Goal: Task Accomplishment & Management: Manage account settings

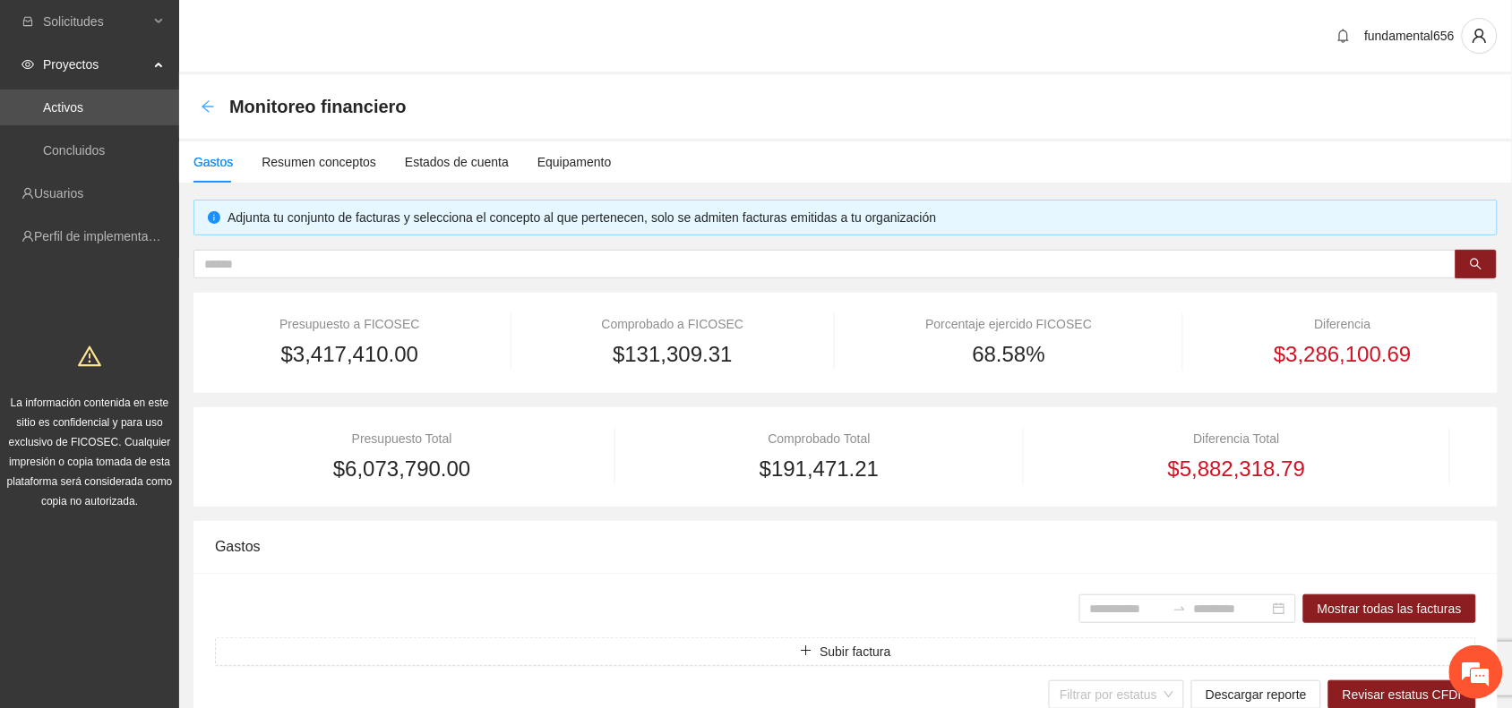
click at [209, 103] on icon "arrow-left" at bounding box center [208, 106] width 14 height 14
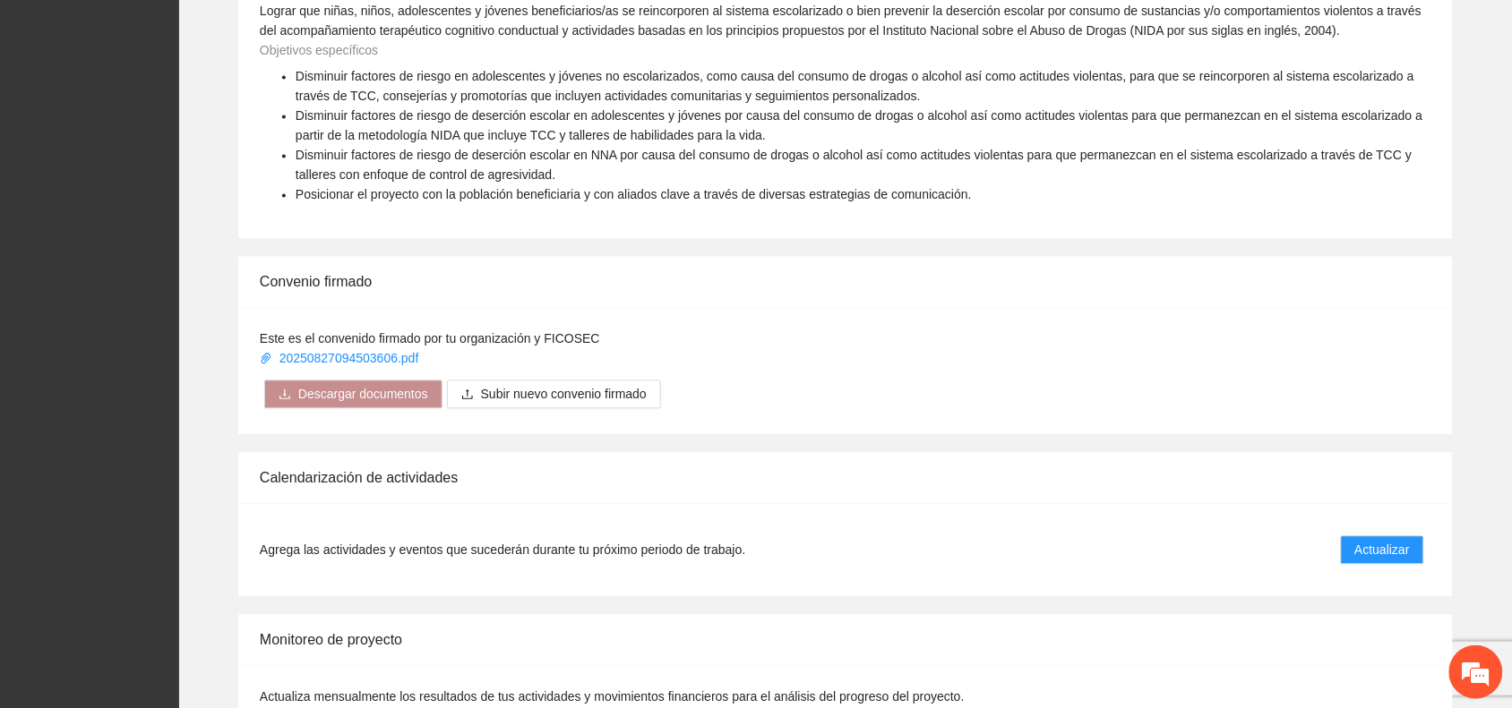
scroll to position [1119, 0]
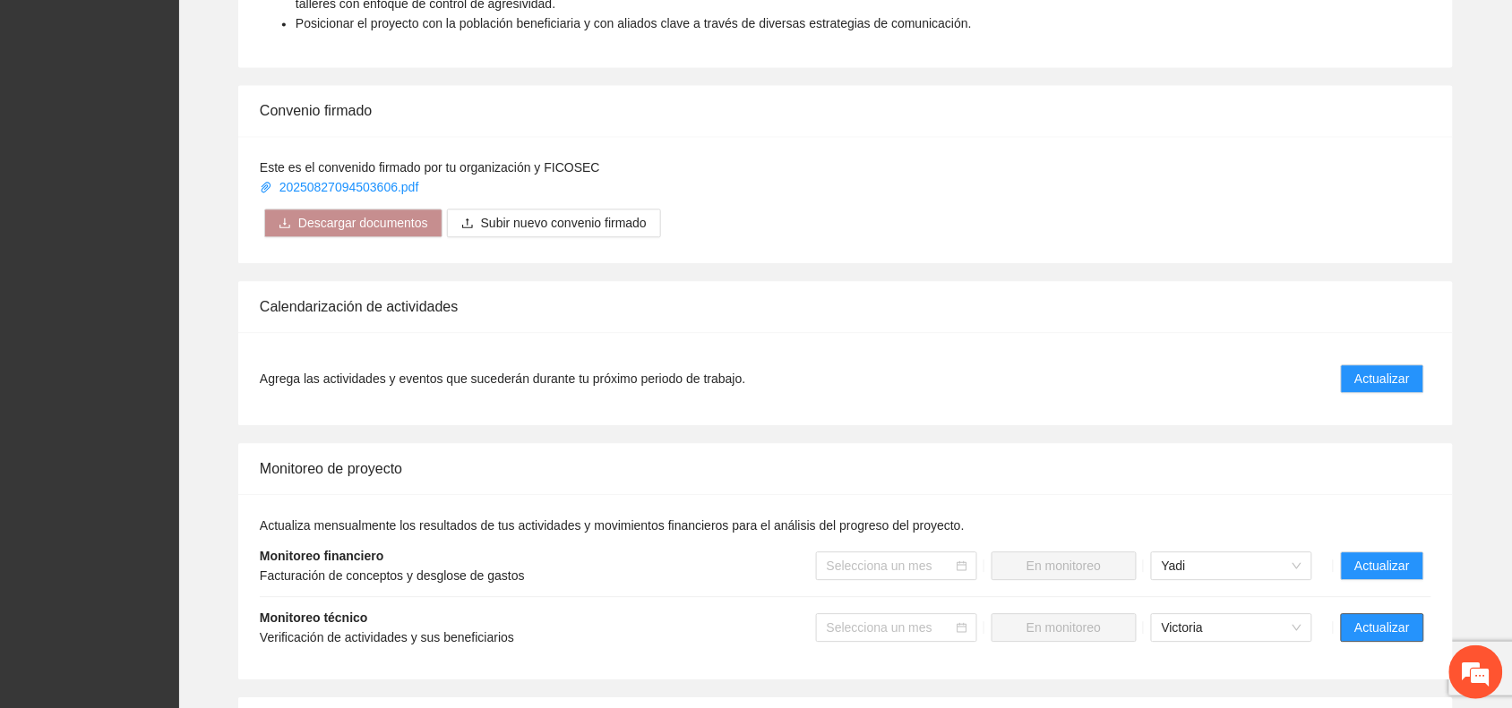
click at [1368, 623] on span "Actualizar" at bounding box center [1382, 628] width 55 height 20
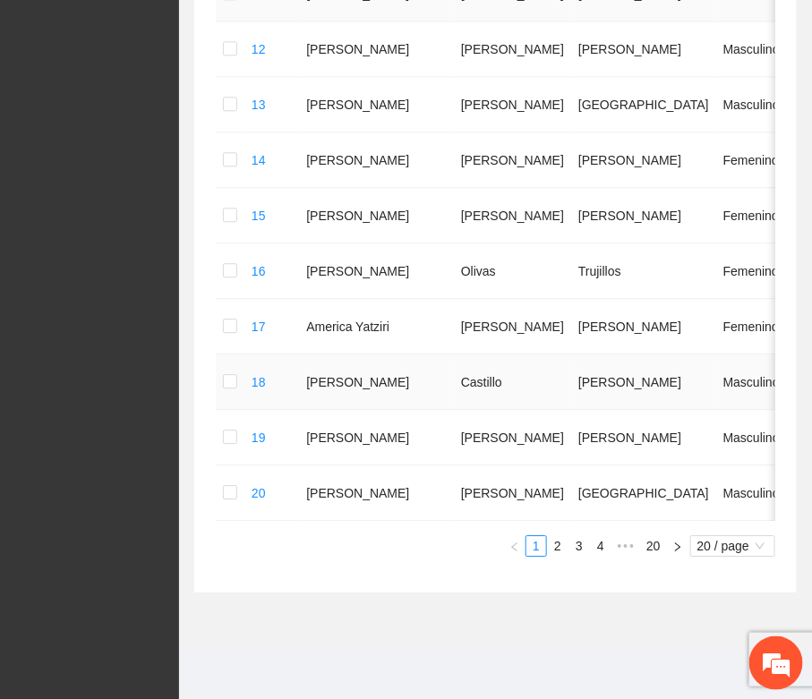
scroll to position [1010, 0]
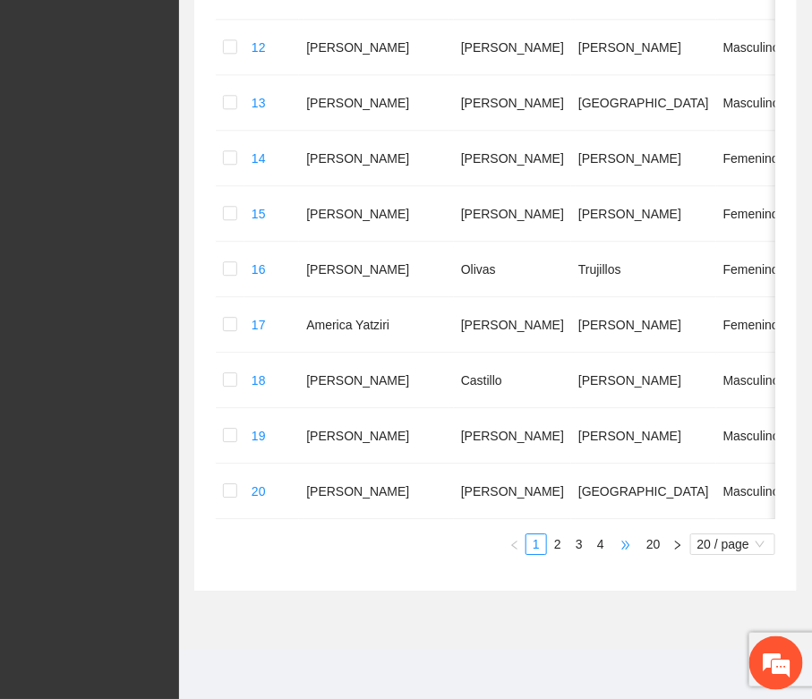
click at [627, 545] on span "•••" at bounding box center [626, 544] width 29 height 21
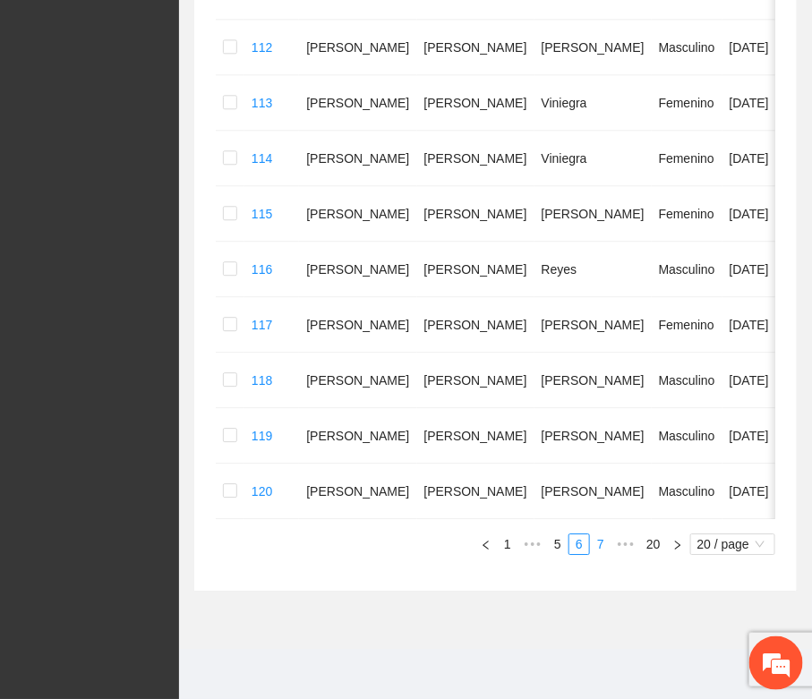
click at [602, 547] on link "7" at bounding box center [601, 545] width 20 height 20
click at [602, 547] on link "8" at bounding box center [601, 545] width 20 height 20
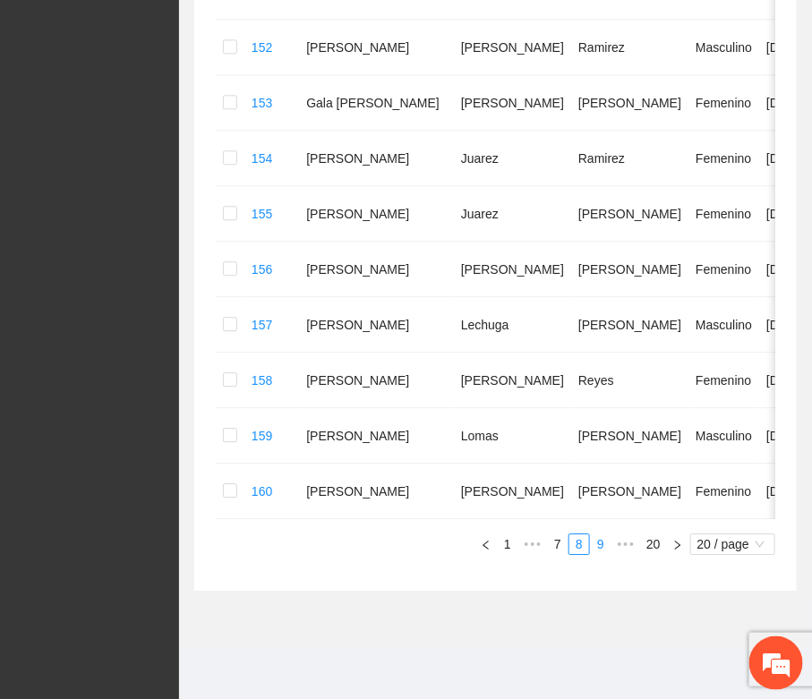
click at [596, 543] on link "9" at bounding box center [601, 545] width 20 height 20
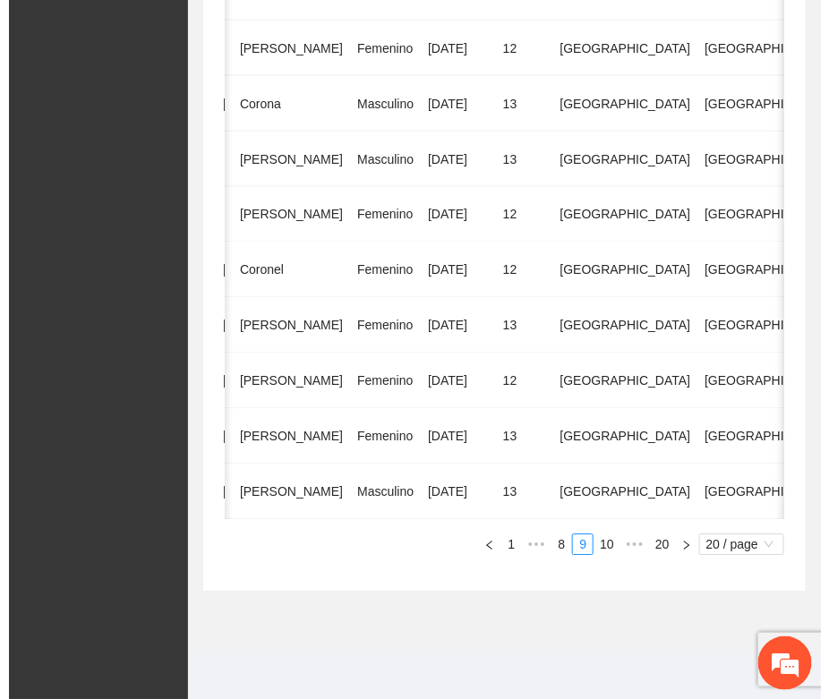
scroll to position [0, 360]
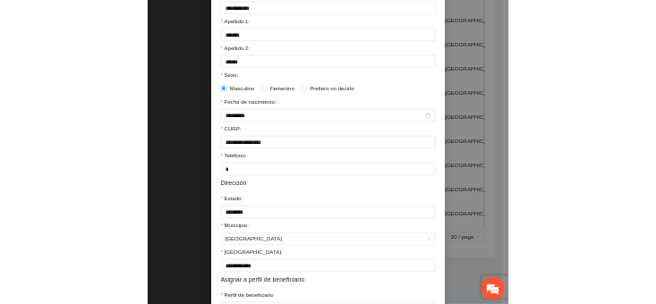
scroll to position [224, 0]
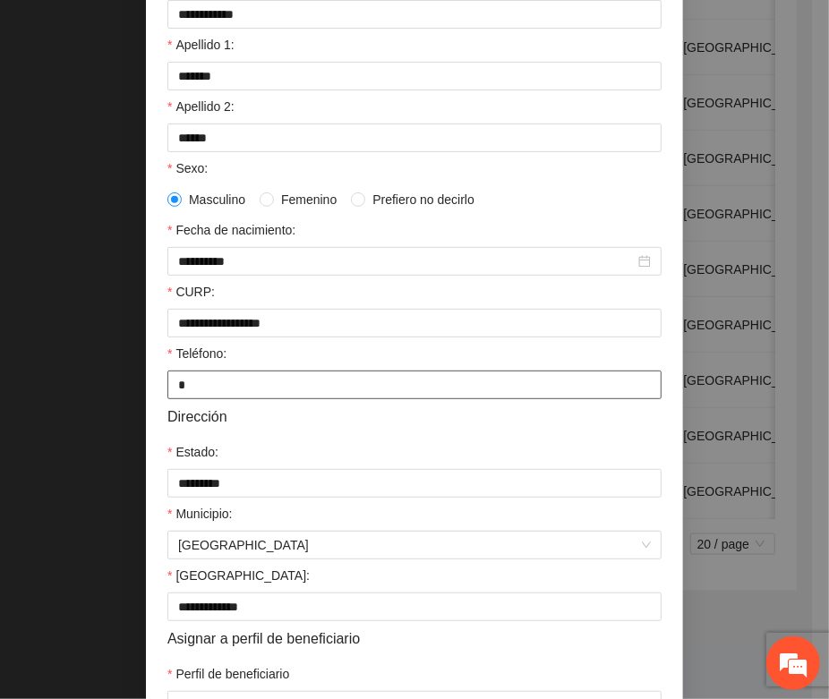
drag, startPoint x: 184, startPoint y: 395, endPoint x: 166, endPoint y: 386, distance: 20.8
click at [167, 388] on input "*" at bounding box center [414, 385] width 494 height 29
click at [296, 395] on input "*" at bounding box center [414, 385] width 494 height 29
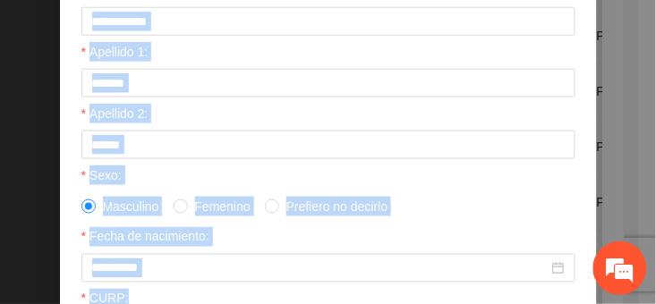
drag, startPoint x: 365, startPoint y: 303, endPoint x: 360, endPoint y: 387, distance: 84.4
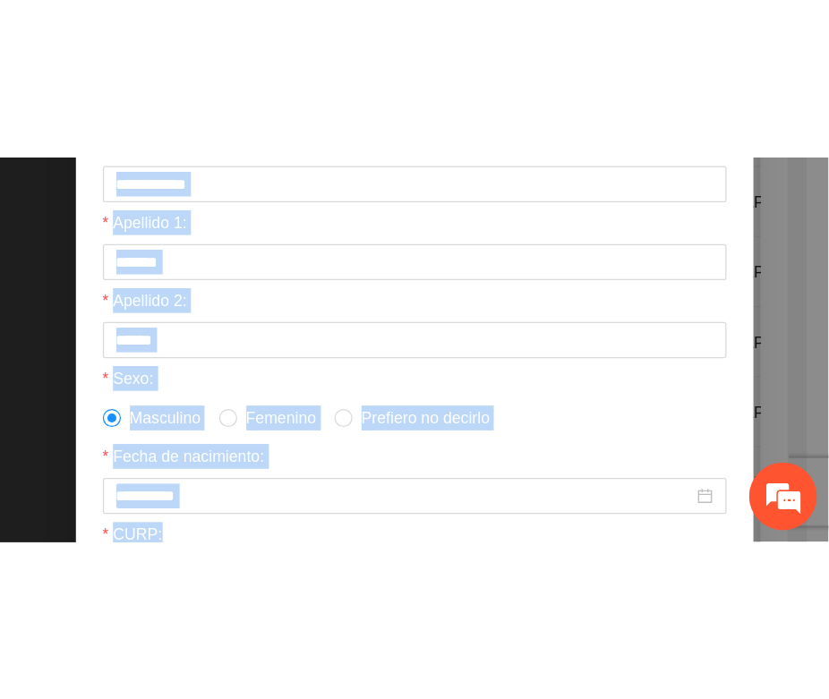
scroll to position [0, 0]
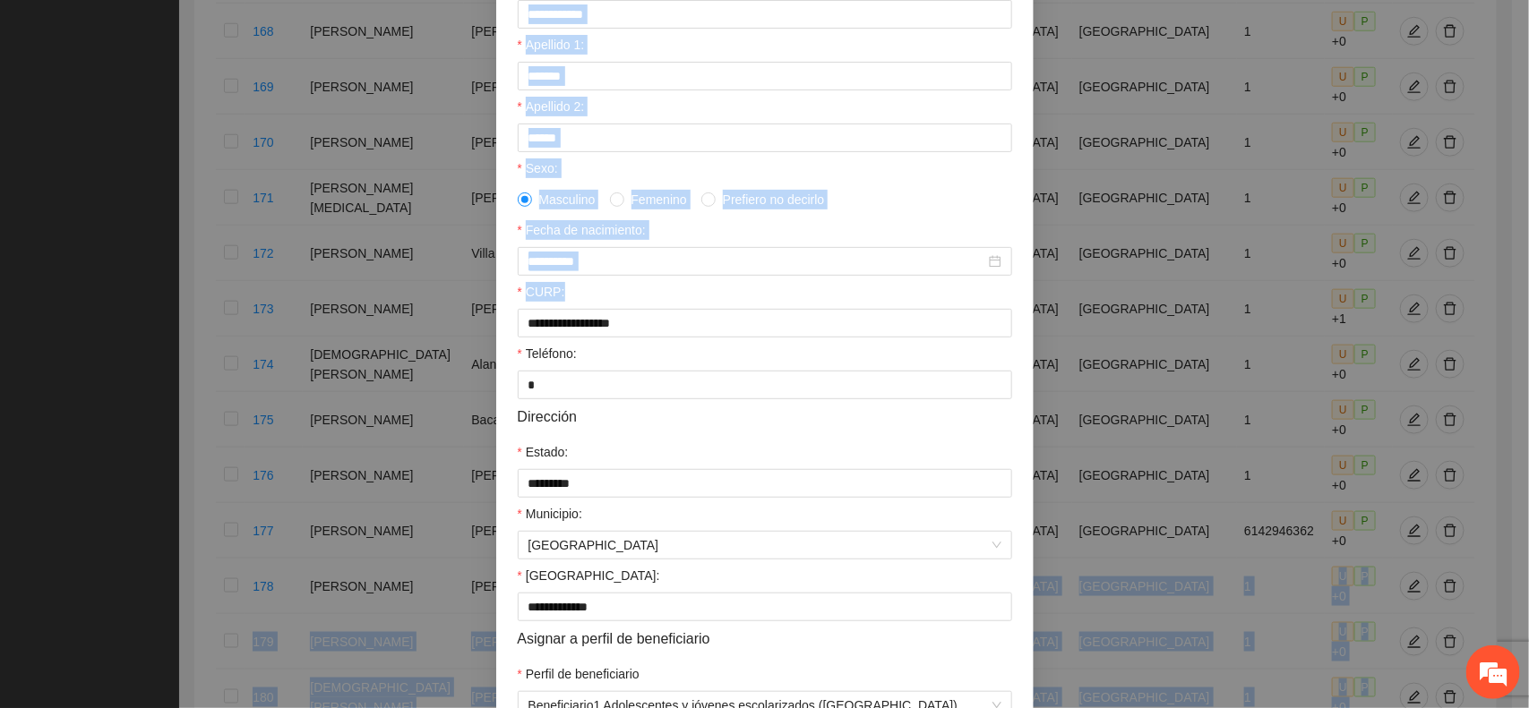
click at [948, 235] on div "Fecha de nacimiento:" at bounding box center [765, 233] width 494 height 27
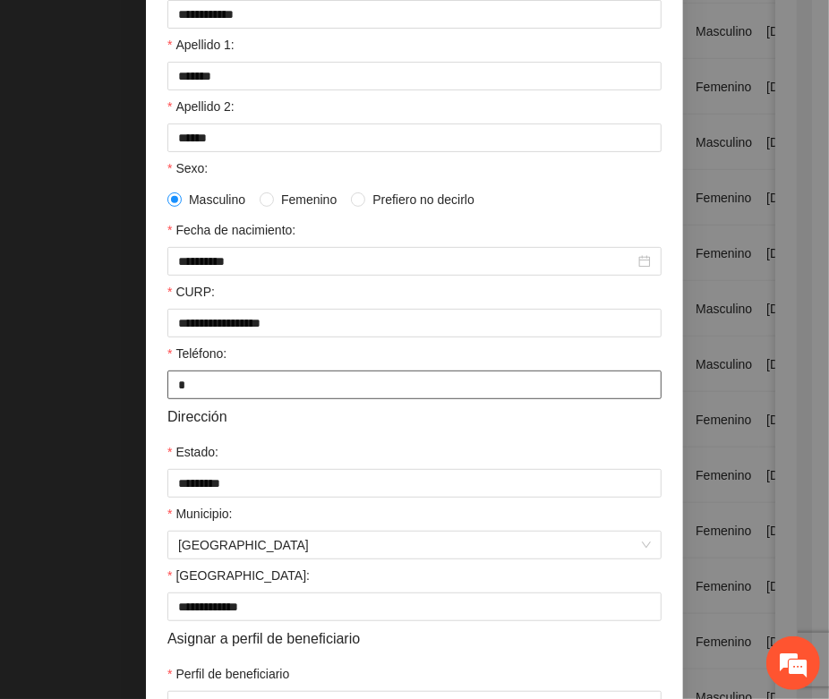
drag, startPoint x: 185, startPoint y: 396, endPoint x: 161, endPoint y: 396, distance: 24.2
click at [167, 396] on input "*" at bounding box center [414, 385] width 494 height 29
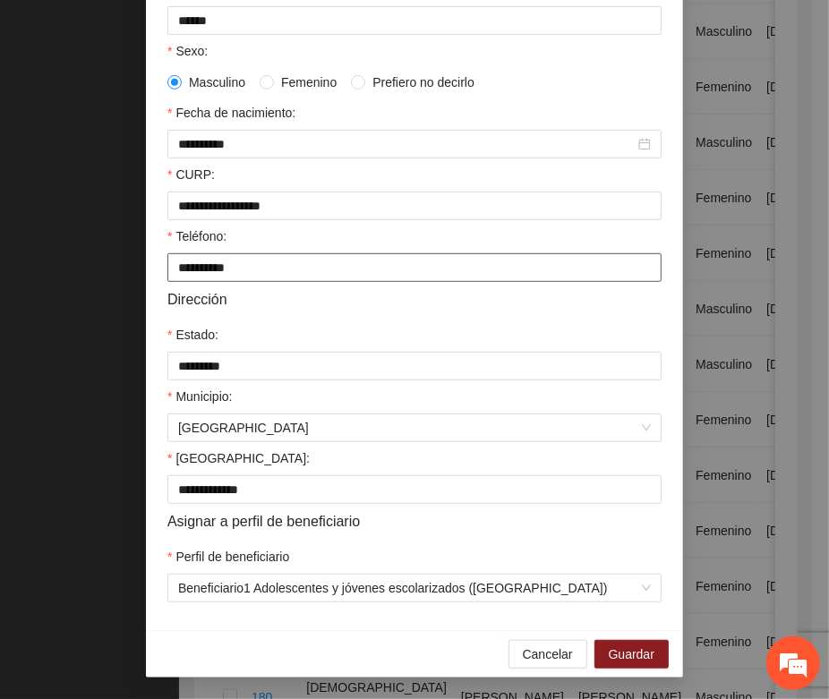
scroll to position [355, 0]
type input "**********"
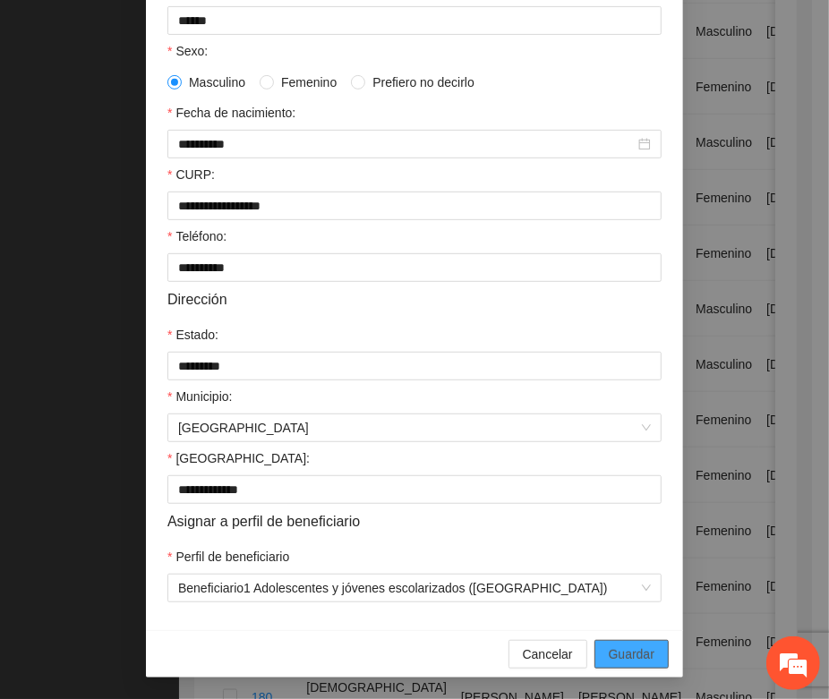
click at [622, 650] on span "Guardar" at bounding box center [632, 655] width 46 height 20
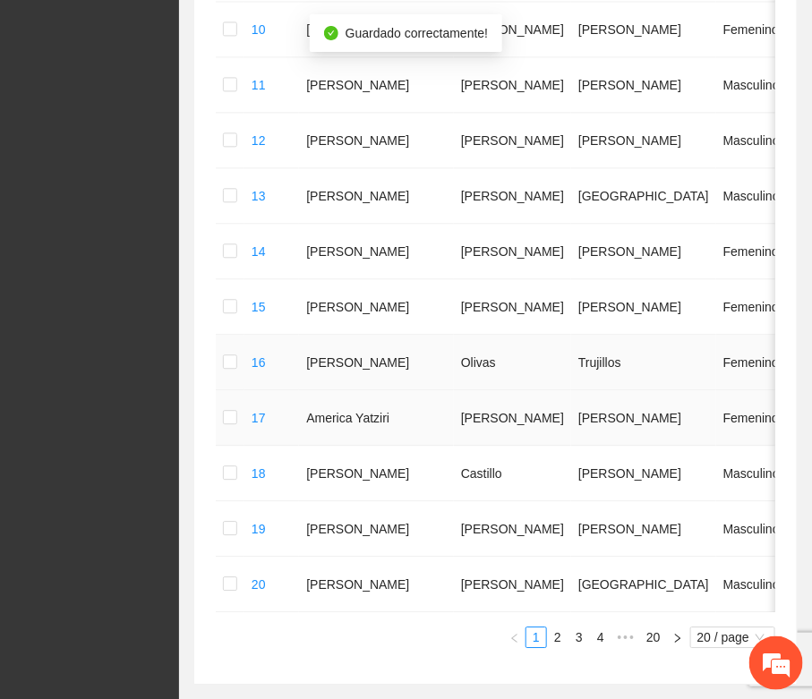
scroll to position [1010, 0]
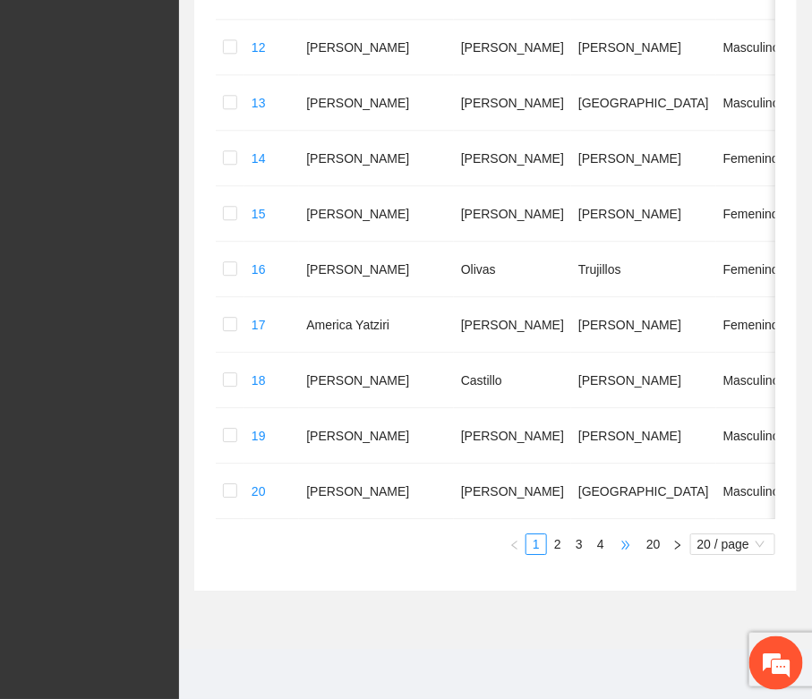
click at [615, 547] on span "•••" at bounding box center [626, 544] width 29 height 21
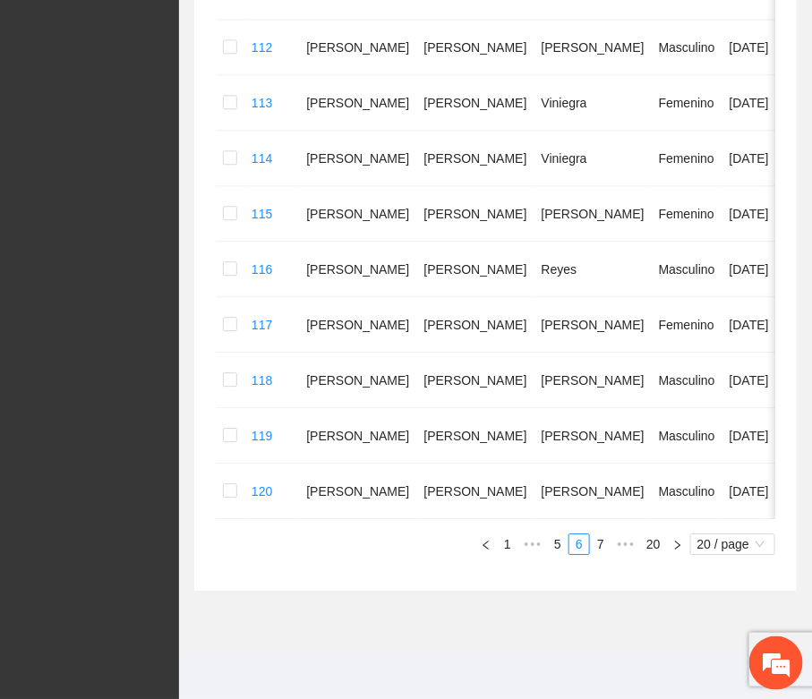
click at [619, 552] on span "•••" at bounding box center [626, 544] width 29 height 21
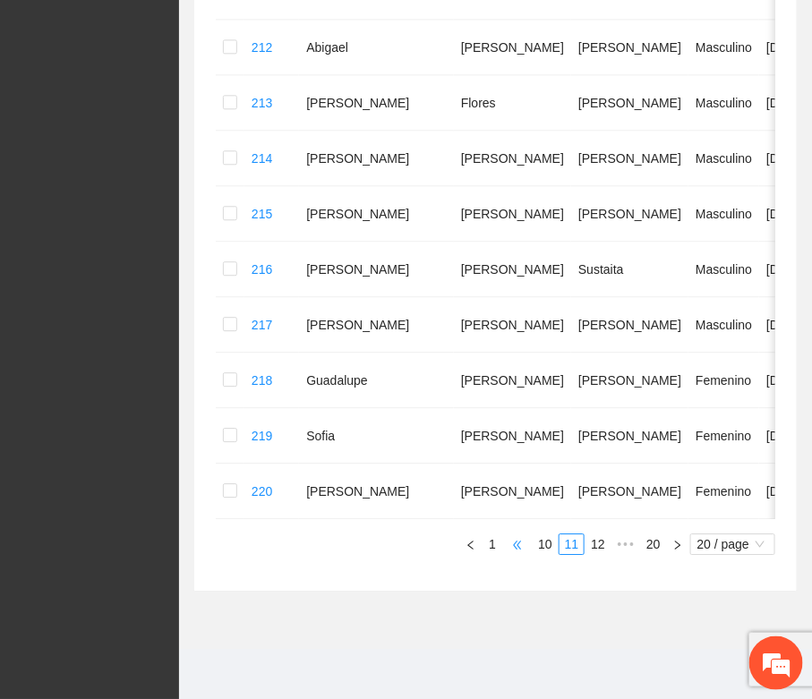
click at [515, 548] on span "•••" at bounding box center [517, 544] width 29 height 21
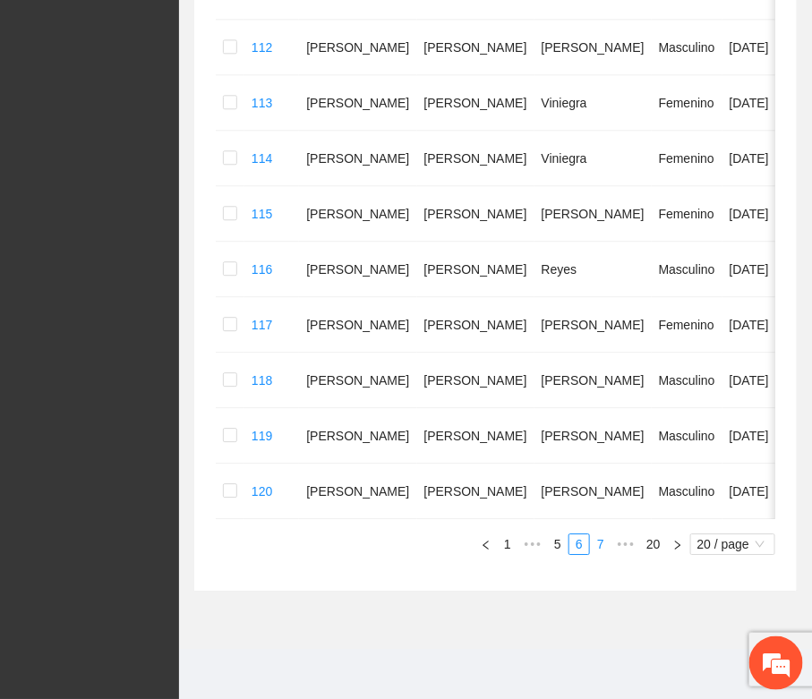
click at [603, 542] on link "7" at bounding box center [601, 545] width 20 height 20
click at [596, 542] on link "8" at bounding box center [601, 545] width 20 height 20
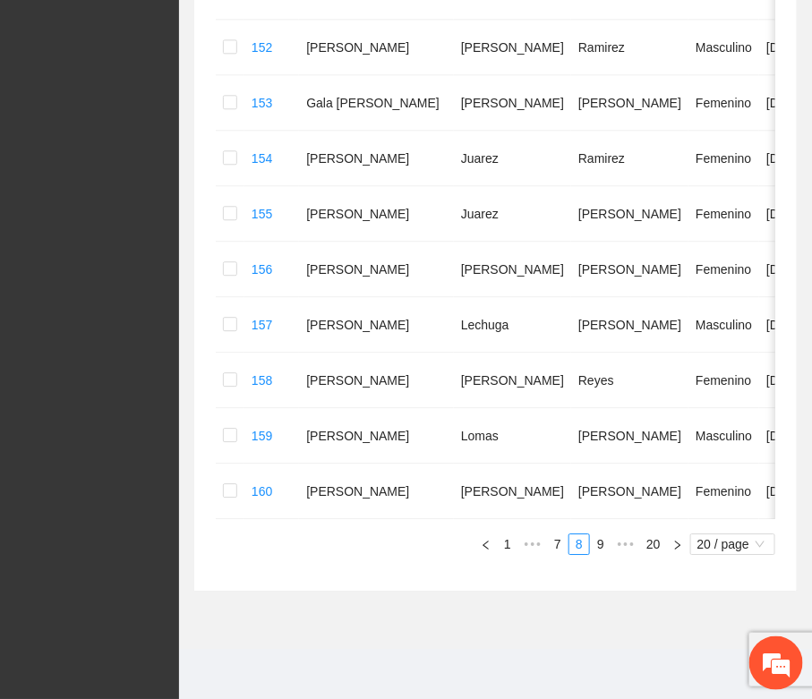
click at [605, 540] on link "9" at bounding box center [601, 545] width 20 height 20
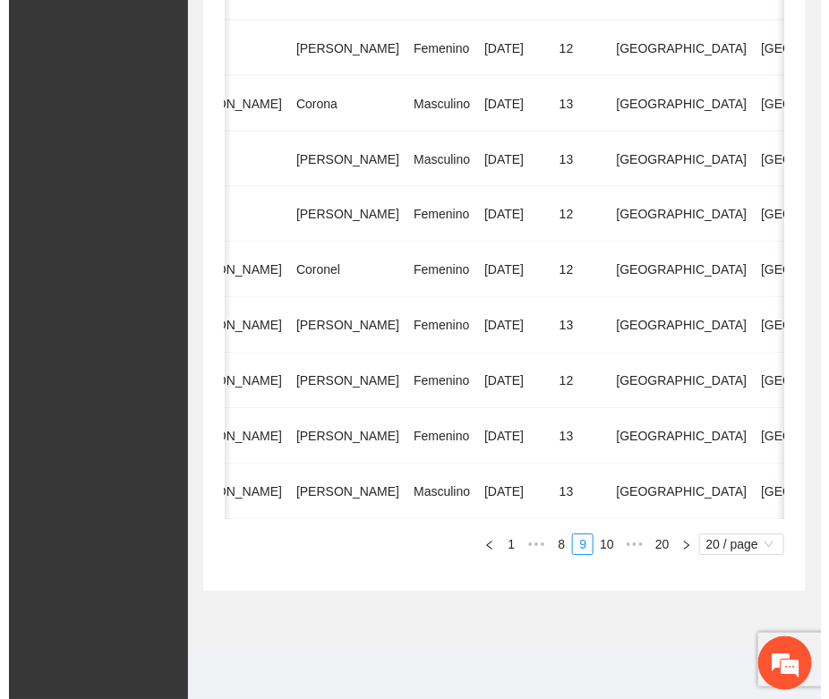
scroll to position [0, 360]
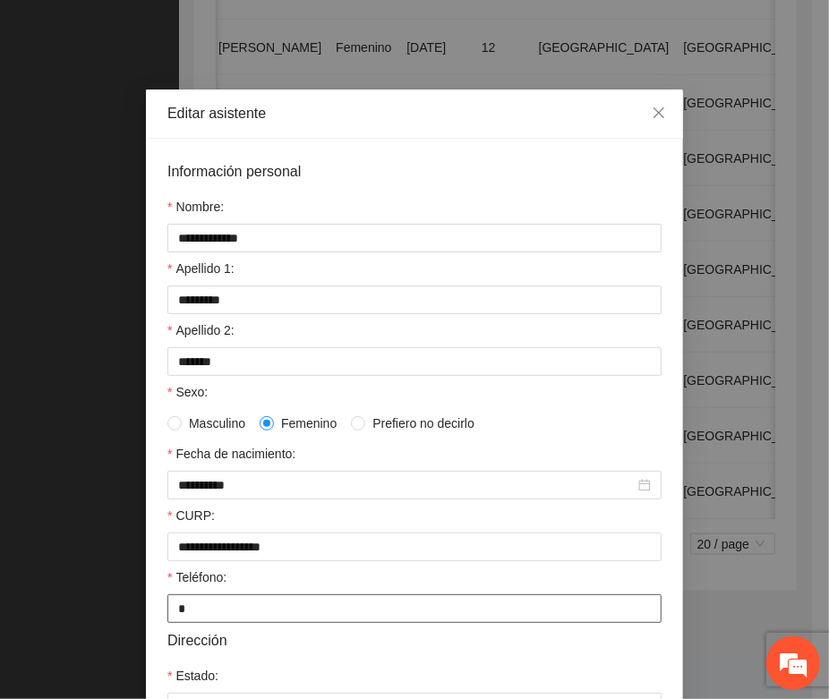
click at [184, 619] on input "*" at bounding box center [414, 609] width 494 height 29
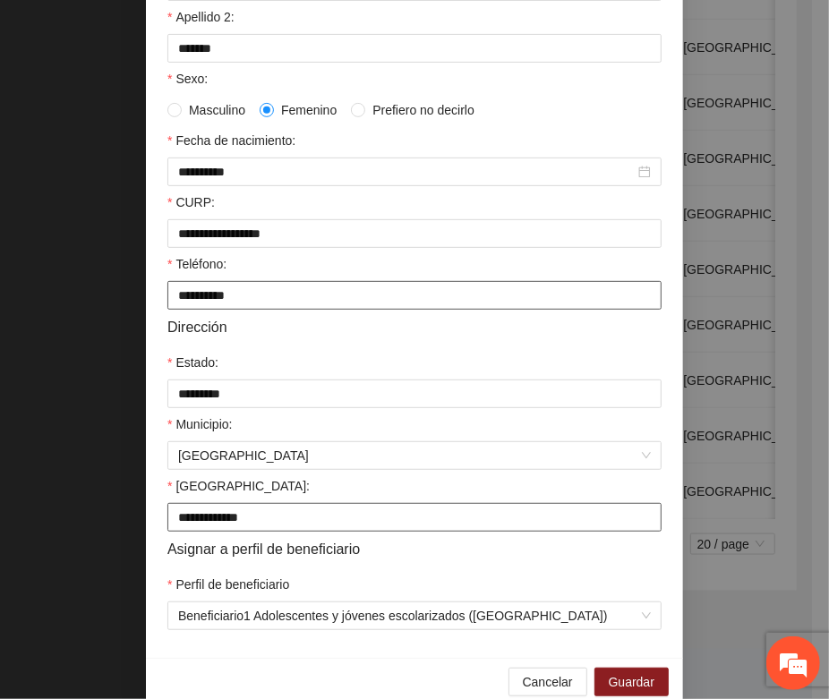
scroll to position [355, 0]
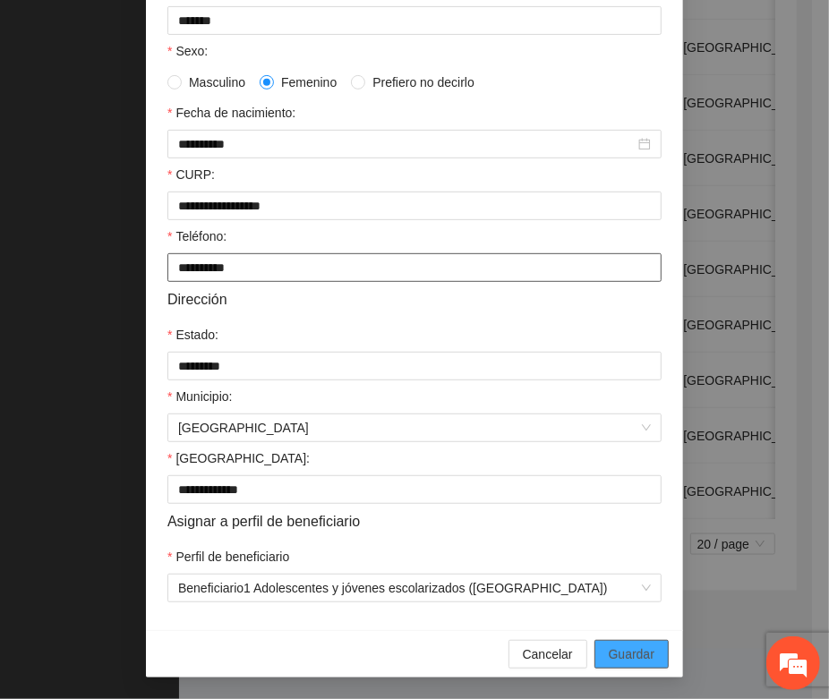
type input "**********"
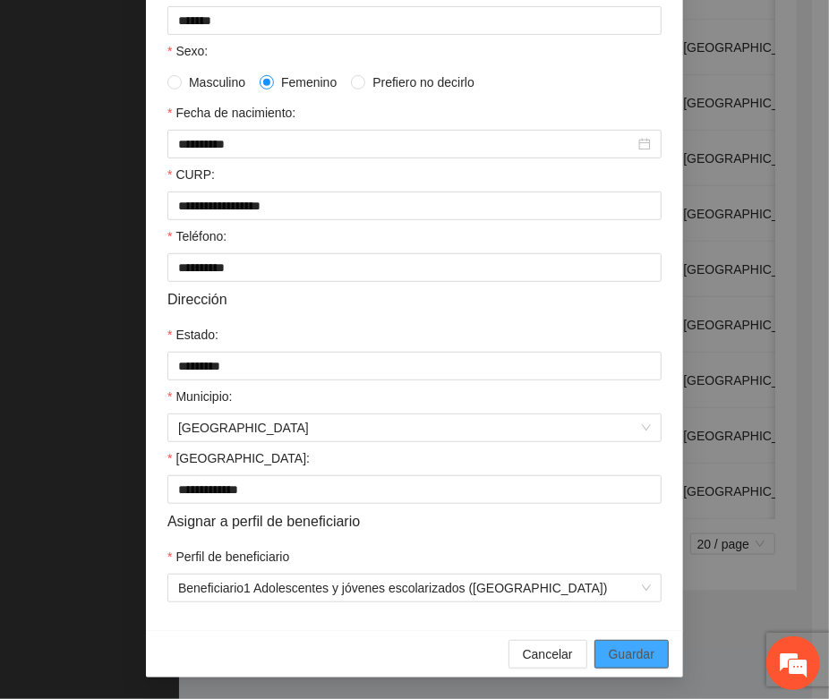
click at [609, 656] on span "Guardar" at bounding box center [632, 655] width 46 height 20
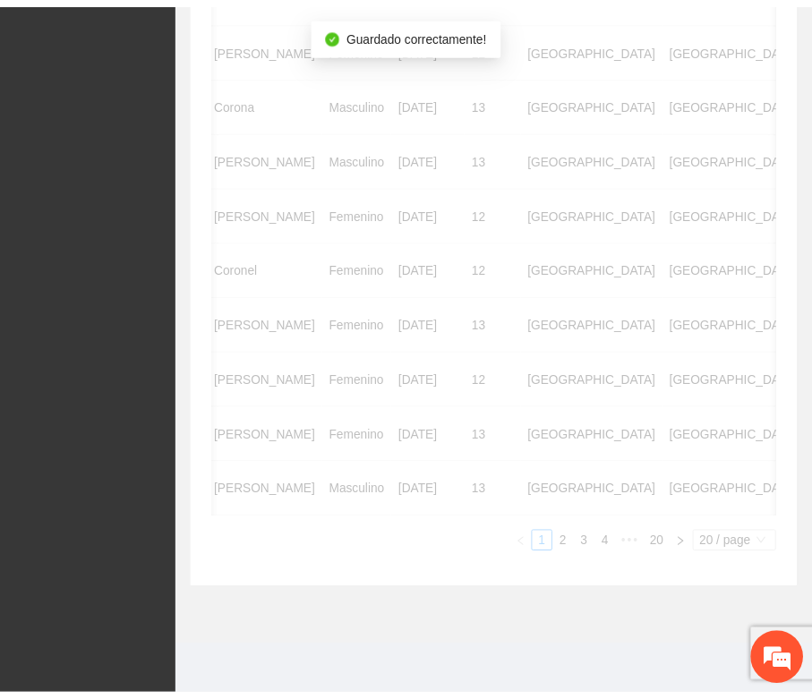
scroll to position [0, 343]
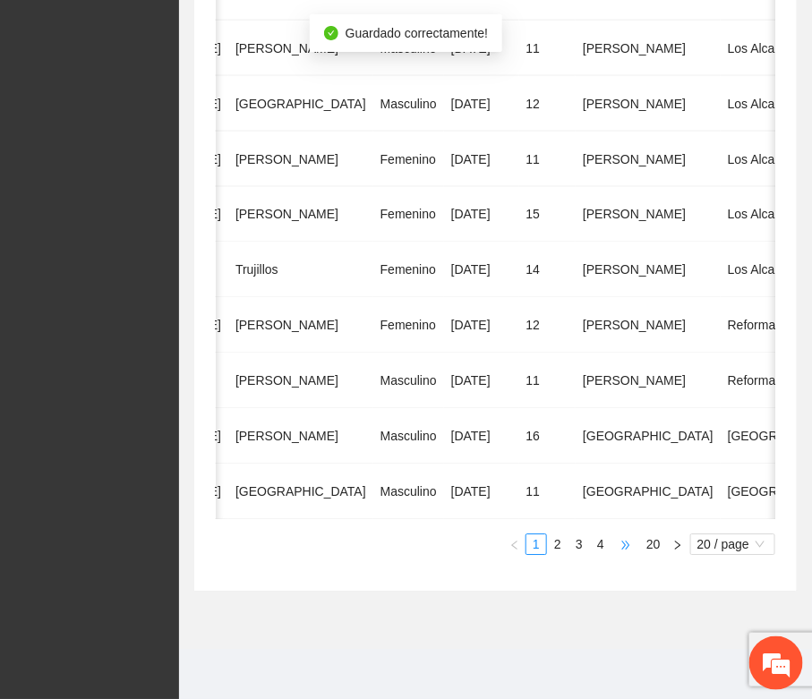
click at [625, 547] on span "•••" at bounding box center [626, 544] width 29 height 21
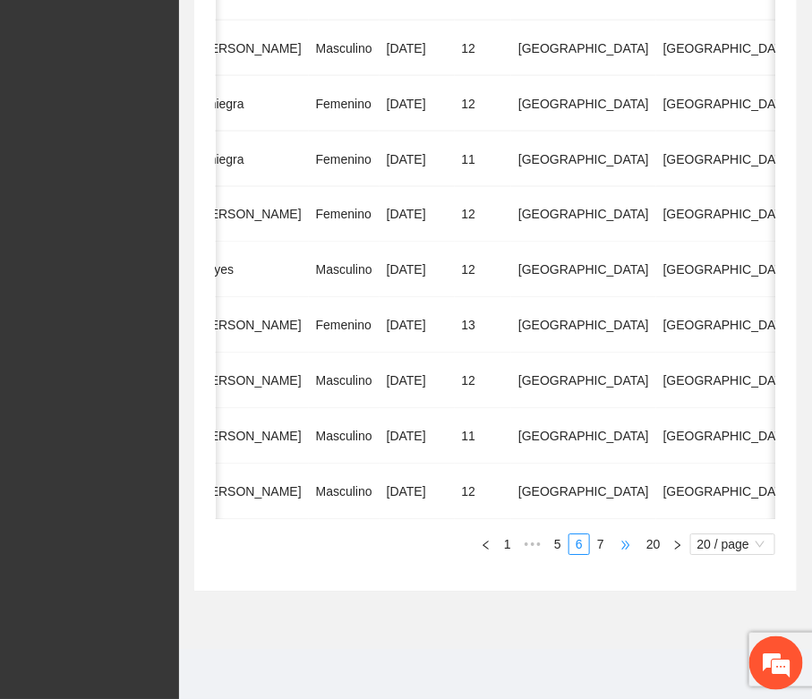
click at [625, 547] on span "•••" at bounding box center [626, 544] width 29 height 21
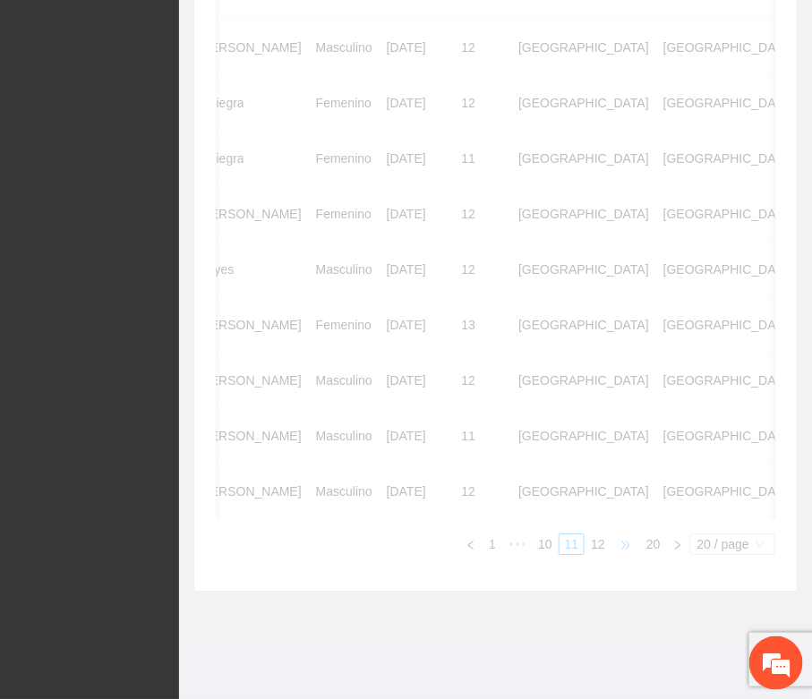
scroll to position [0, 342]
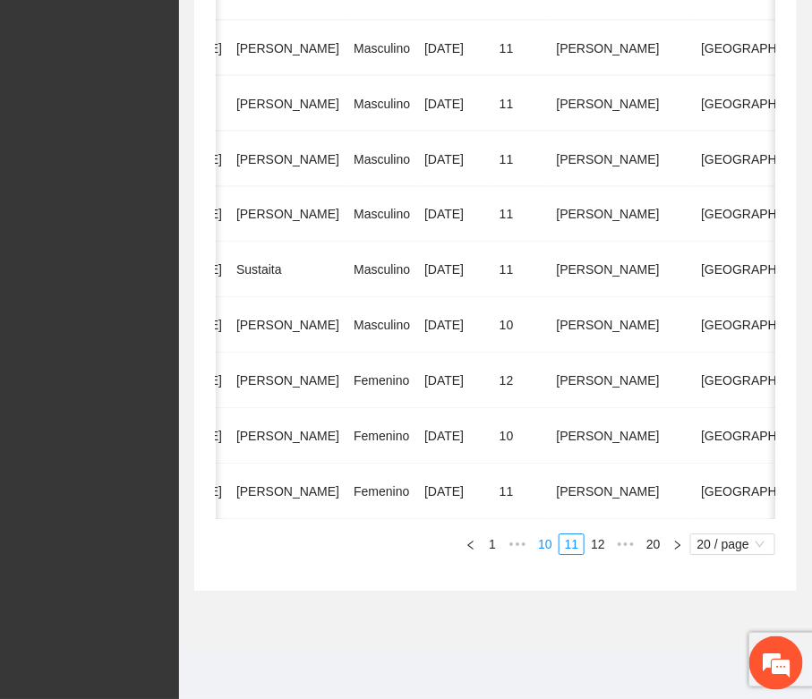
click at [544, 548] on link "10" at bounding box center [545, 545] width 25 height 20
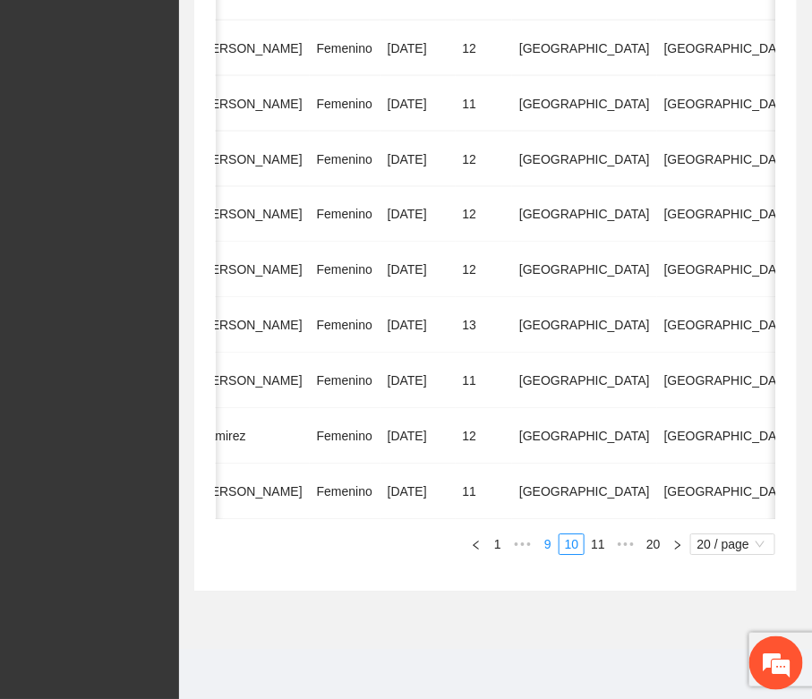
click at [544, 547] on link "9" at bounding box center [548, 545] width 20 height 20
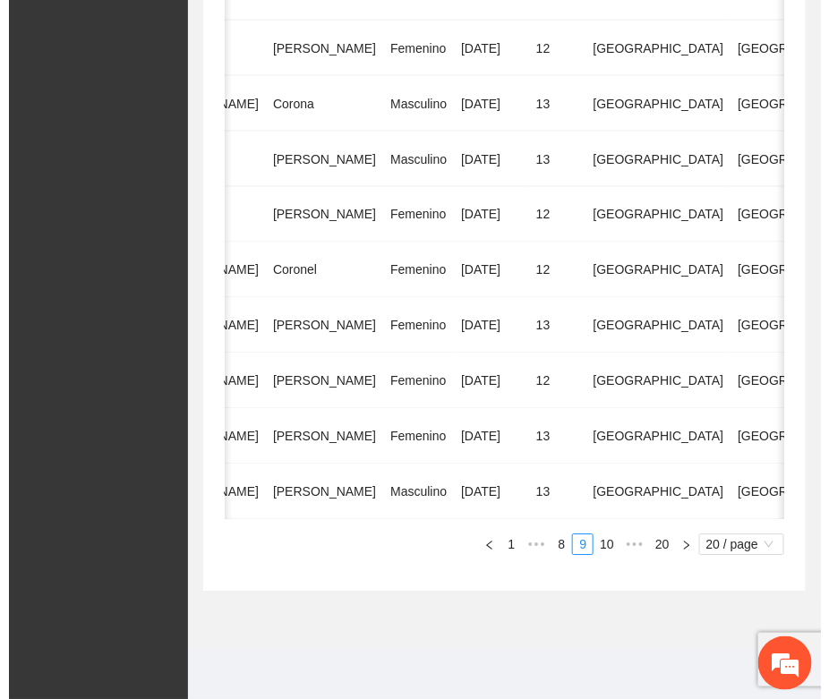
scroll to position [0, 319]
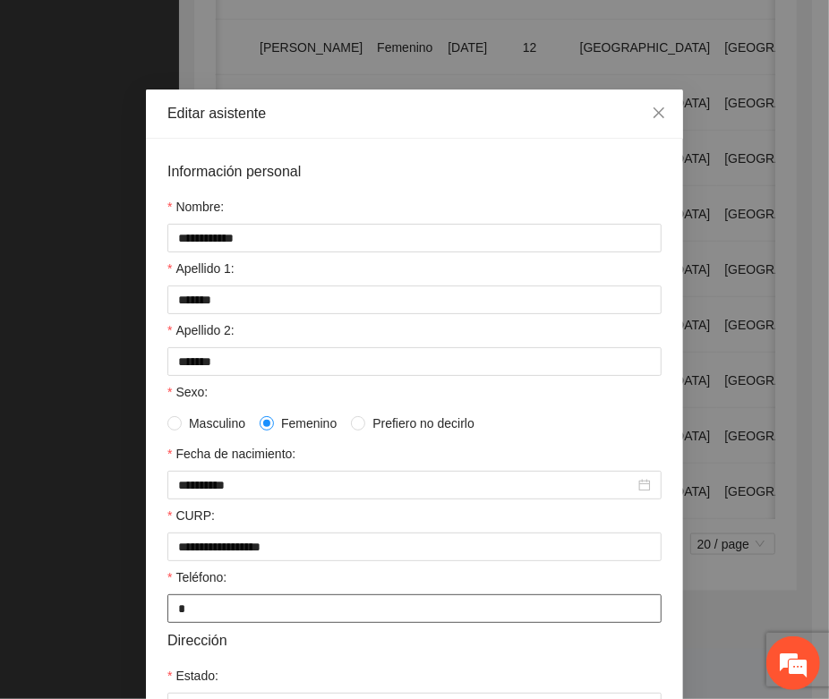
drag, startPoint x: 184, startPoint y: 615, endPoint x: 167, endPoint y: 613, distance: 17.1
click at [167, 613] on input "*" at bounding box center [414, 609] width 494 height 29
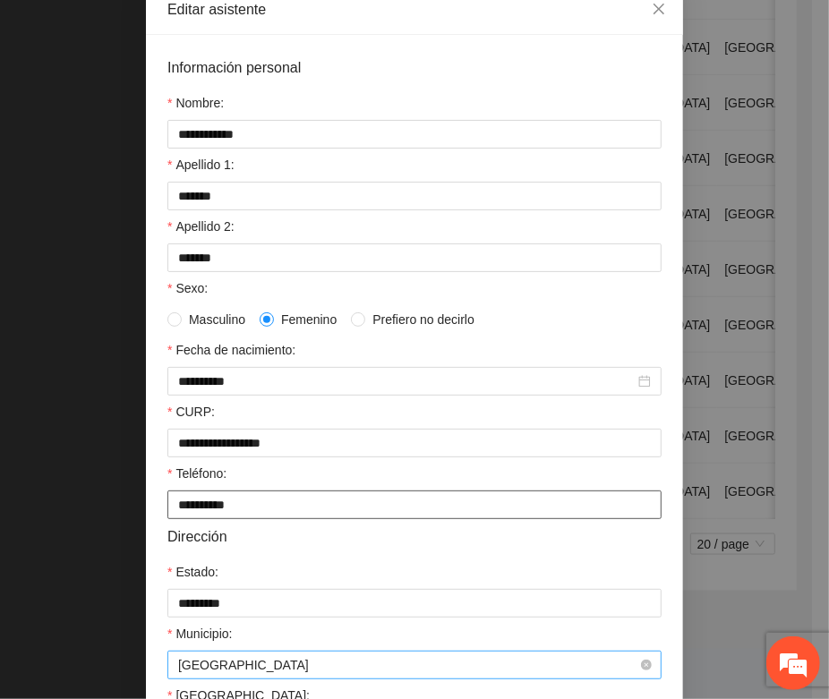
scroll to position [336, 0]
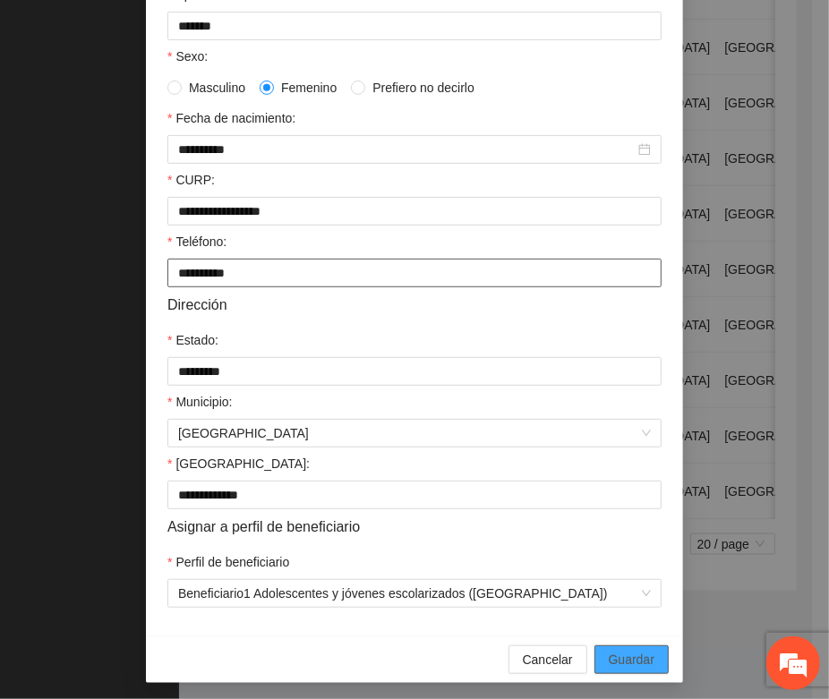
type input "**********"
click at [602, 663] on button "Guardar" at bounding box center [632, 660] width 74 height 29
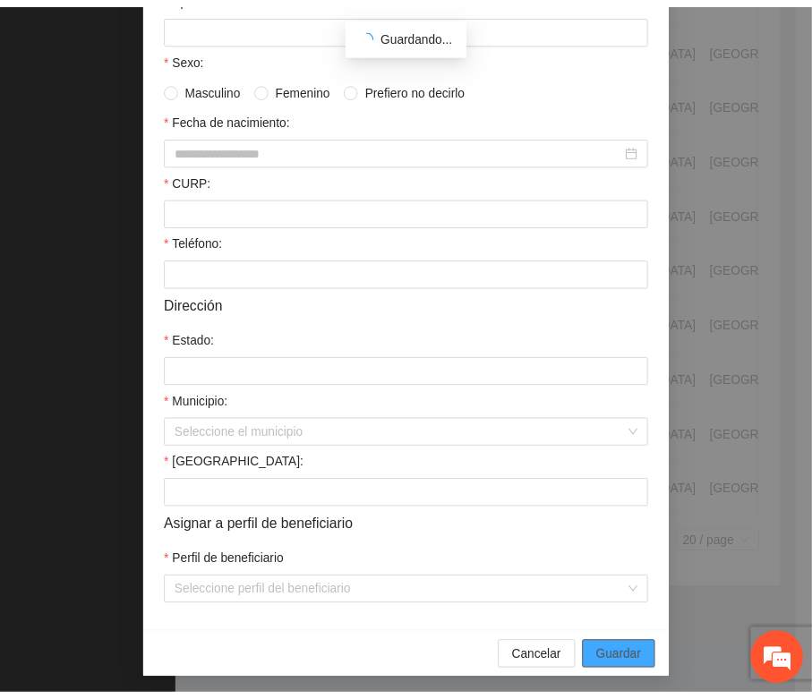
scroll to position [265, 0]
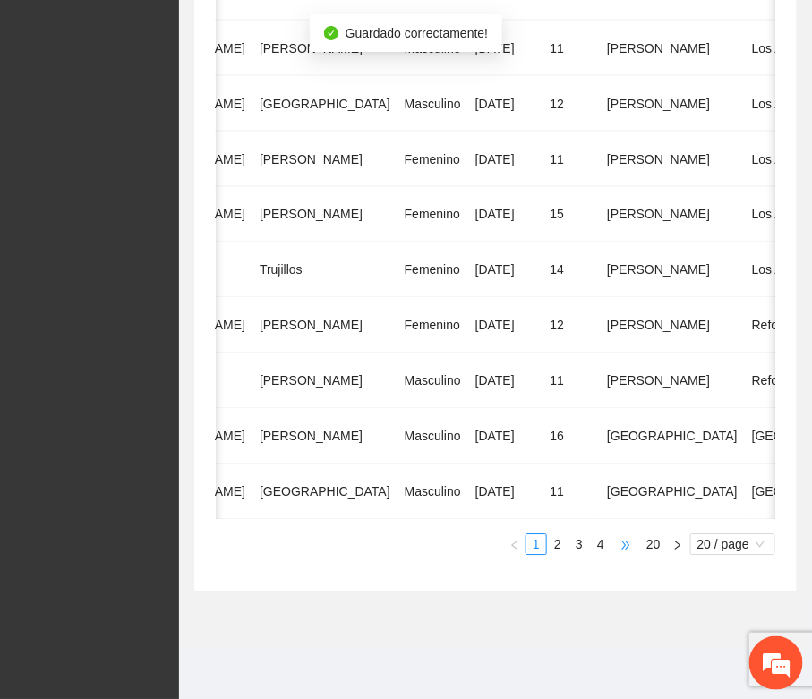
click at [624, 549] on span "•••" at bounding box center [626, 544] width 29 height 21
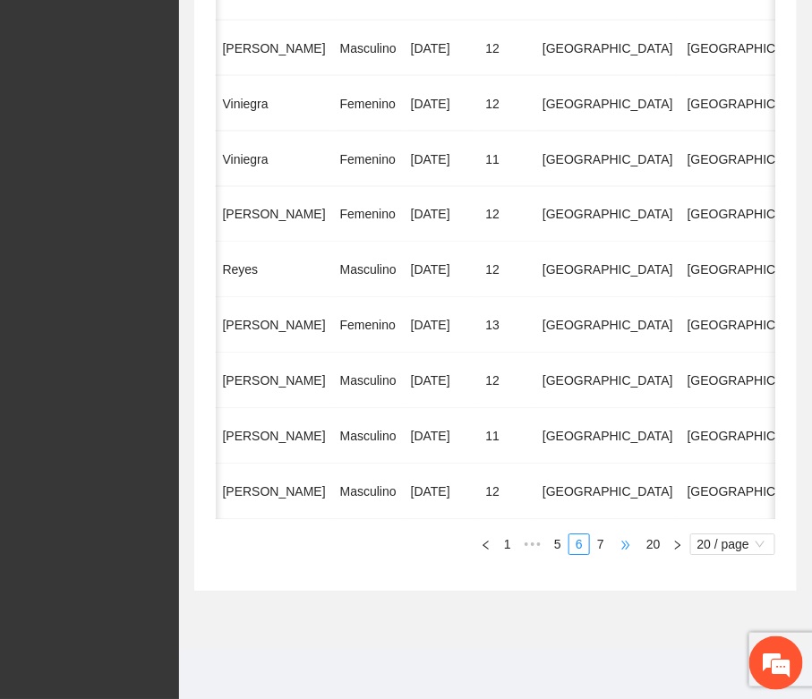
click at [624, 549] on span "•••" at bounding box center [626, 544] width 29 height 21
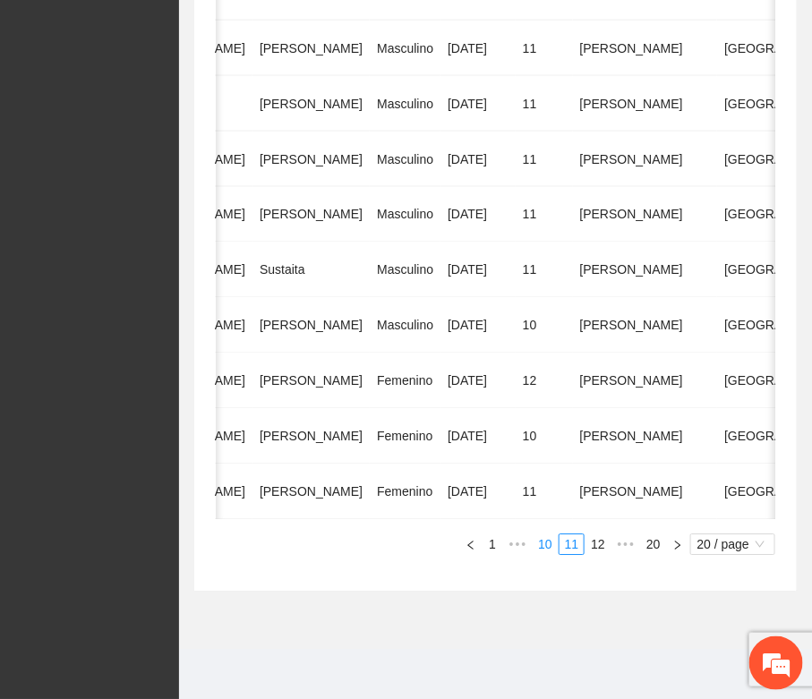
click at [549, 551] on link "10" at bounding box center [545, 545] width 25 height 20
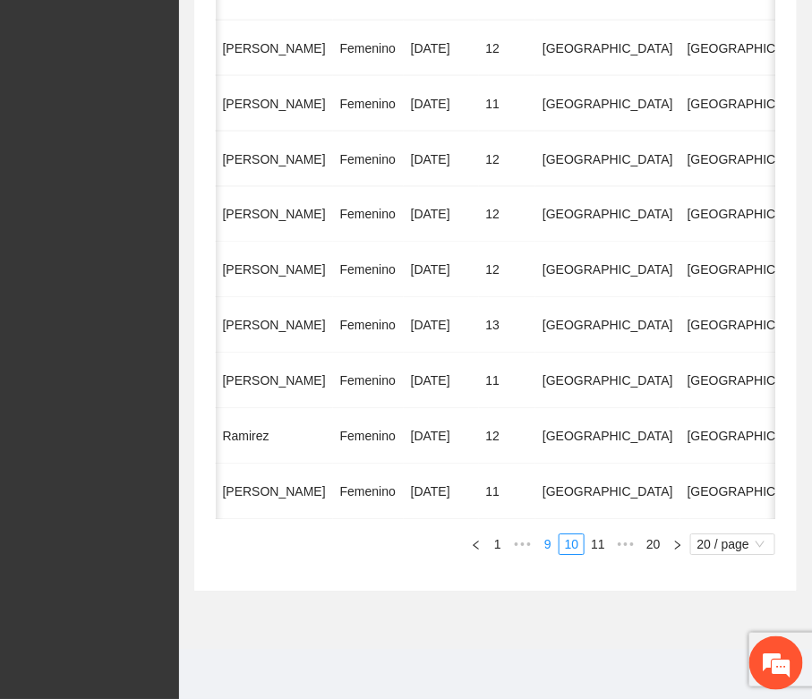
click at [549, 549] on link "9" at bounding box center [548, 545] width 20 height 20
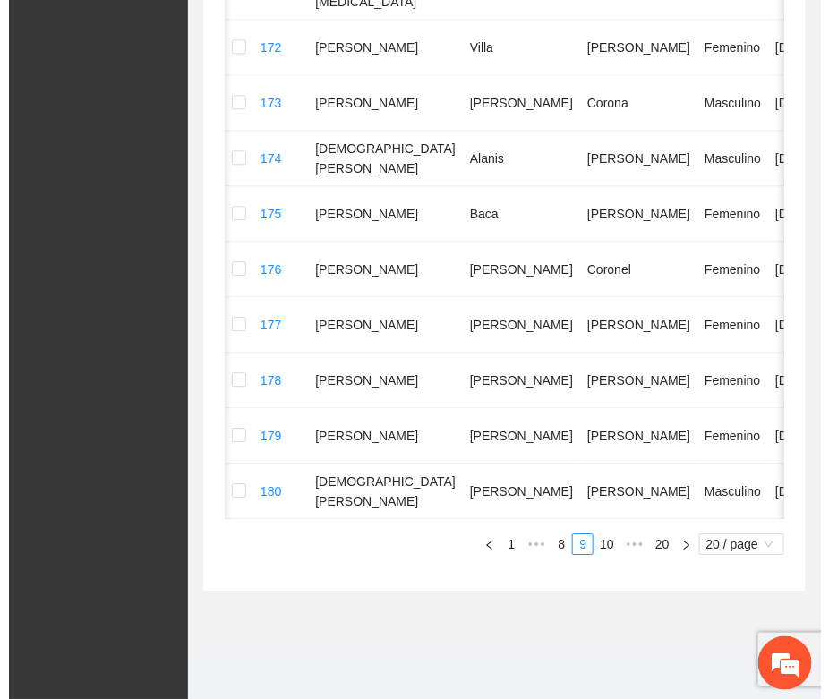
scroll to position [0, 360]
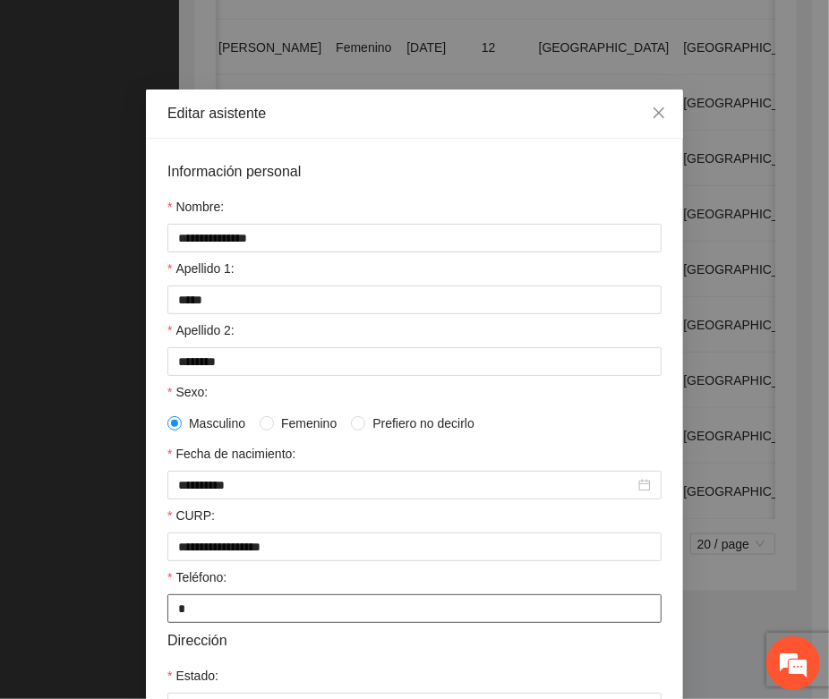
drag, startPoint x: 184, startPoint y: 620, endPoint x: 164, endPoint y: 621, distance: 19.7
click at [167, 621] on input "*" at bounding box center [414, 609] width 494 height 29
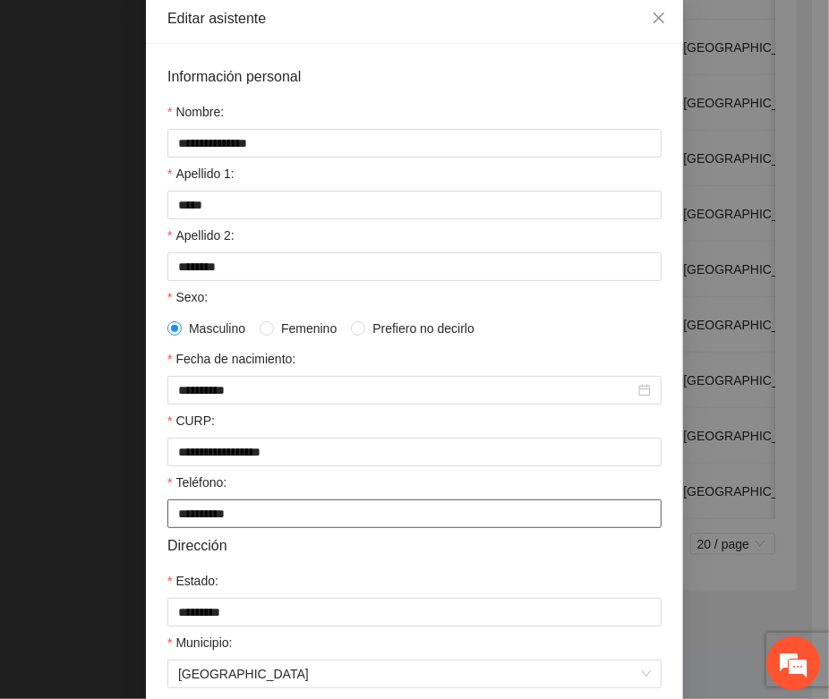
scroll to position [355, 0]
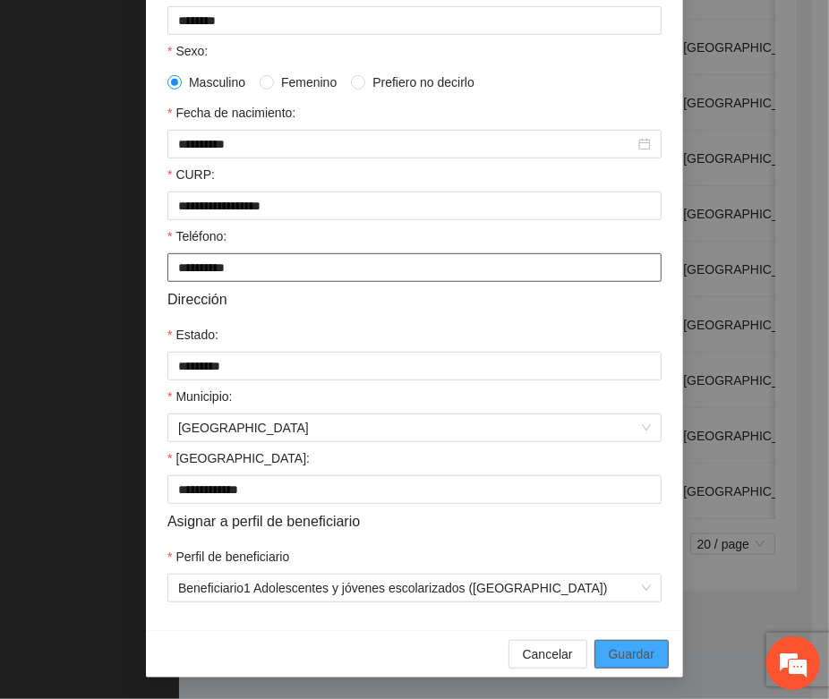
type input "**********"
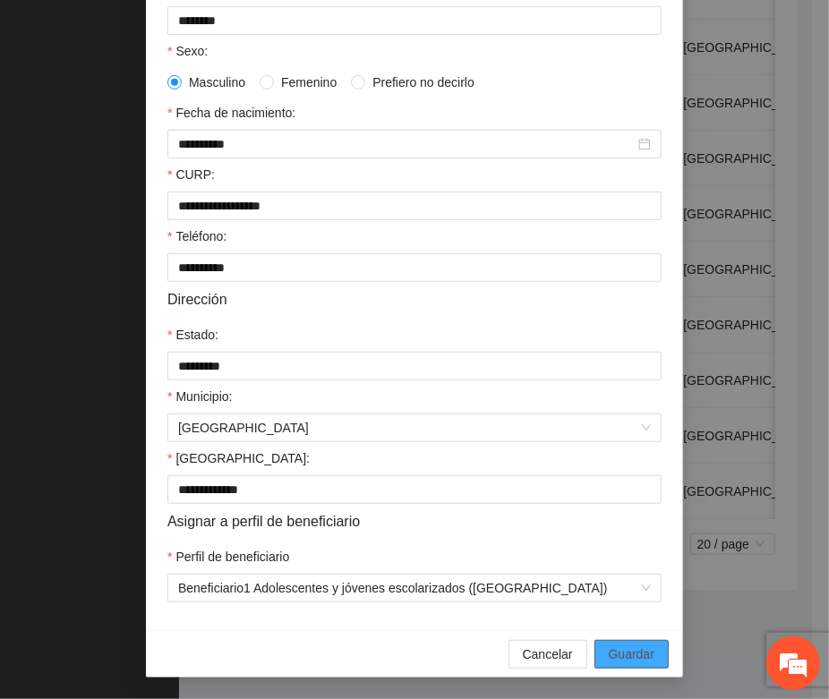
click at [627, 649] on span "Guardar" at bounding box center [632, 655] width 46 height 20
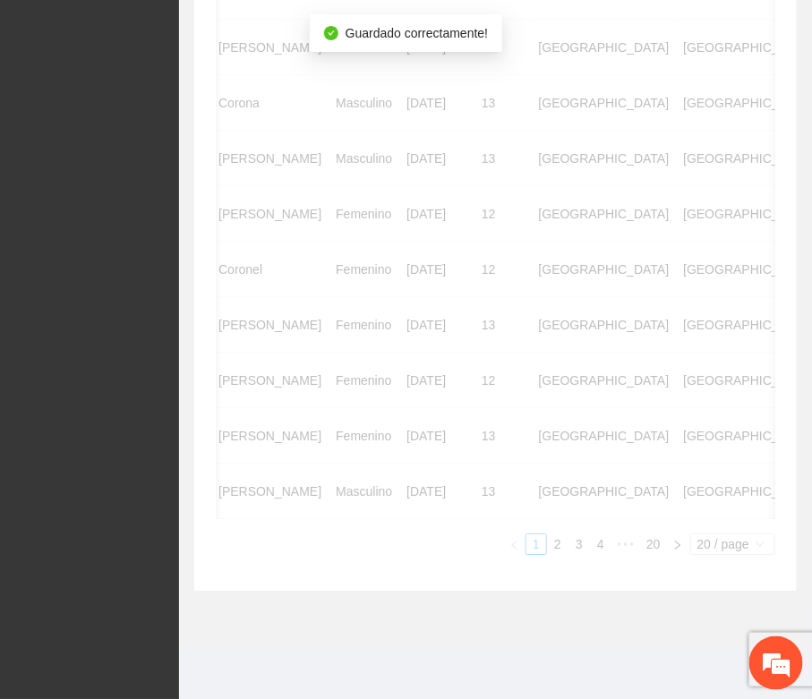
scroll to position [0, 343]
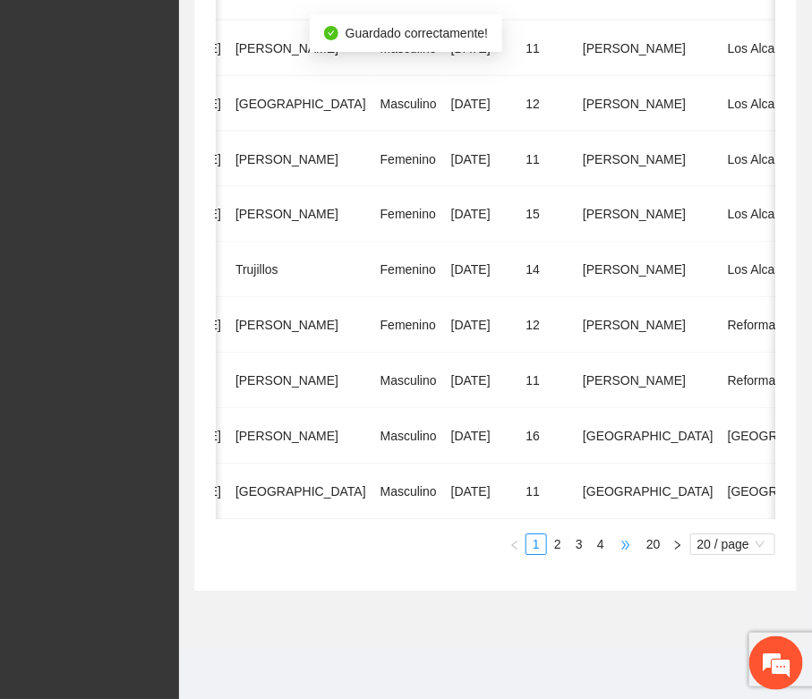
click at [634, 547] on span "•••" at bounding box center [626, 544] width 29 height 21
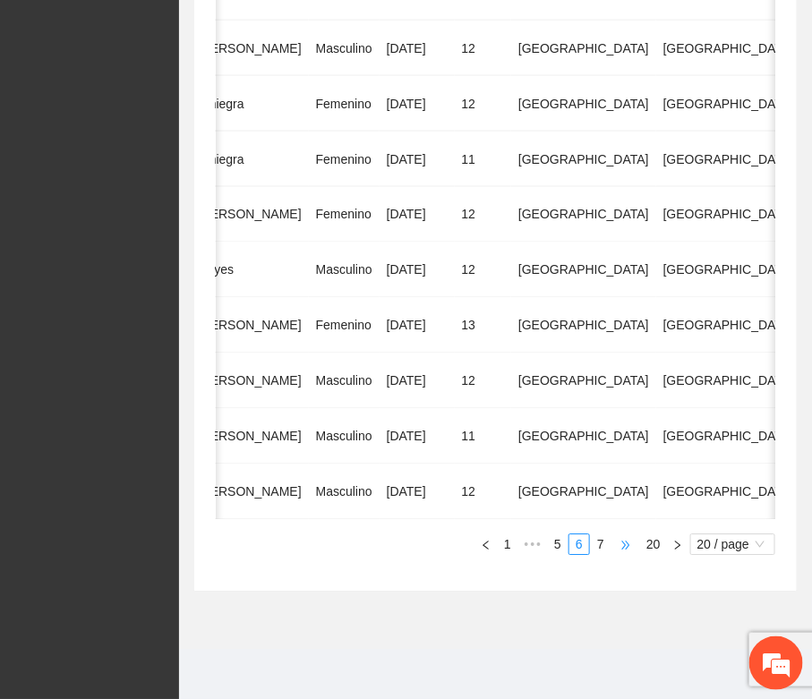
click at [624, 545] on span "•••" at bounding box center [626, 544] width 29 height 21
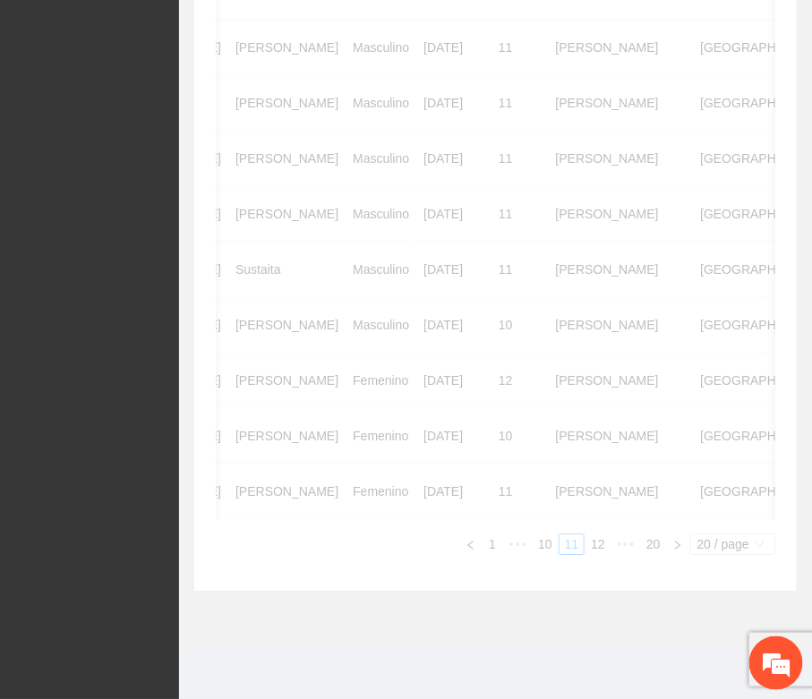
scroll to position [0, 342]
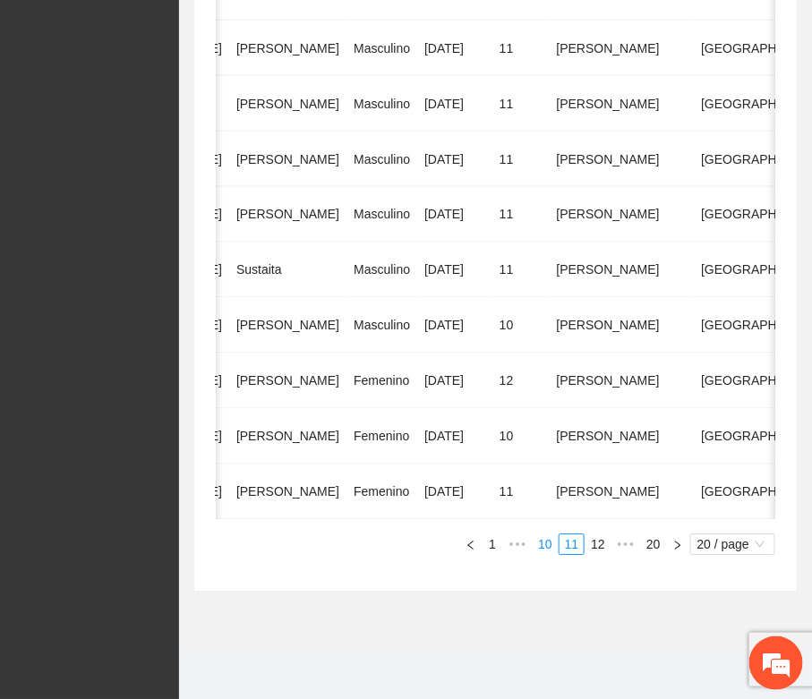
click at [548, 548] on link "10" at bounding box center [545, 545] width 25 height 20
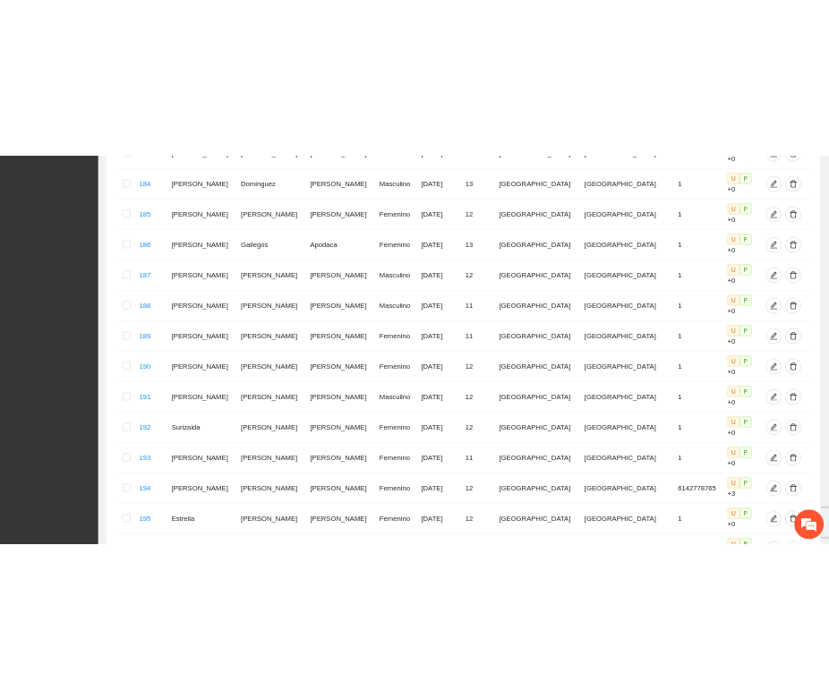
scroll to position [265, 0]
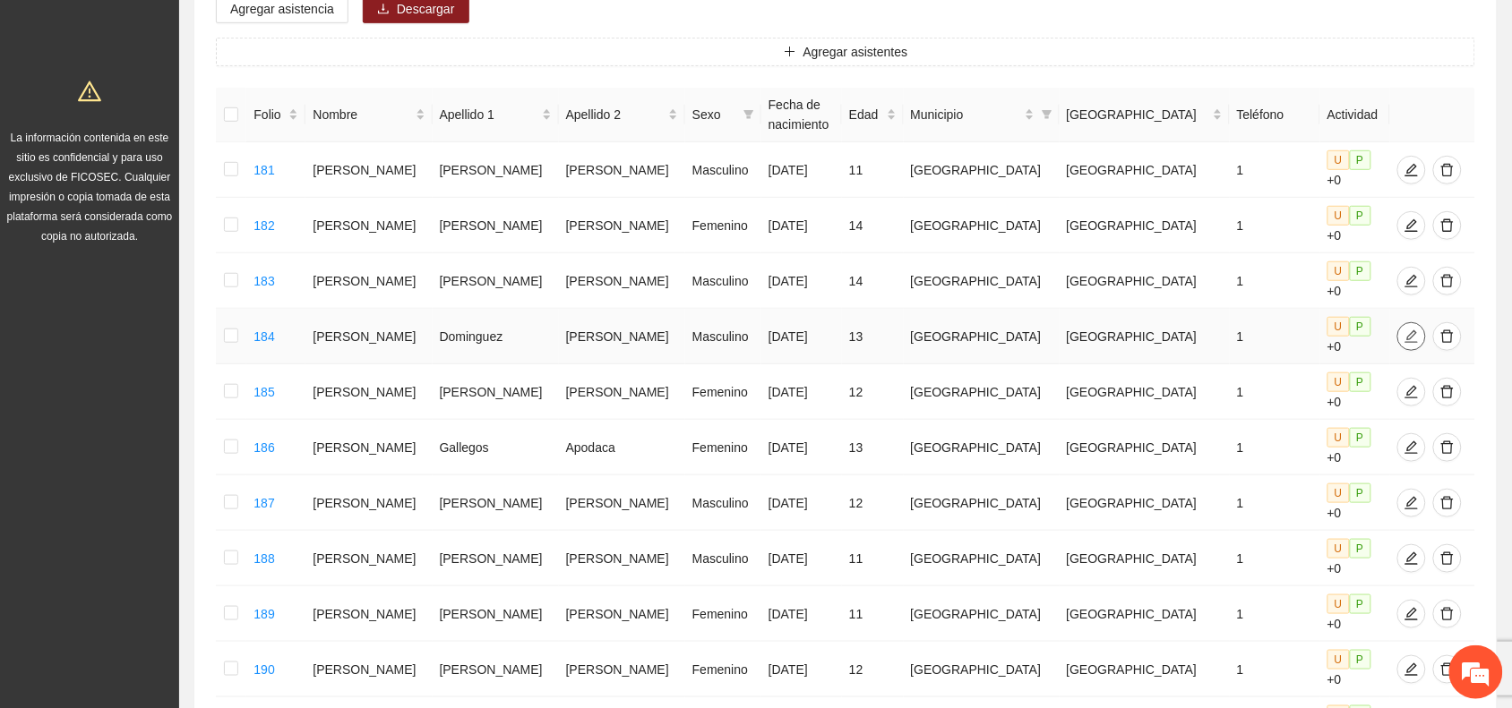
click at [1404, 330] on icon "edit" at bounding box center [1411, 337] width 14 height 14
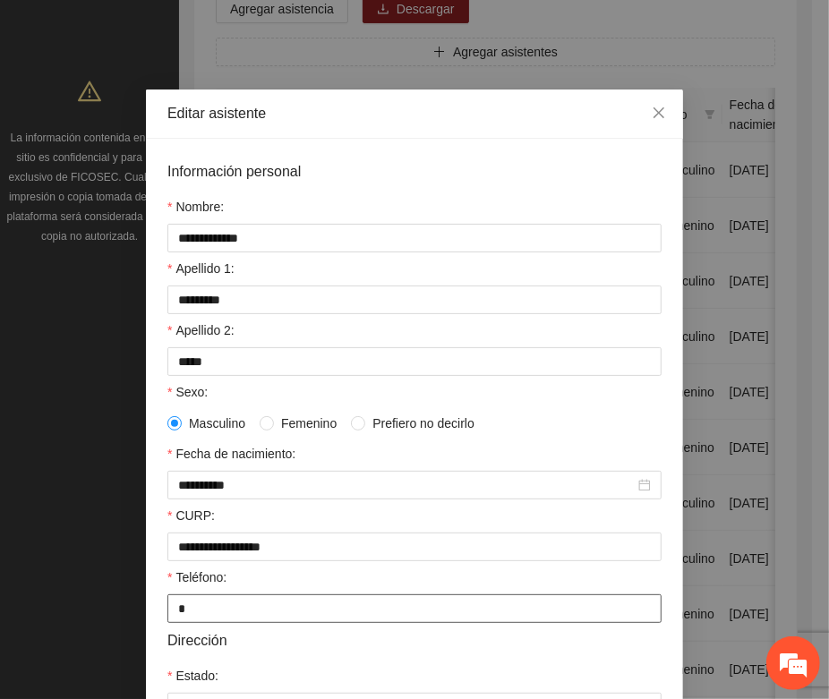
drag, startPoint x: 176, startPoint y: 622, endPoint x: 155, endPoint y: 621, distance: 21.6
click at [155, 621] on div "**********" at bounding box center [414, 555] width 537 height 833
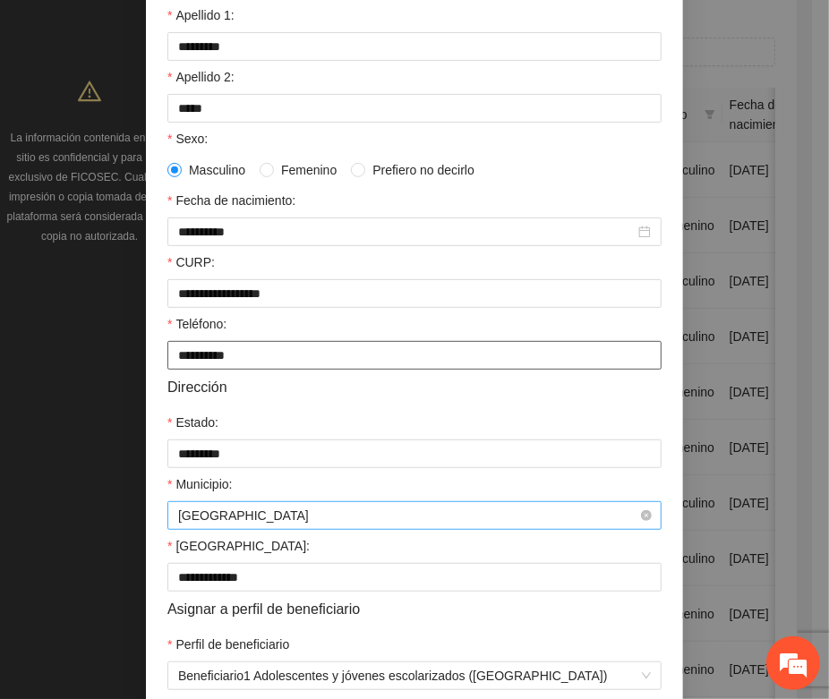
scroll to position [355, 0]
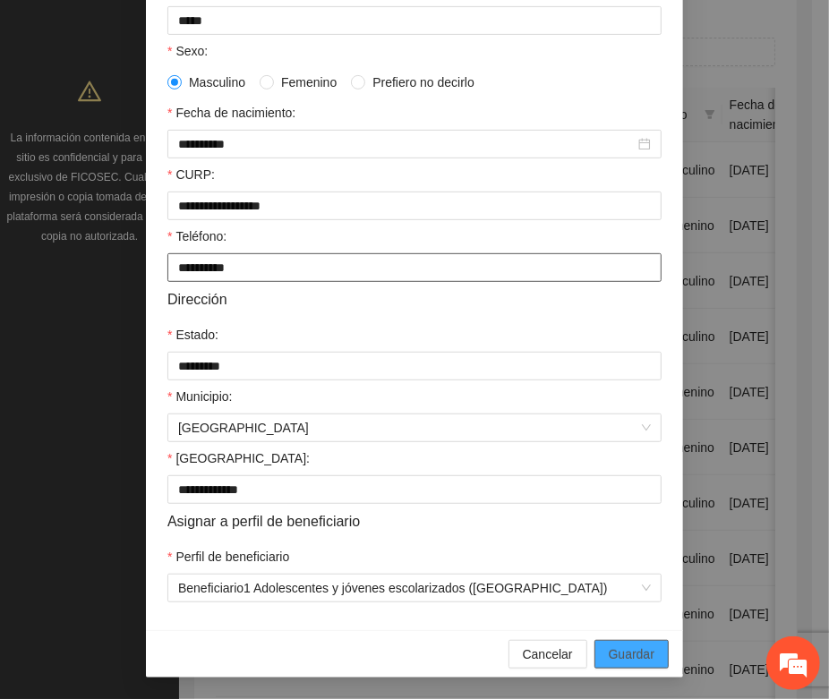
type input "**********"
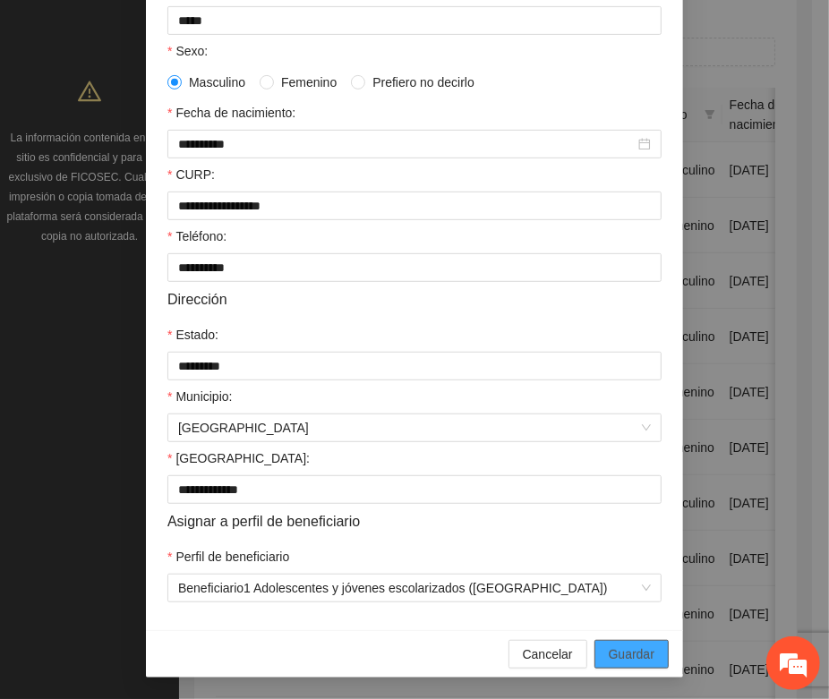
click at [627, 652] on span "Guardar" at bounding box center [632, 655] width 46 height 20
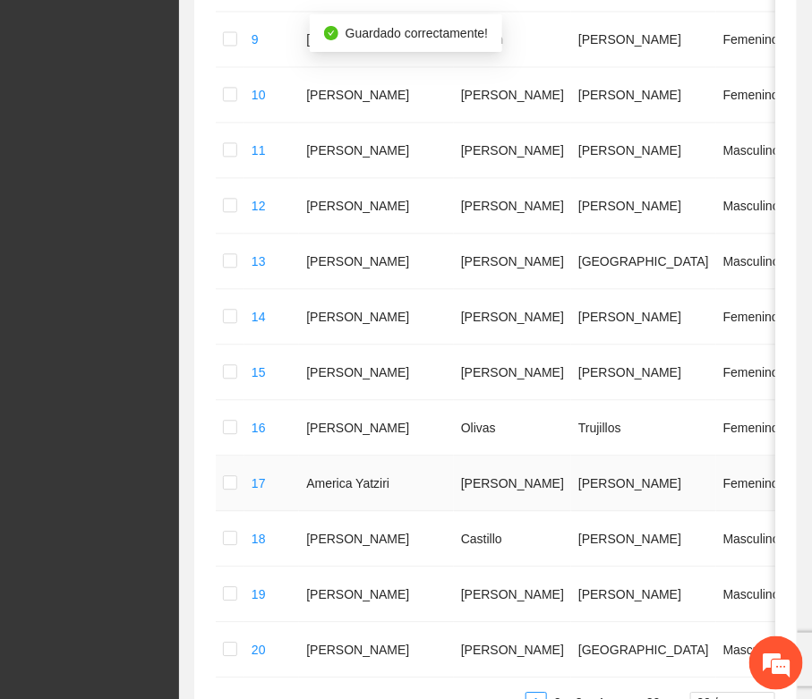
scroll to position [1010, 0]
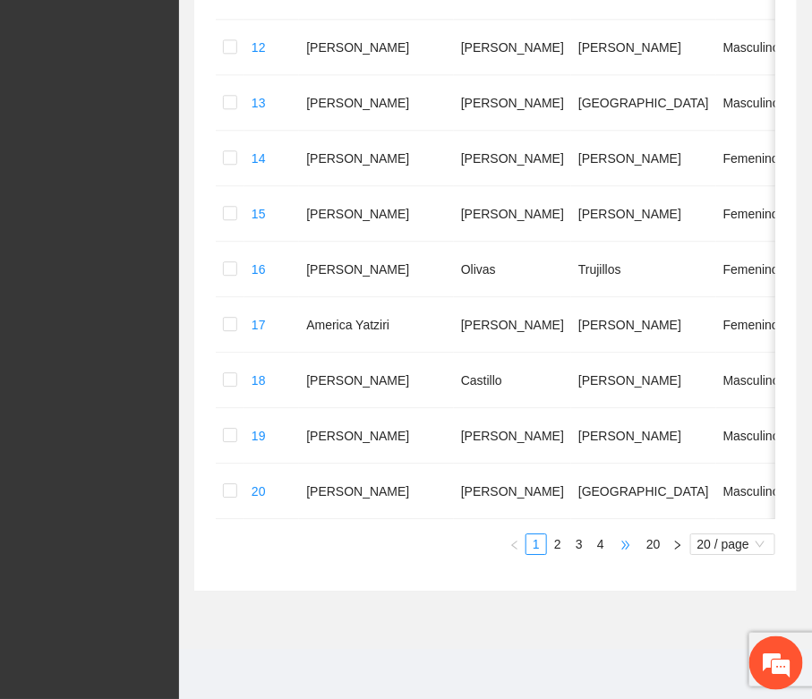
click at [615, 549] on span "•••" at bounding box center [626, 544] width 29 height 21
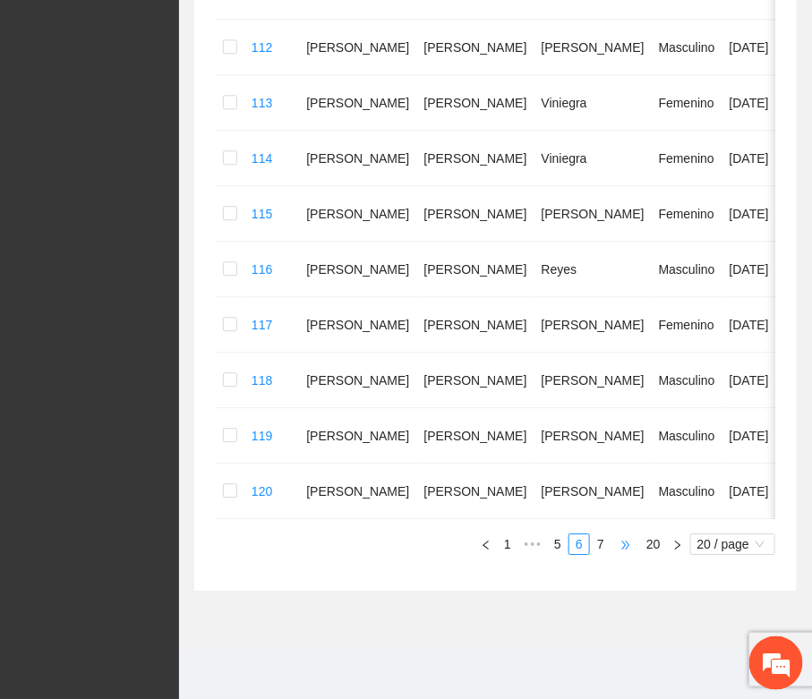
click at [615, 548] on span "•••" at bounding box center [626, 544] width 29 height 21
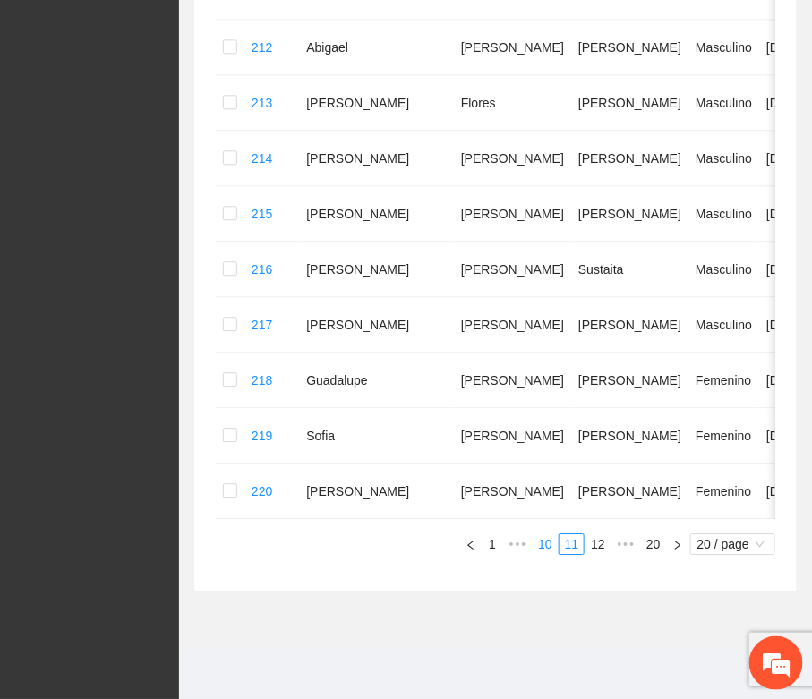
click at [545, 546] on link "10" at bounding box center [545, 545] width 25 height 20
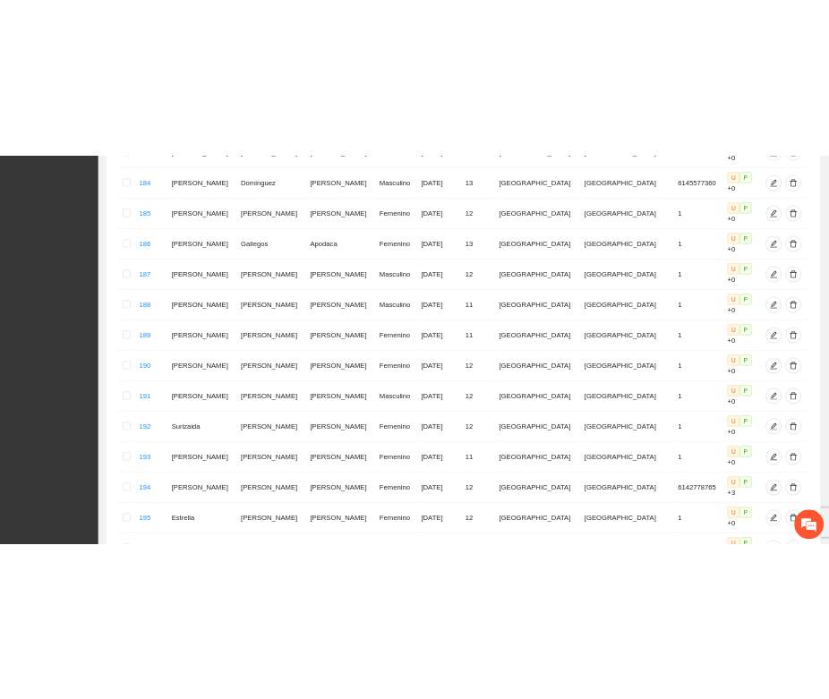
scroll to position [377, 0]
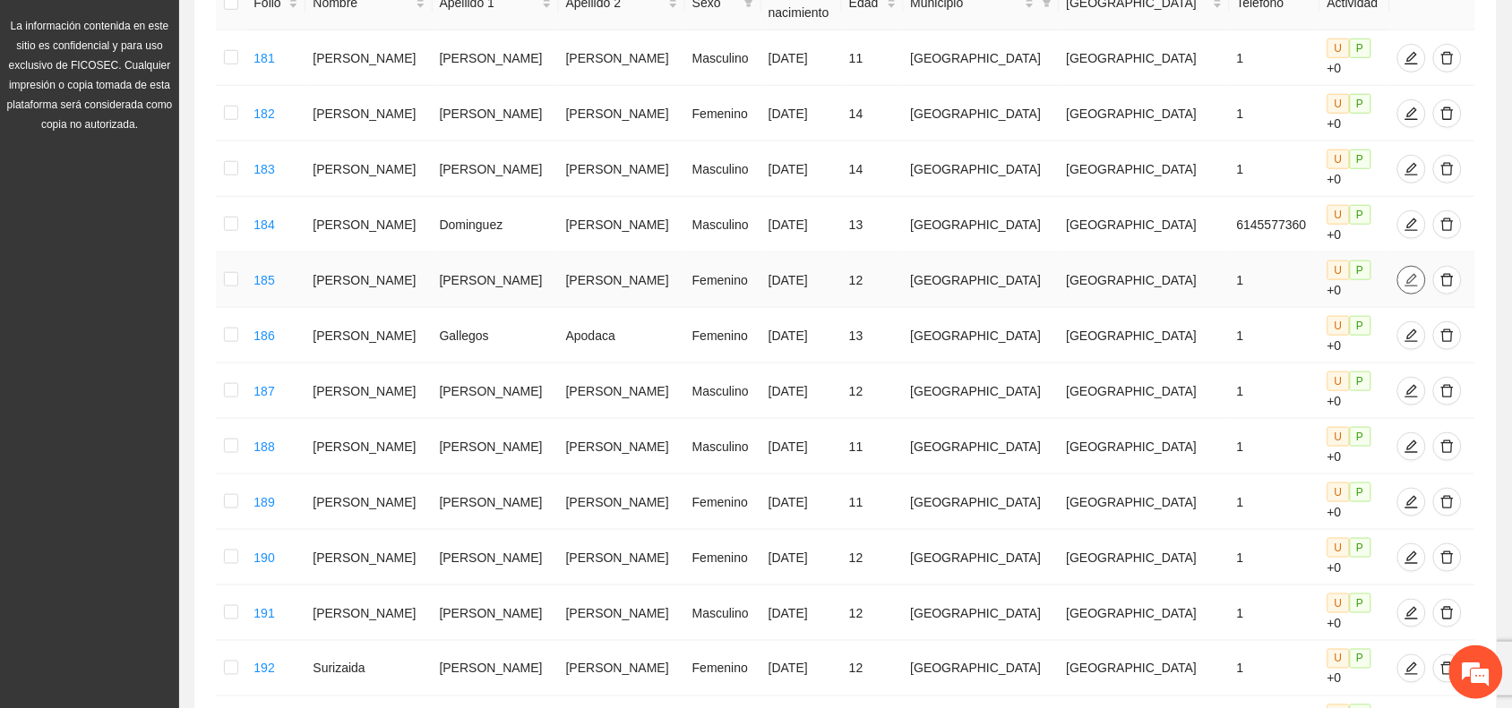
click at [1404, 273] on icon "edit" at bounding box center [1411, 280] width 14 height 14
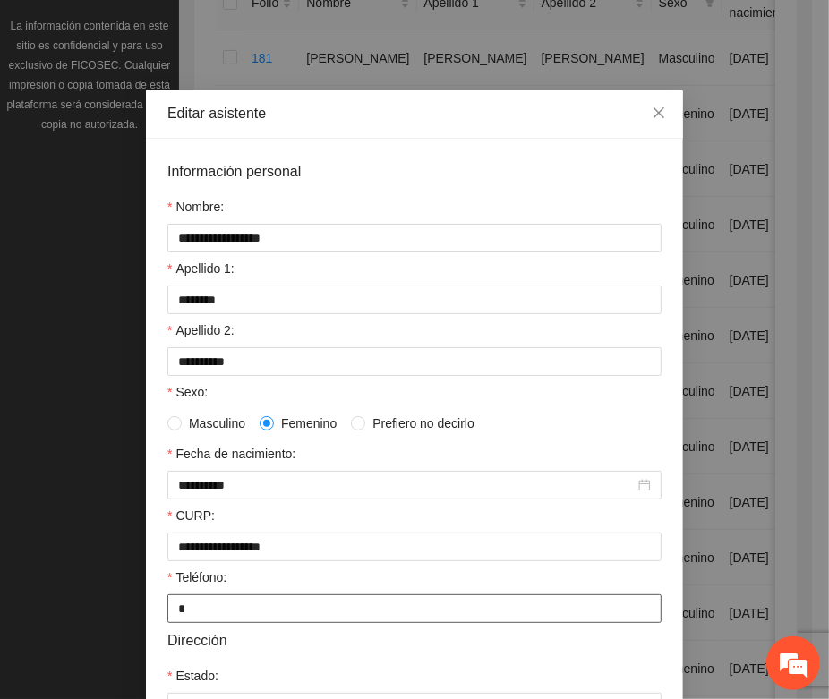
drag, startPoint x: 175, startPoint y: 621, endPoint x: 161, endPoint y: 615, distance: 14.5
click at [167, 615] on input "*" at bounding box center [414, 609] width 494 height 29
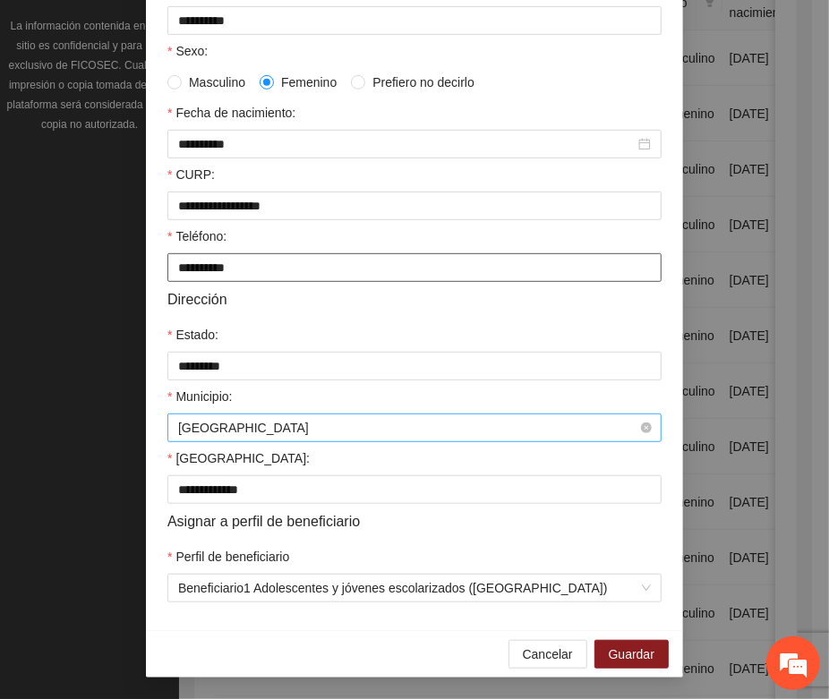
scroll to position [355, 0]
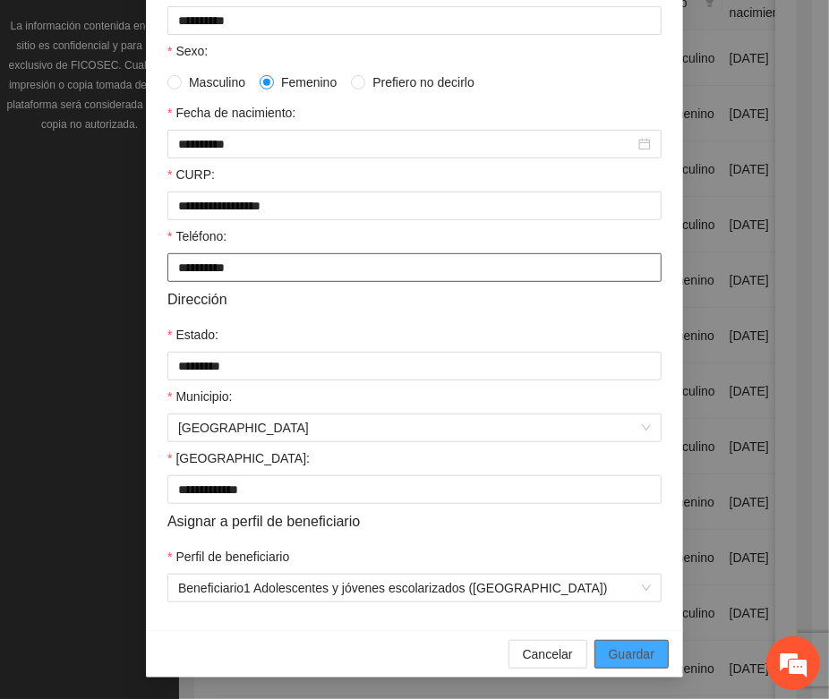
type input "**********"
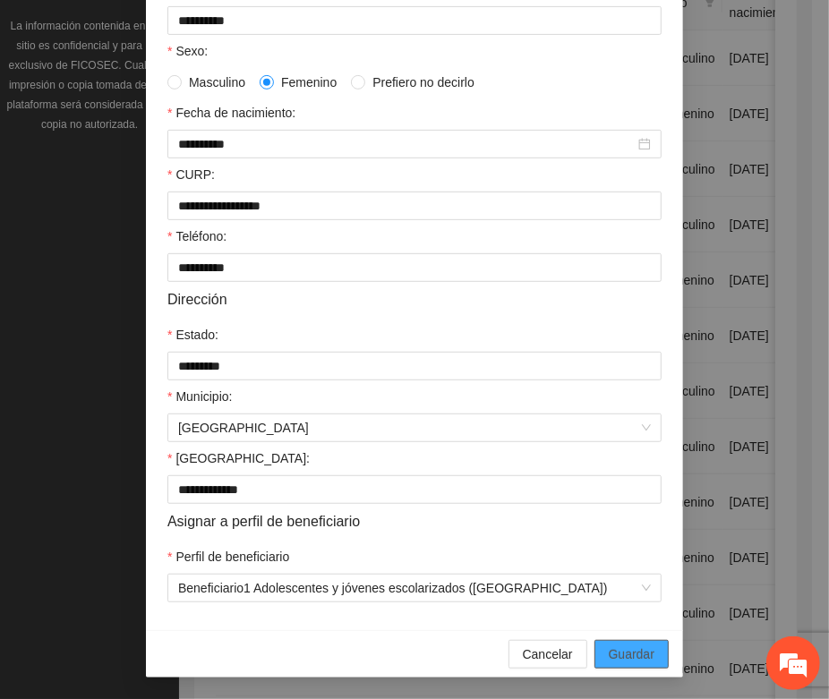
click at [646, 654] on span "Guardar" at bounding box center [632, 655] width 46 height 20
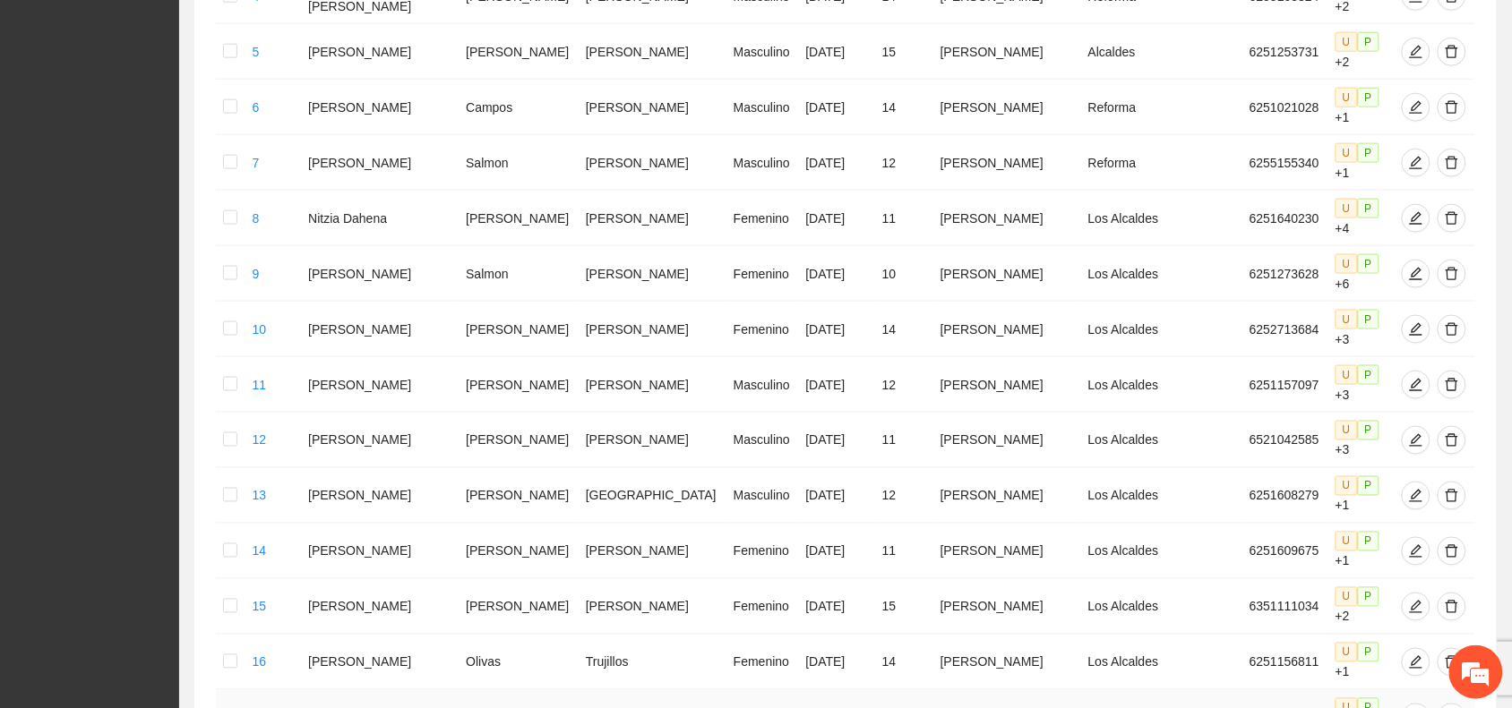
scroll to position [771, 0]
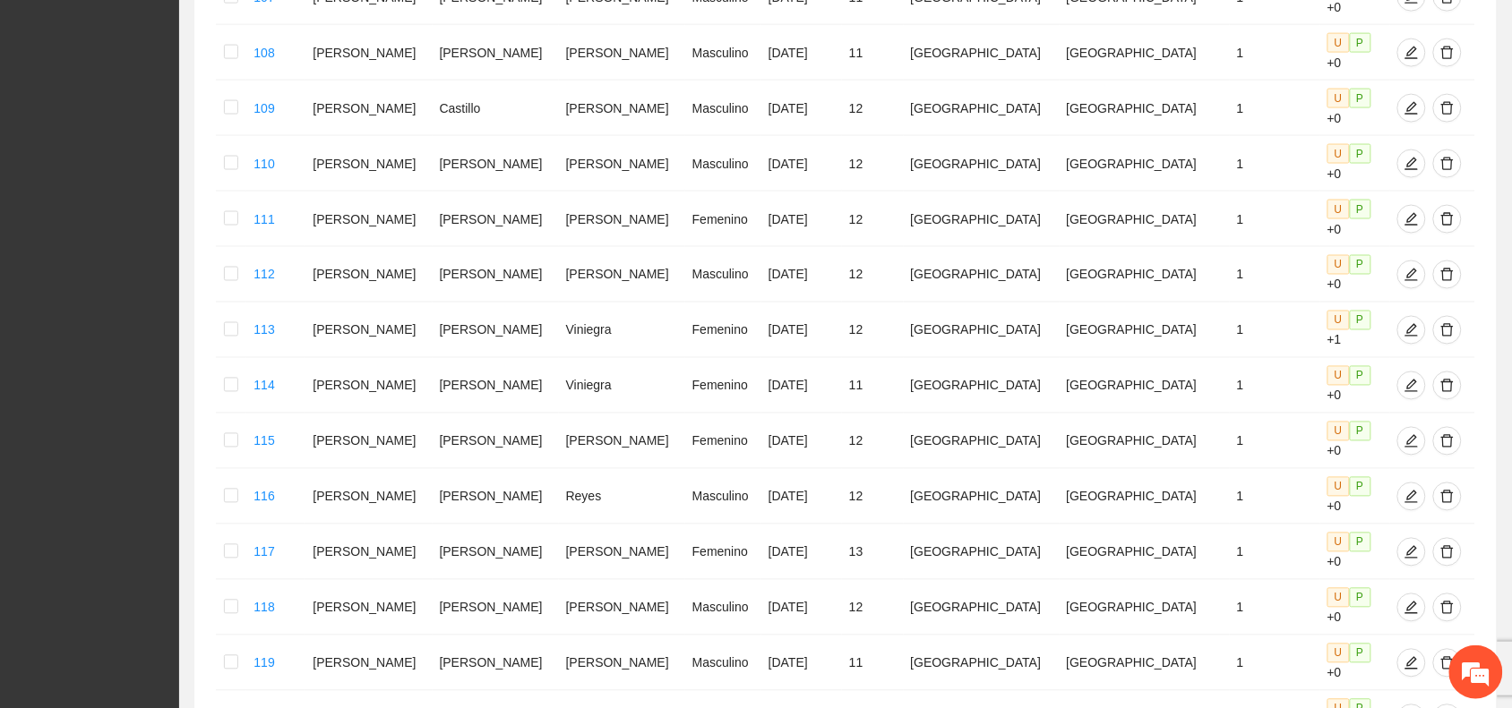
scroll to position [761, 0]
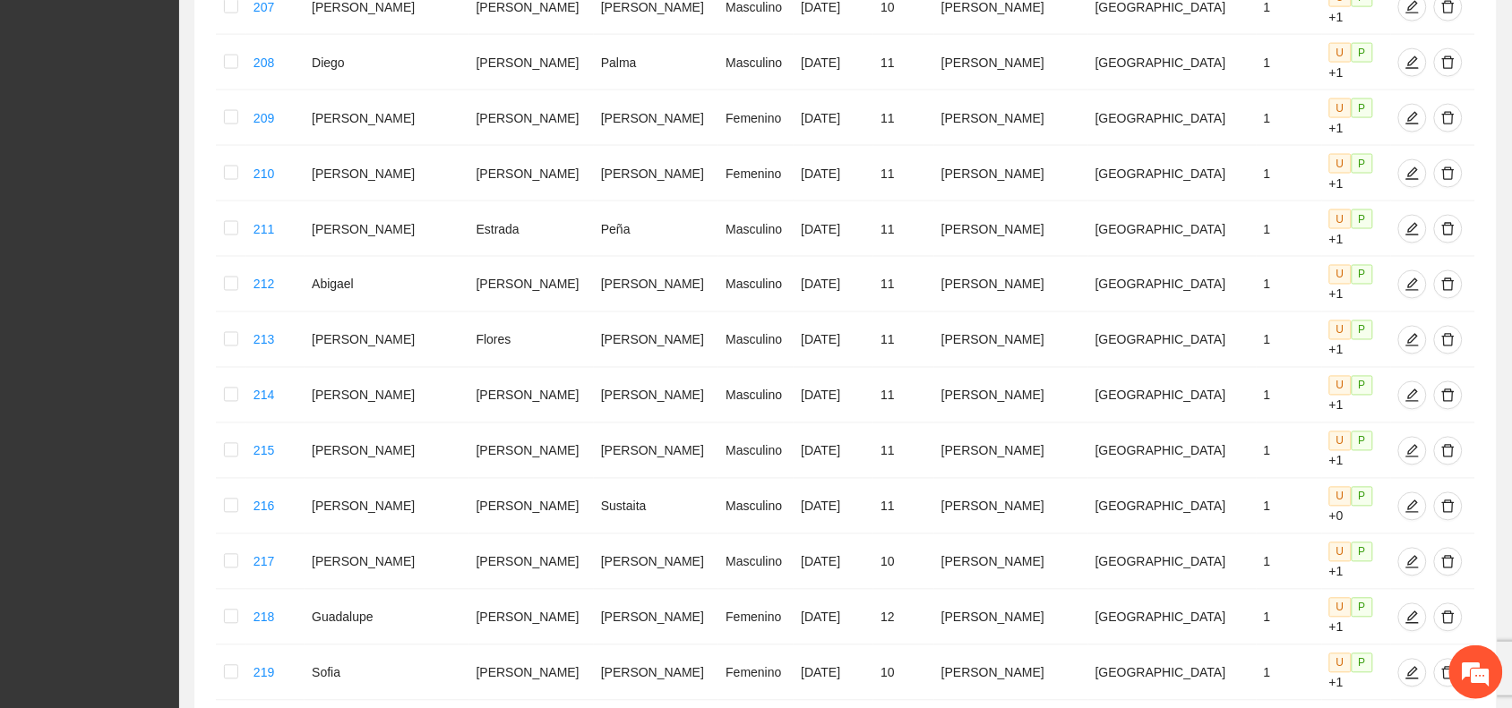
scroll to position [771, 0]
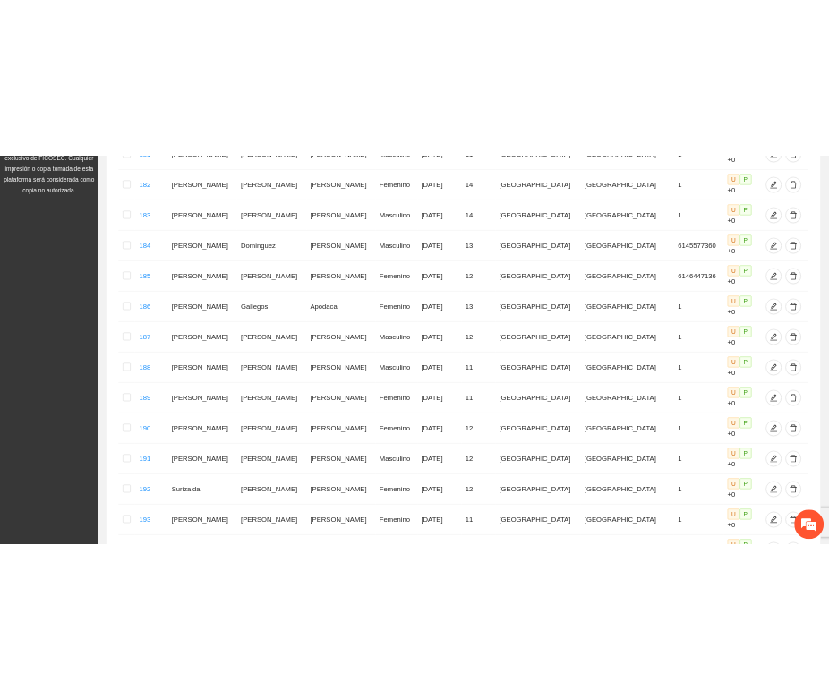
scroll to position [435, 0]
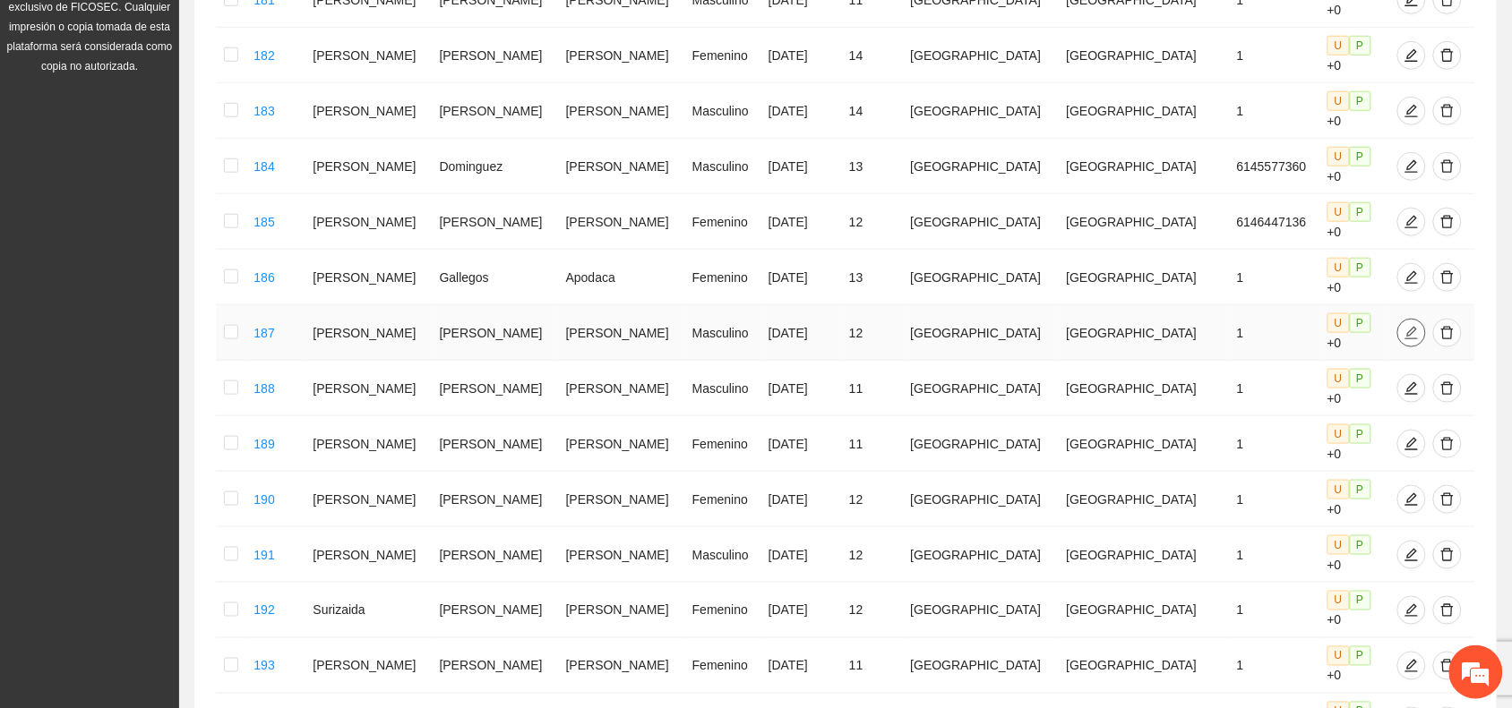
click at [1404, 326] on icon "edit" at bounding box center [1411, 333] width 14 height 14
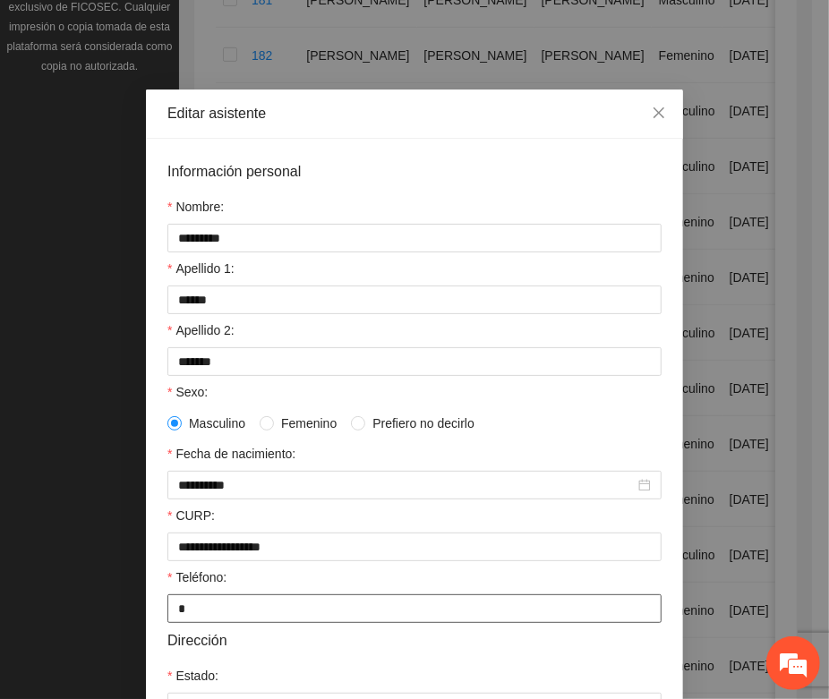
drag, startPoint x: 179, startPoint y: 622, endPoint x: 170, endPoint y: 623, distance: 9.0
click at [168, 623] on input "*" at bounding box center [414, 609] width 494 height 29
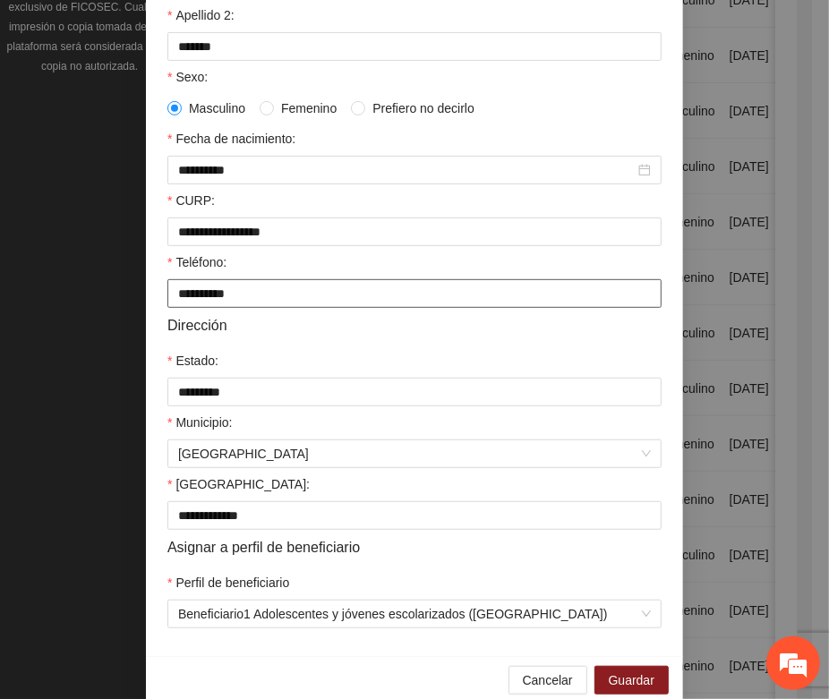
scroll to position [355, 0]
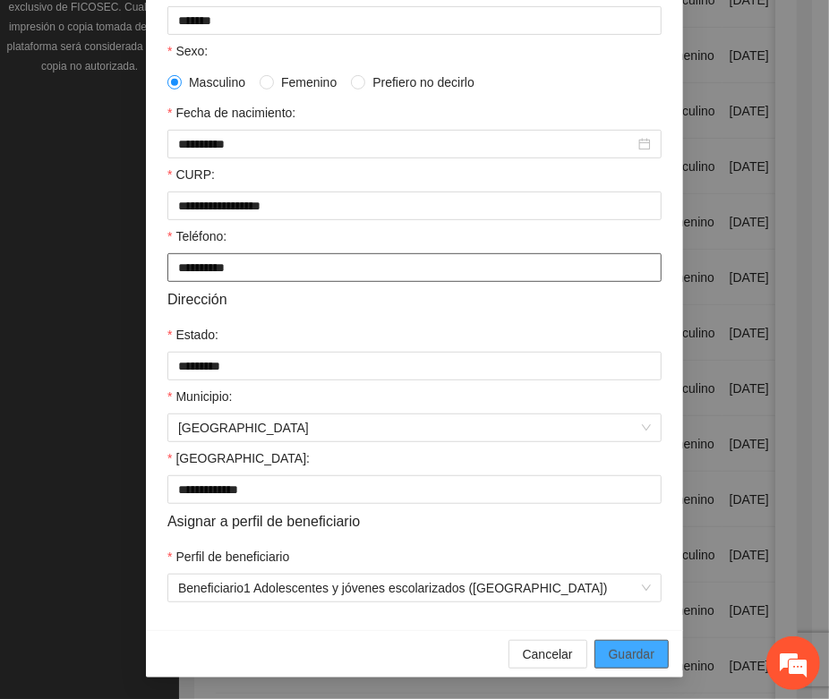
type input "**********"
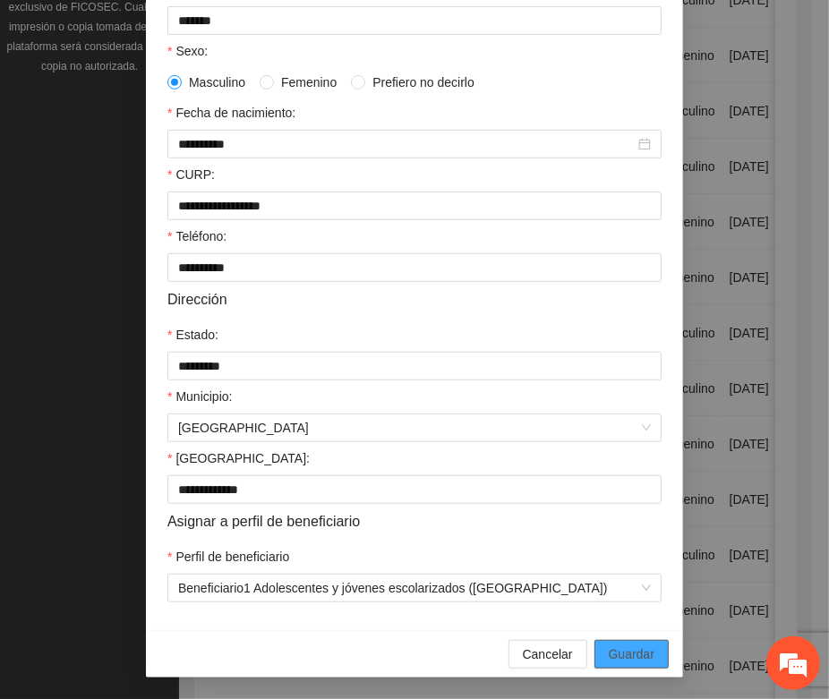
click at [615, 647] on span "Guardar" at bounding box center [632, 655] width 46 height 20
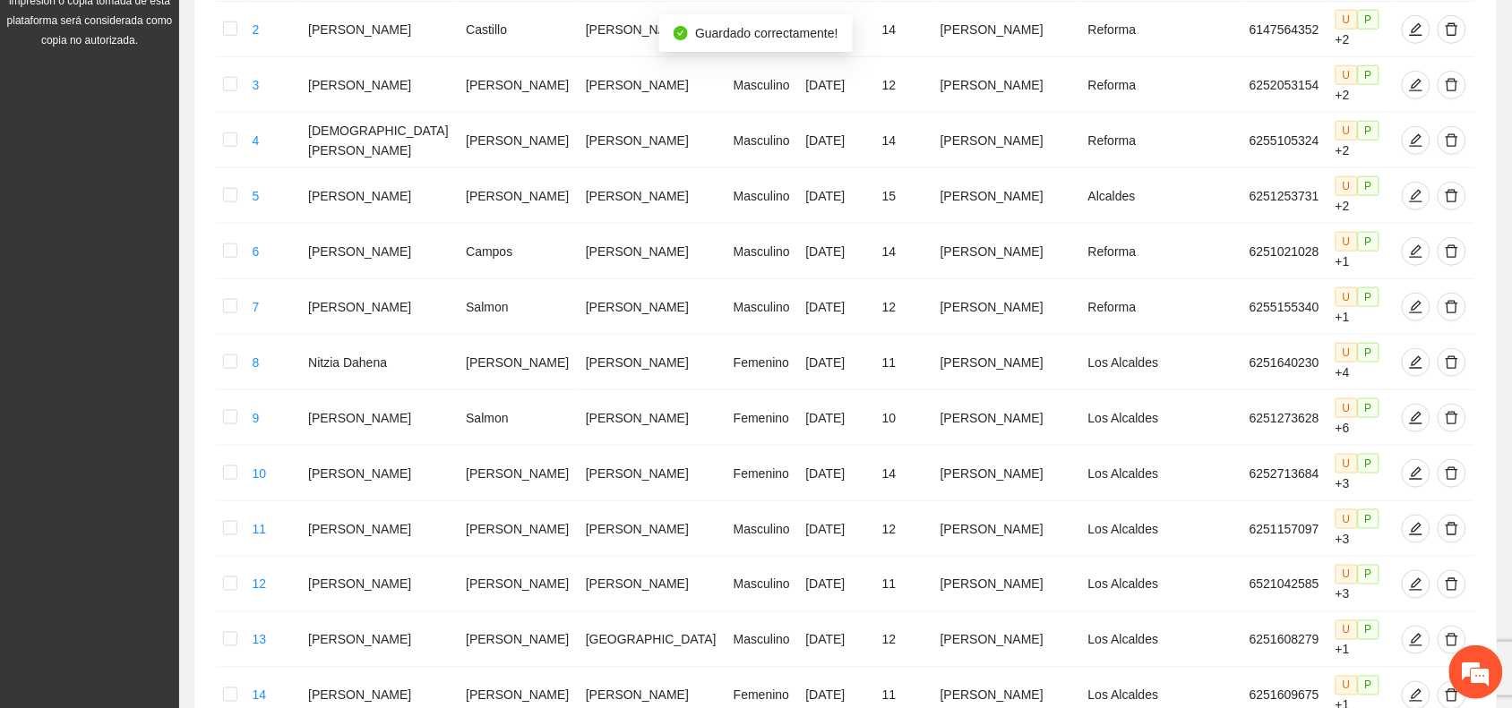
scroll to position [771, 0]
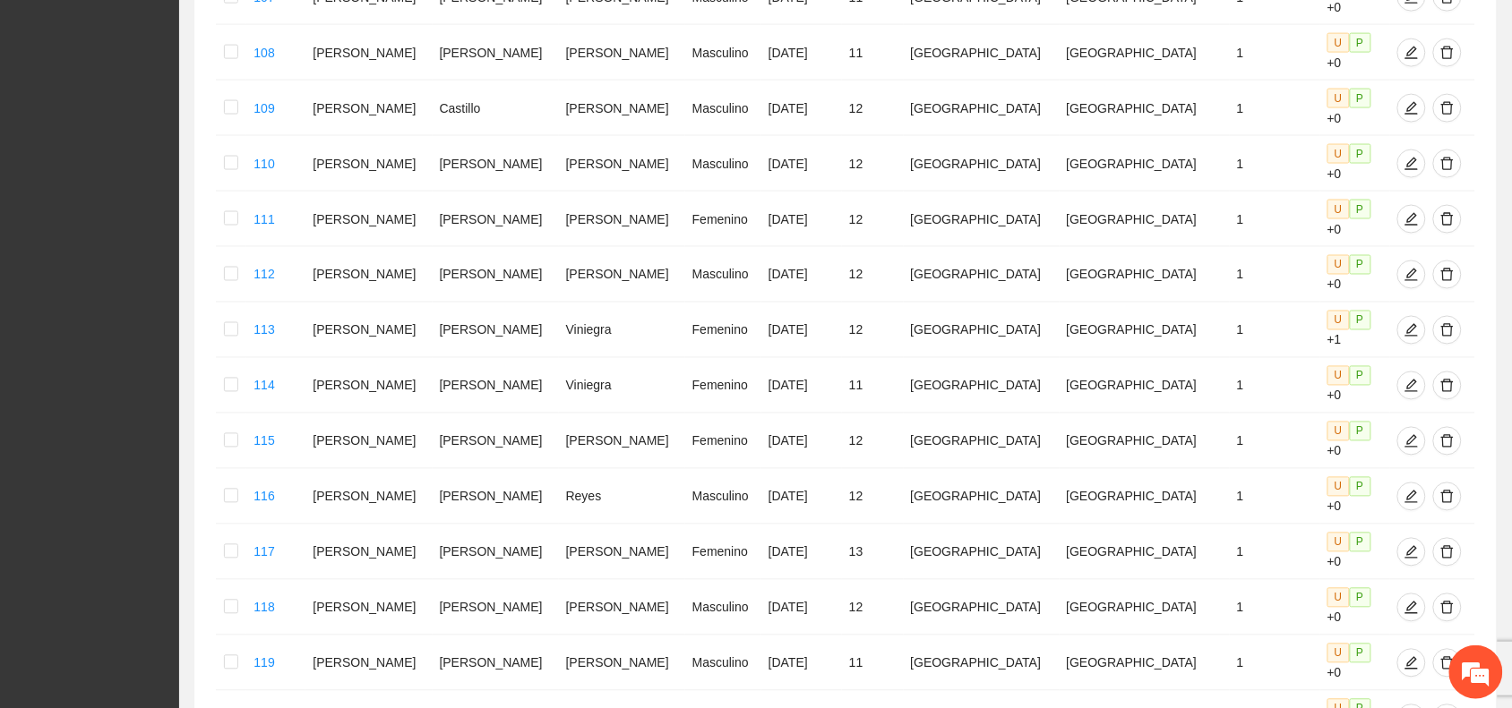
scroll to position [761, 0]
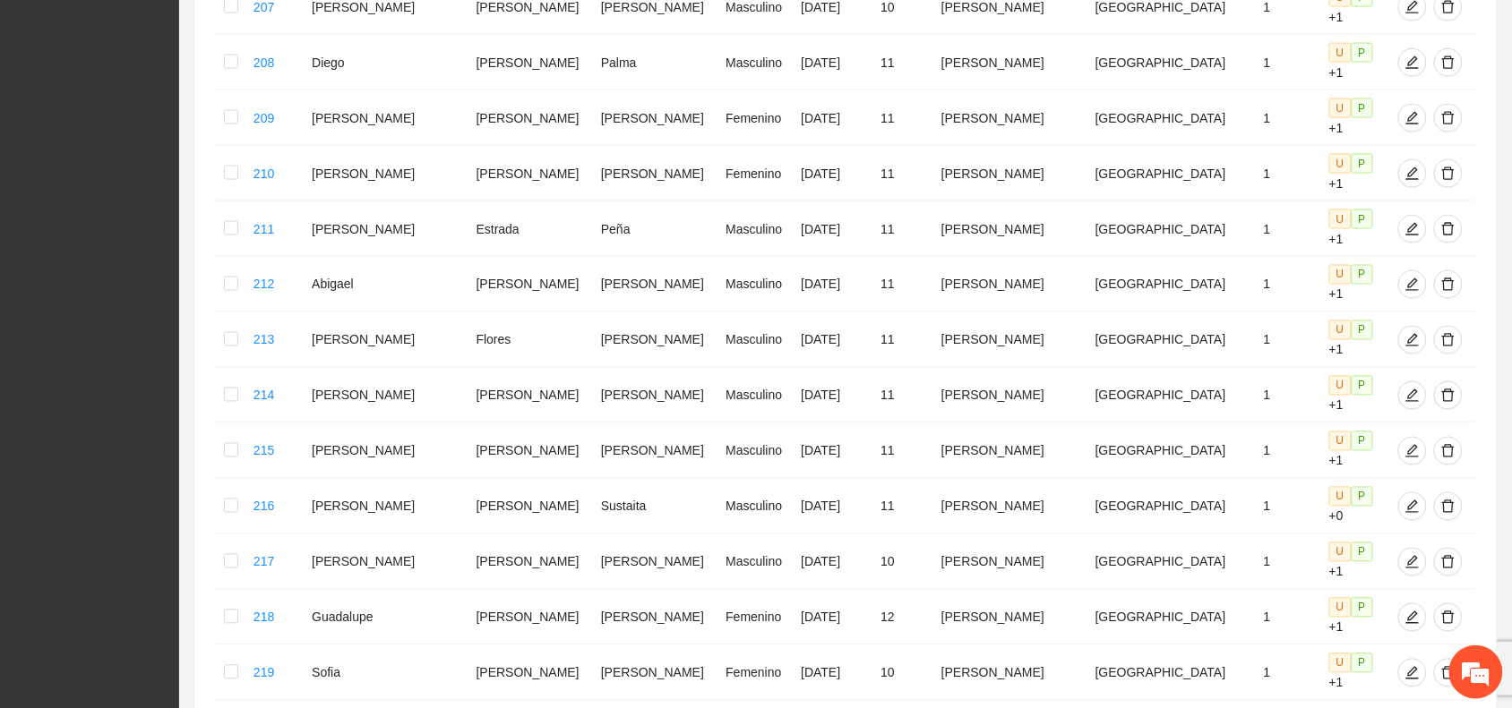
scroll to position [771, 0]
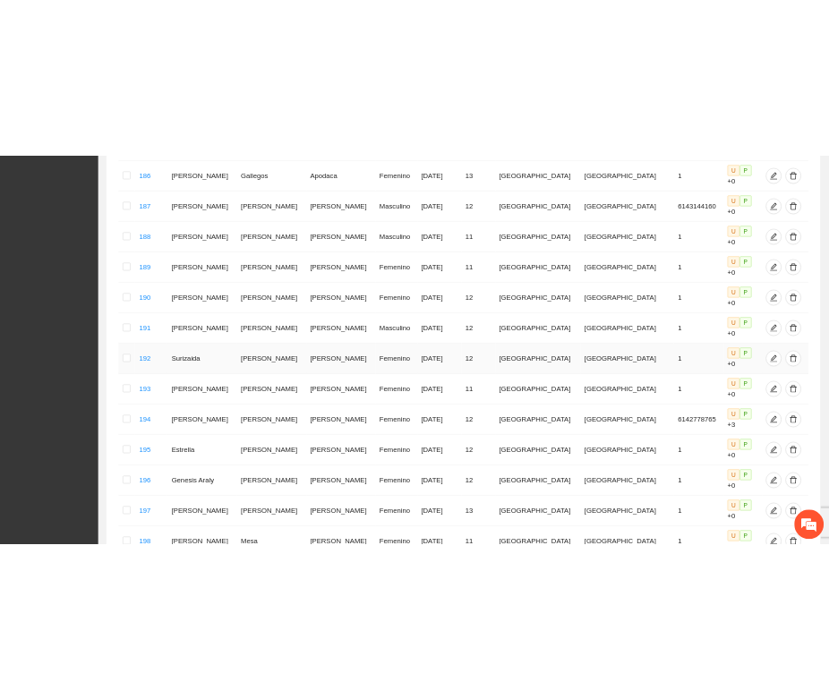
scroll to position [547, 0]
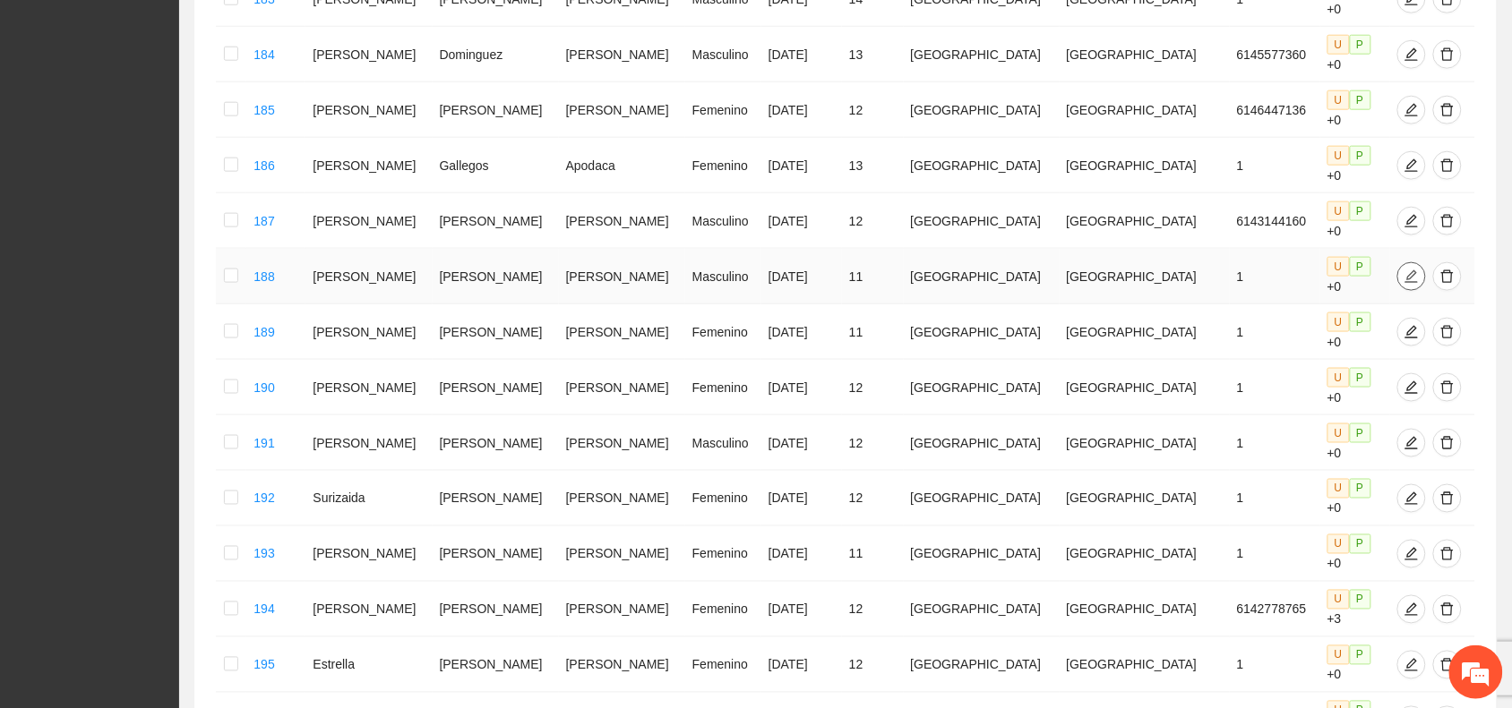
click at [1405, 270] on icon "edit" at bounding box center [1411, 276] width 13 height 13
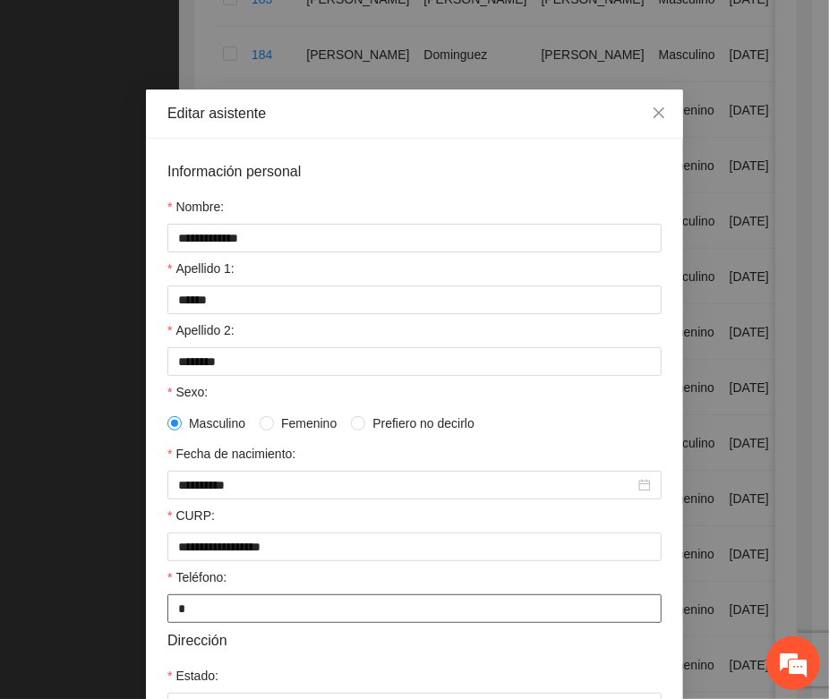
drag, startPoint x: 179, startPoint y: 618, endPoint x: 167, endPoint y: 610, distance: 14.9
click at [167, 610] on input "*" at bounding box center [414, 609] width 494 height 29
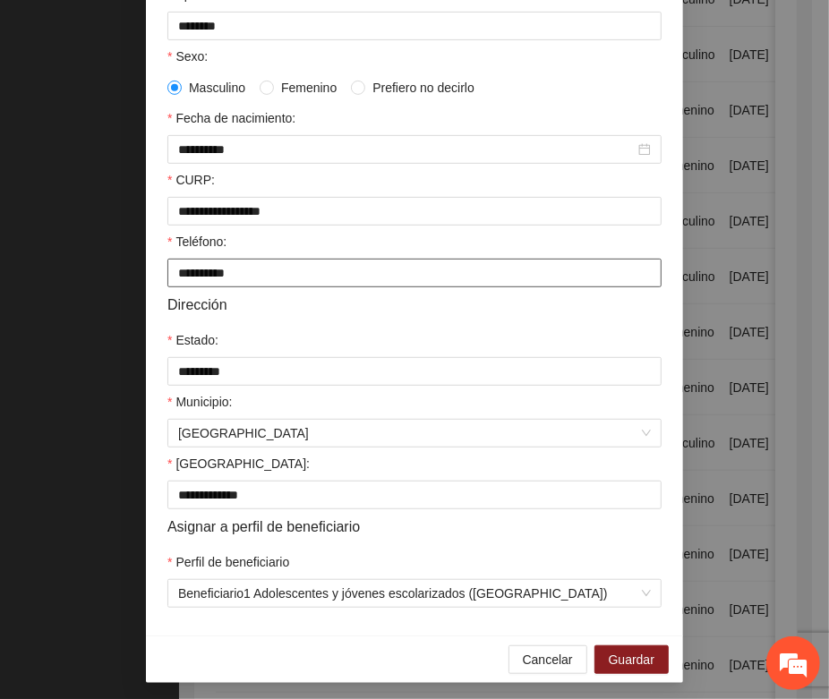
scroll to position [355, 0]
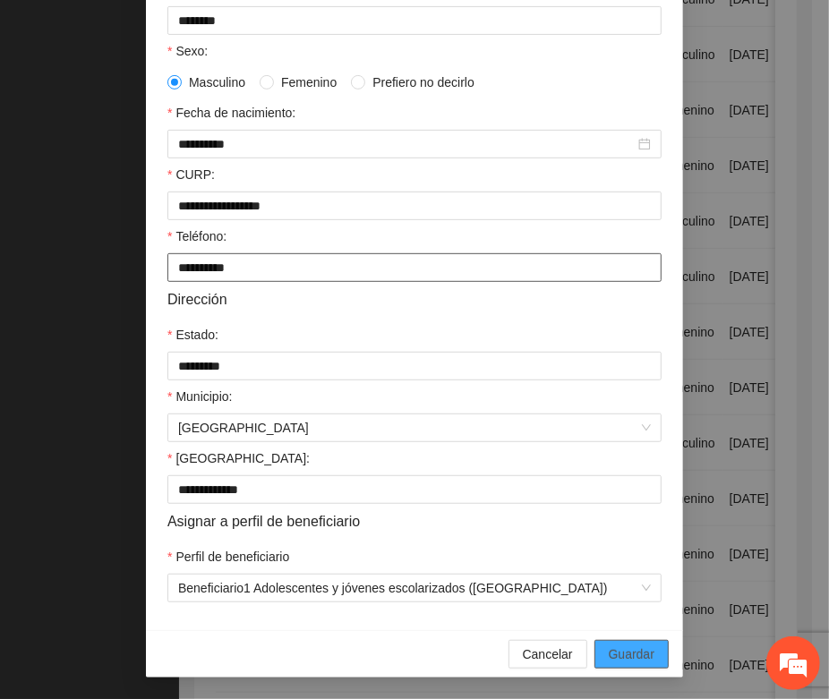
type input "**********"
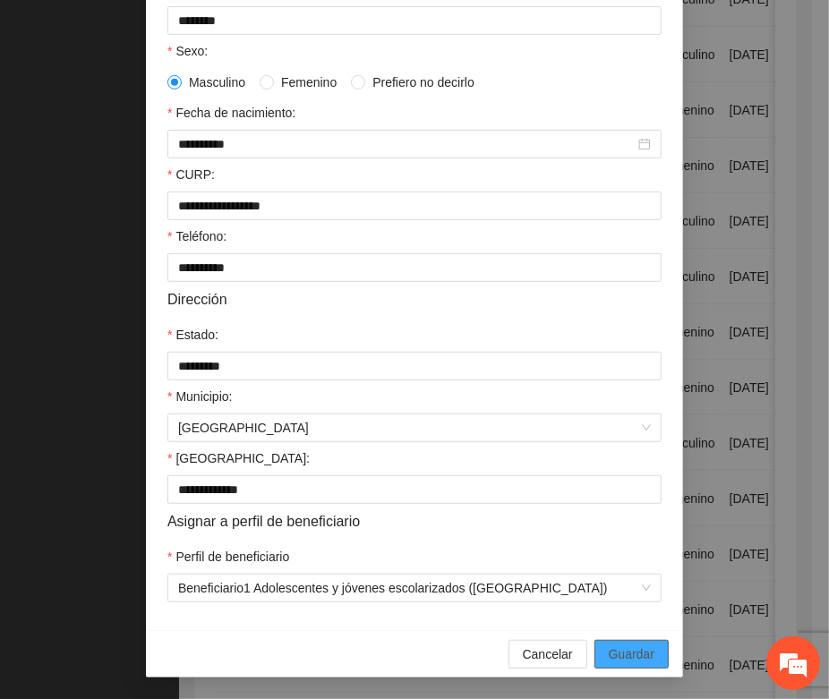
click at [638, 658] on span "Guardar" at bounding box center [632, 655] width 46 height 20
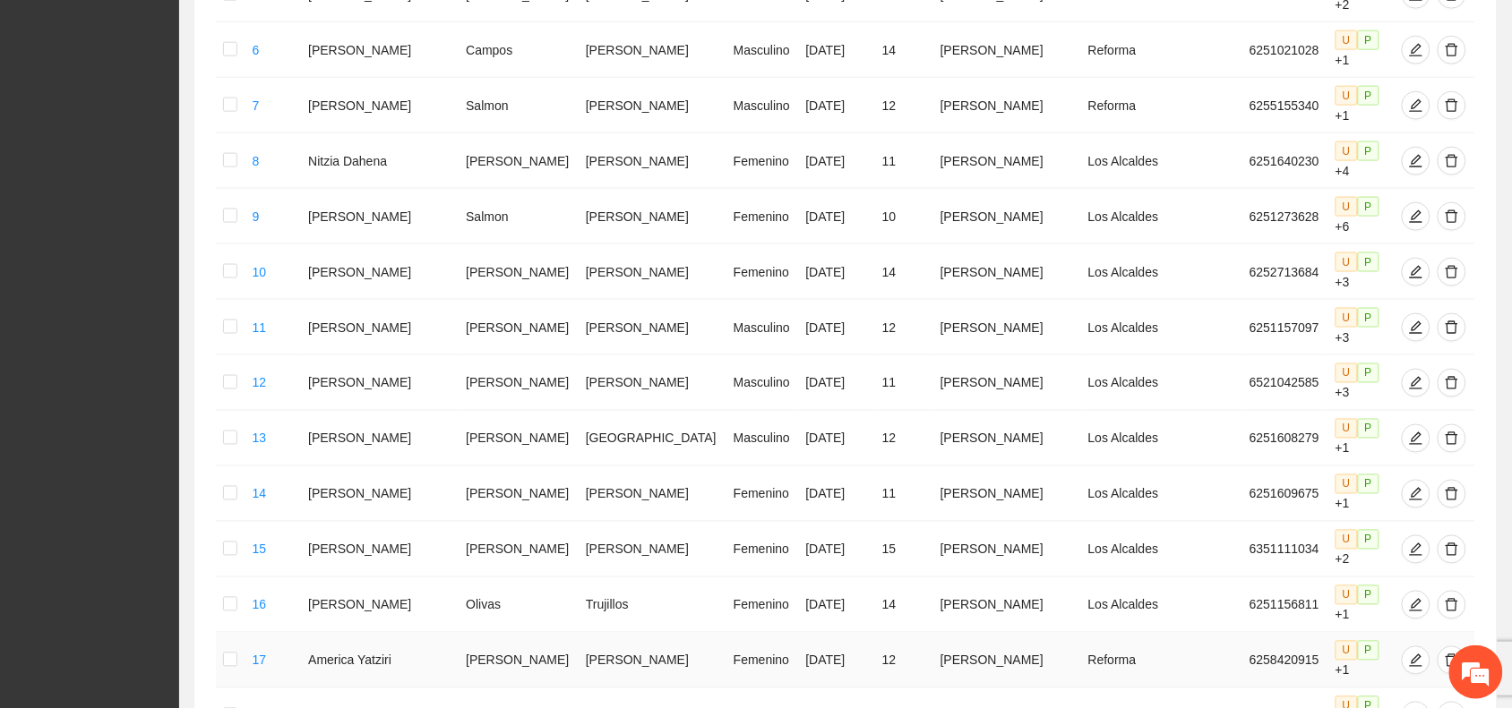
scroll to position [771, 0]
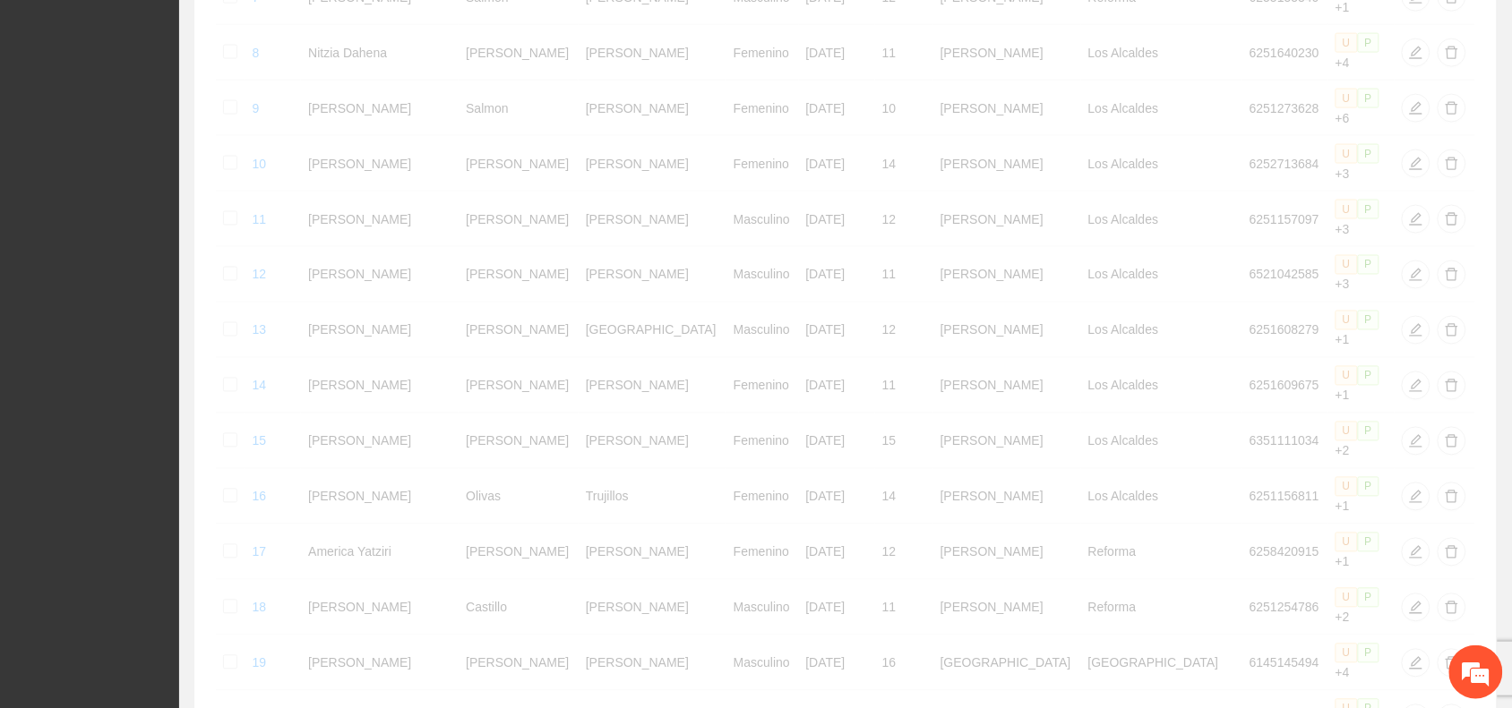
scroll to position [761, 0]
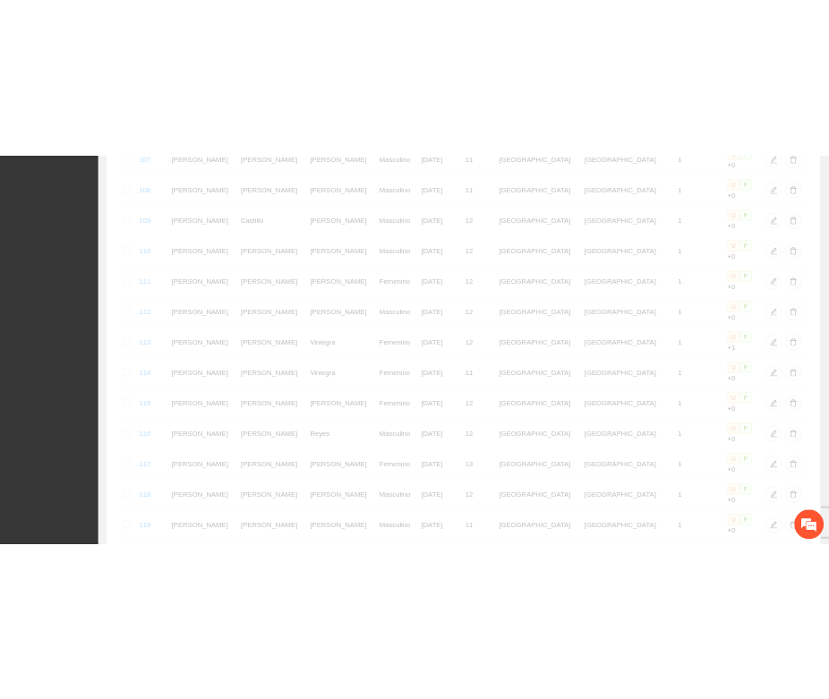
scroll to position [771, 0]
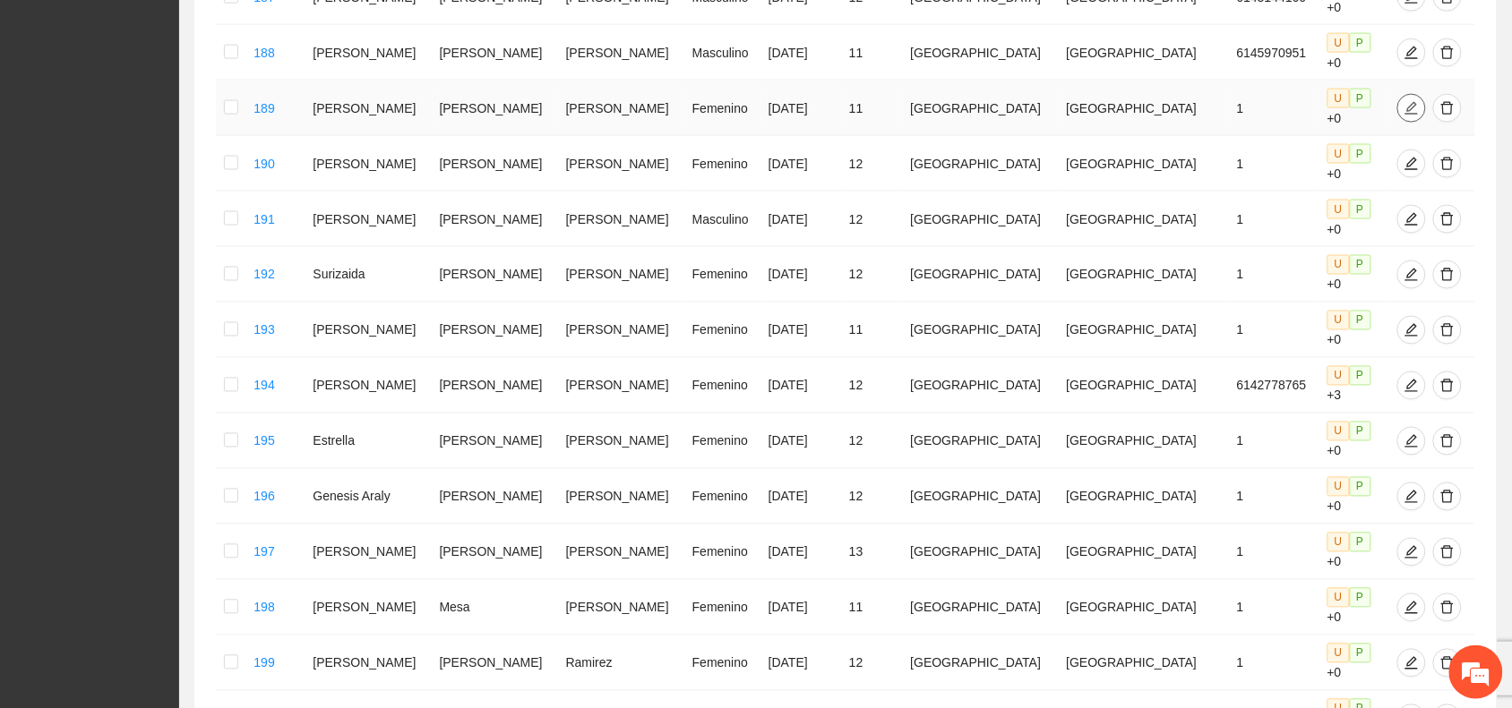
click at [1398, 101] on span "edit" at bounding box center [1411, 108] width 27 height 14
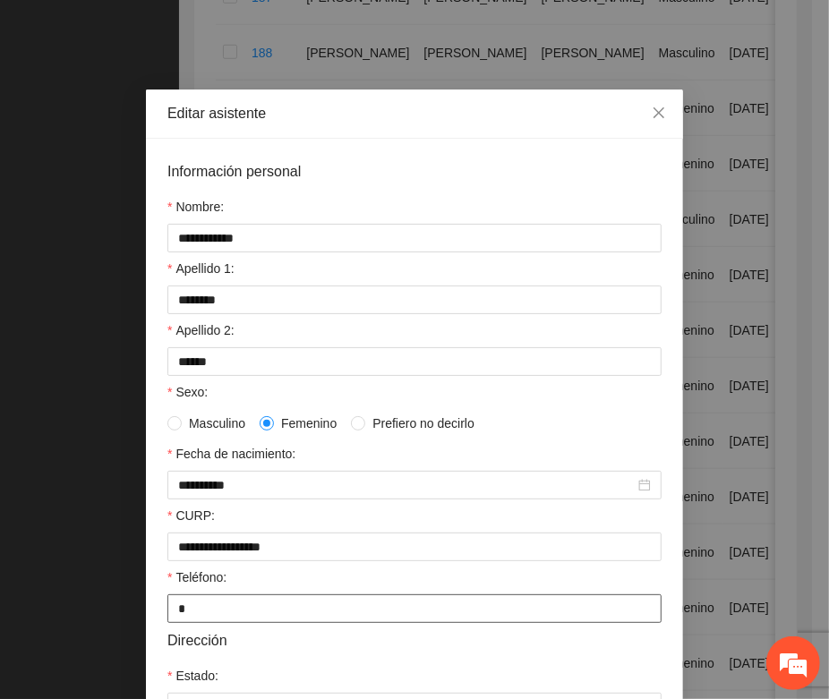
drag, startPoint x: 182, startPoint y: 620, endPoint x: 157, endPoint y: 618, distance: 25.1
click at [157, 618] on div "**********" at bounding box center [414, 555] width 537 height 833
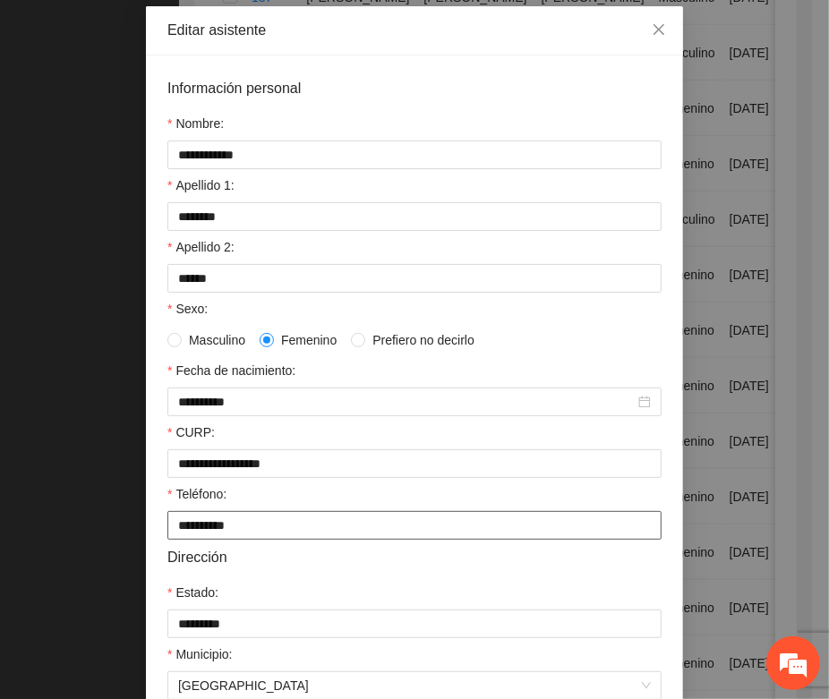
scroll to position [336, 0]
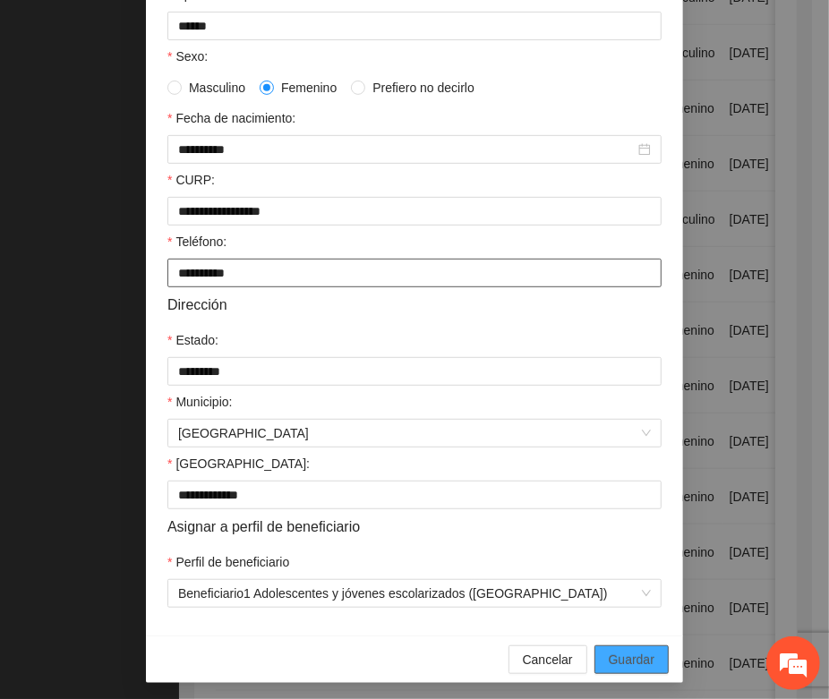
type input "**********"
click at [600, 665] on button "Guardar" at bounding box center [632, 660] width 74 height 29
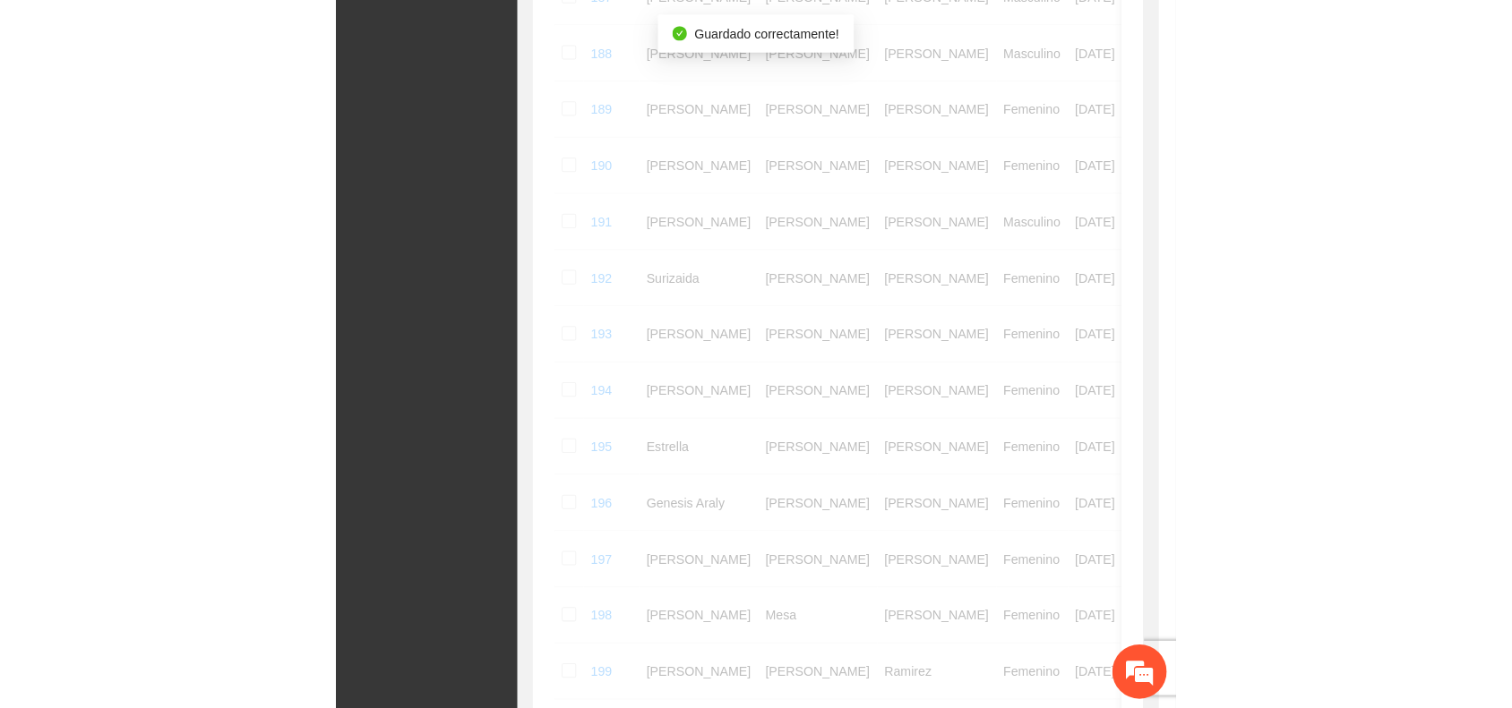
scroll to position [265, 0]
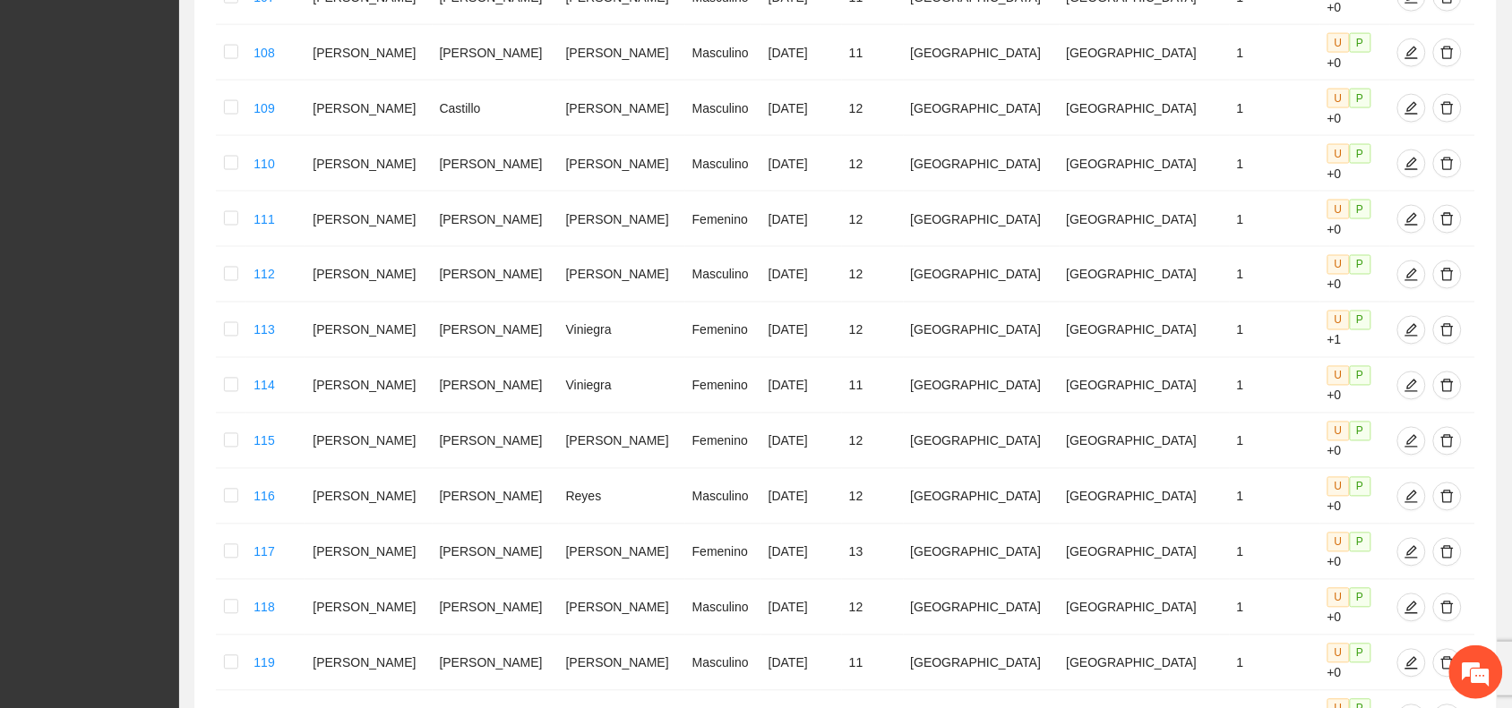
scroll to position [761, 0]
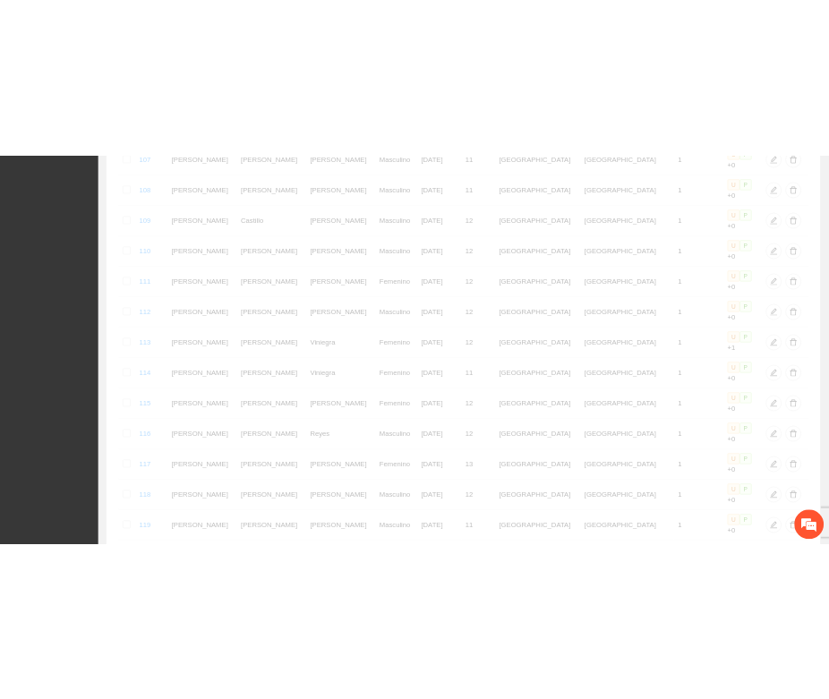
scroll to position [771, 0]
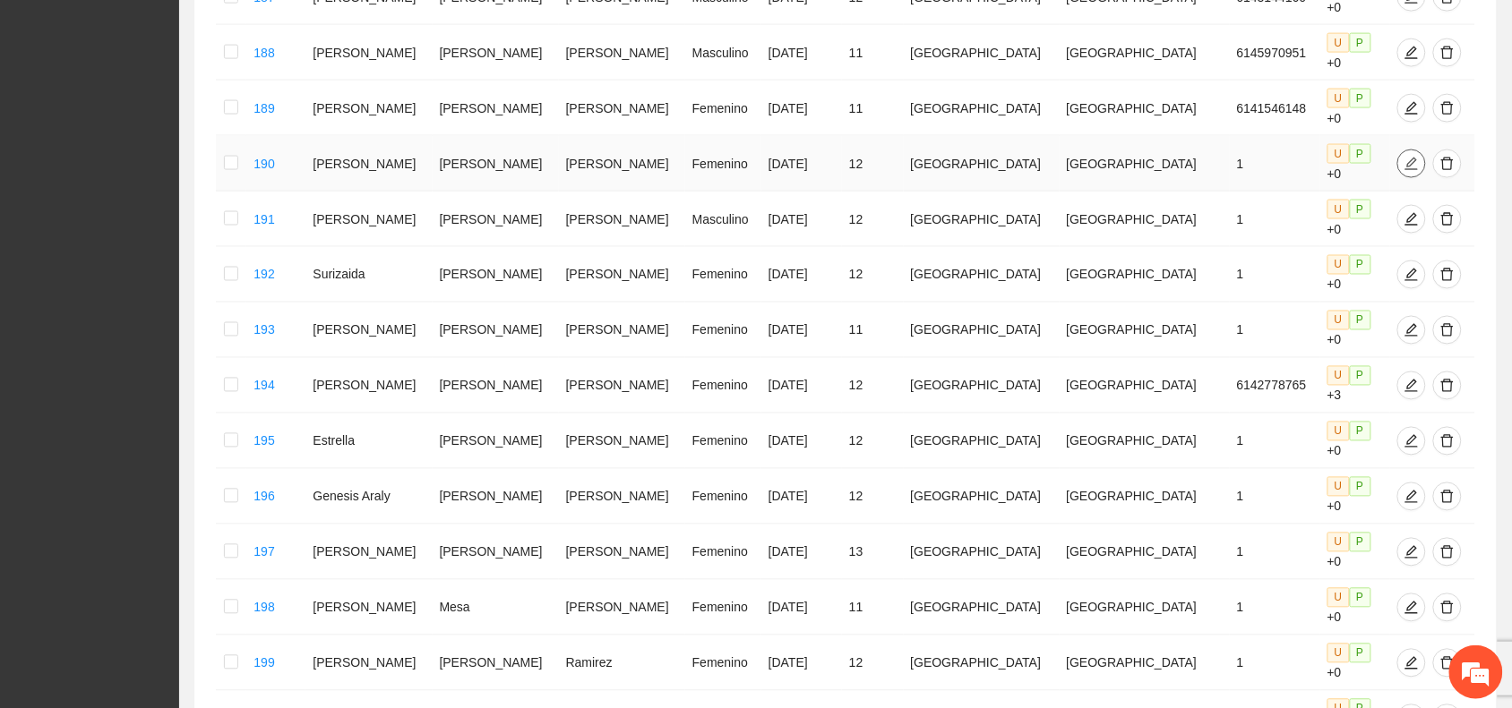
click at [1404, 157] on icon "edit" at bounding box center [1411, 164] width 14 height 14
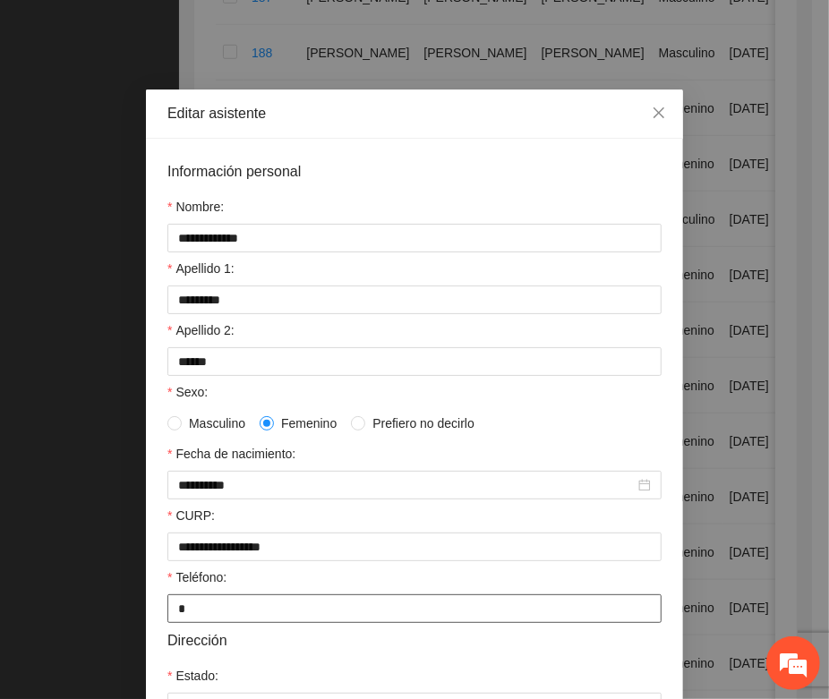
drag, startPoint x: 179, startPoint y: 625, endPoint x: 159, endPoint y: 625, distance: 20.6
click at [167, 623] on input "*" at bounding box center [414, 609] width 494 height 29
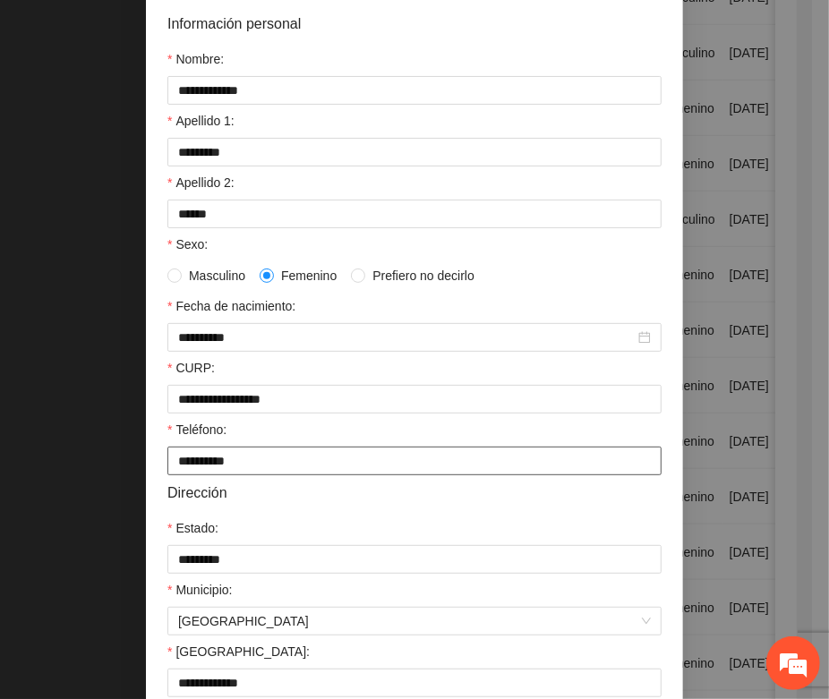
scroll to position [355, 0]
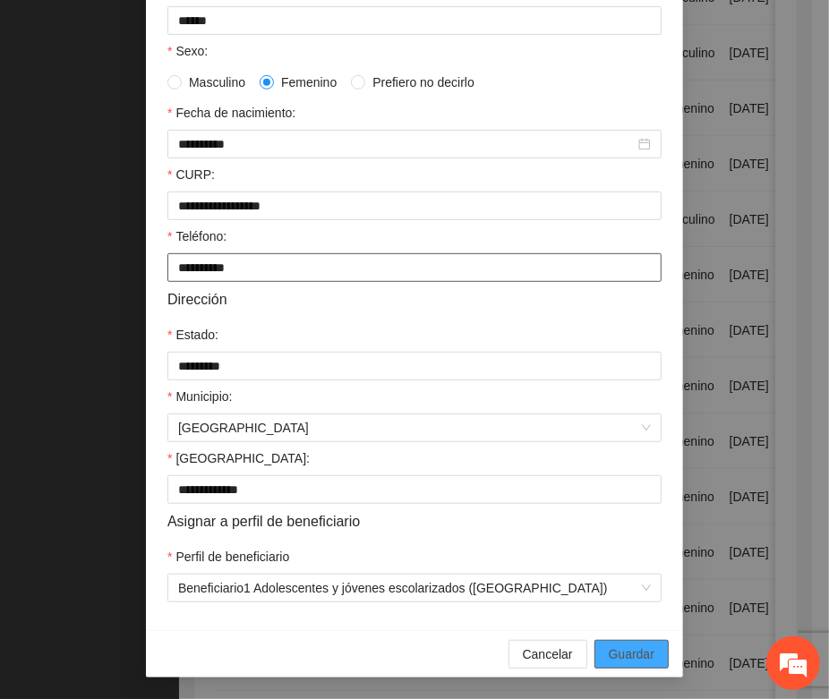
type input "**********"
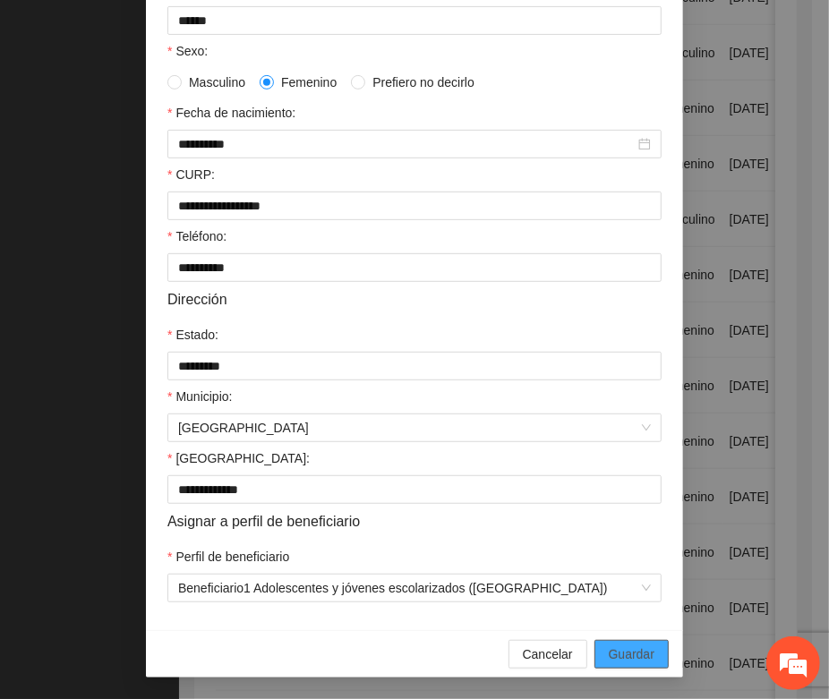
click at [613, 652] on span "Guardar" at bounding box center [632, 655] width 46 height 20
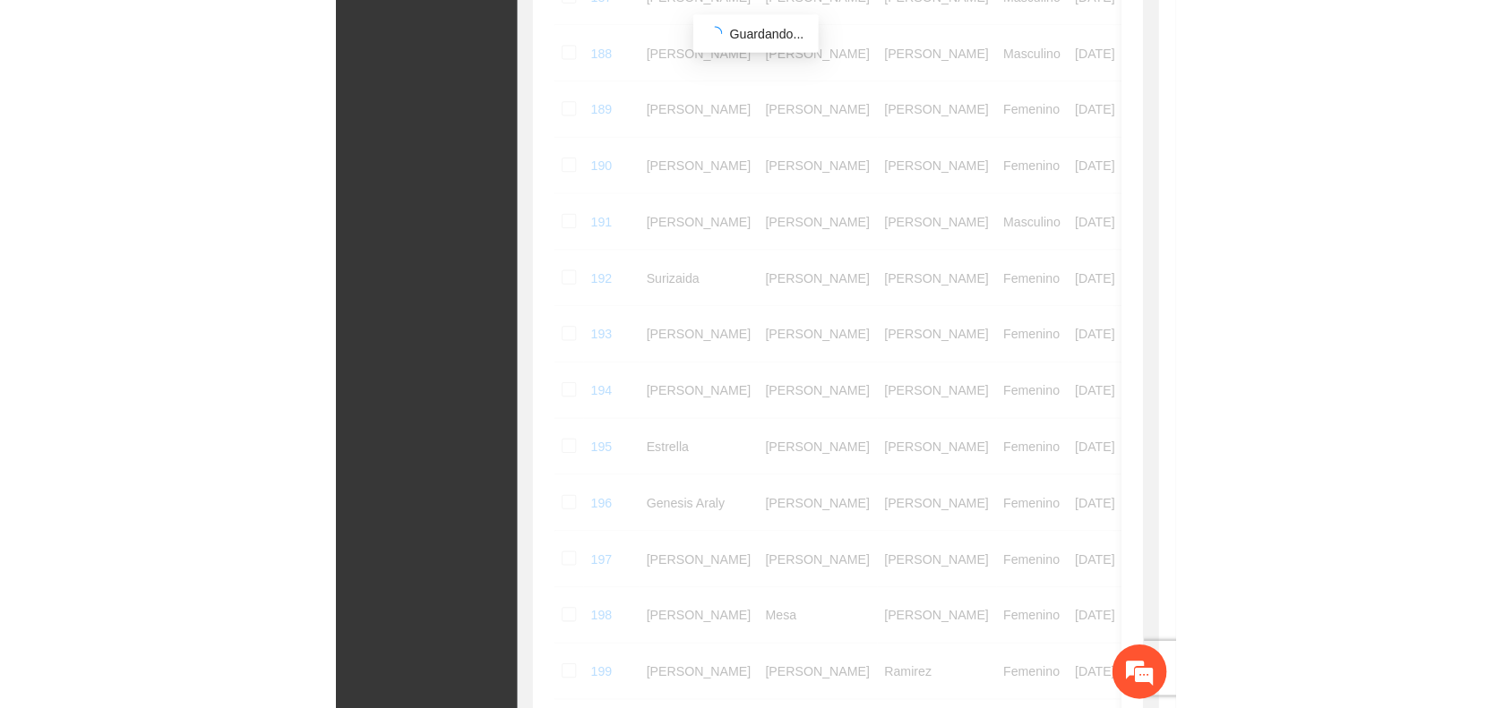
scroll to position [265, 0]
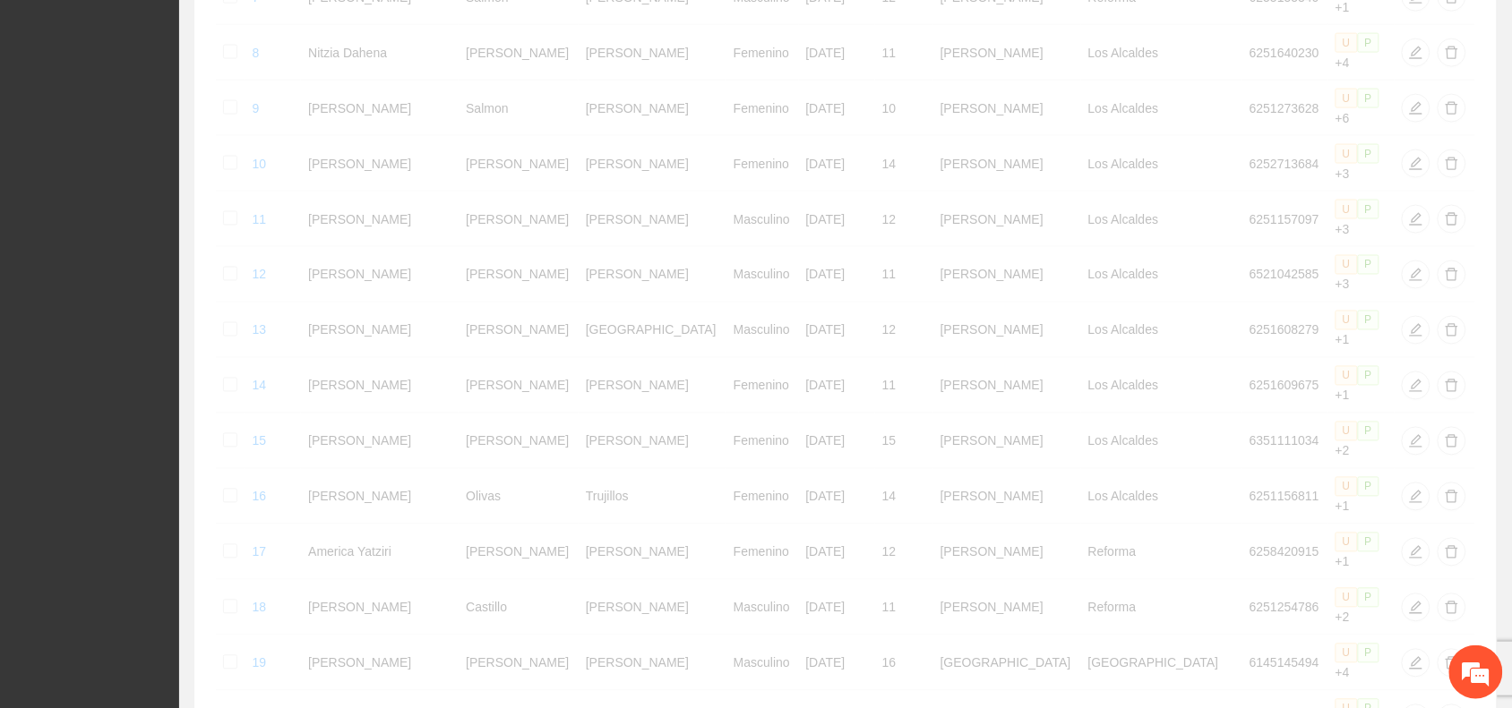
scroll to position [761, 0]
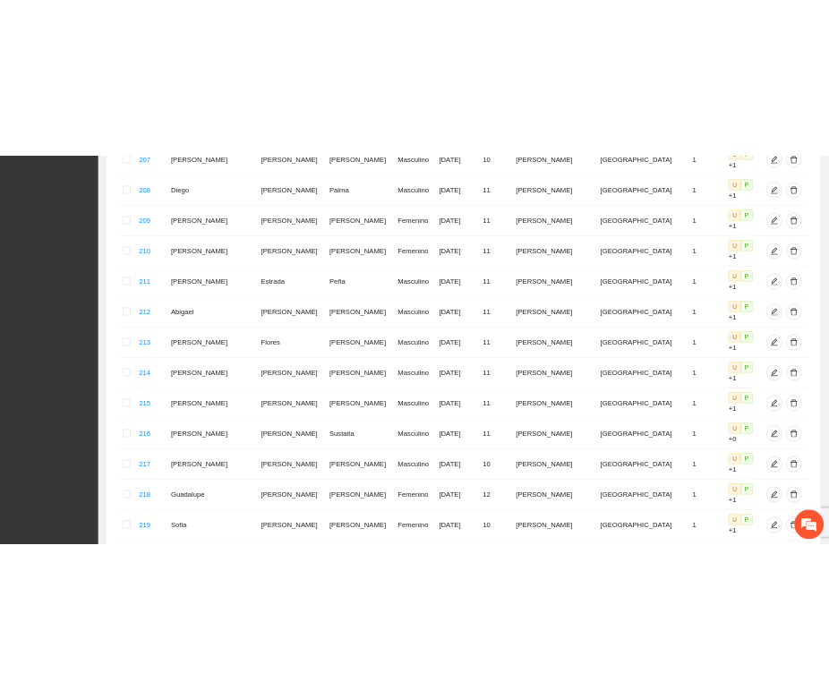
scroll to position [771, 0]
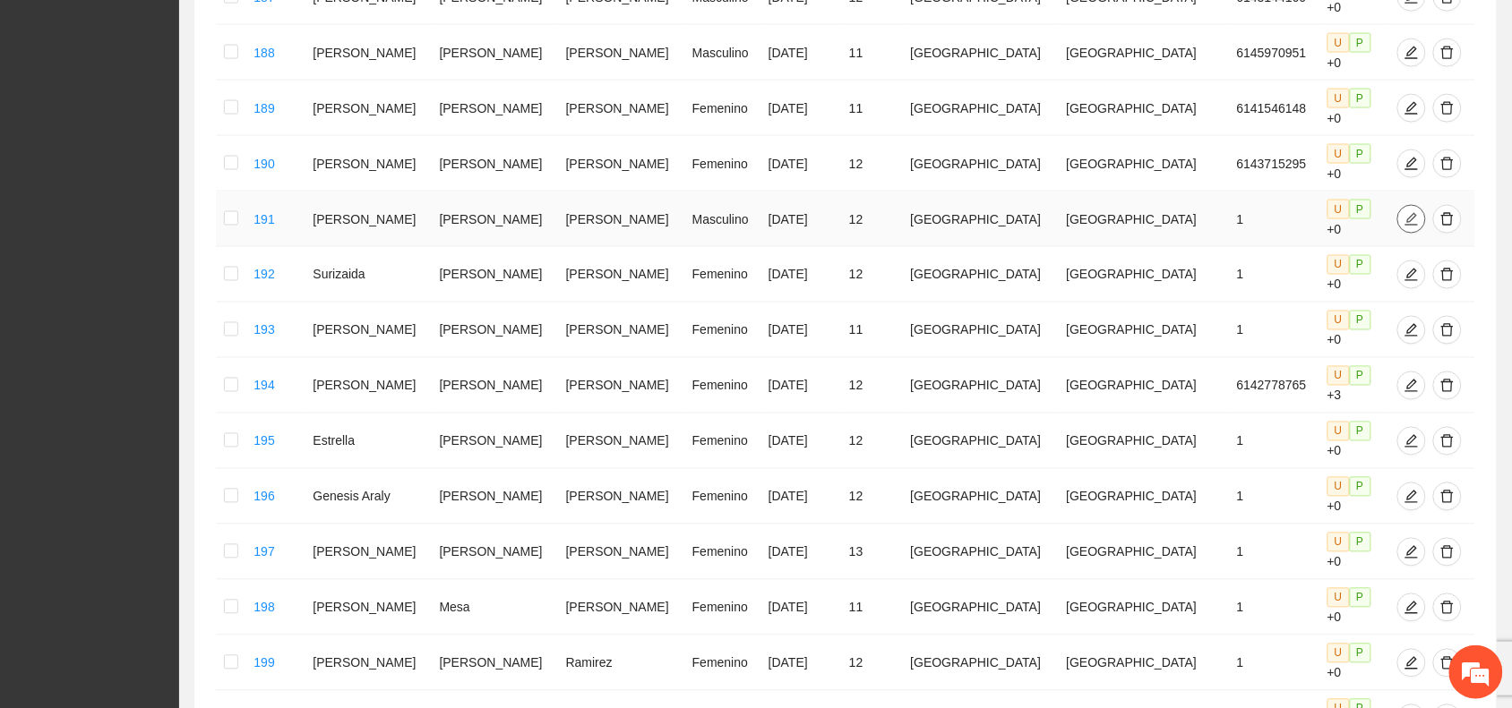
click at [1404, 212] on icon "edit" at bounding box center [1411, 219] width 14 height 14
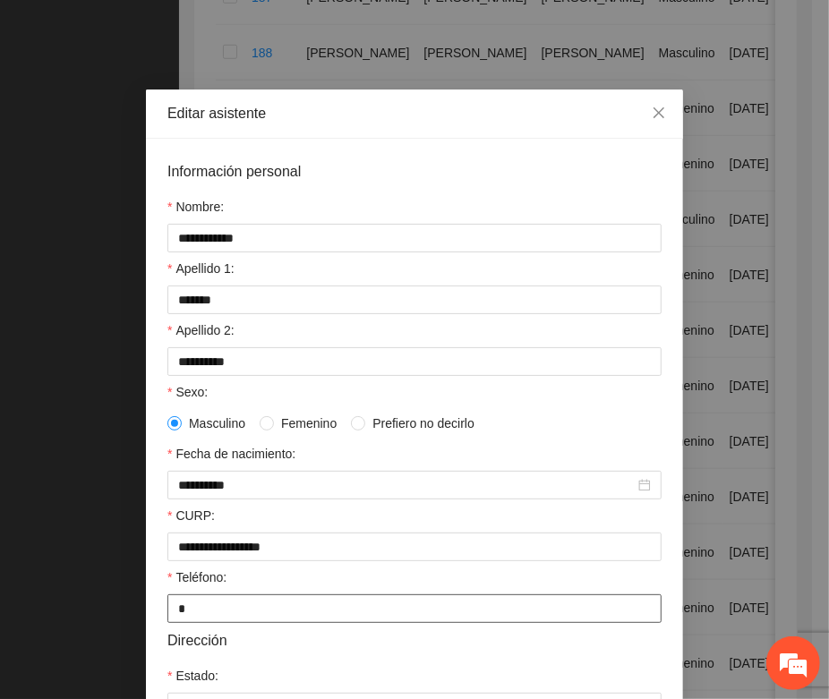
click at [167, 619] on input "*" at bounding box center [414, 609] width 494 height 29
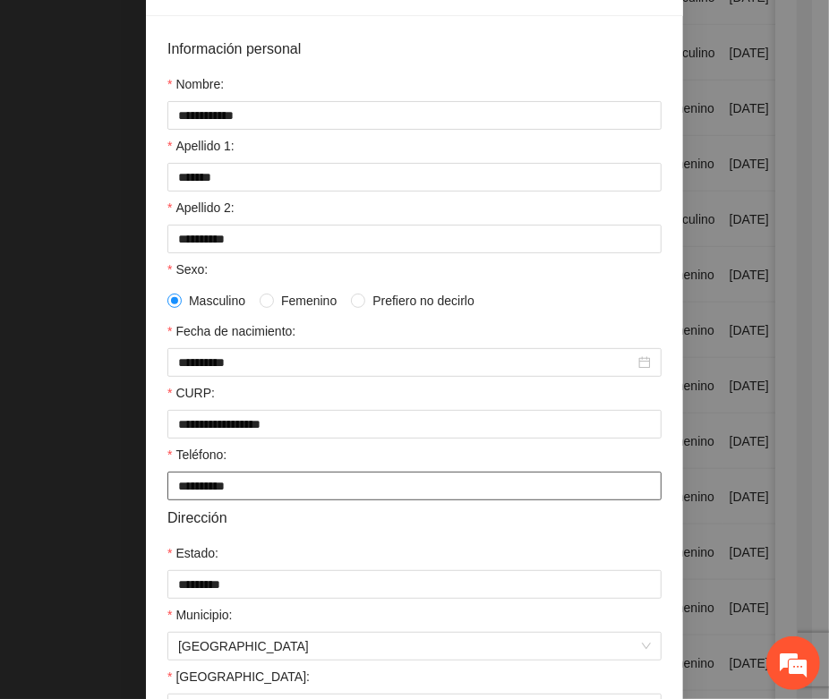
scroll to position [336, 0]
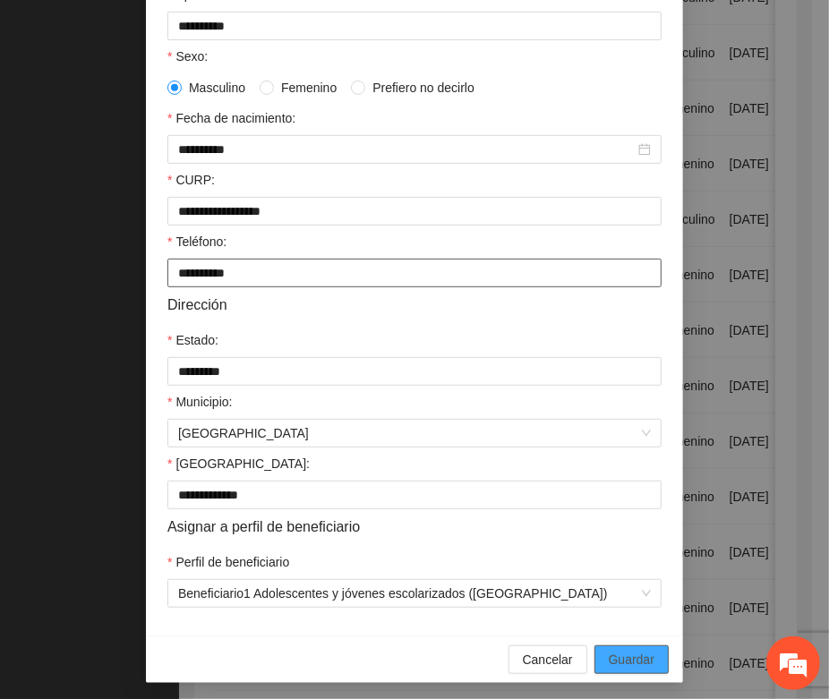
type input "**********"
click at [615, 665] on span "Guardar" at bounding box center [632, 660] width 46 height 20
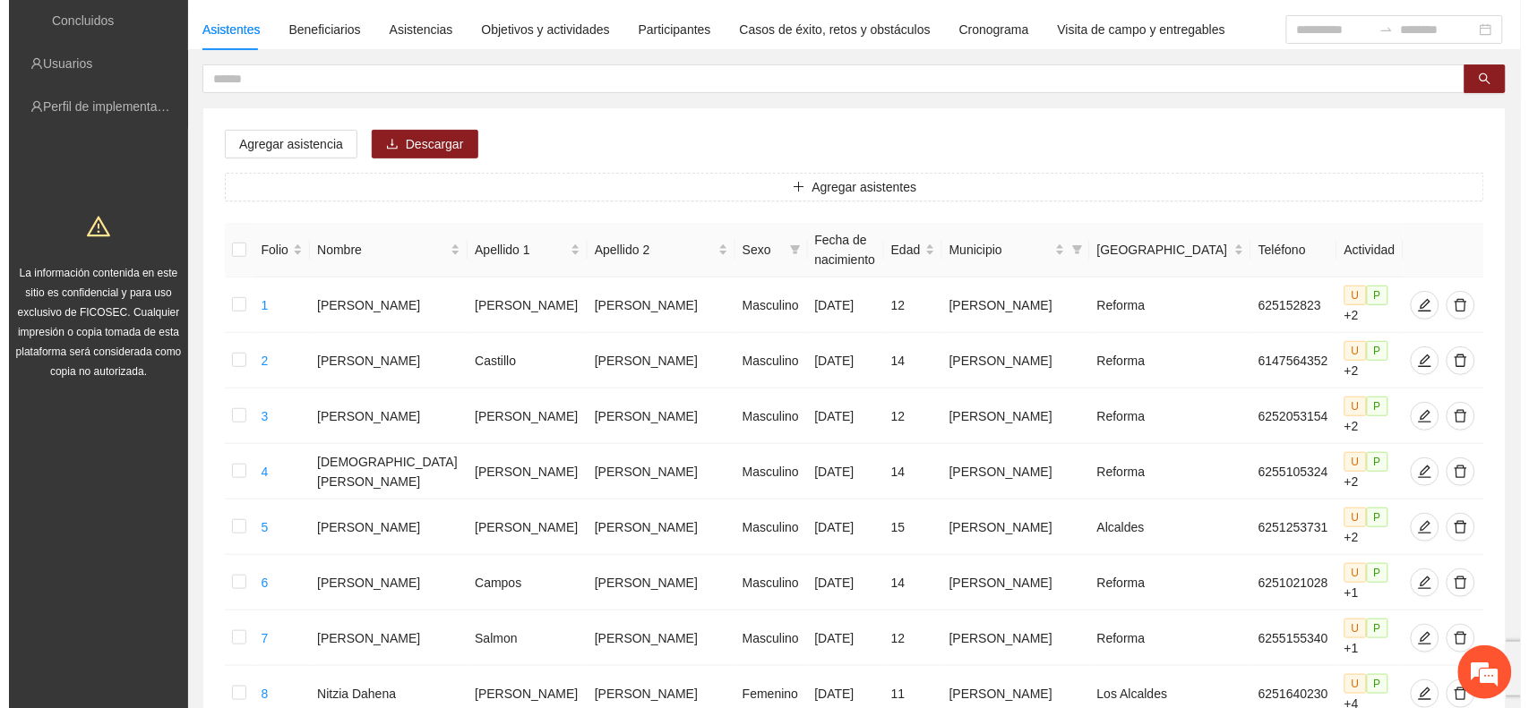
scroll to position [0, 0]
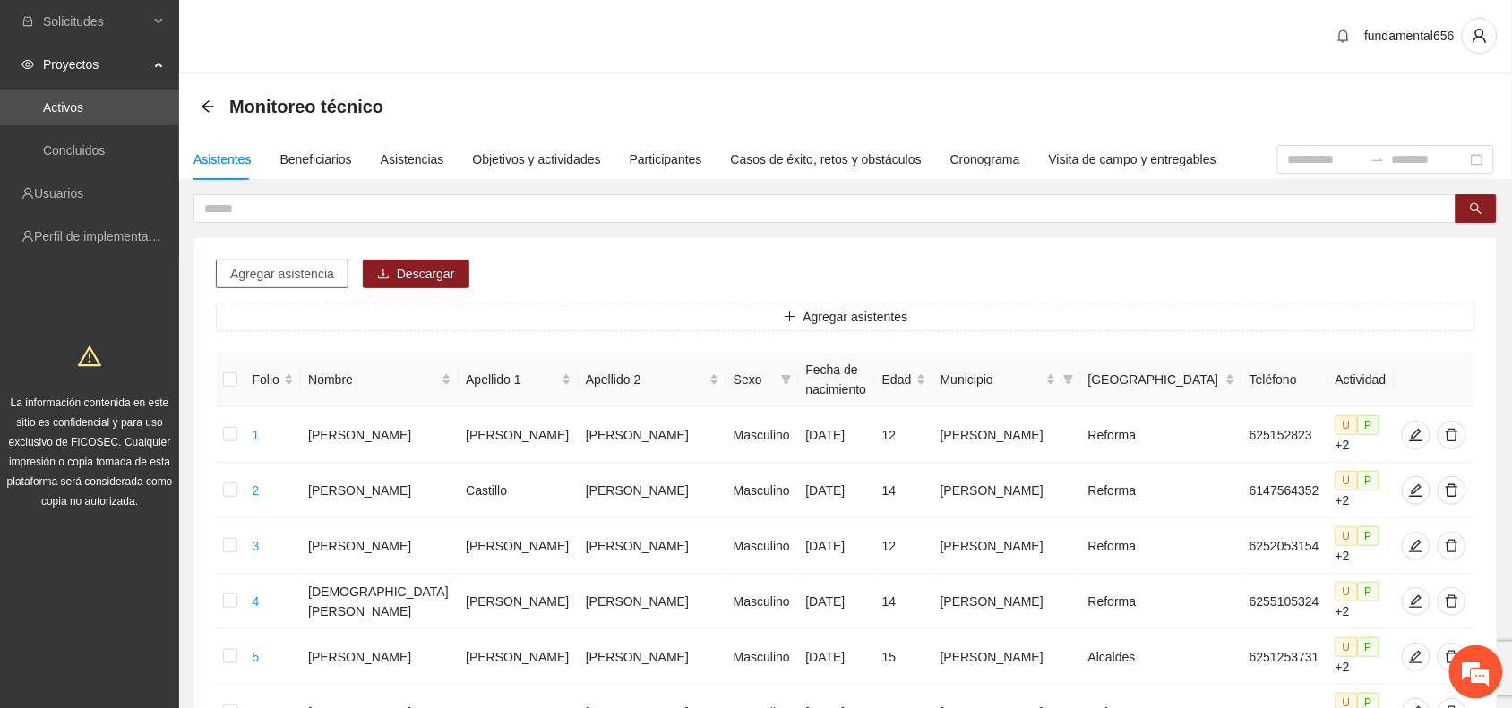
click at [282, 271] on span "Agregar asistencia" at bounding box center [282, 274] width 104 height 20
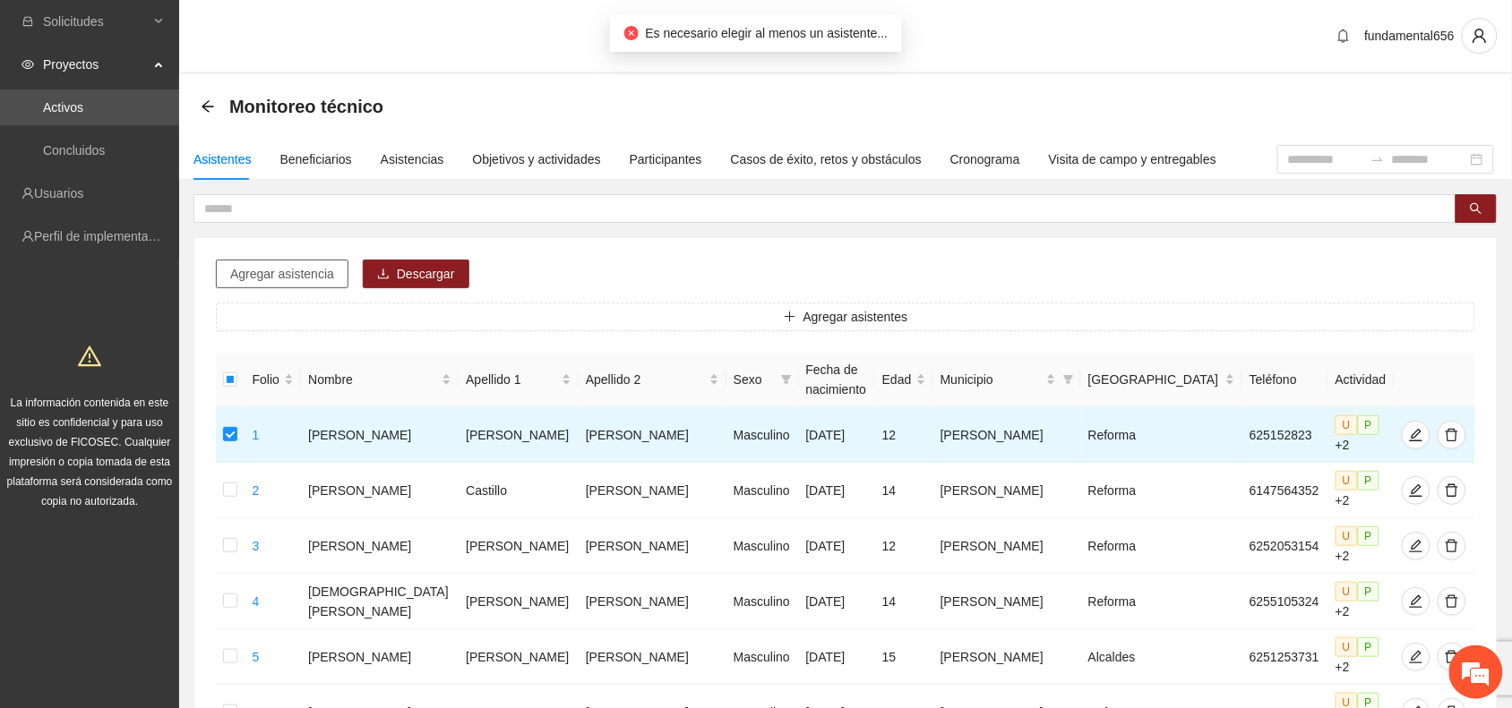
click at [293, 267] on span "Agregar asistencia" at bounding box center [282, 274] width 104 height 20
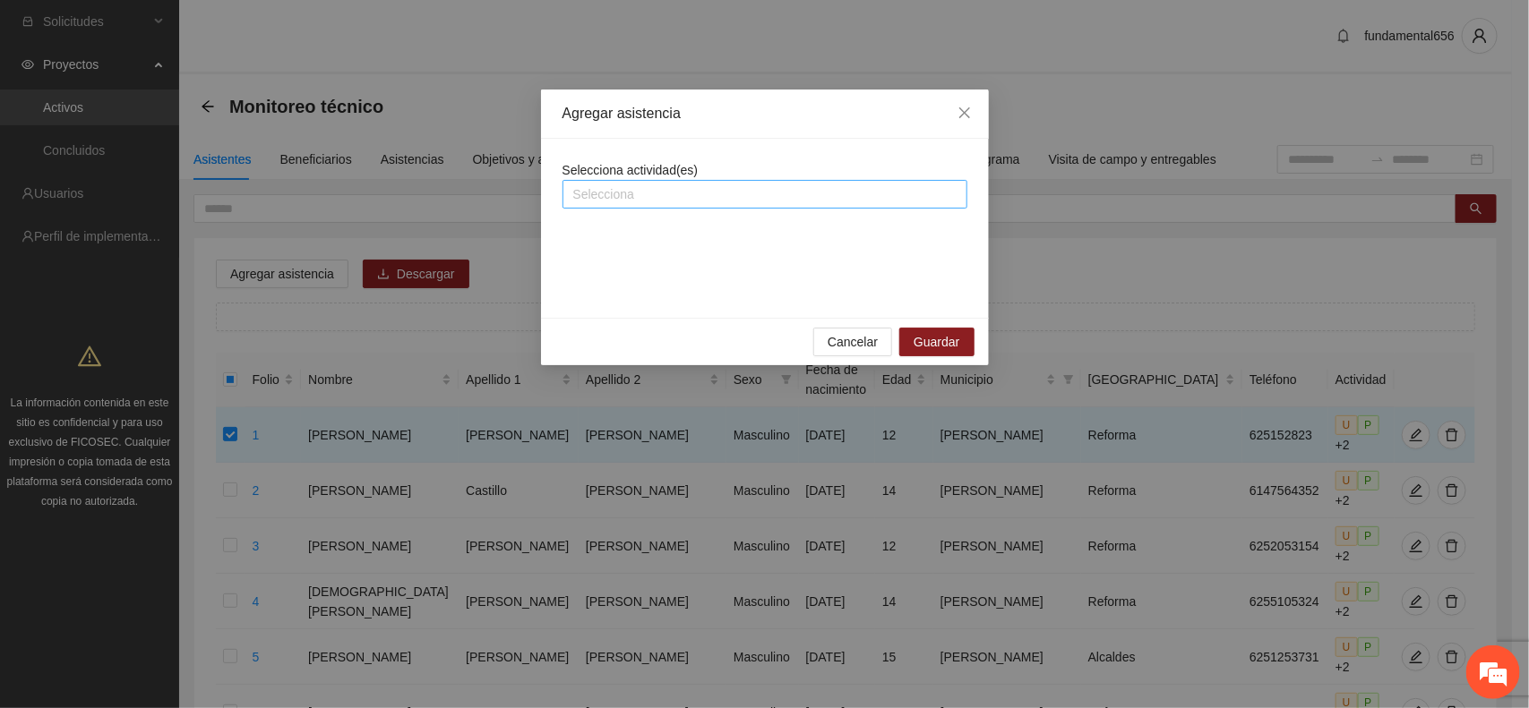
click at [587, 197] on div at bounding box center [765, 194] width 396 height 21
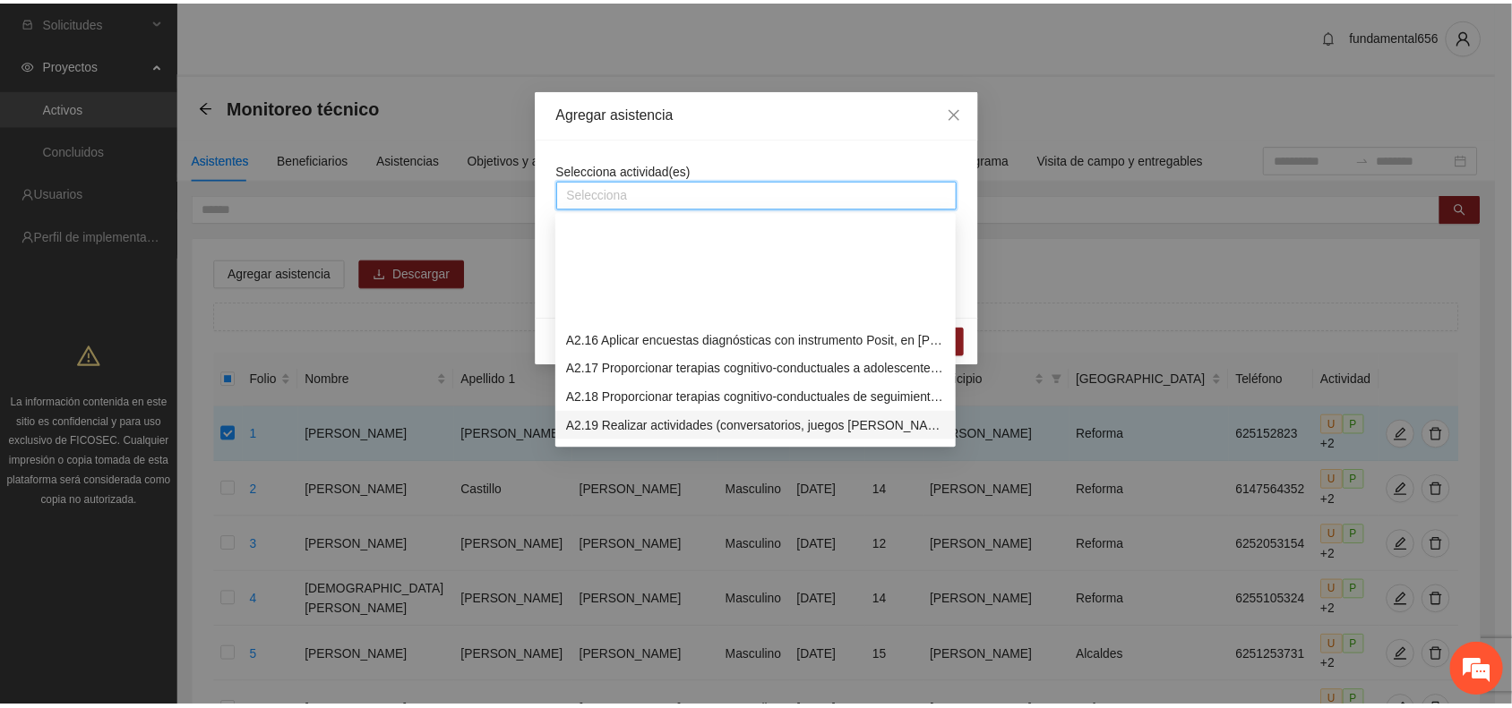
scroll to position [1119, 0]
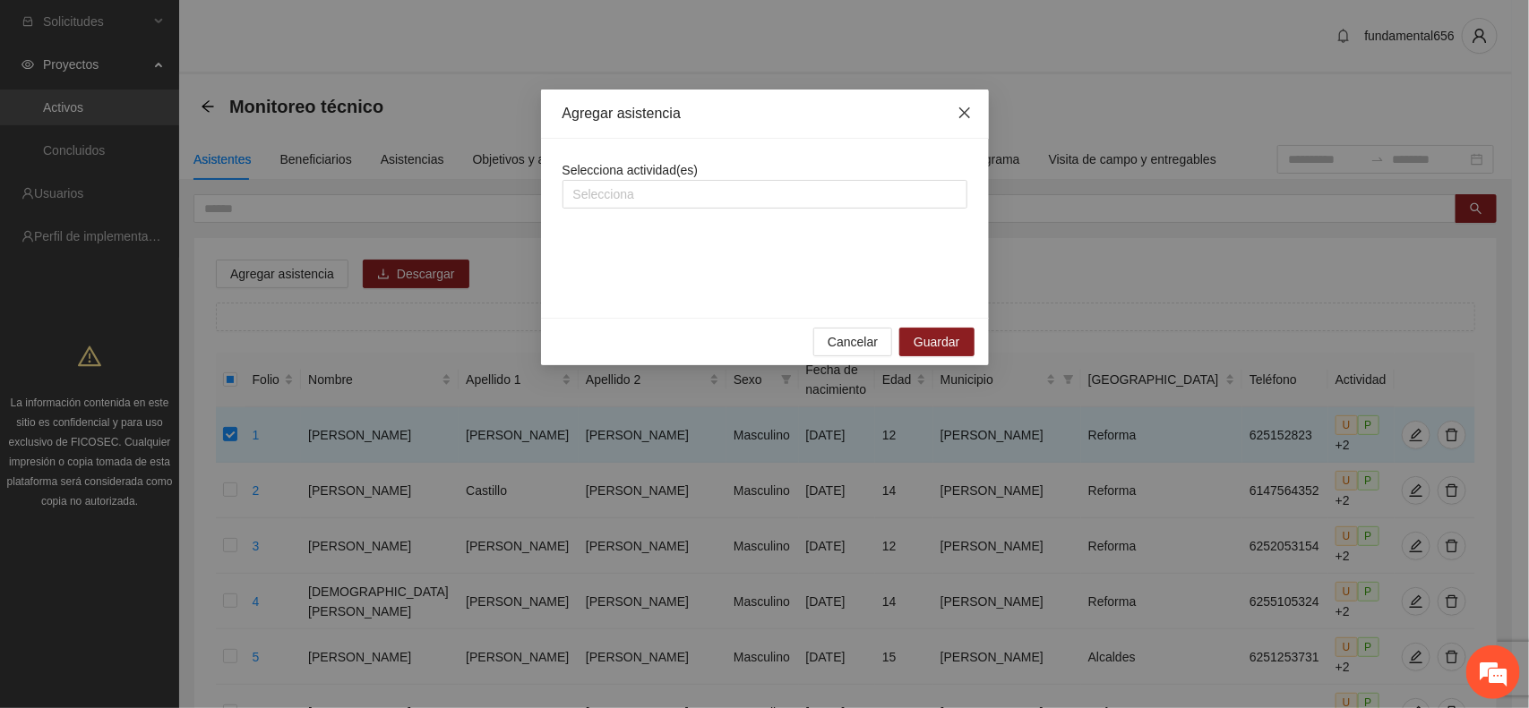
click at [963, 118] on icon "close" at bounding box center [964, 113] width 14 height 14
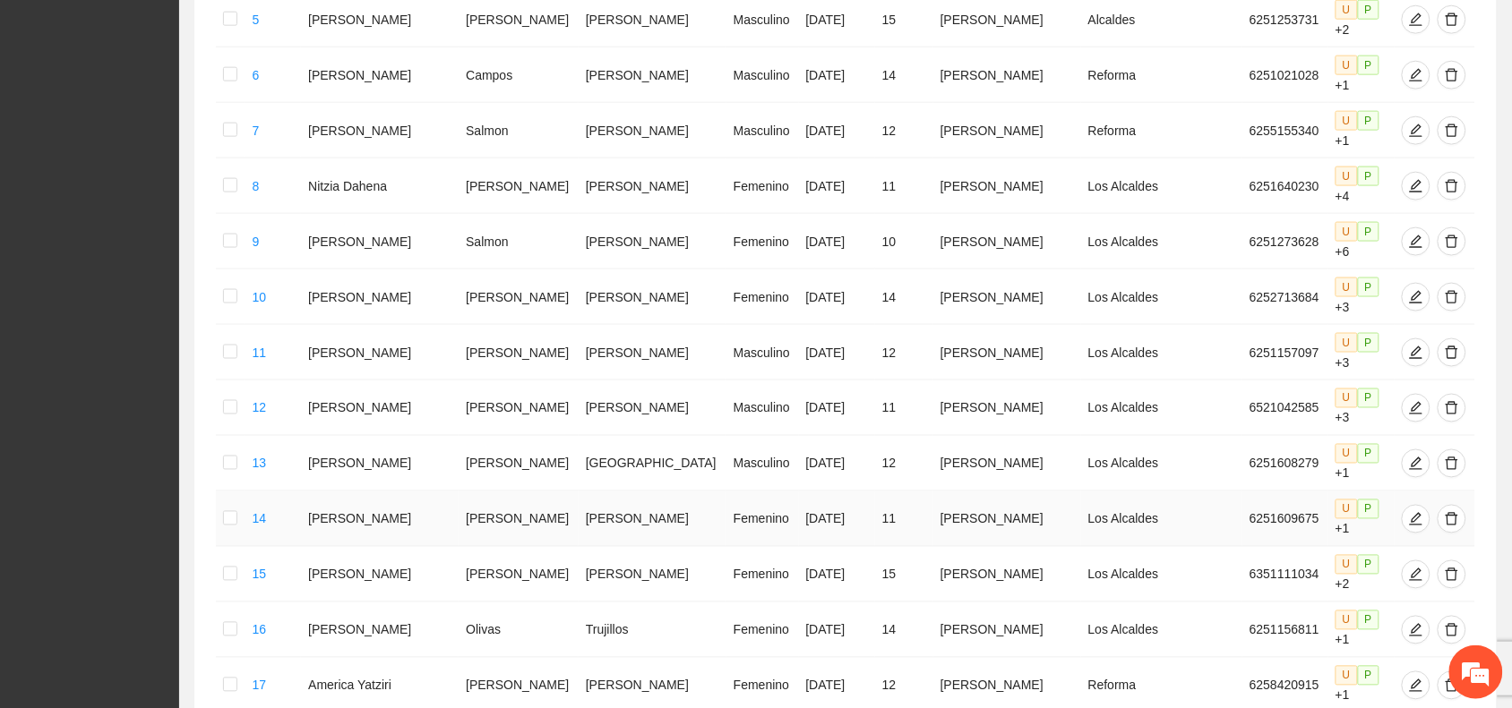
scroll to position [771, 0]
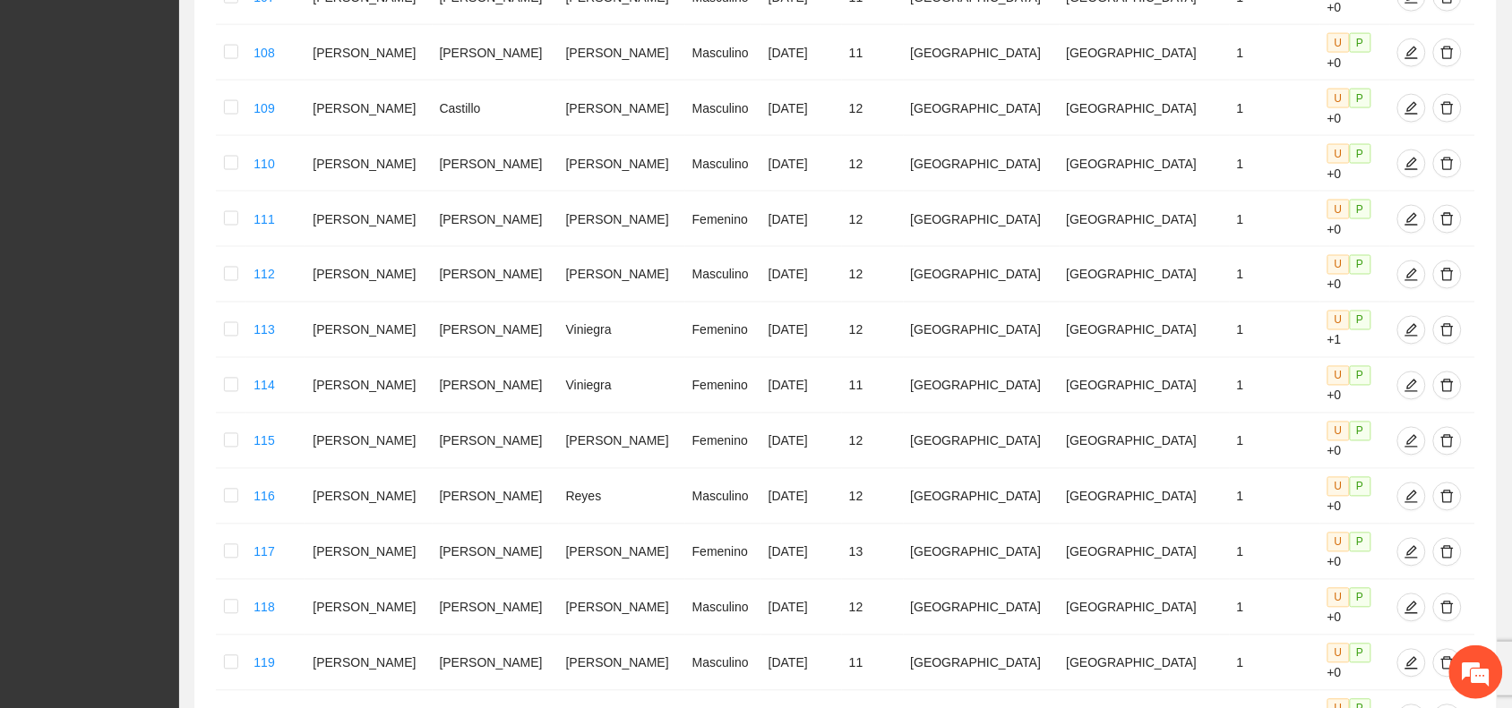
scroll to position [761, 0]
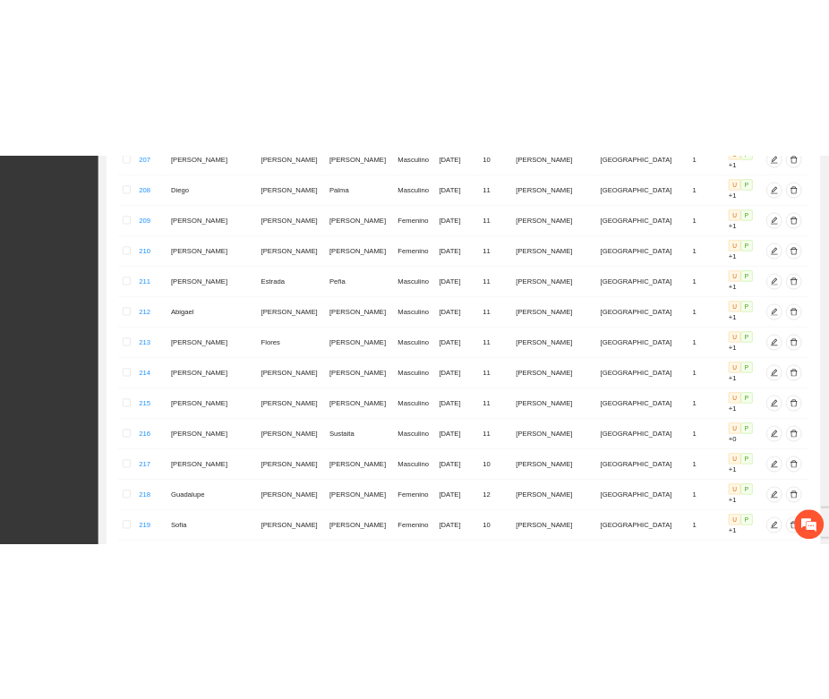
scroll to position [771, 0]
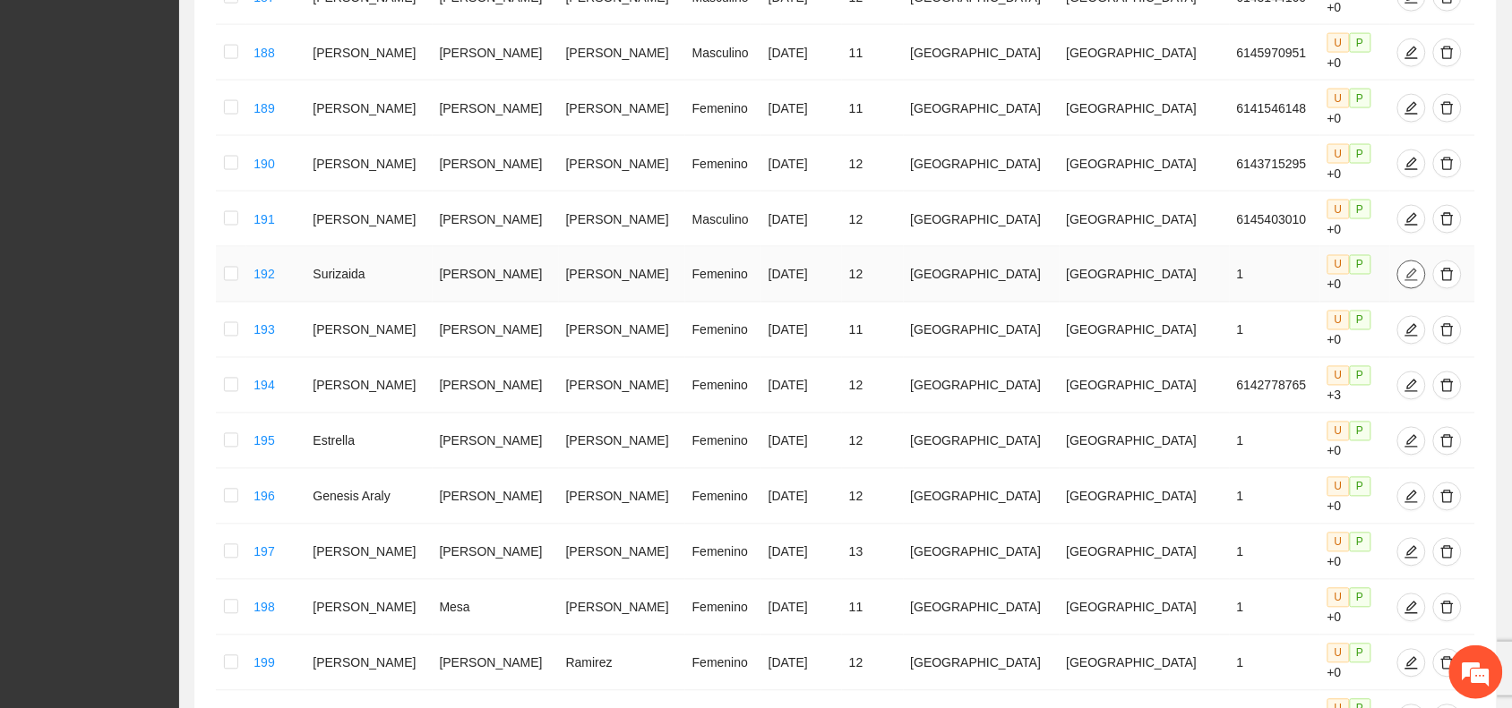
click at [1404, 268] on icon "edit" at bounding box center [1411, 275] width 14 height 14
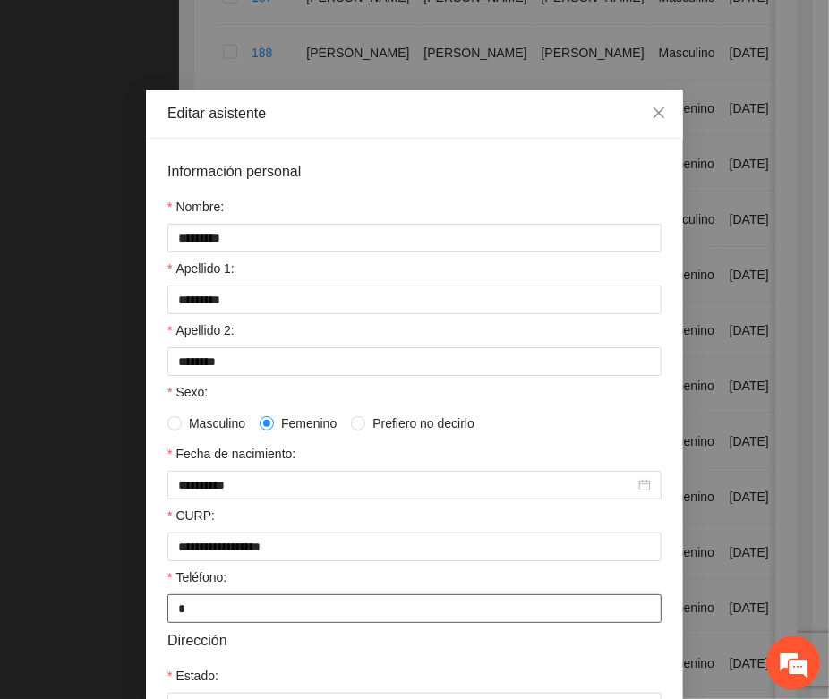
drag, startPoint x: 175, startPoint y: 616, endPoint x: 141, endPoint y: 615, distance: 34.0
click at [146, 615] on div "**********" at bounding box center [414, 555] width 537 height 833
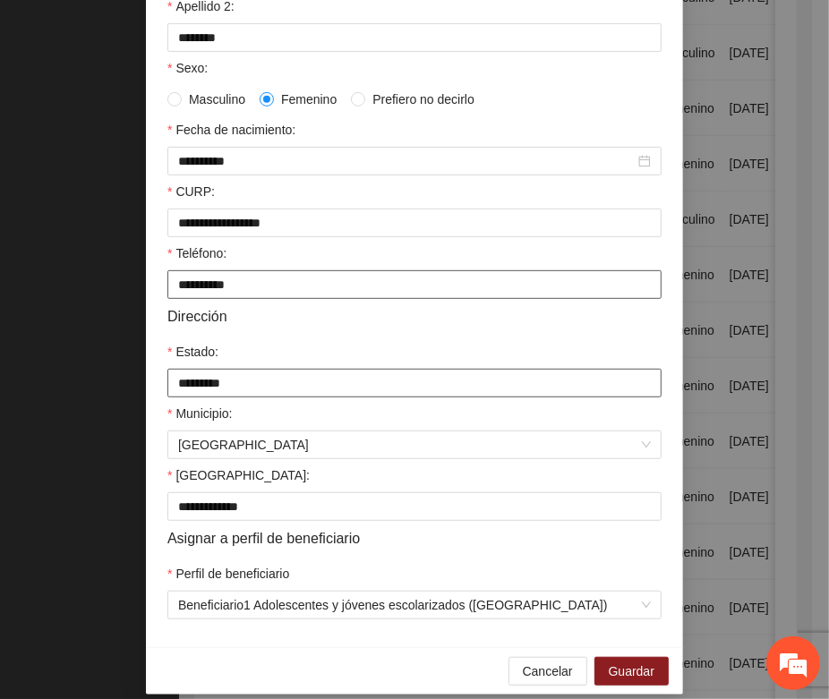
scroll to position [336, 0]
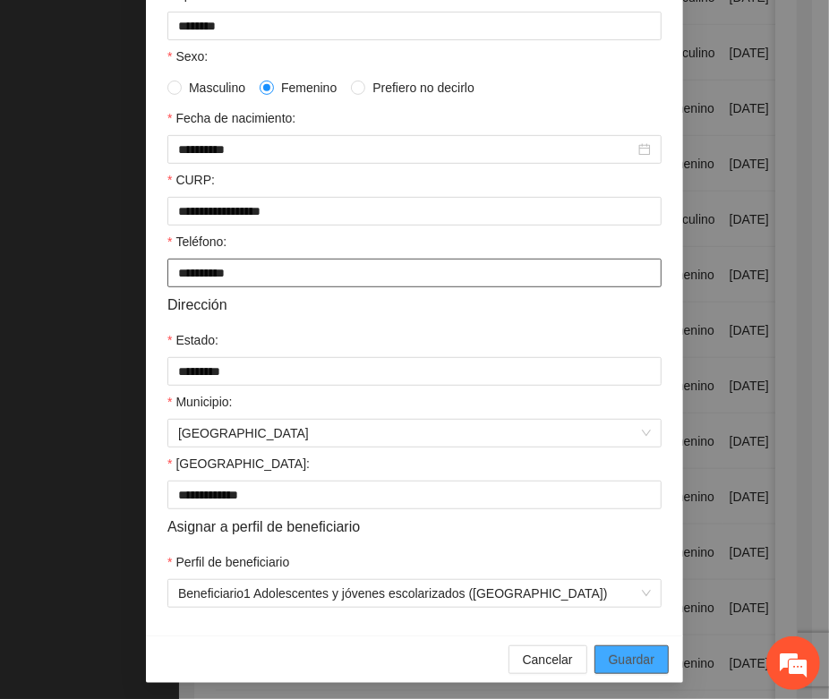
type input "**********"
click at [630, 670] on span "Guardar" at bounding box center [632, 660] width 46 height 20
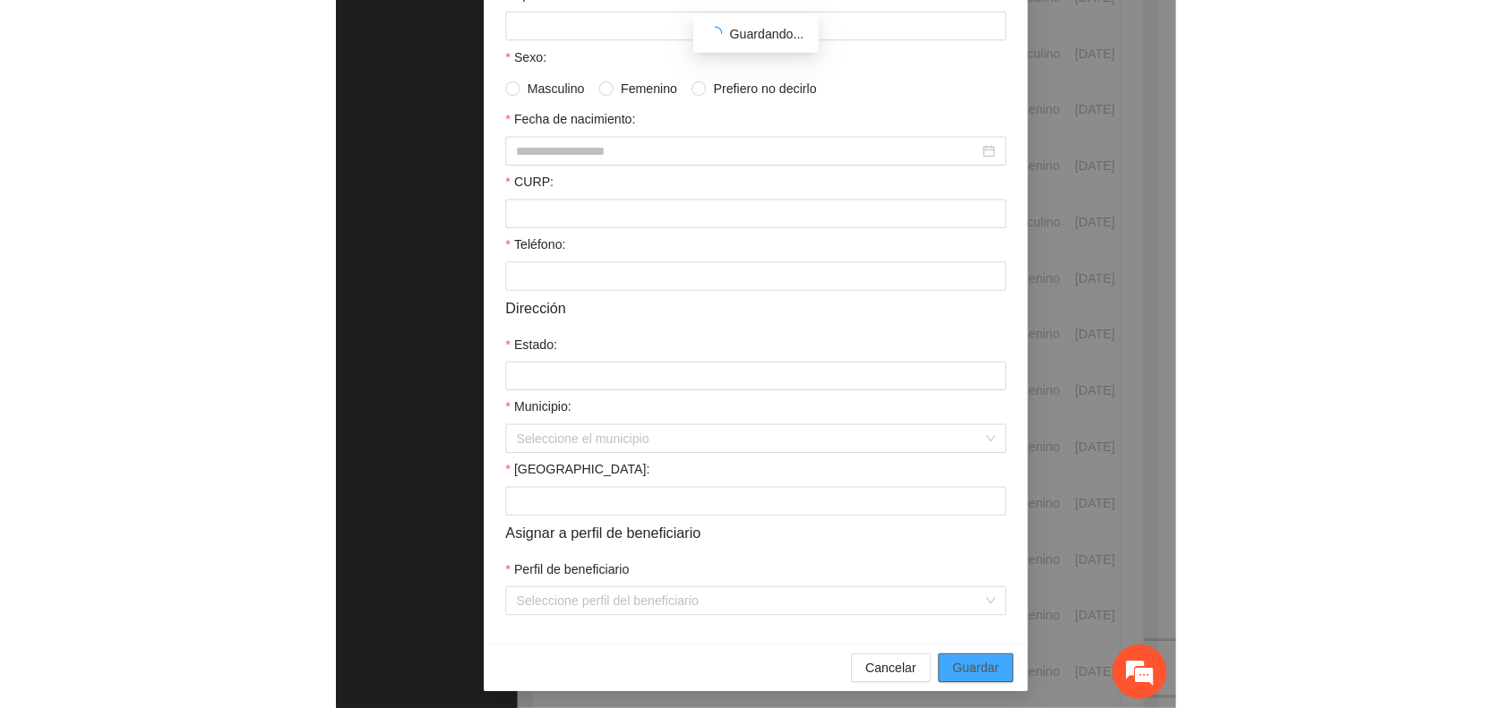
scroll to position [265, 0]
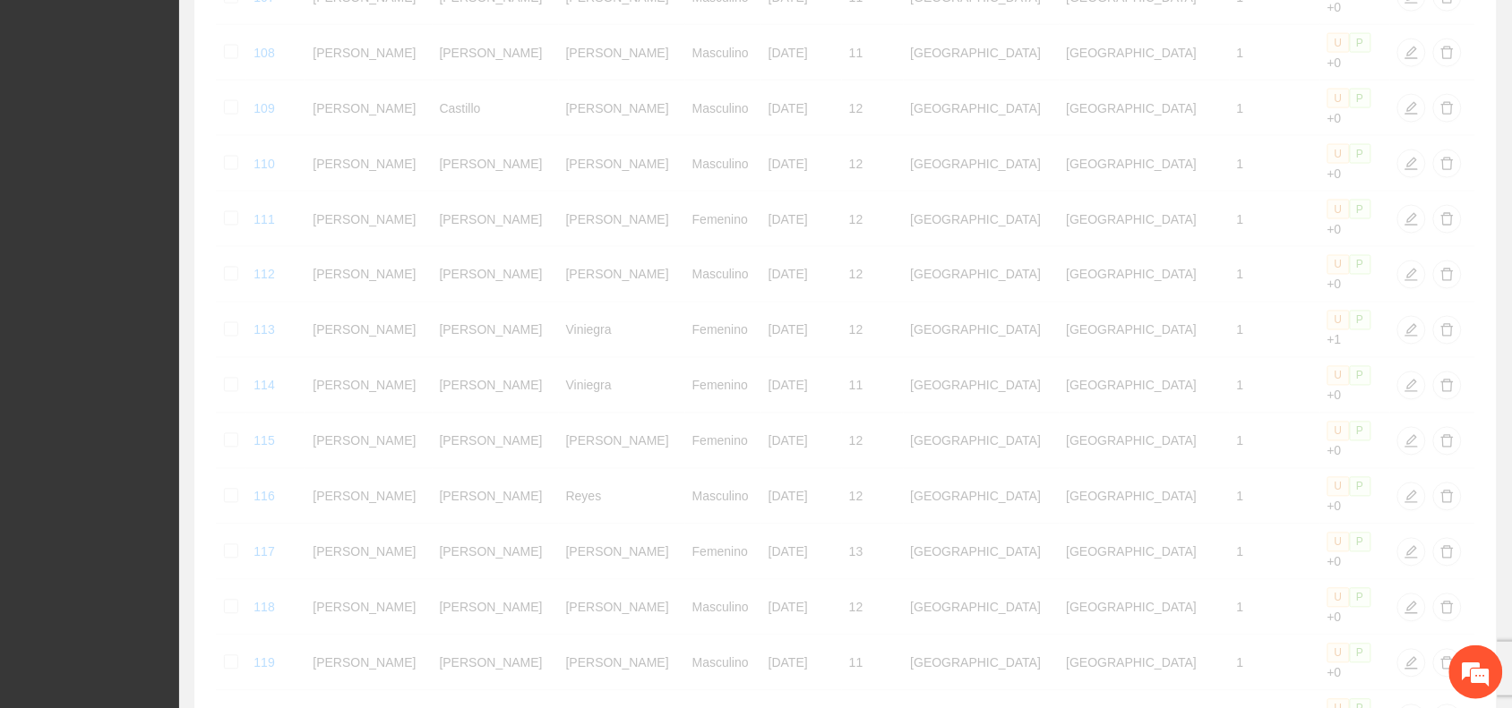
scroll to position [761, 0]
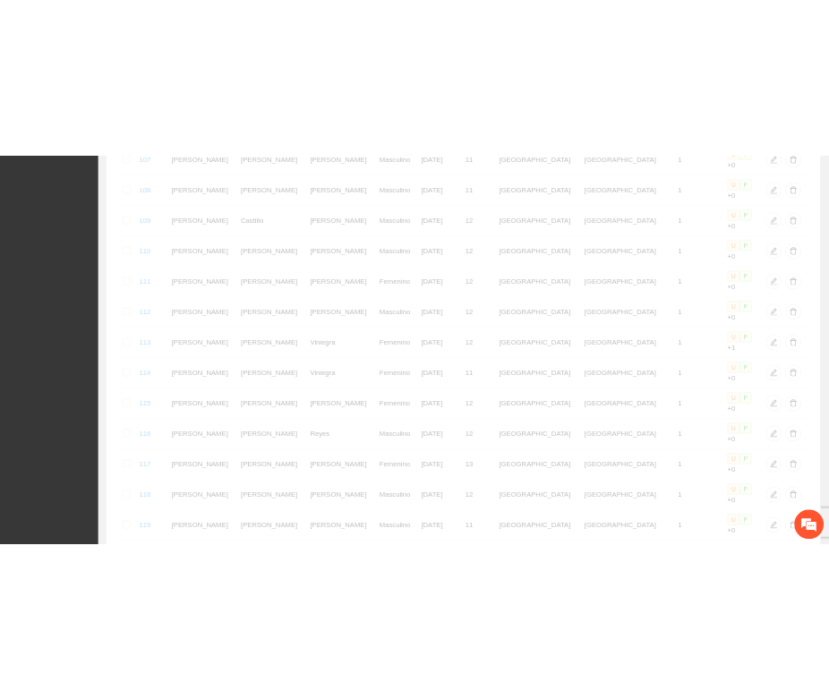
scroll to position [771, 0]
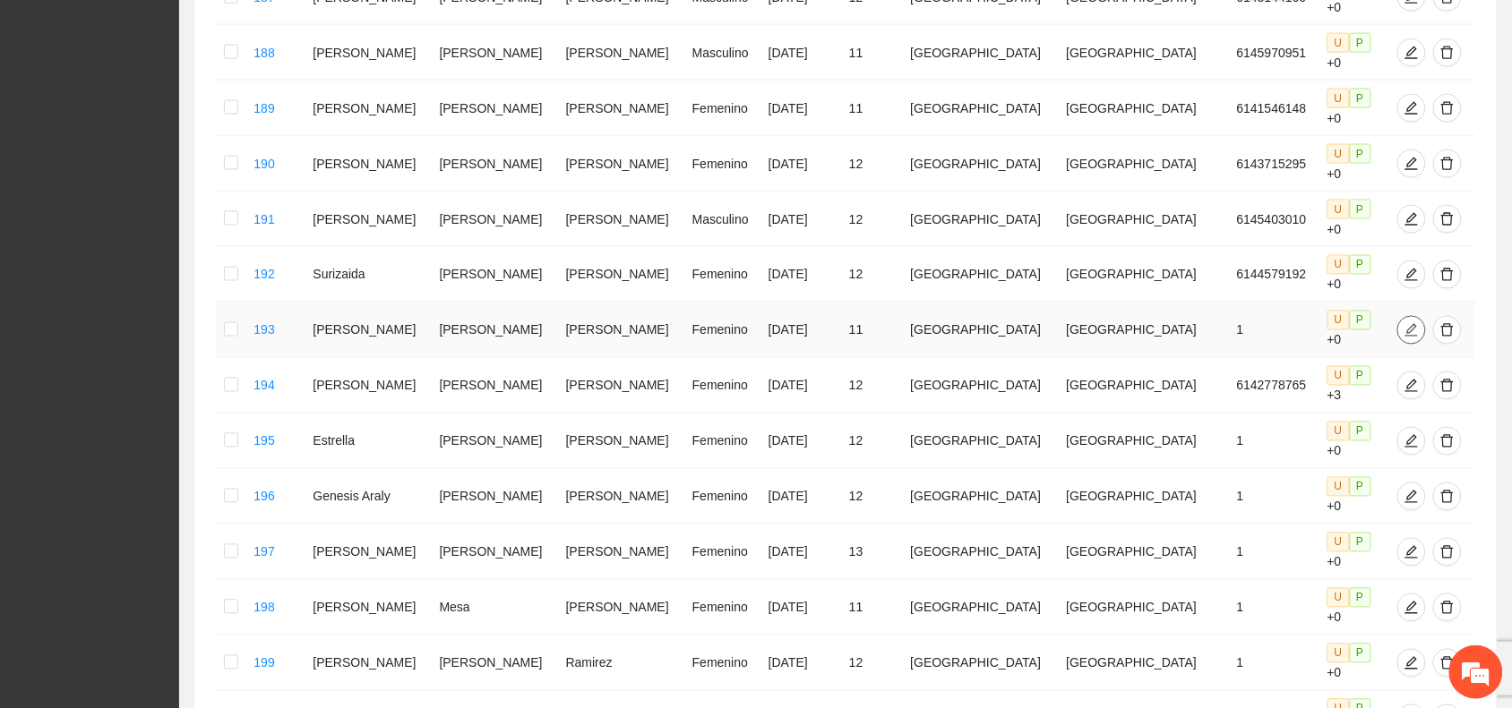
click at [1405, 323] on icon "edit" at bounding box center [1411, 329] width 13 height 13
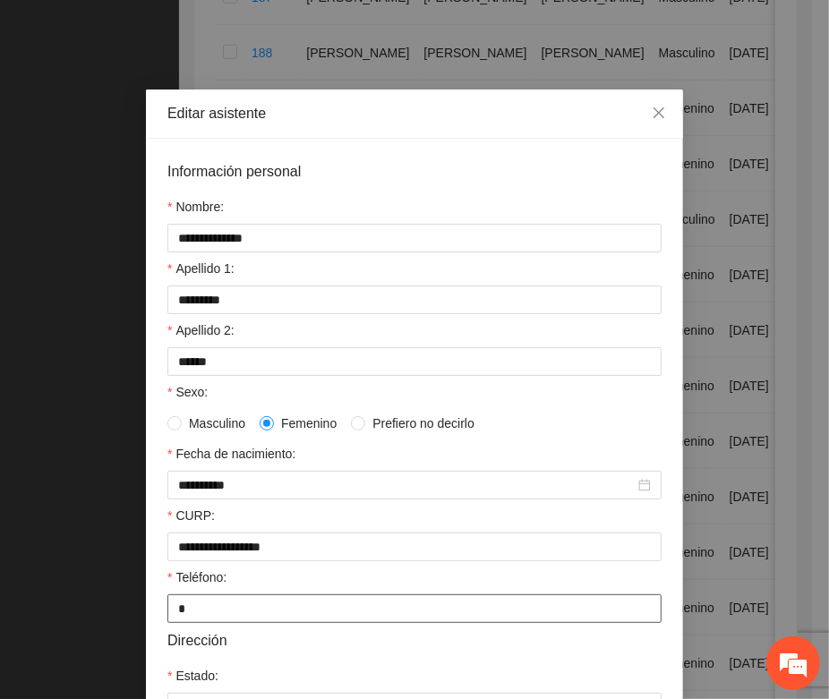
drag, startPoint x: 193, startPoint y: 618, endPoint x: 162, endPoint y: 616, distance: 31.4
click at [167, 616] on input "*" at bounding box center [414, 609] width 494 height 29
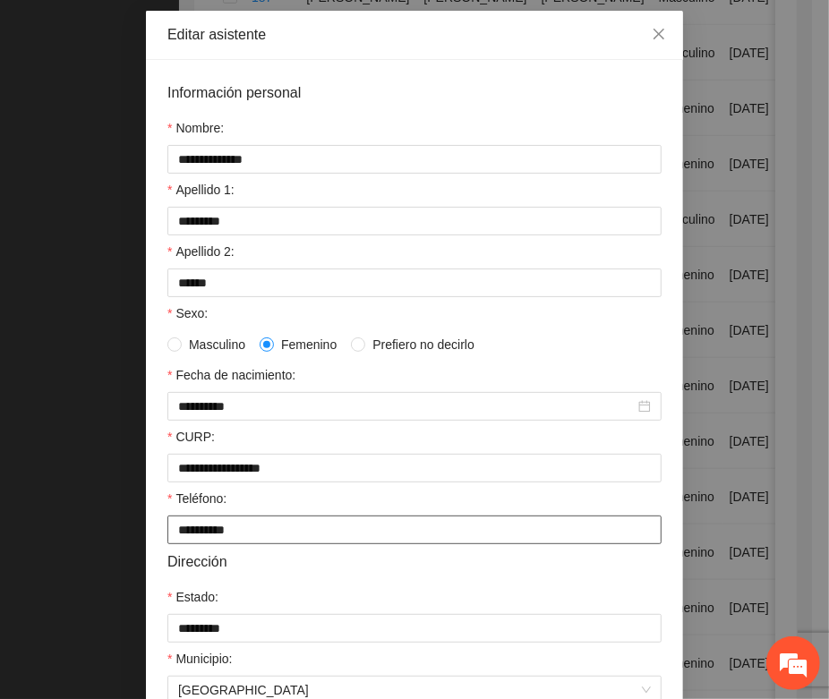
scroll to position [355, 0]
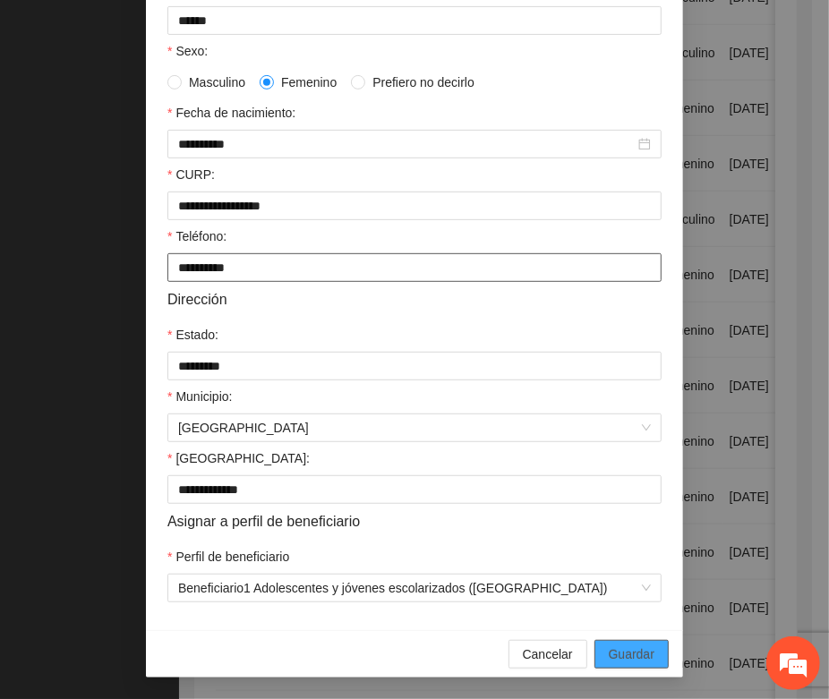
type input "**********"
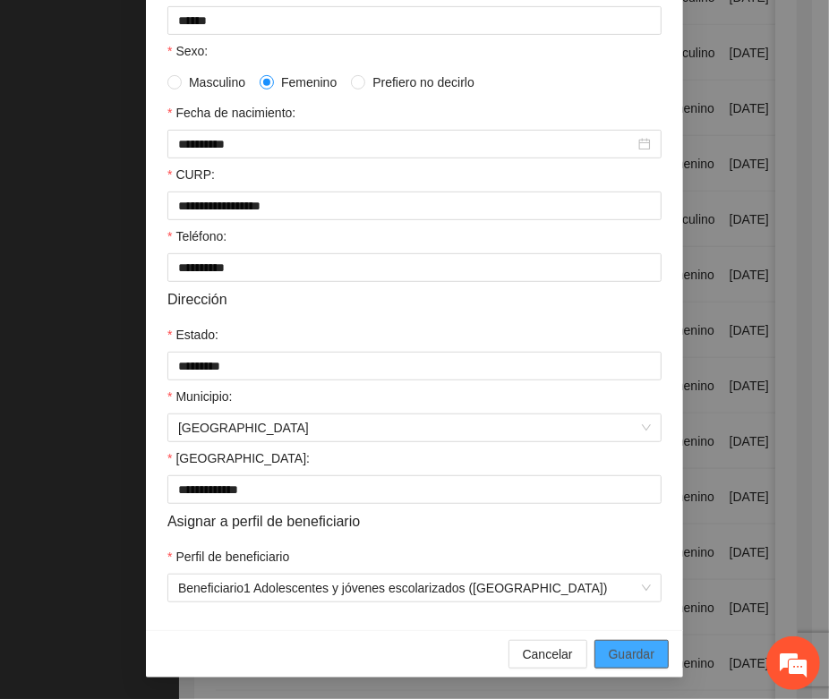
click at [611, 664] on span "Guardar" at bounding box center [632, 655] width 46 height 20
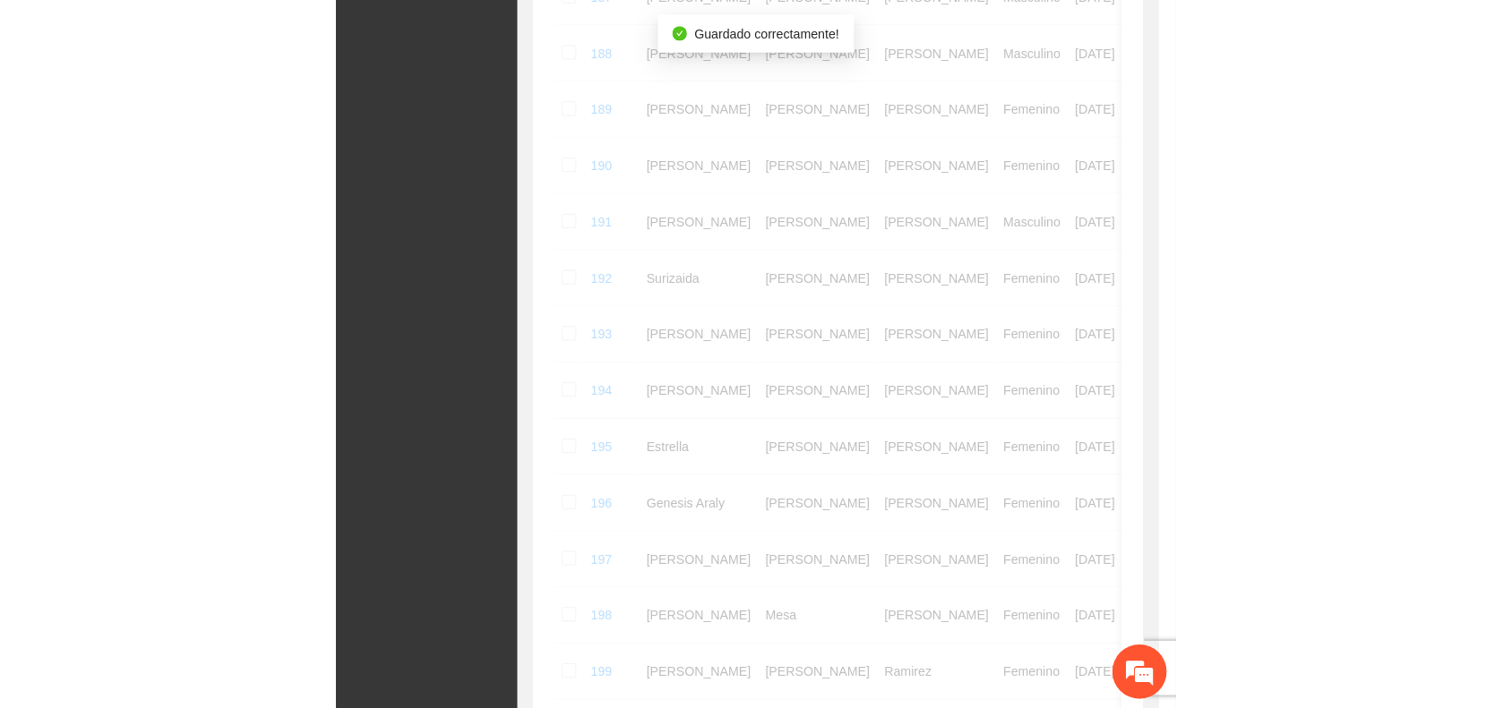
scroll to position [265, 0]
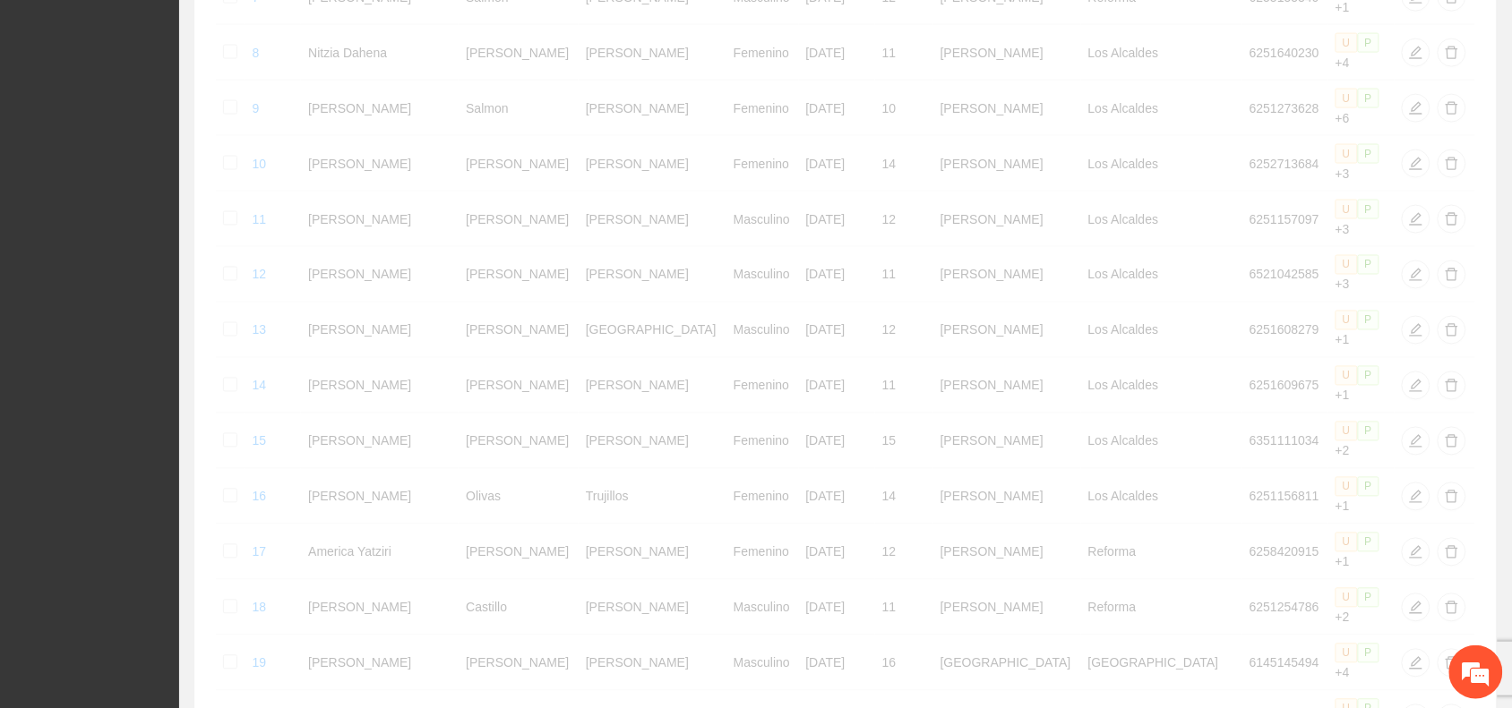
scroll to position [761, 0]
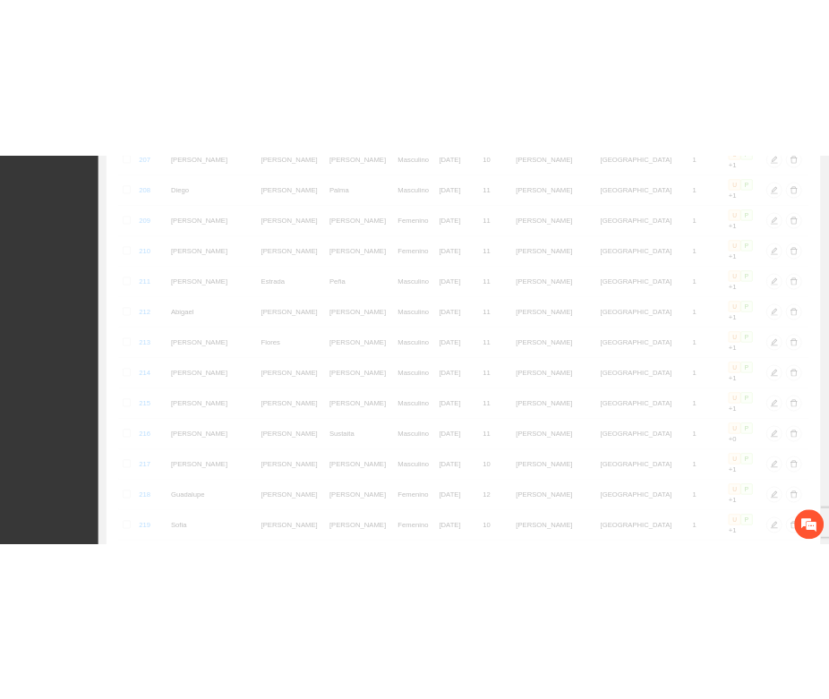
scroll to position [771, 0]
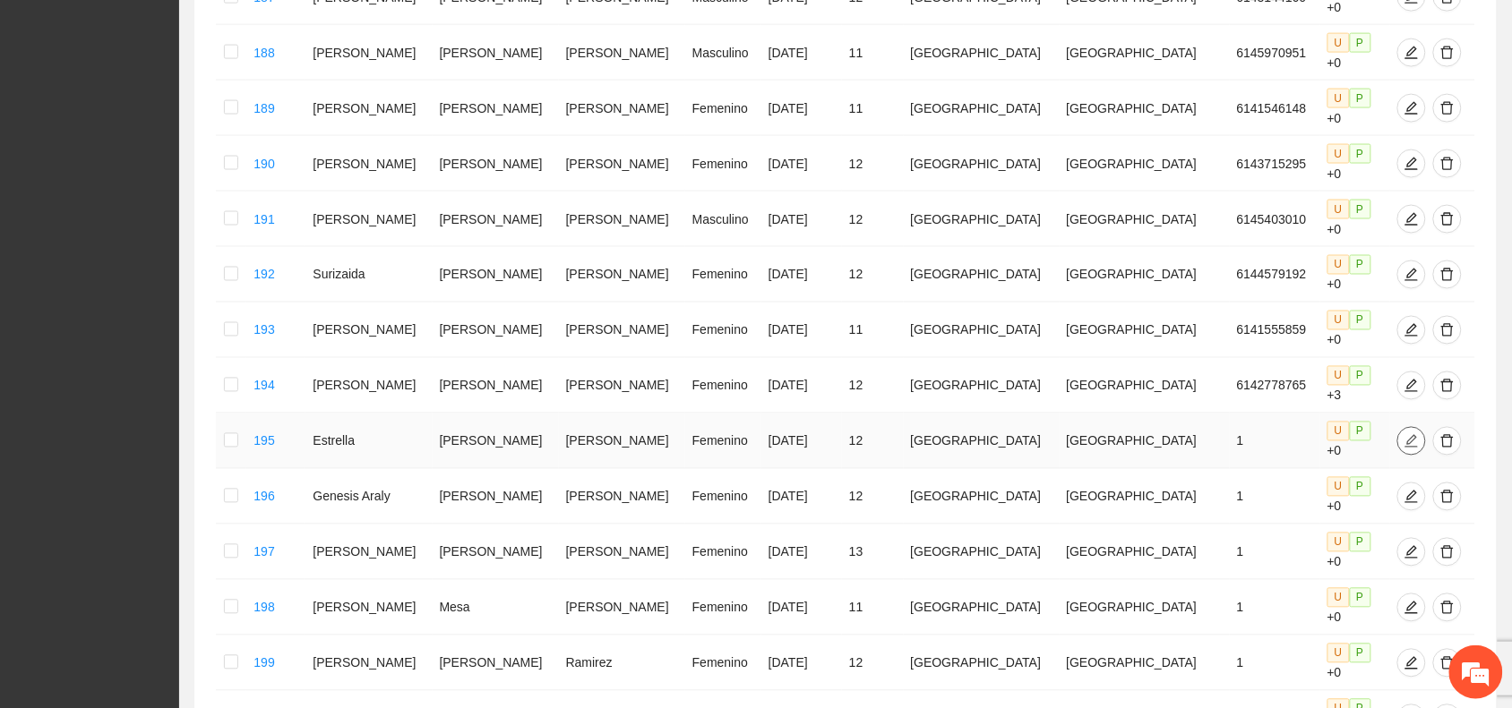
click at [1405, 434] on icon "edit" at bounding box center [1411, 440] width 13 height 13
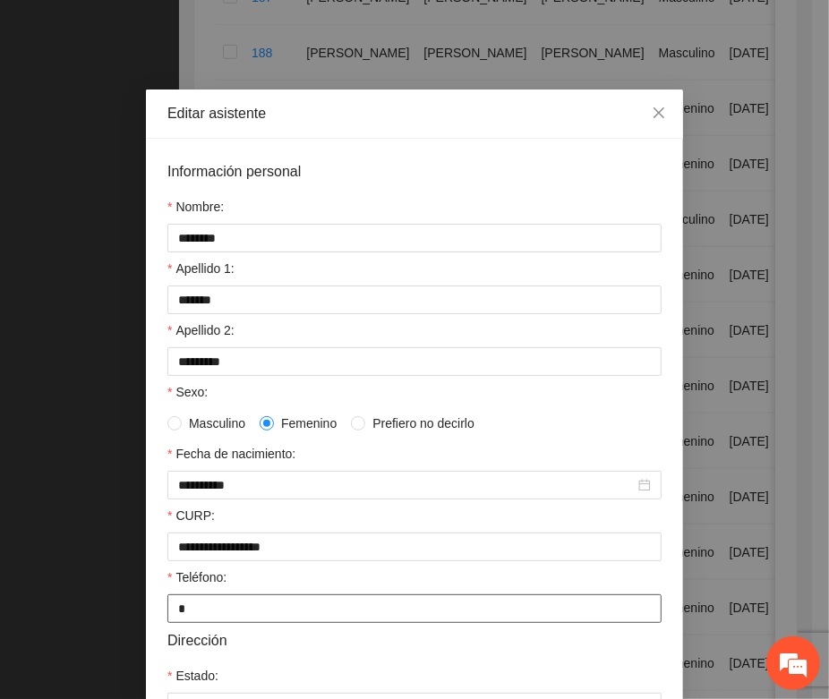
drag, startPoint x: 184, startPoint y: 616, endPoint x: 163, endPoint y: 611, distance: 21.3
click at [167, 611] on input "*" at bounding box center [414, 609] width 494 height 29
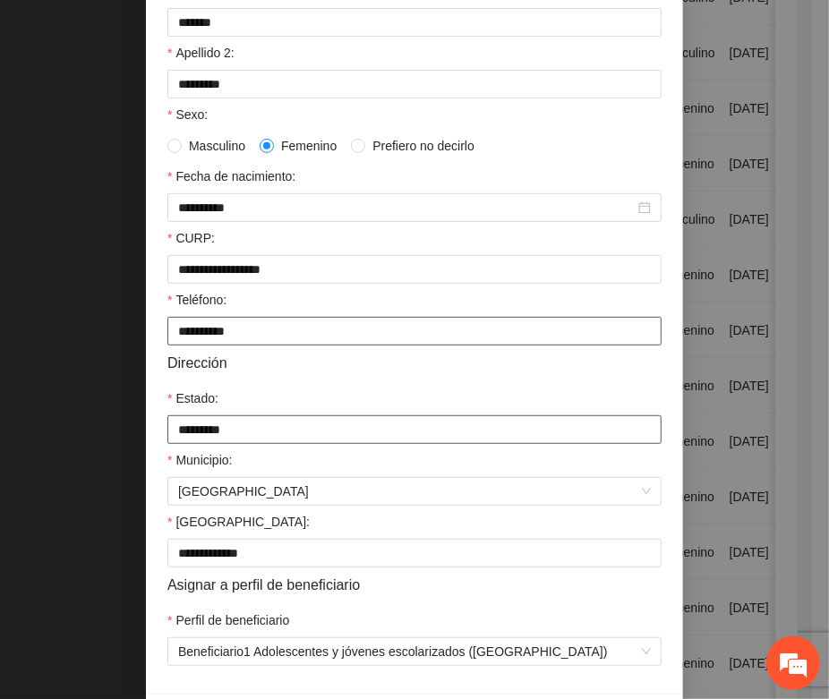
scroll to position [355, 0]
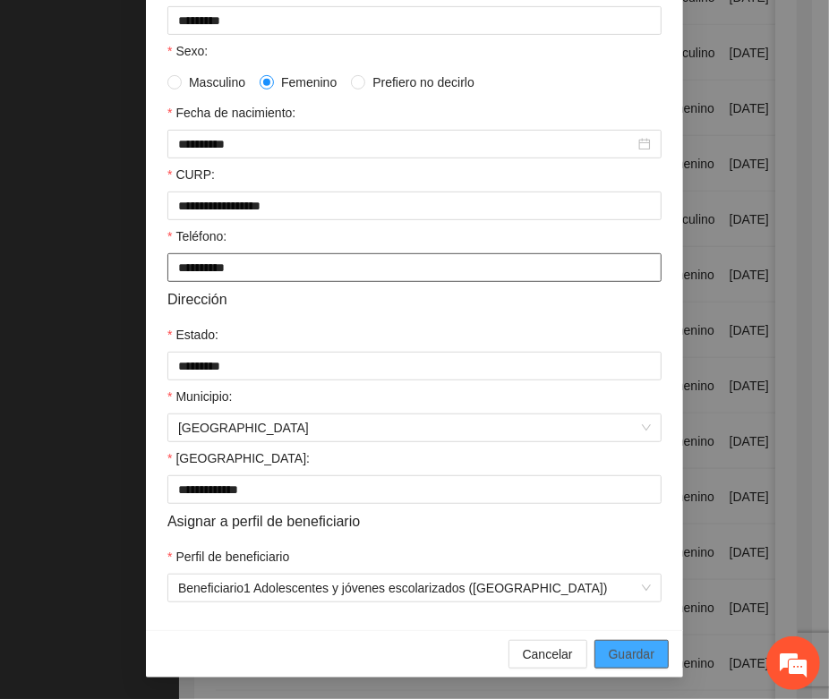
type input "**********"
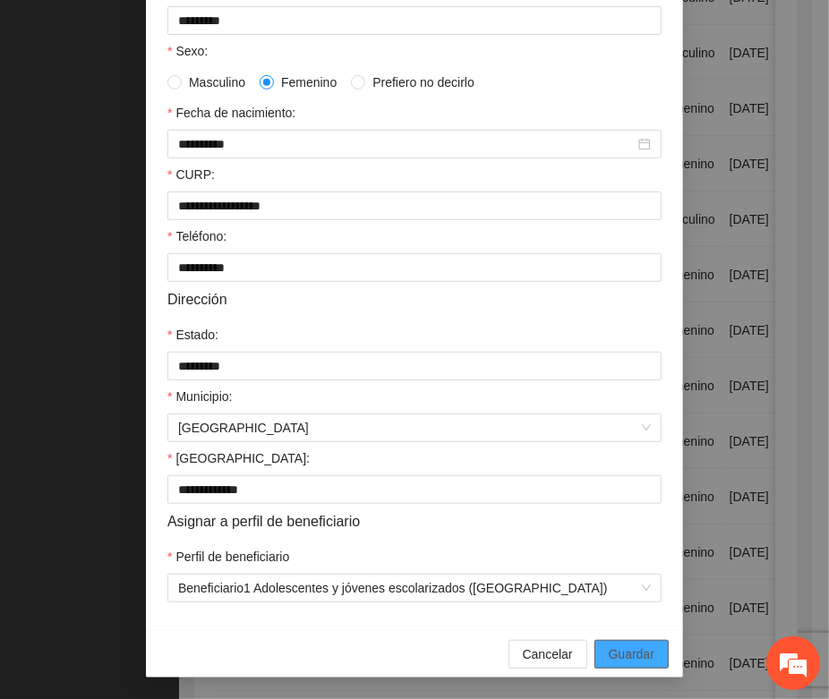
click at [595, 658] on button "Guardar" at bounding box center [632, 654] width 74 height 29
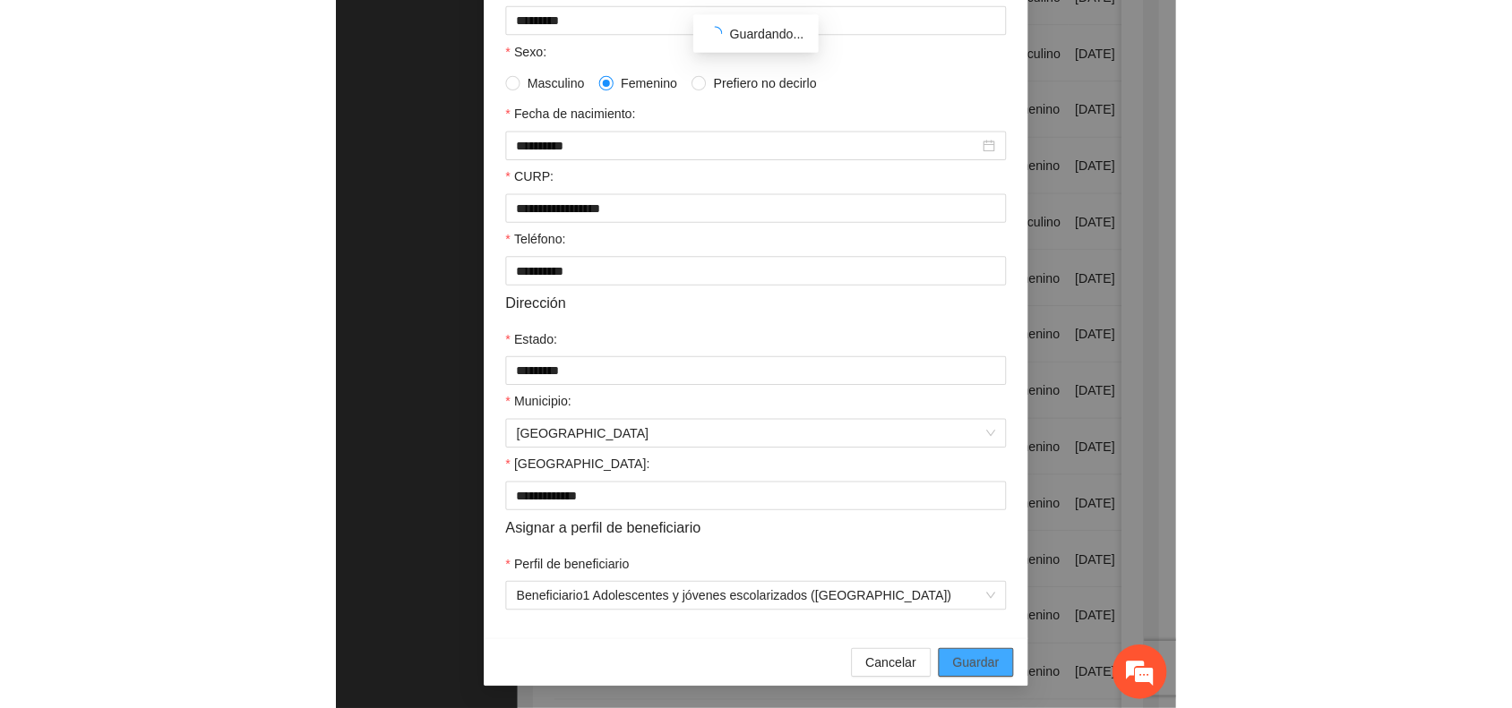
scroll to position [265, 0]
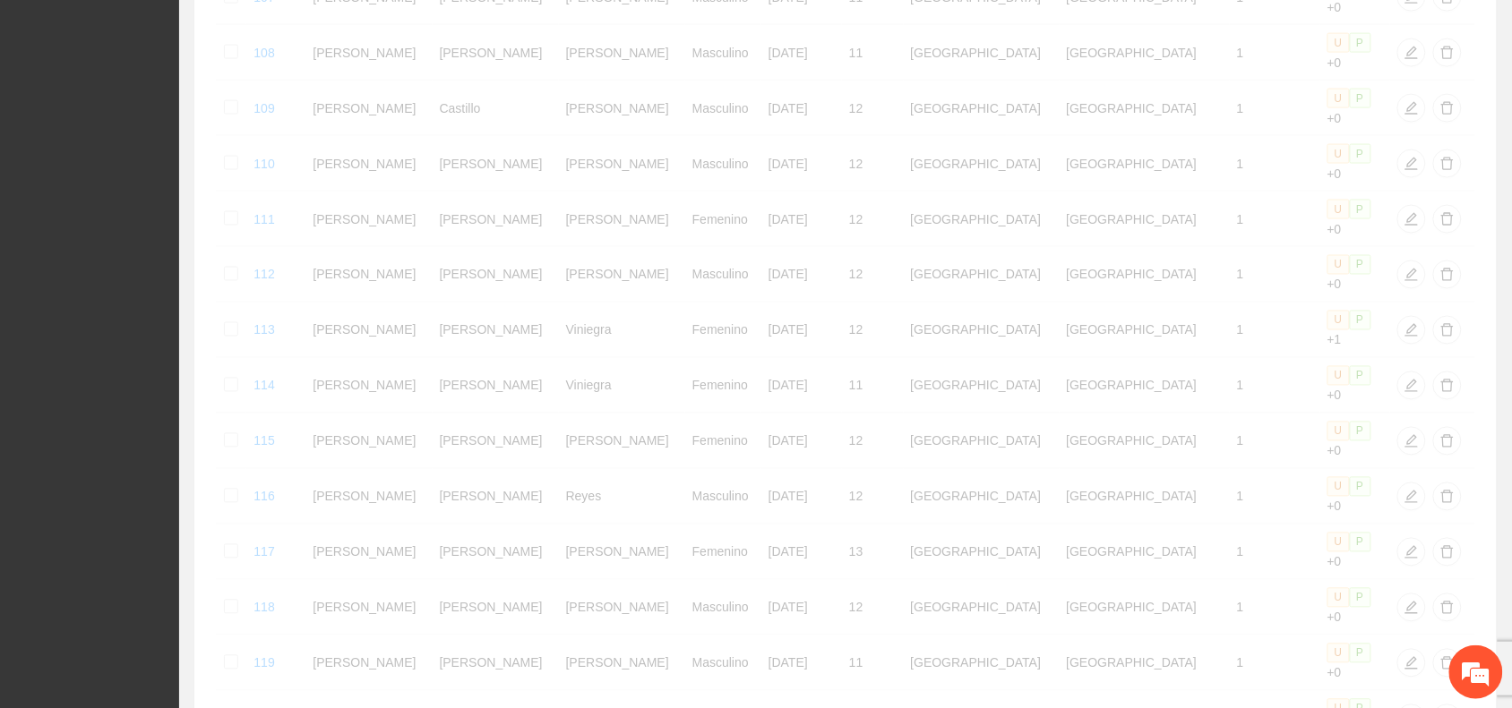
scroll to position [761, 0]
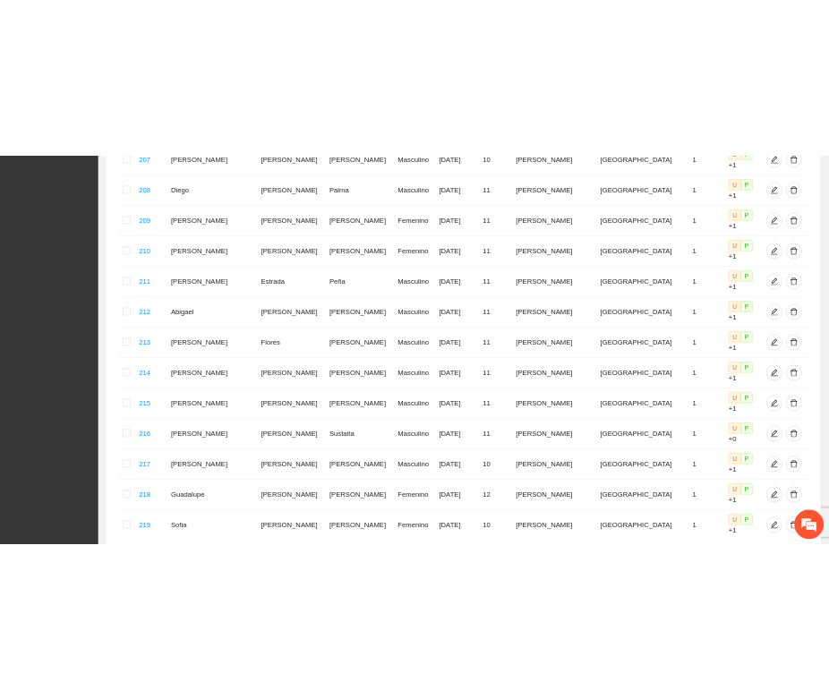
scroll to position [771, 0]
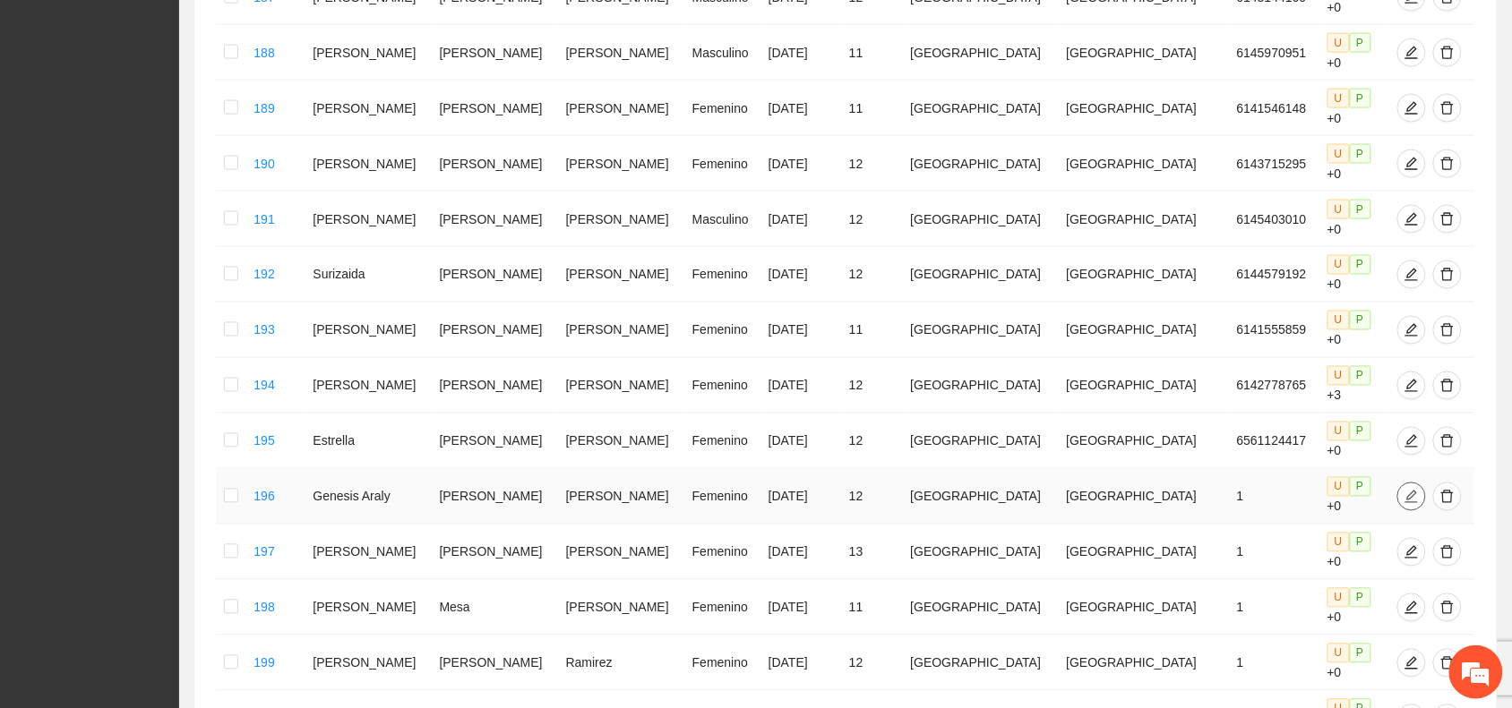
click at [1398, 490] on span "edit" at bounding box center [1411, 497] width 27 height 14
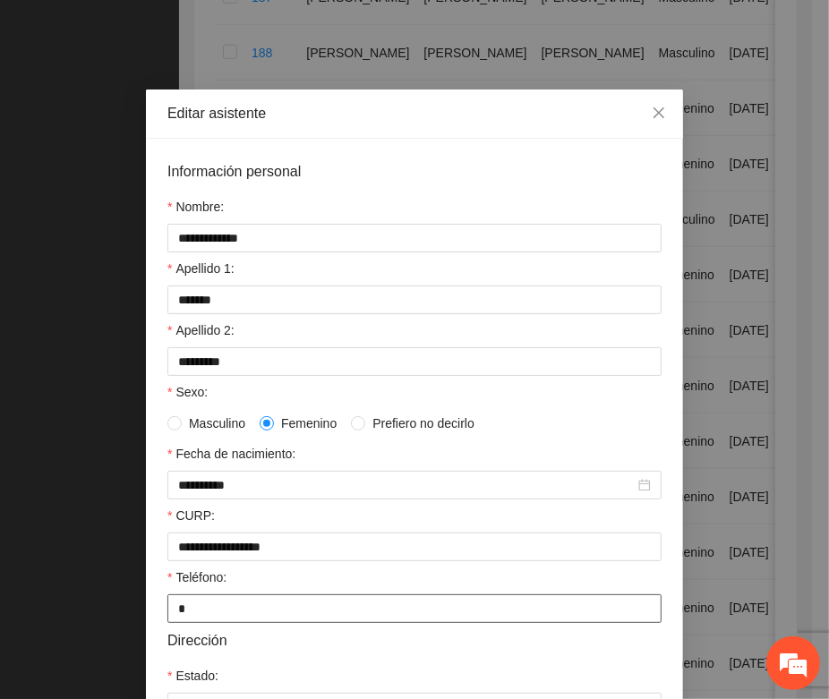
drag, startPoint x: 179, startPoint y: 623, endPoint x: 157, endPoint y: 620, distance: 22.7
click at [157, 620] on div "**********" at bounding box center [414, 555] width 537 height 833
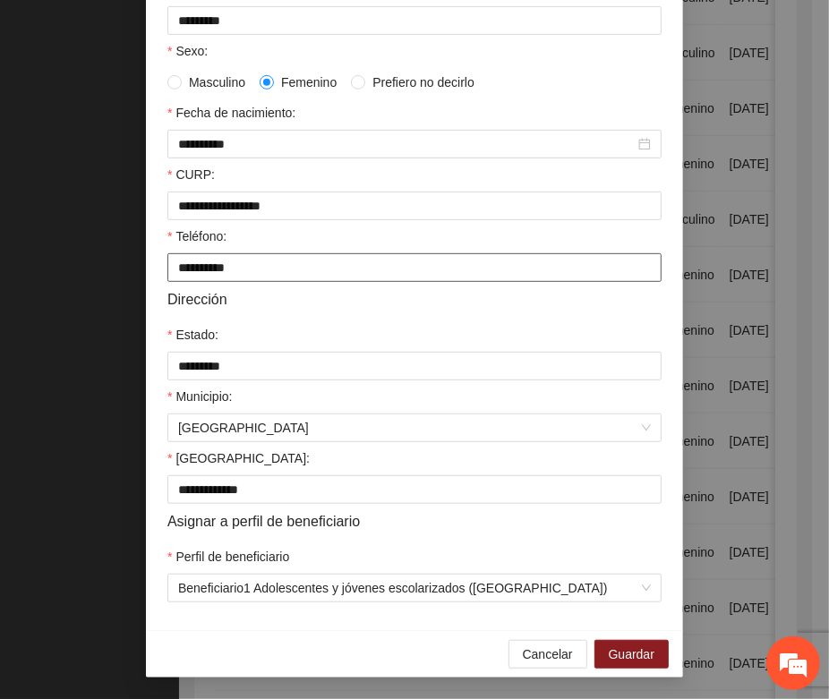
scroll to position [355, 0]
type input "**********"
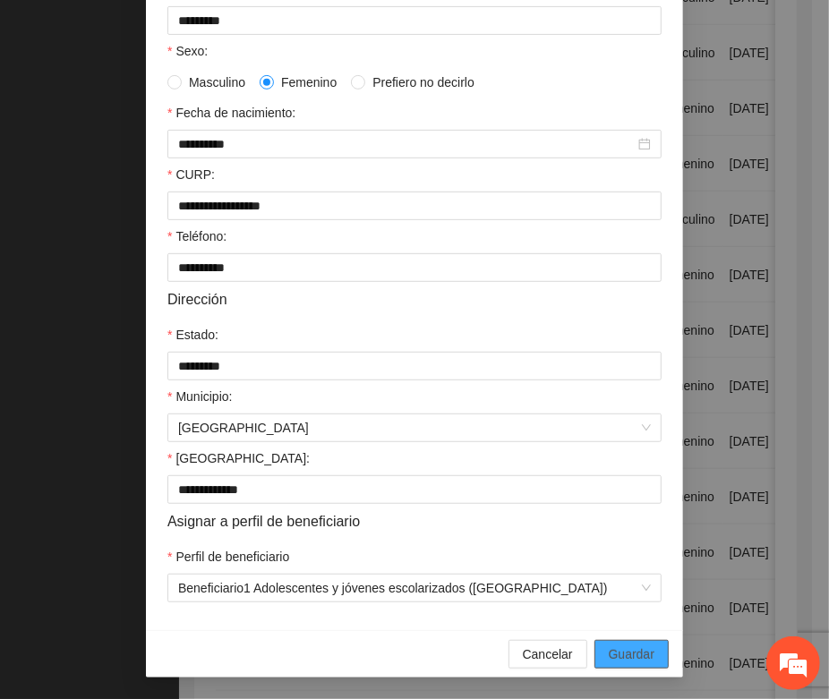
click at [612, 654] on span "Guardar" at bounding box center [632, 655] width 46 height 20
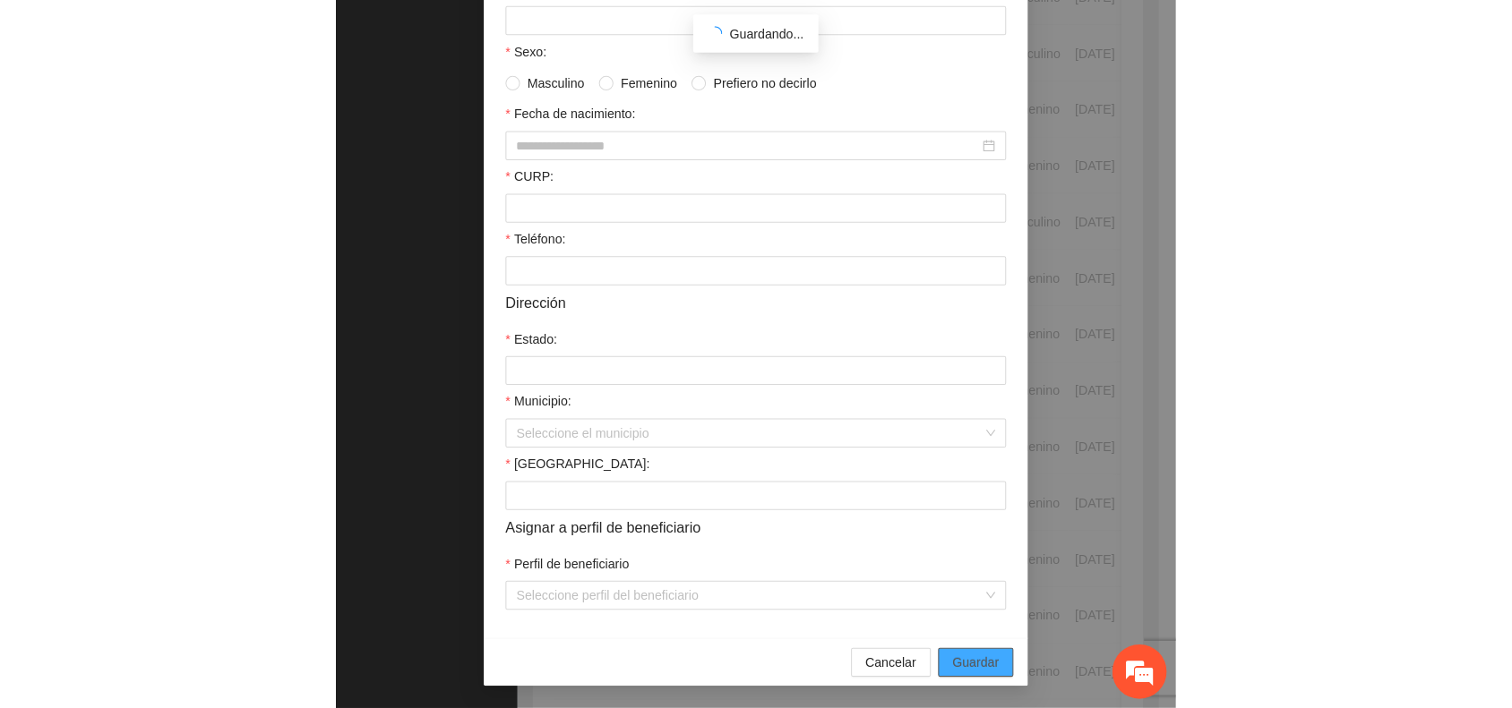
scroll to position [265, 0]
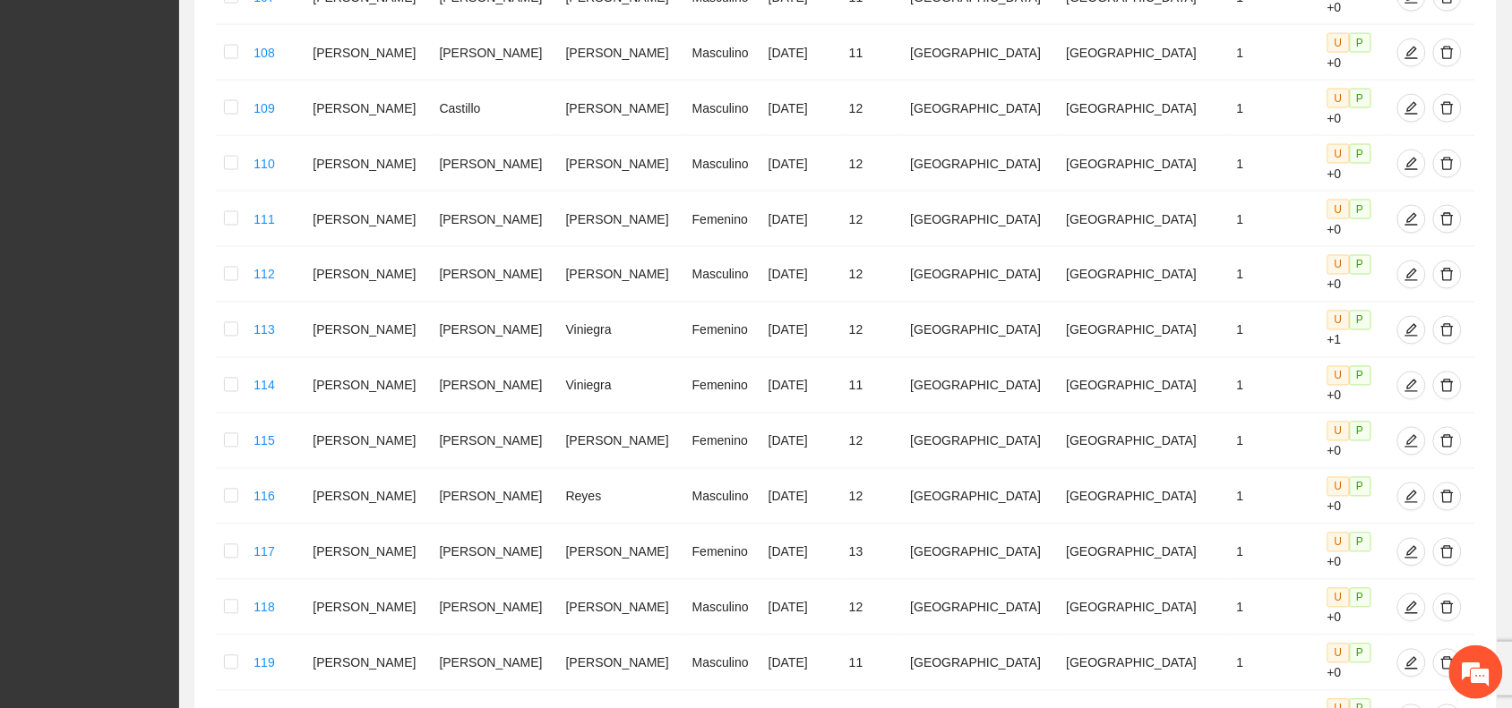
scroll to position [761, 0]
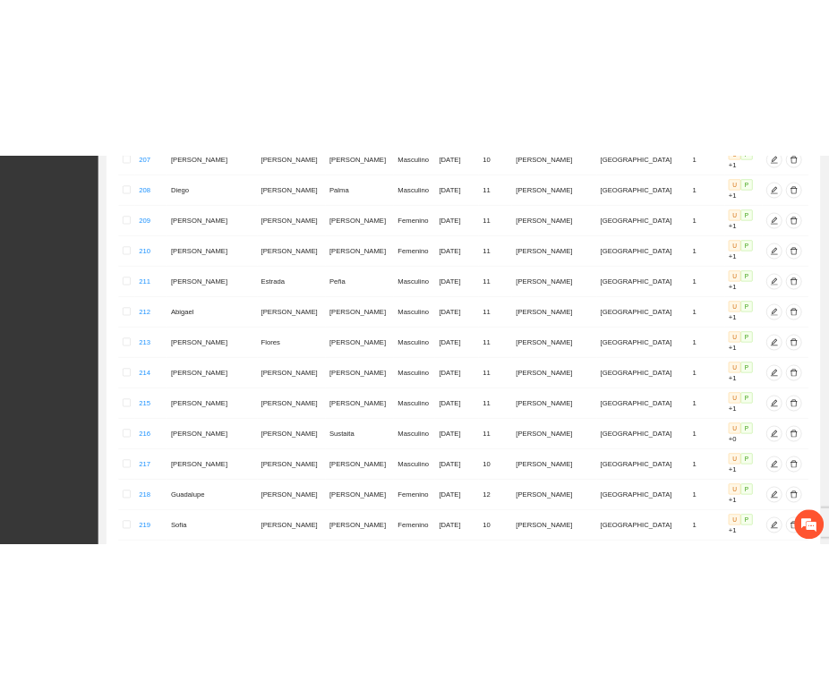
scroll to position [771, 0]
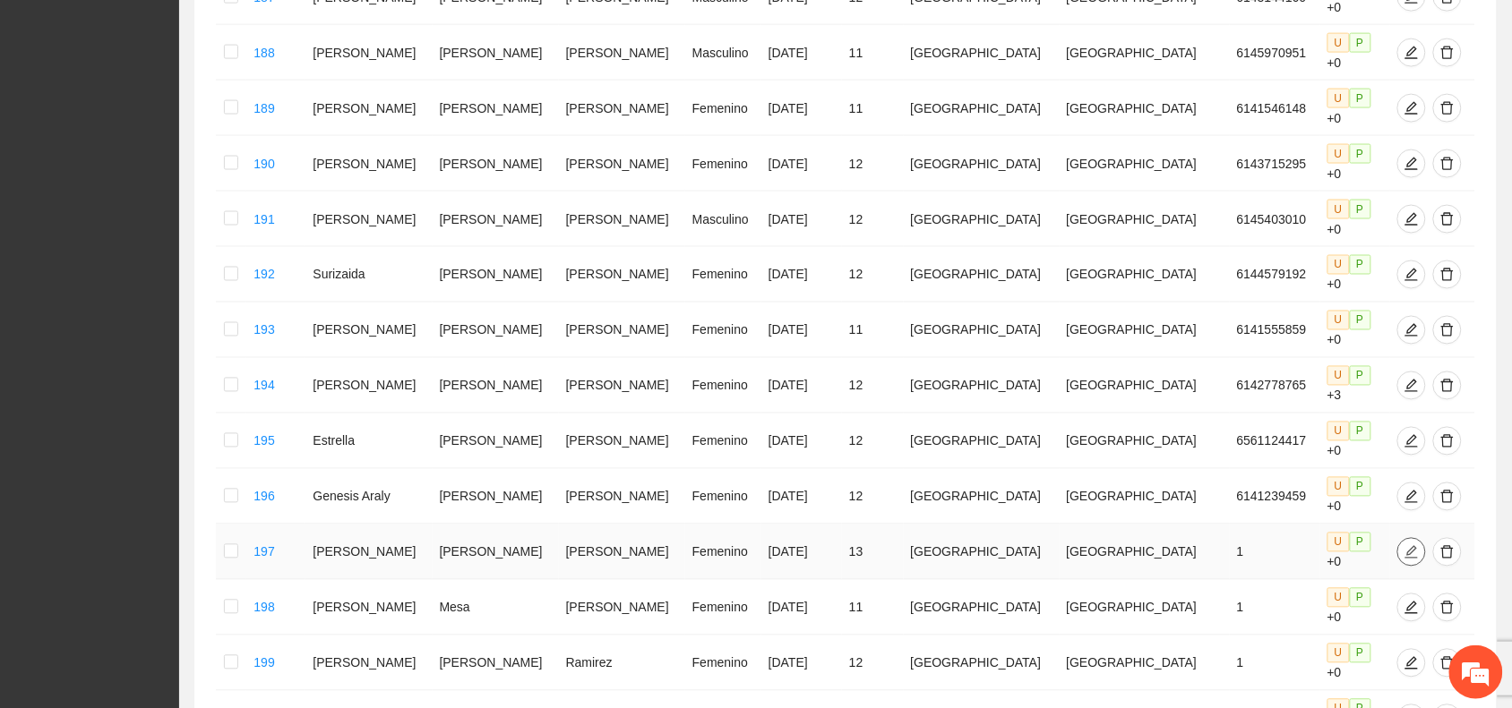
click at [1404, 545] on icon "edit" at bounding box center [1411, 552] width 14 height 14
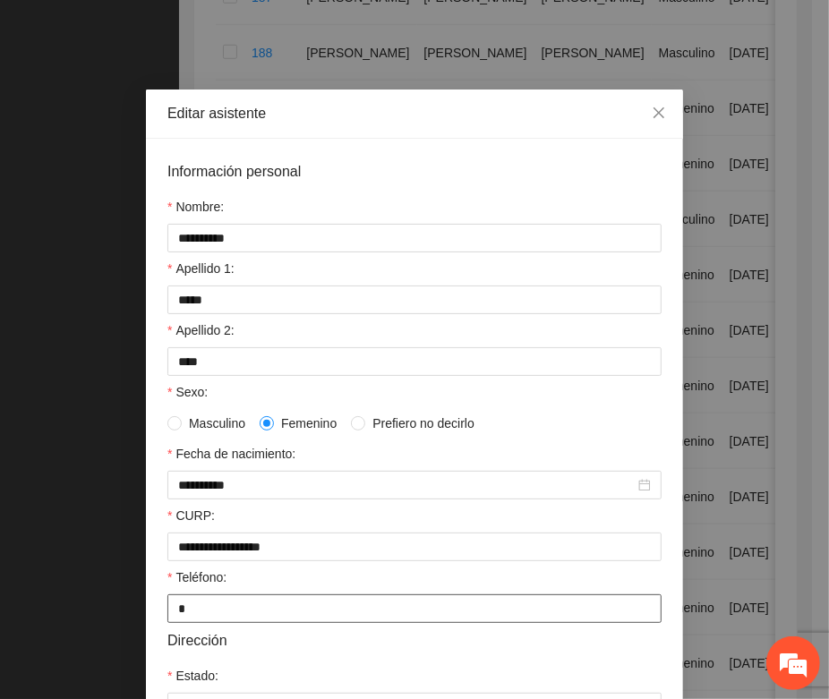
drag, startPoint x: 180, startPoint y: 615, endPoint x: 159, endPoint y: 613, distance: 20.7
click at [167, 613] on input "*" at bounding box center [414, 609] width 494 height 29
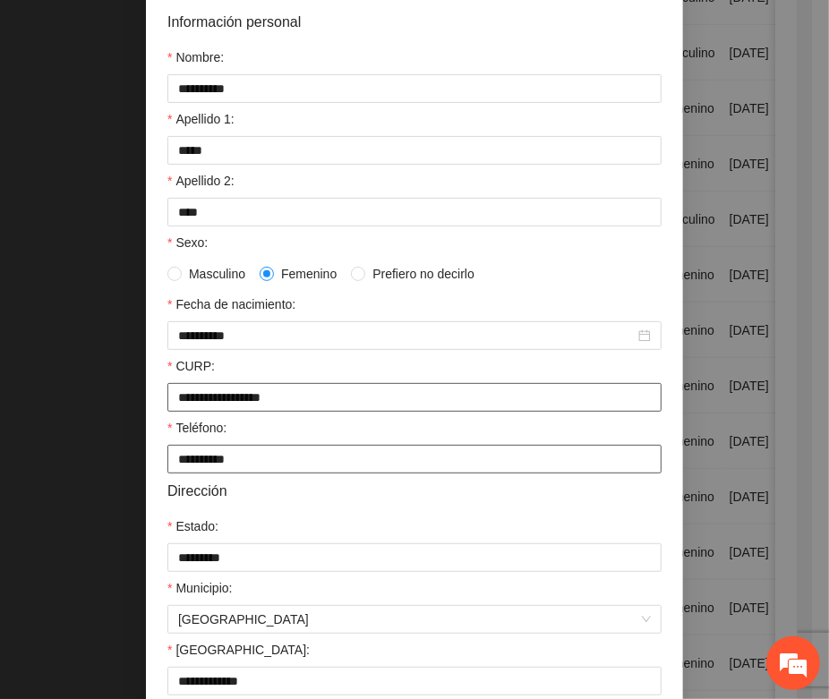
scroll to position [355, 0]
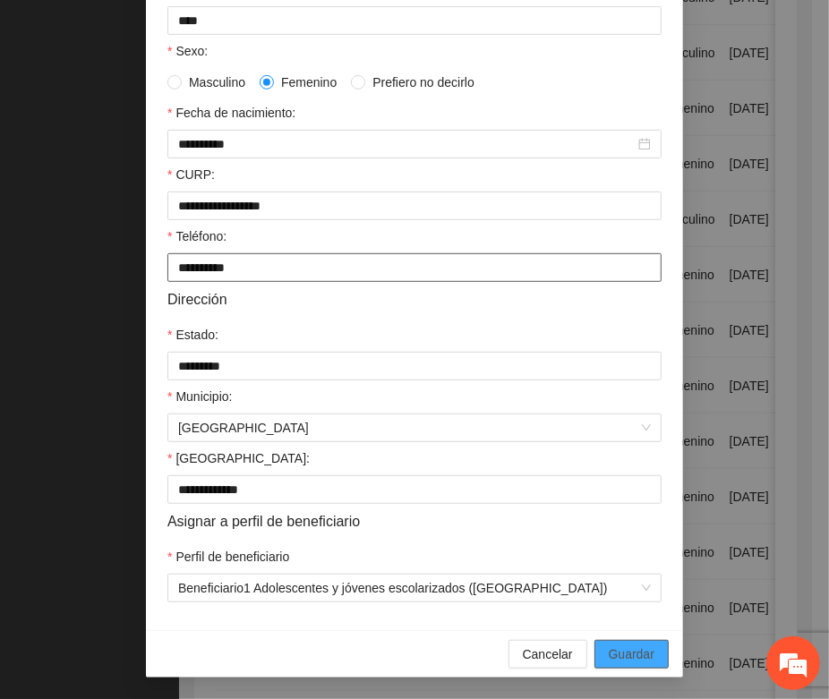
type input "**********"
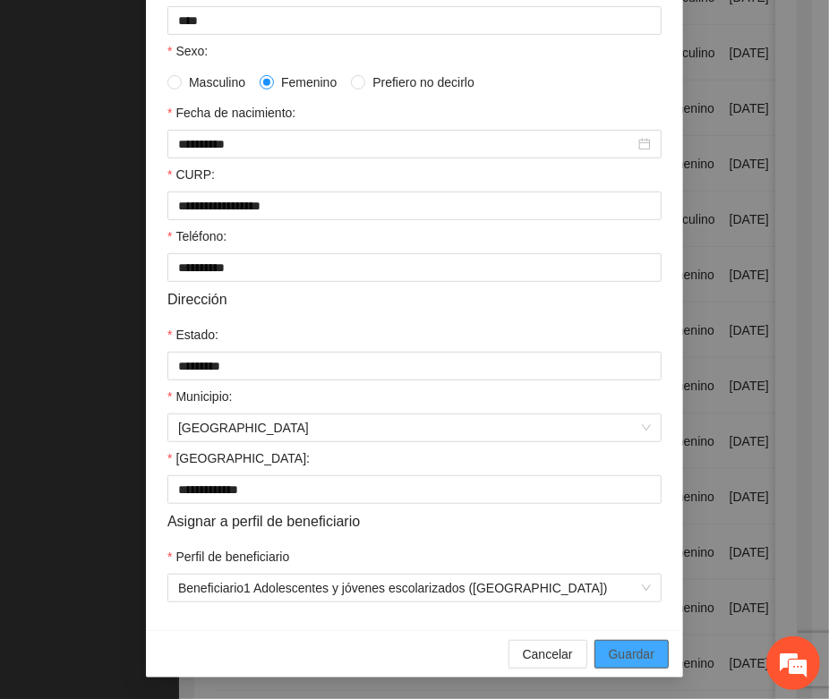
click at [609, 647] on span "Guardar" at bounding box center [632, 655] width 46 height 20
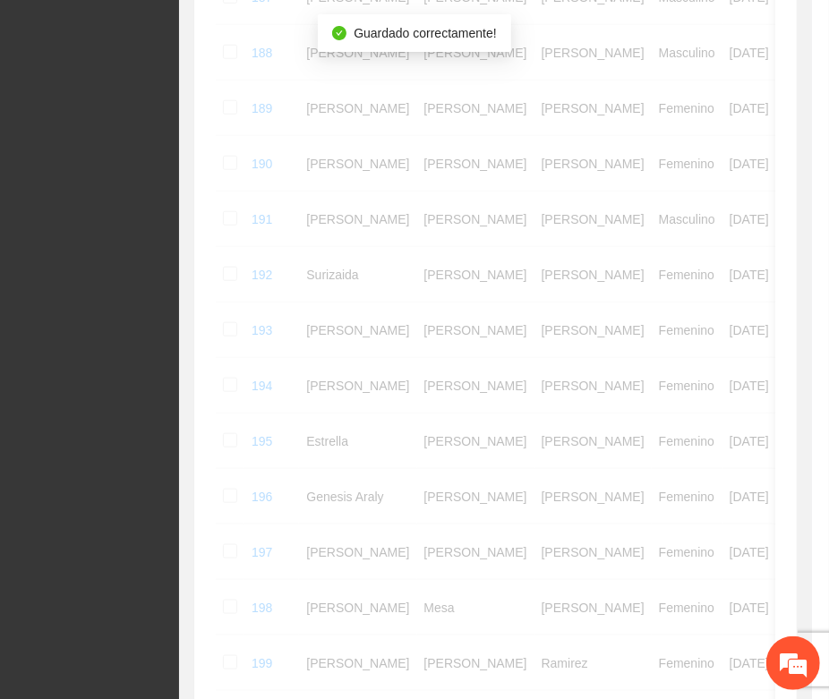
scroll to position [265, 0]
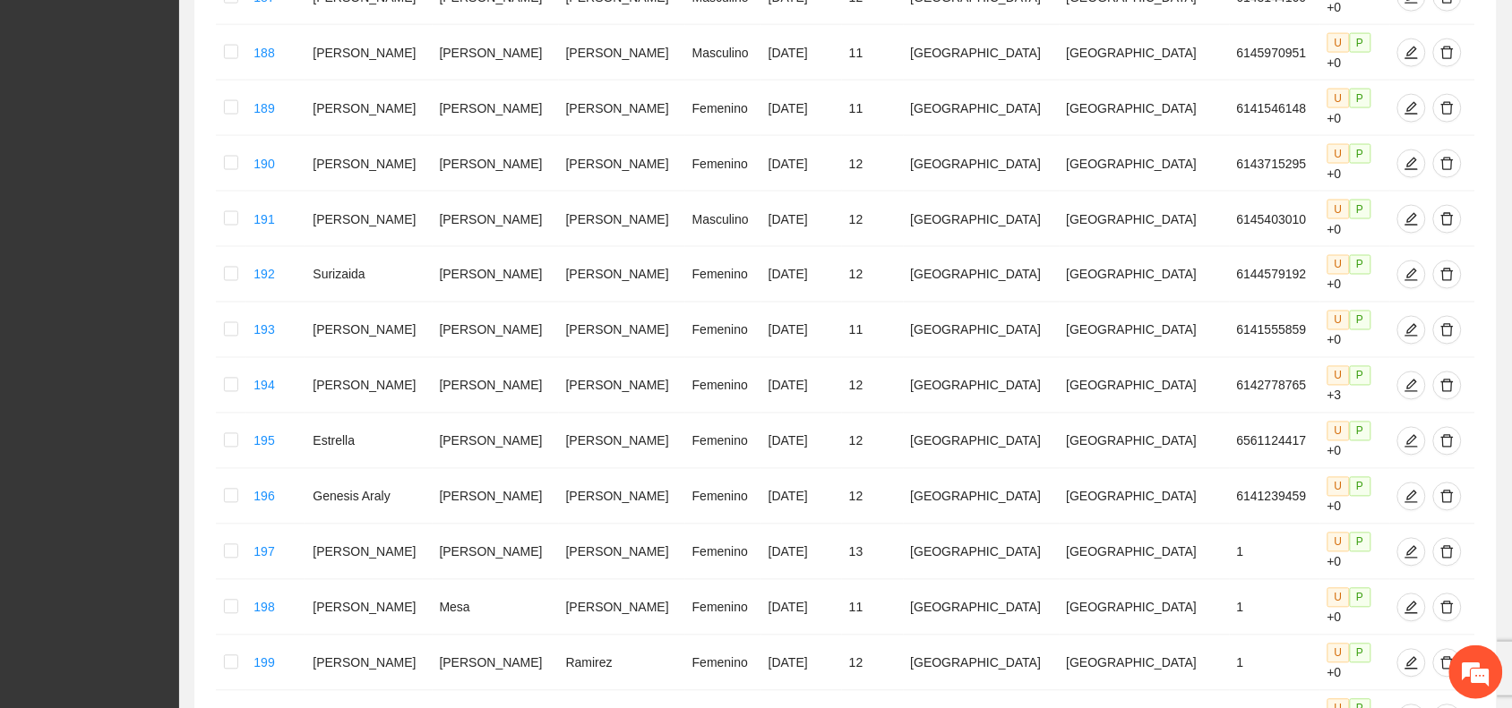
click at [1404, 545] on icon "edit" at bounding box center [1411, 552] width 14 height 14
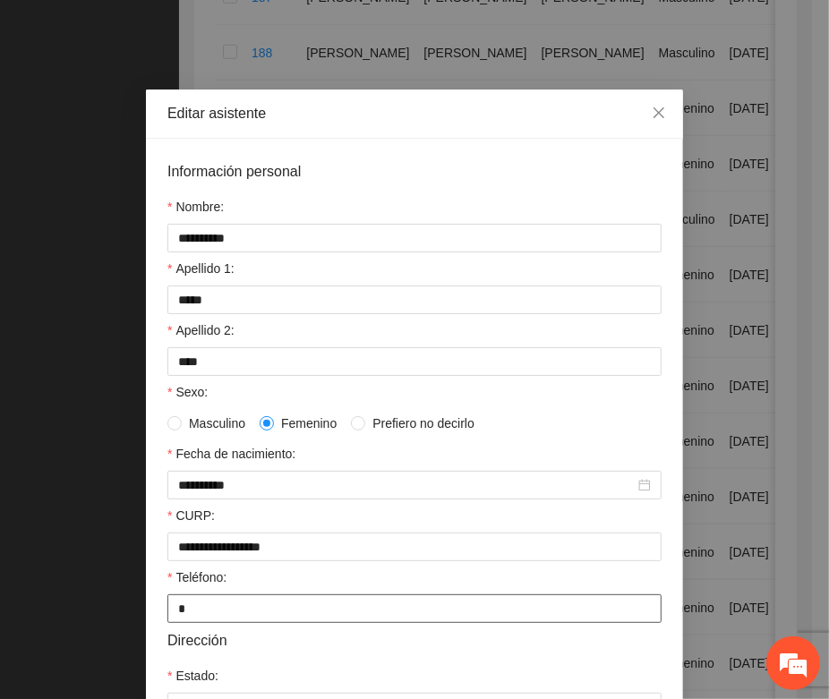
drag, startPoint x: 176, startPoint y: 614, endPoint x: 150, endPoint y: 609, distance: 26.5
click at [150, 609] on div "**********" at bounding box center [414, 555] width 537 height 833
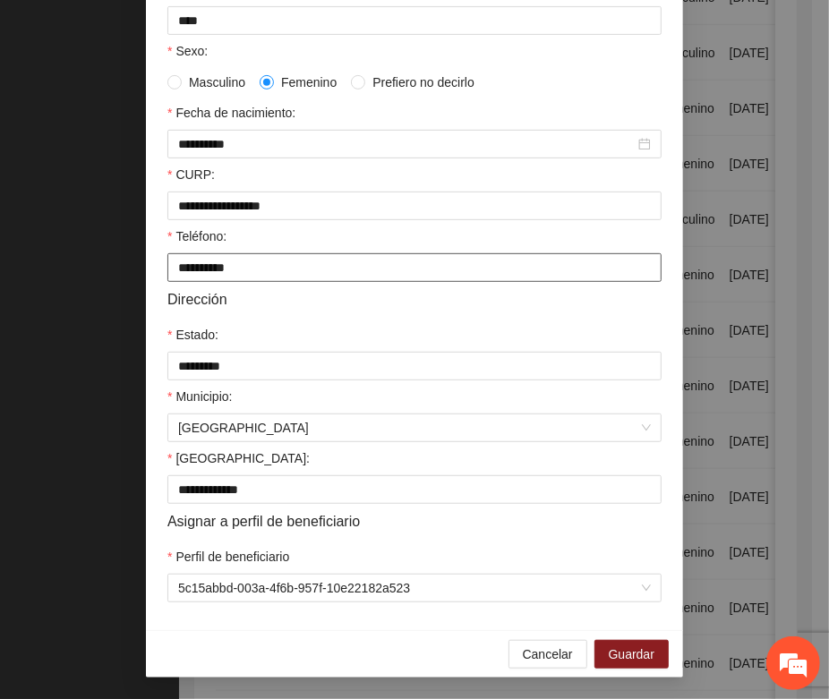
scroll to position [355, 0]
type input "**********"
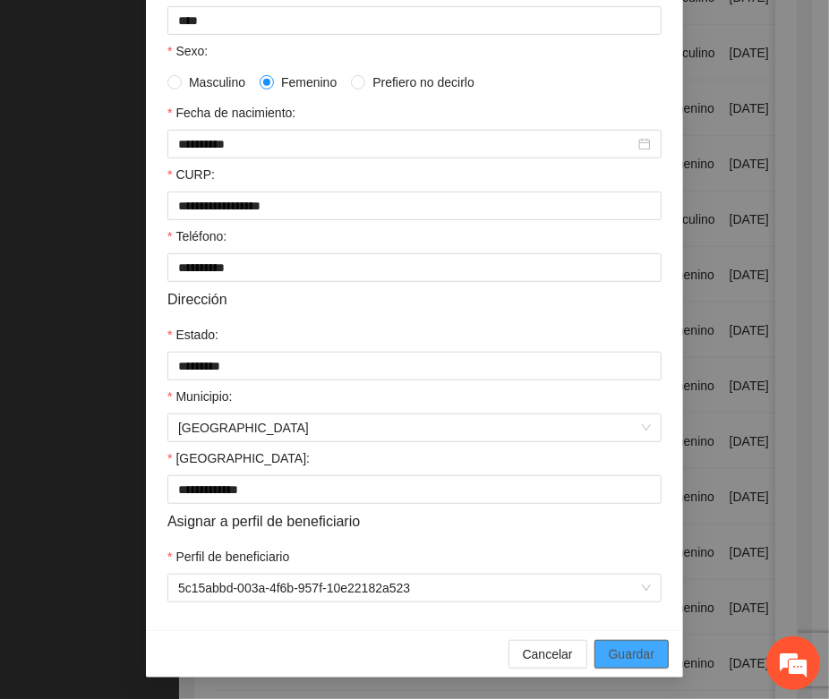
click at [609, 652] on span "Guardar" at bounding box center [632, 655] width 46 height 20
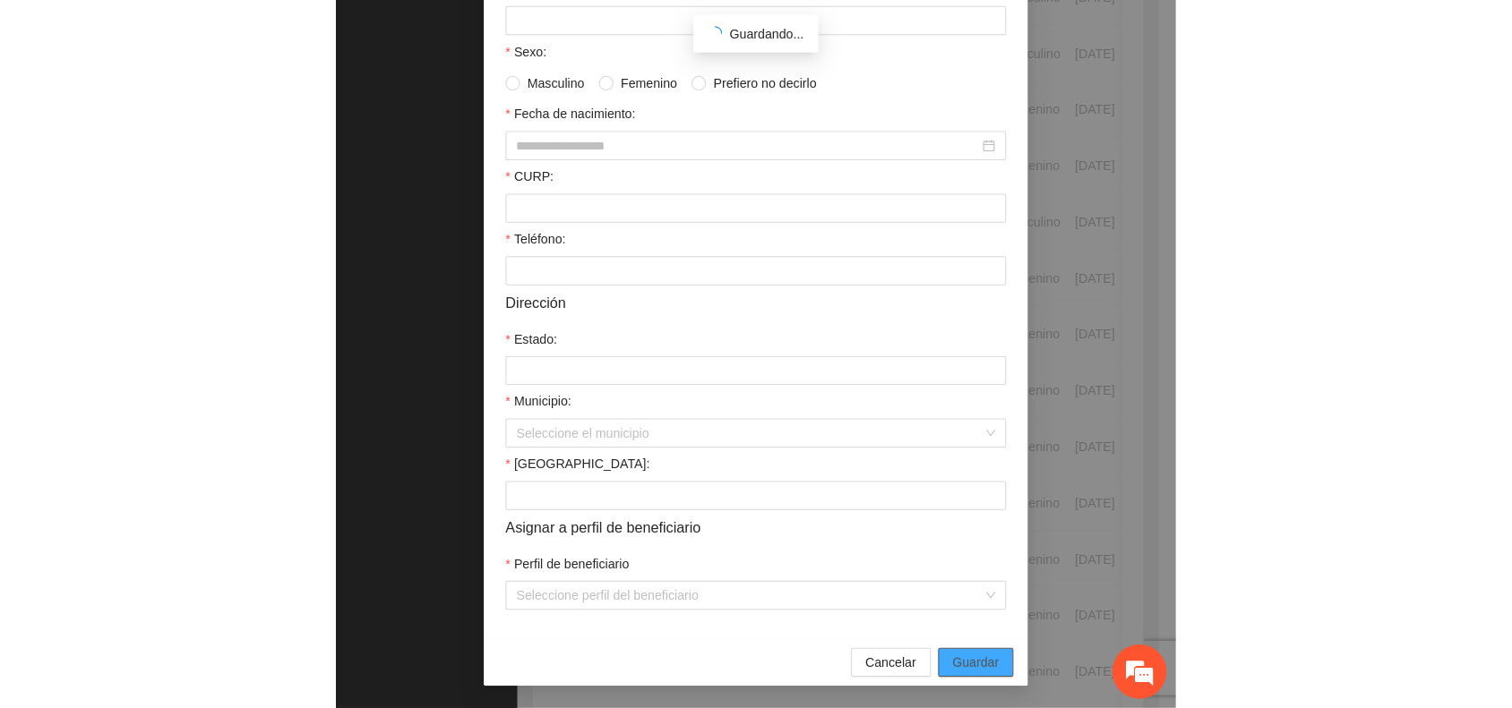
scroll to position [265, 0]
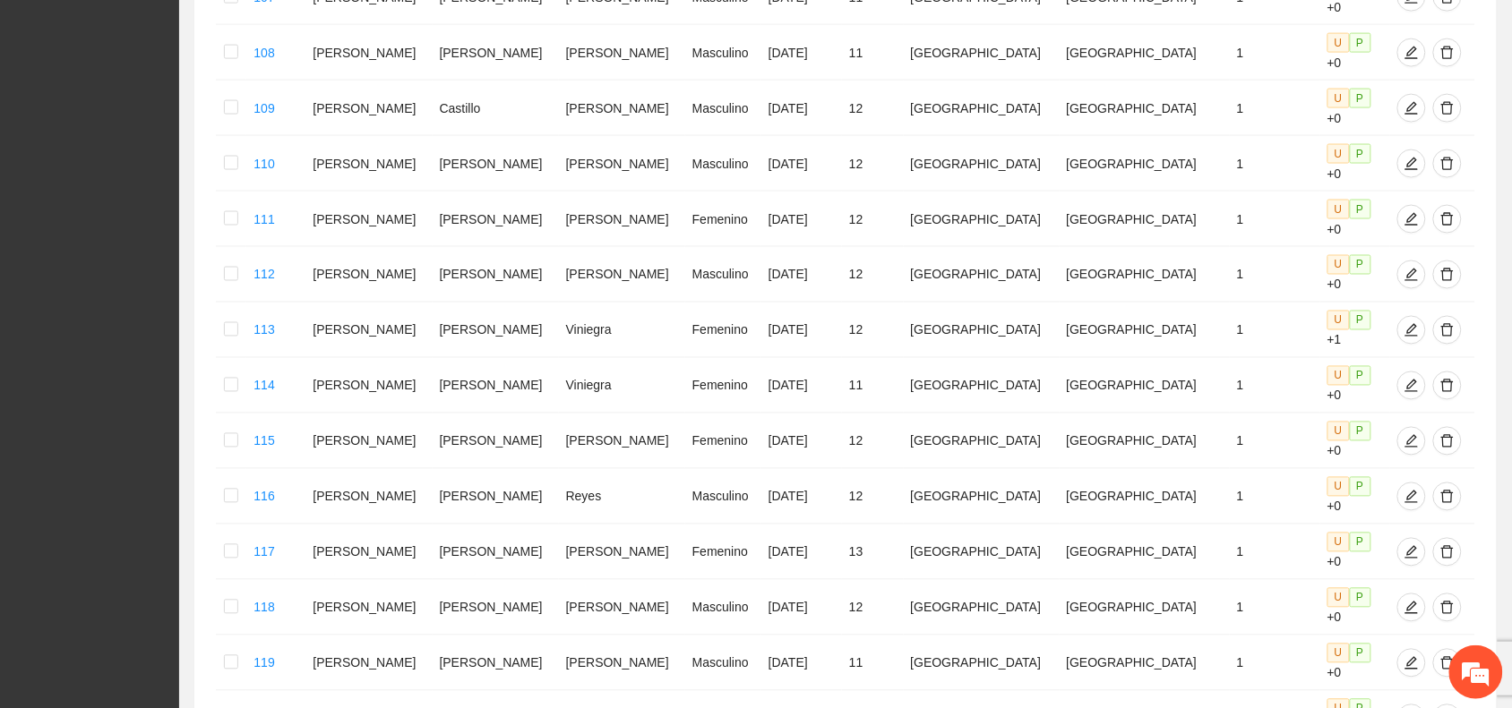
scroll to position [761, 0]
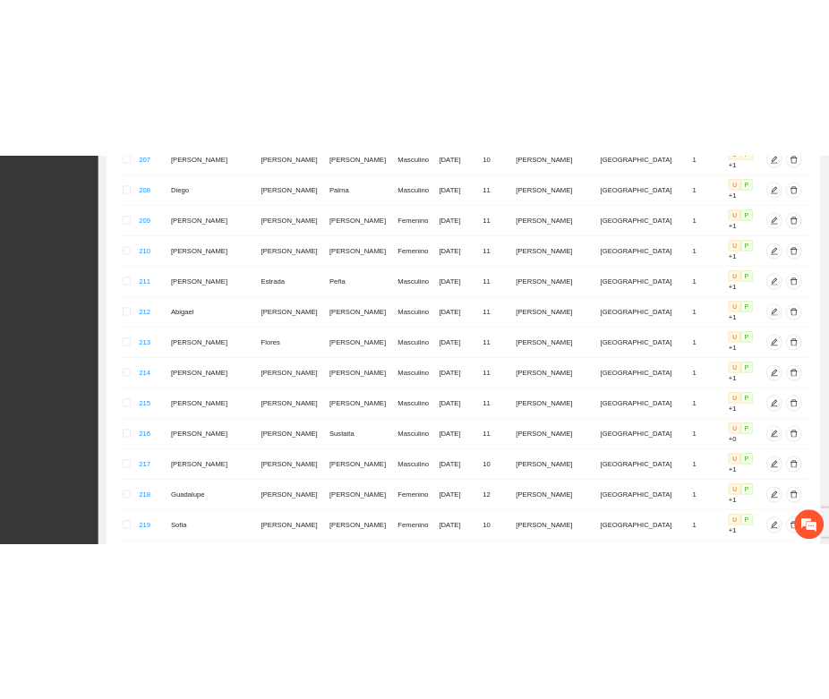
scroll to position [771, 0]
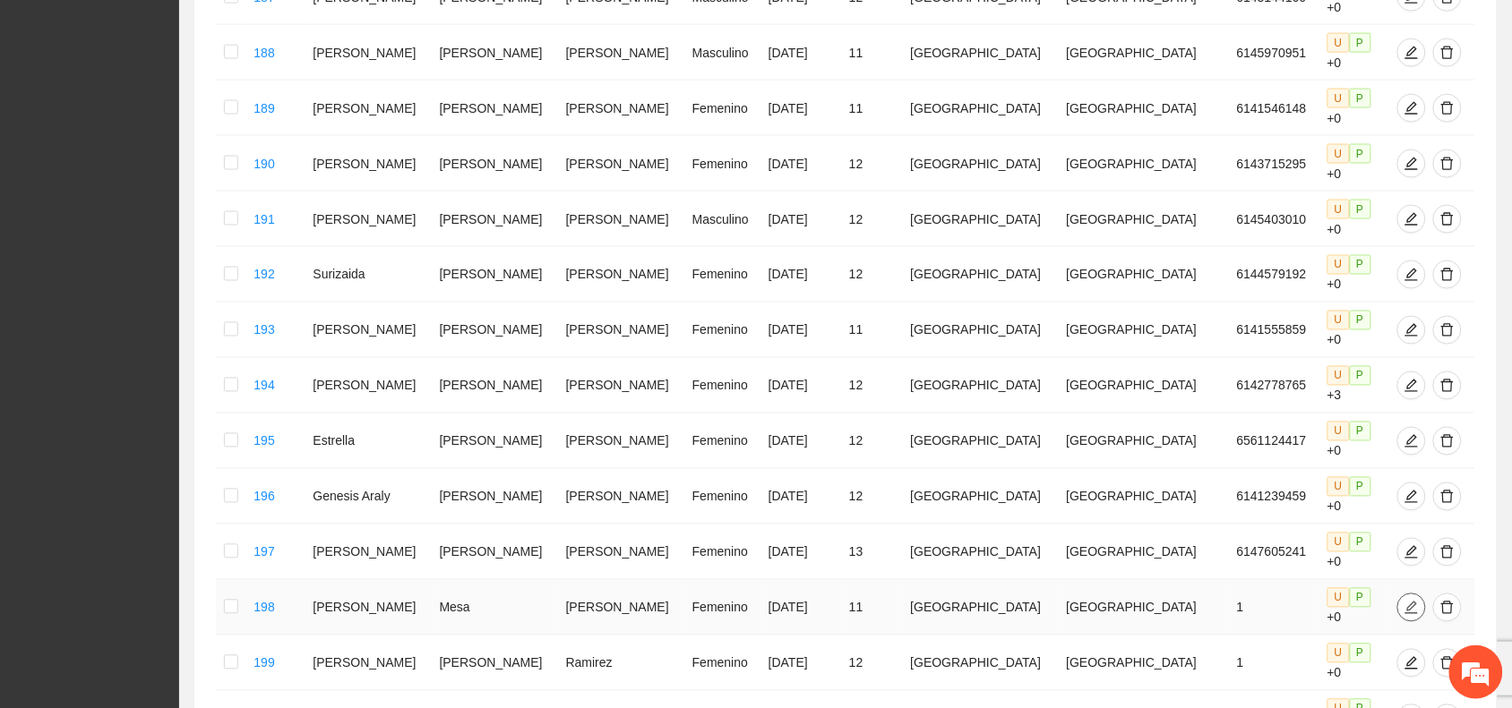
click at [1404, 601] on icon "edit" at bounding box center [1411, 608] width 14 height 14
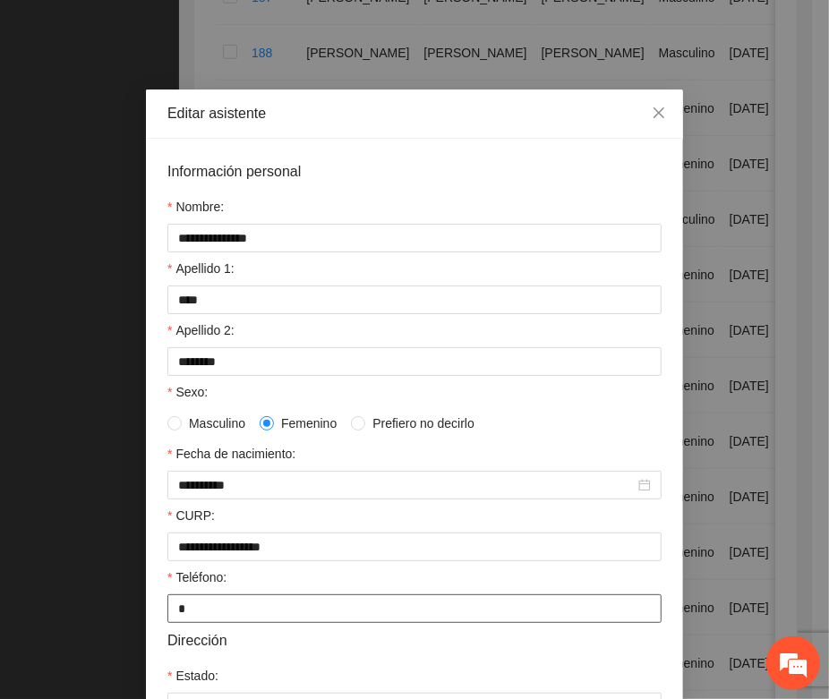
drag, startPoint x: 188, startPoint y: 620, endPoint x: 166, endPoint y: 619, distance: 22.4
click at [167, 619] on input "*" at bounding box center [414, 609] width 494 height 29
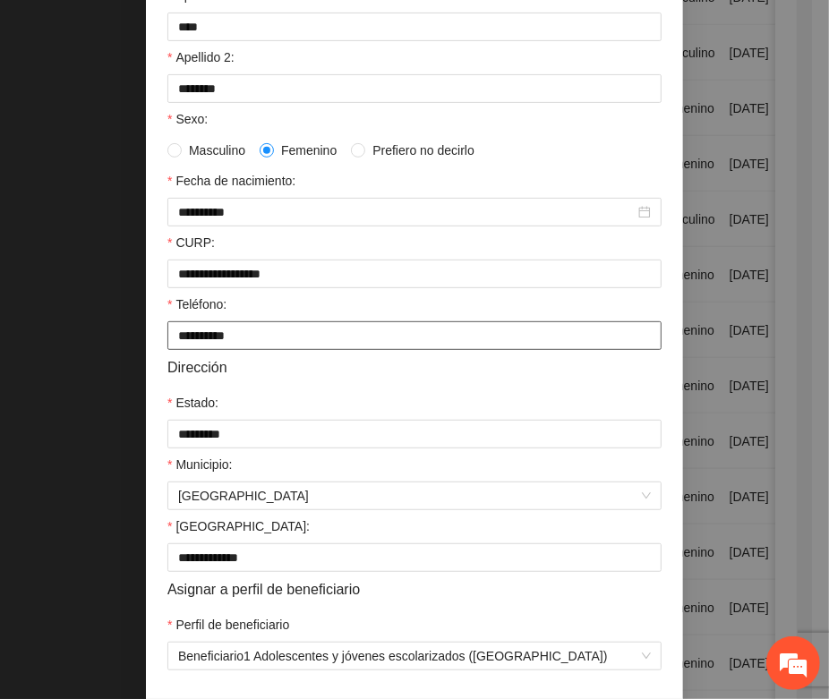
scroll to position [336, 0]
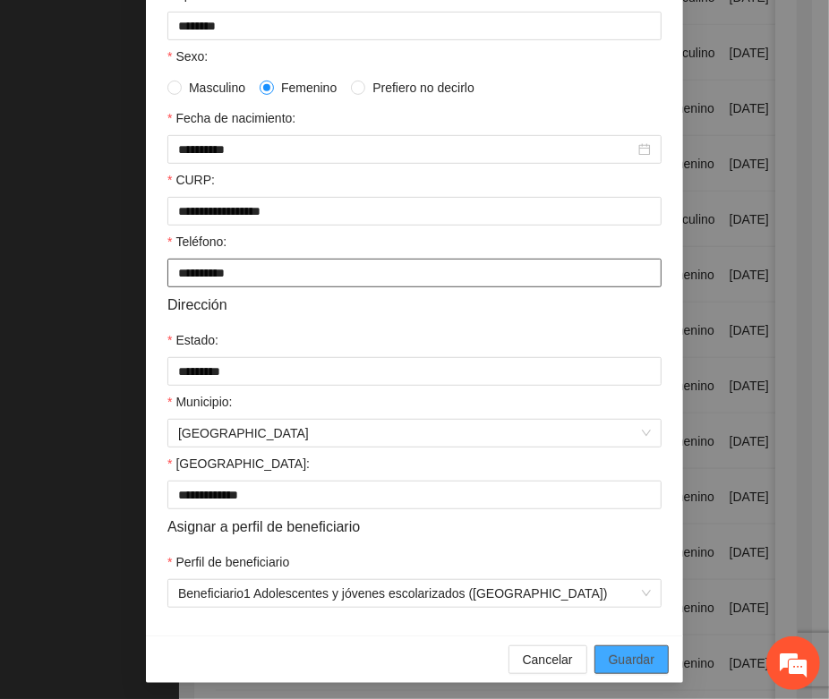
type input "**********"
click at [595, 668] on button "Guardar" at bounding box center [632, 660] width 74 height 29
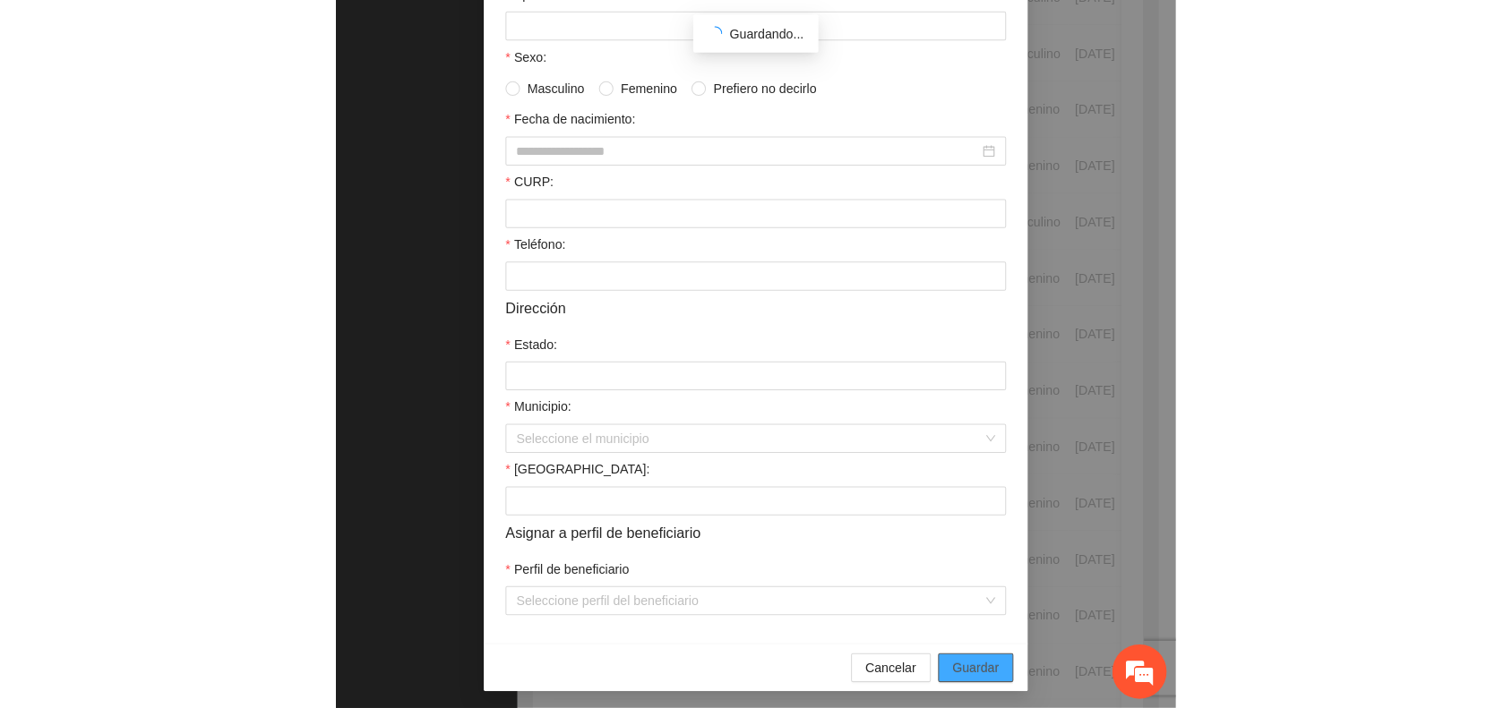
scroll to position [265, 0]
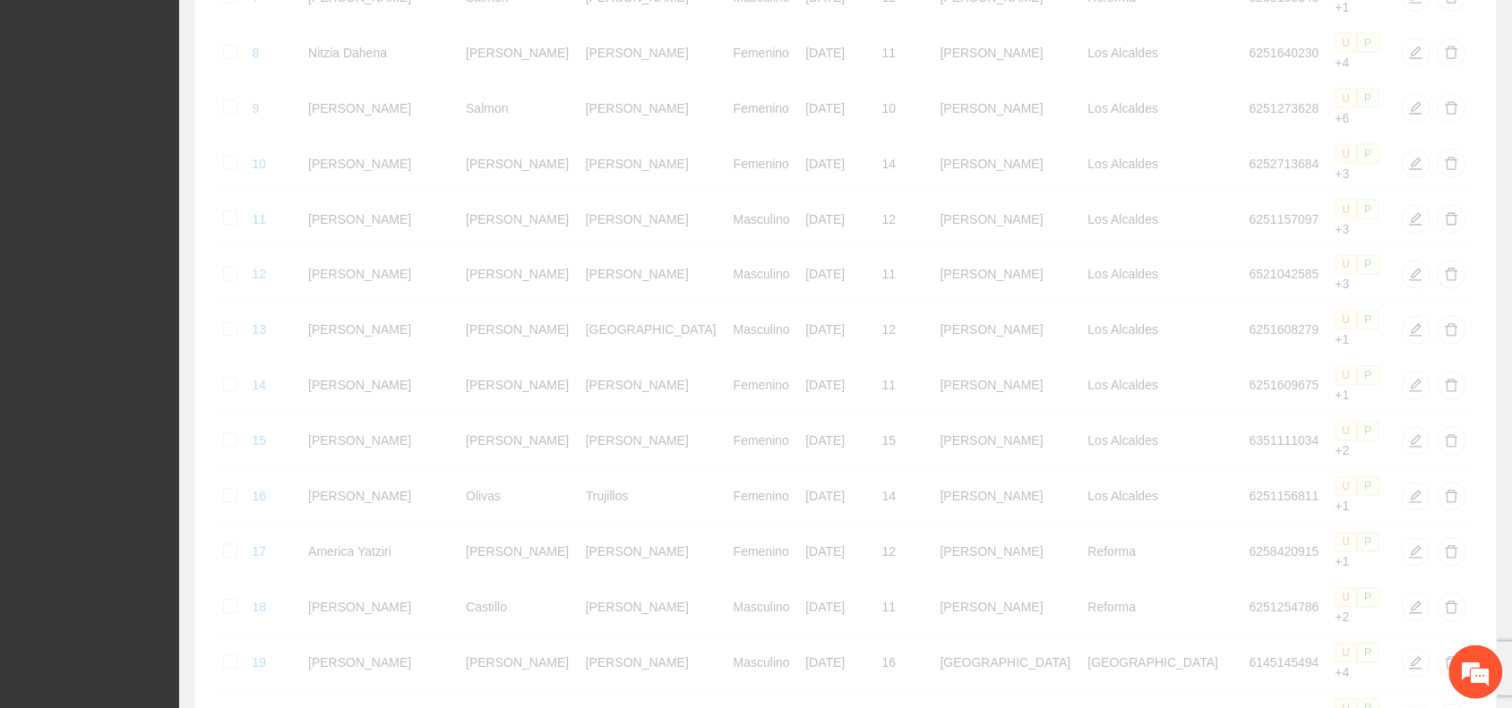
scroll to position [761, 0]
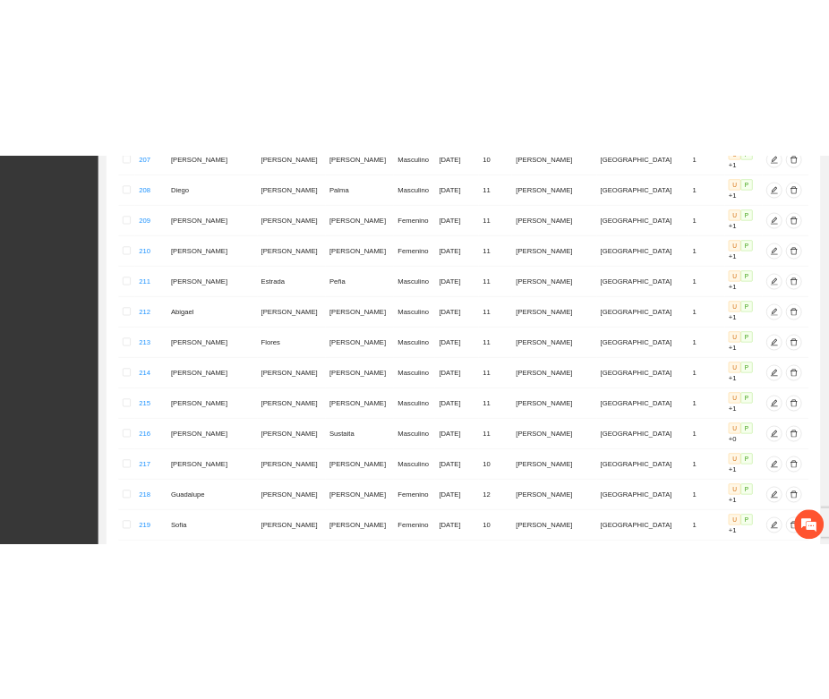
scroll to position [771, 0]
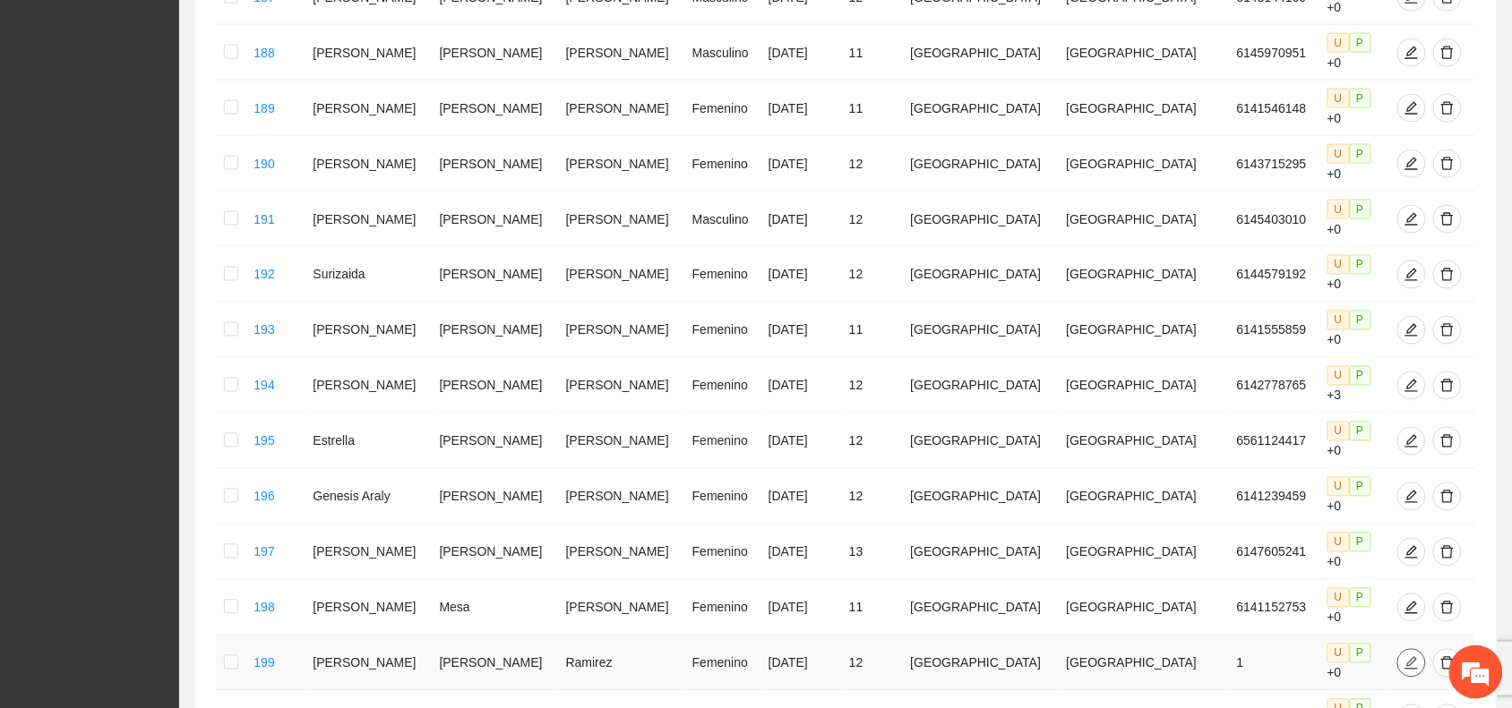
click at [1404, 656] on icon "edit" at bounding box center [1411, 663] width 14 height 14
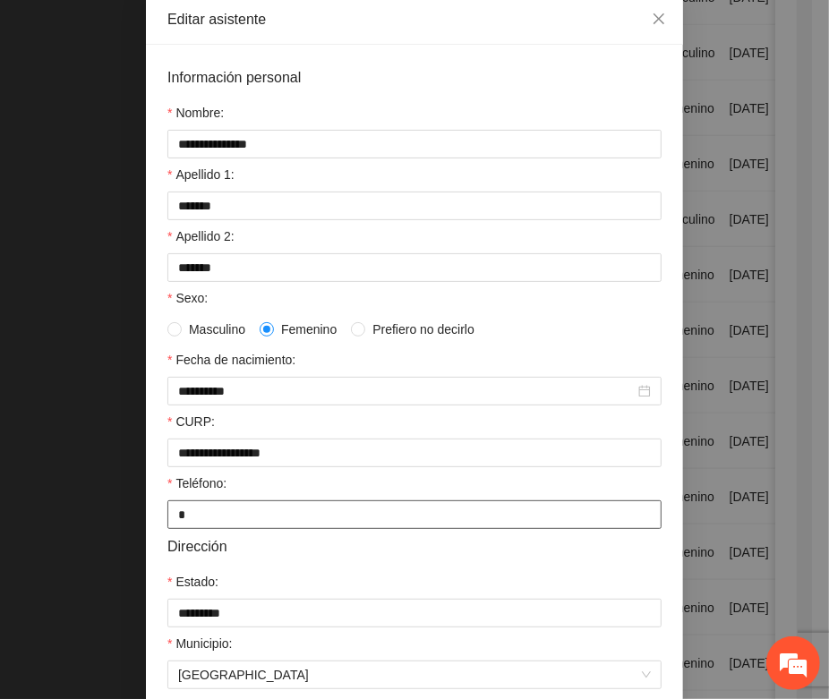
scroll to position [224, 0]
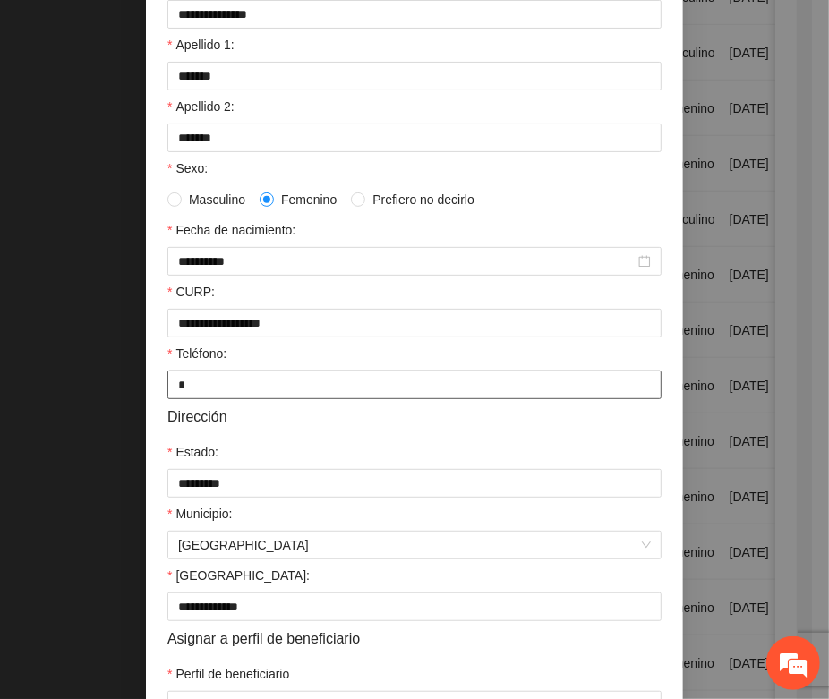
drag, startPoint x: 181, startPoint y: 396, endPoint x: 162, endPoint y: 396, distance: 18.8
click at [167, 396] on input "*" at bounding box center [414, 385] width 494 height 29
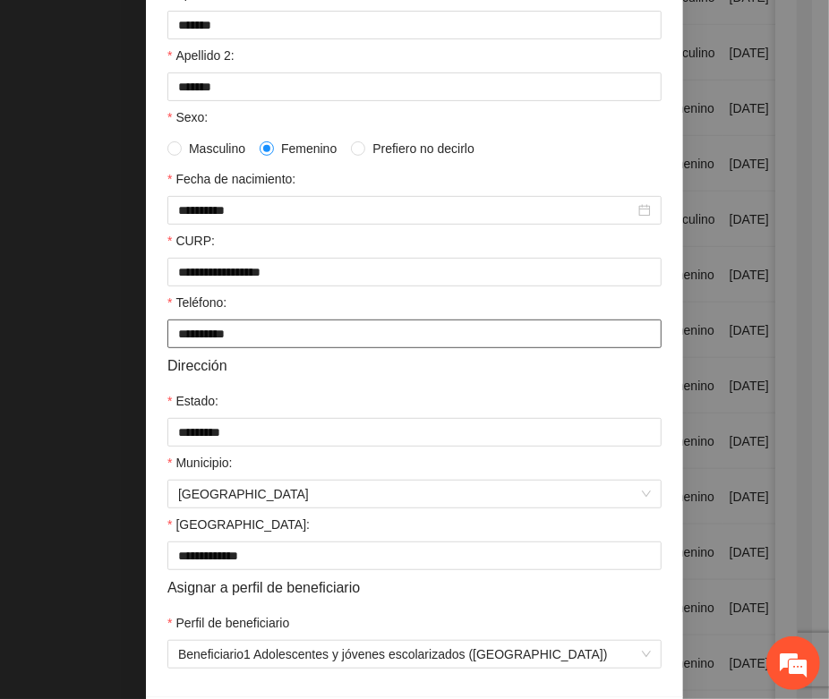
scroll to position [355, 0]
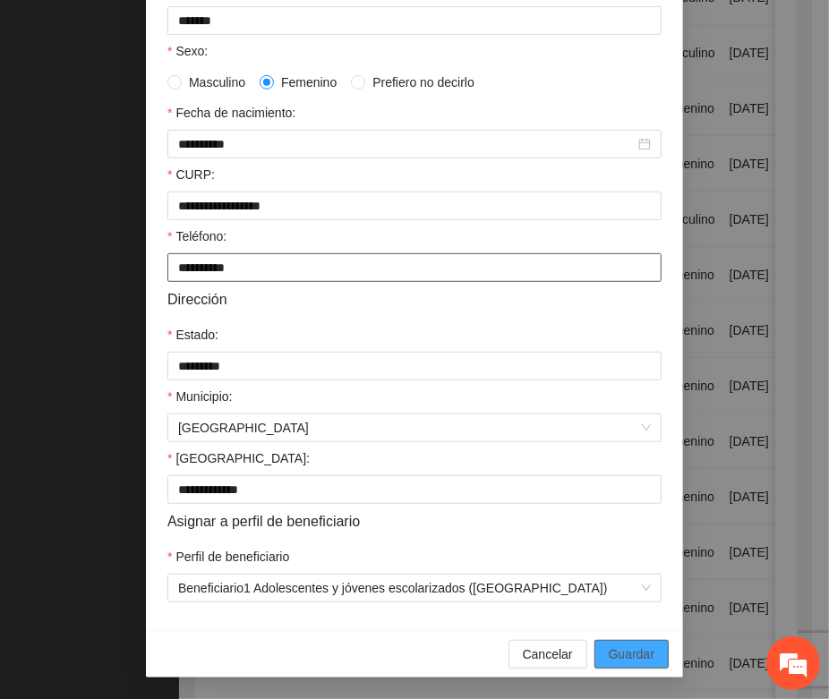
type input "**********"
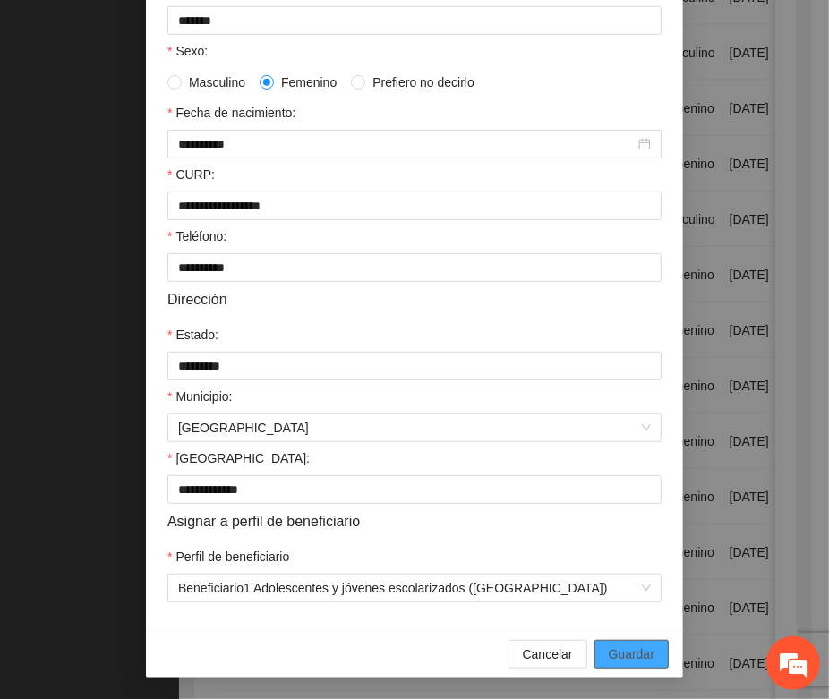
click at [634, 647] on span "Guardar" at bounding box center [632, 655] width 46 height 20
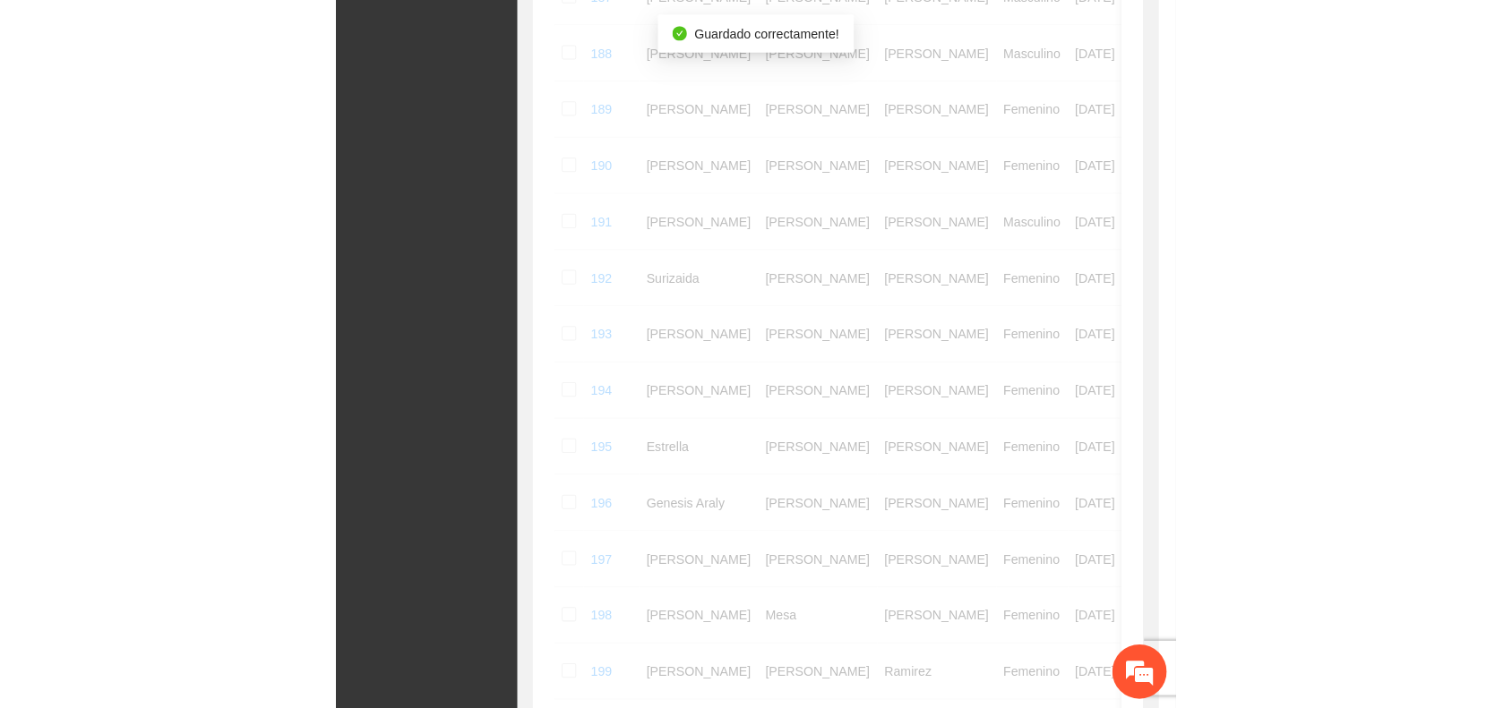
scroll to position [265, 0]
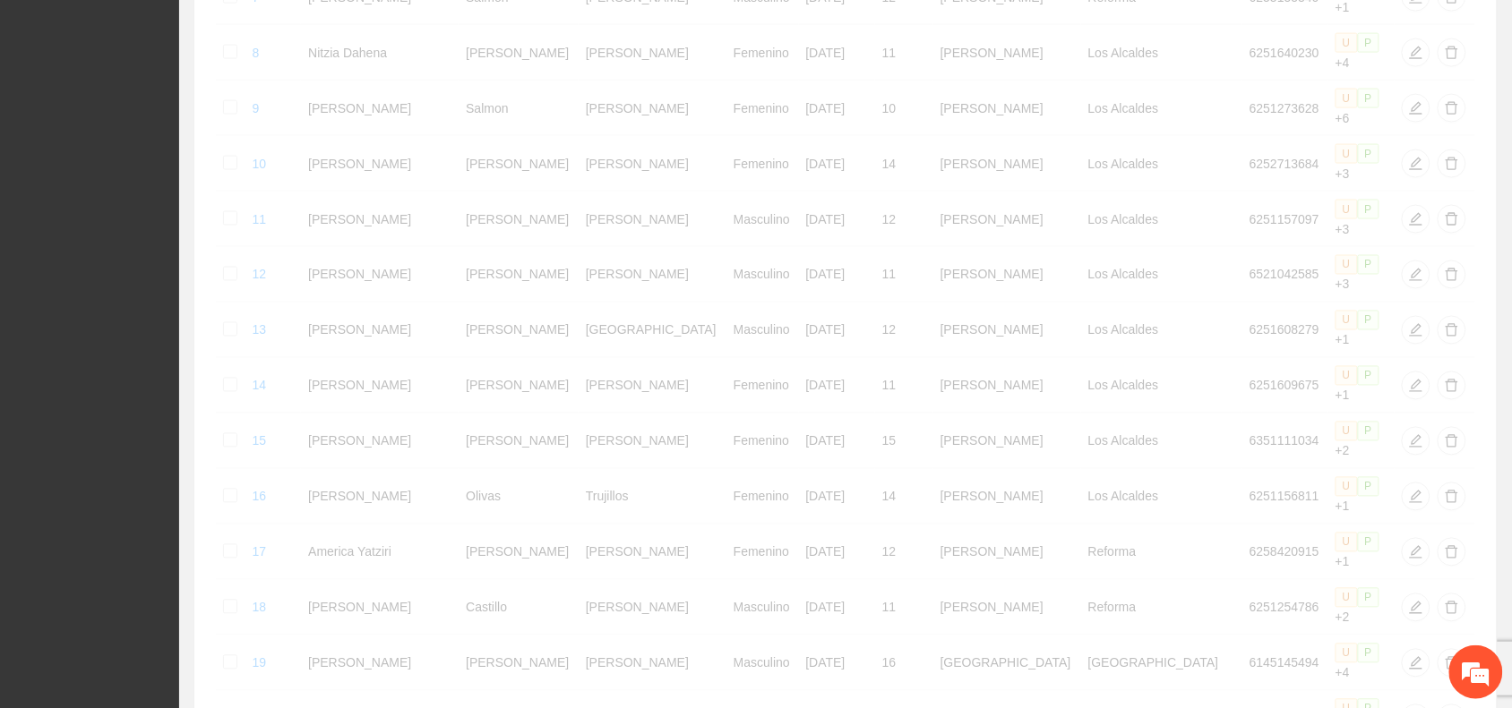
scroll to position [761, 0]
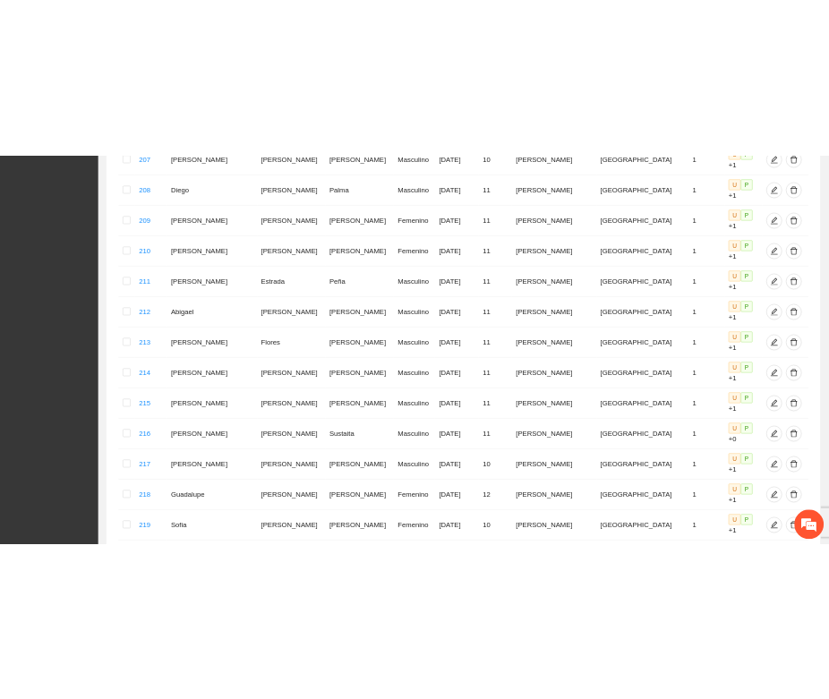
scroll to position [771, 0]
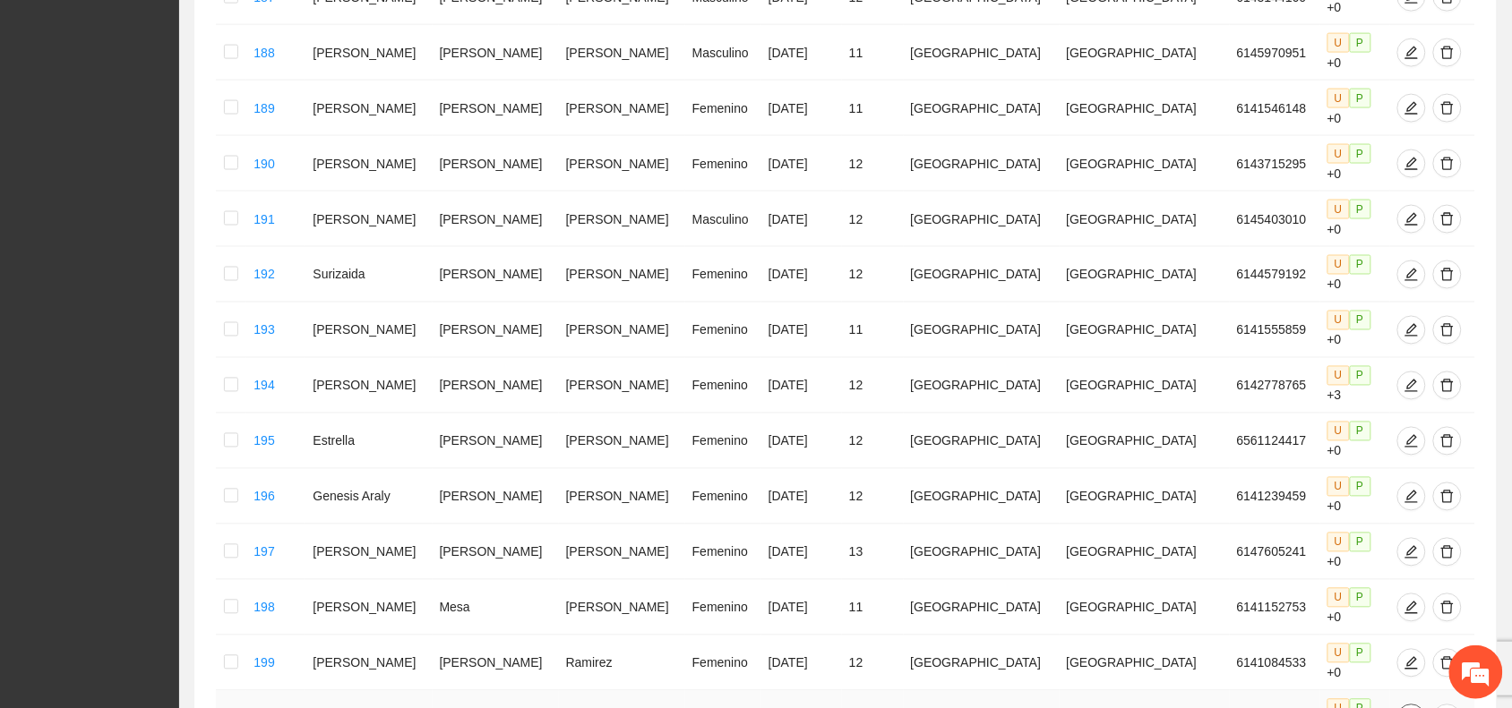
click at [1398, 707] on span "edit" at bounding box center [1411, 719] width 27 height 14
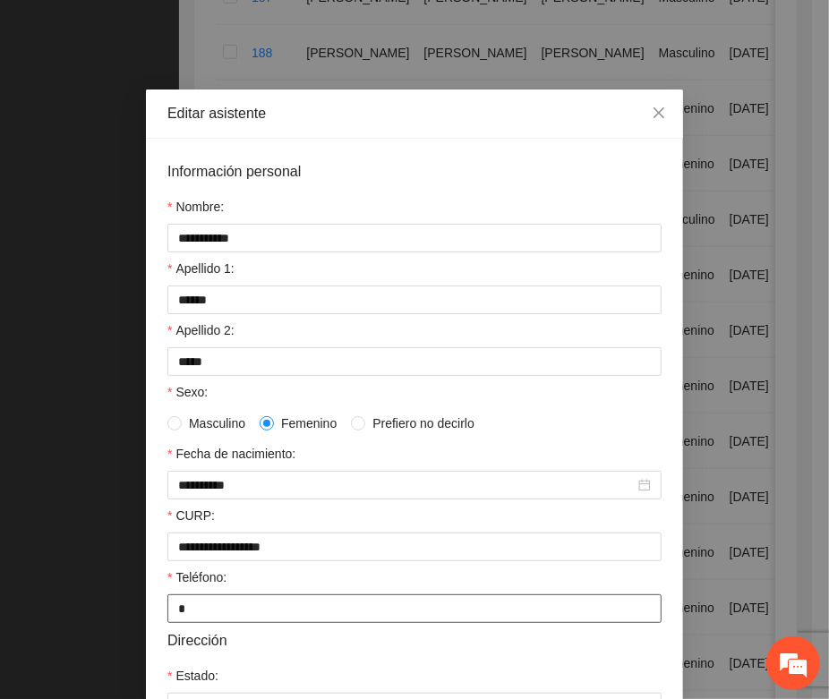
drag, startPoint x: 193, startPoint y: 612, endPoint x: 145, endPoint y: 615, distance: 48.5
click at [146, 615] on div "**********" at bounding box center [414, 555] width 537 height 833
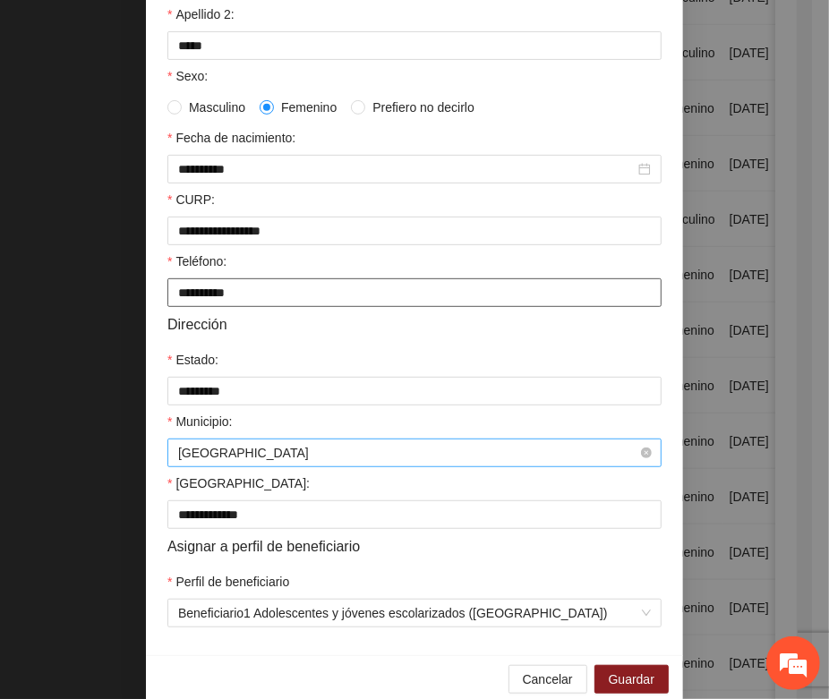
scroll to position [336, 0]
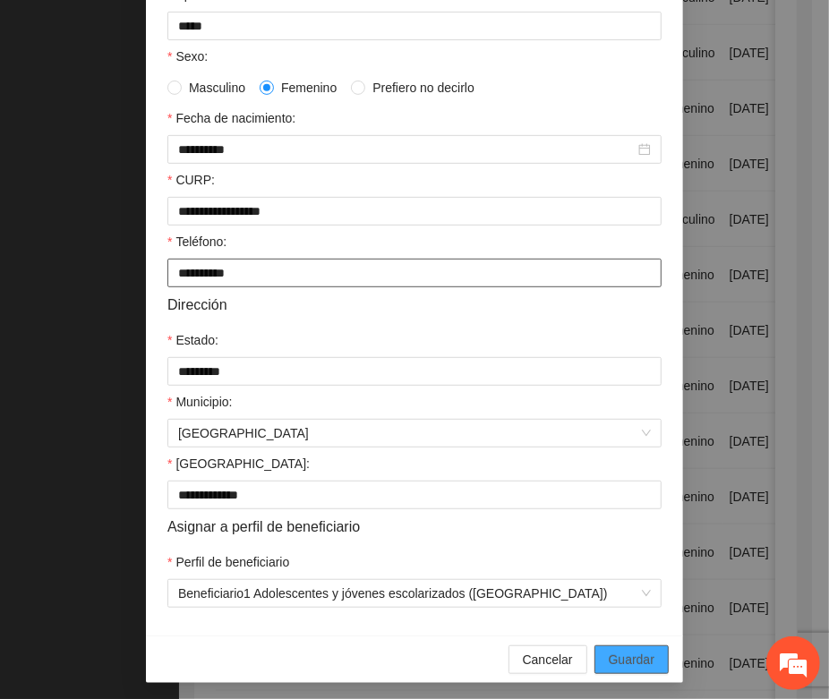
type input "**********"
click at [605, 663] on button "Guardar" at bounding box center [632, 660] width 74 height 29
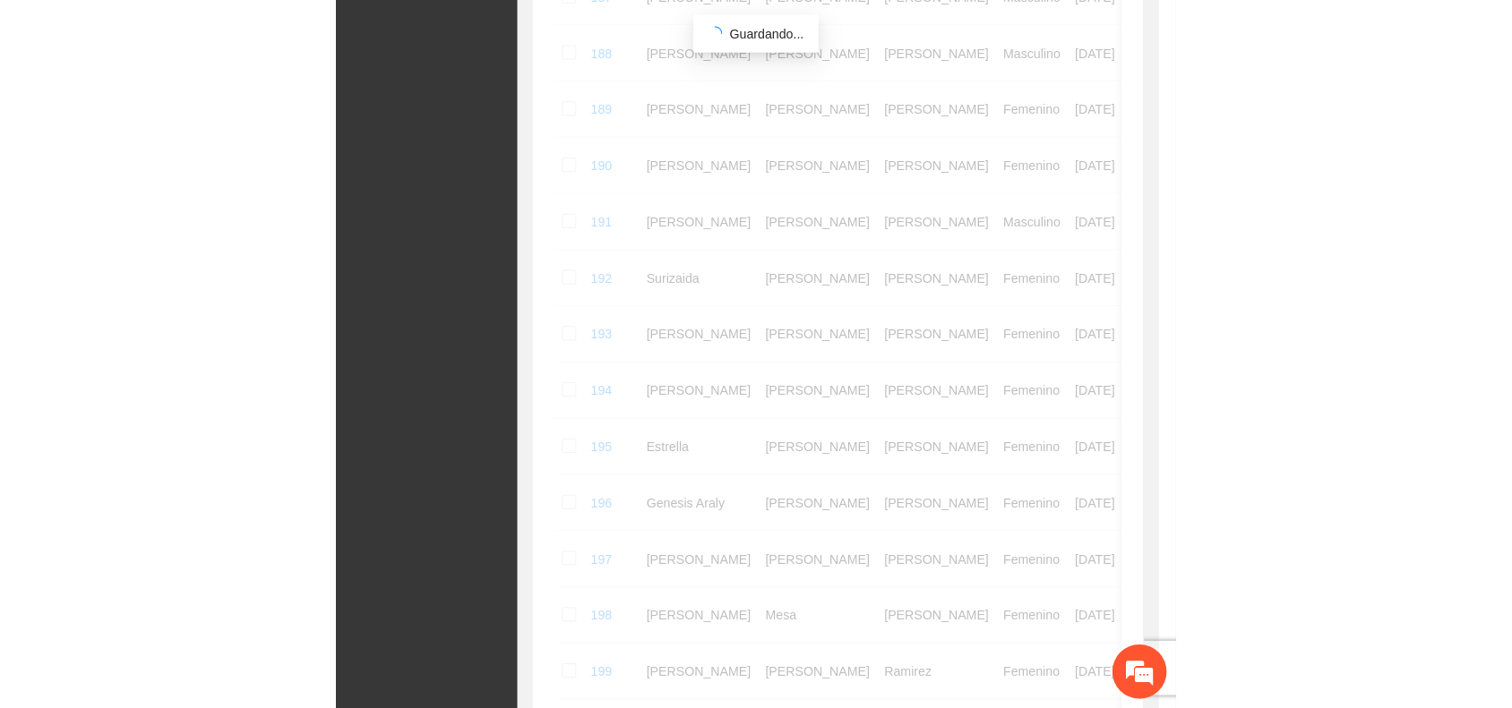
scroll to position [265, 0]
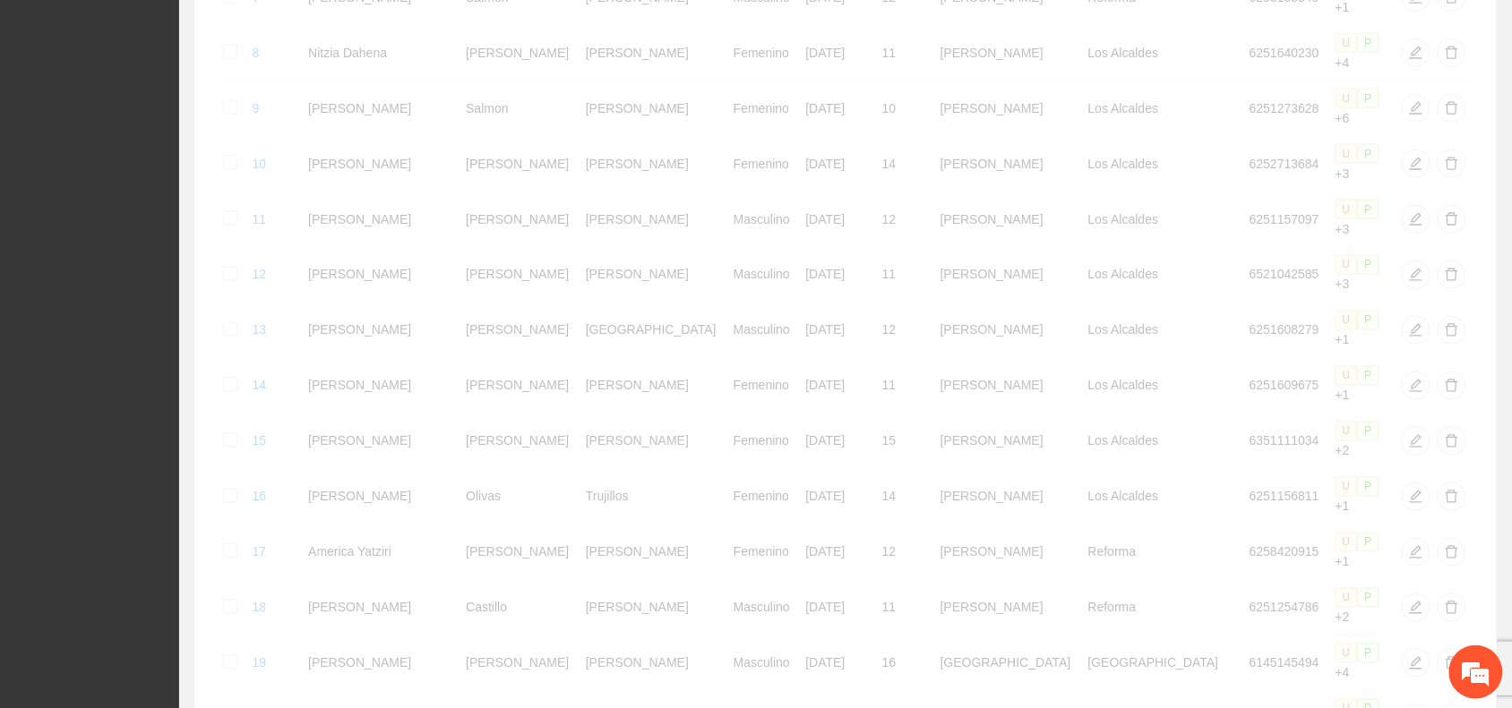
scroll to position [761, 0]
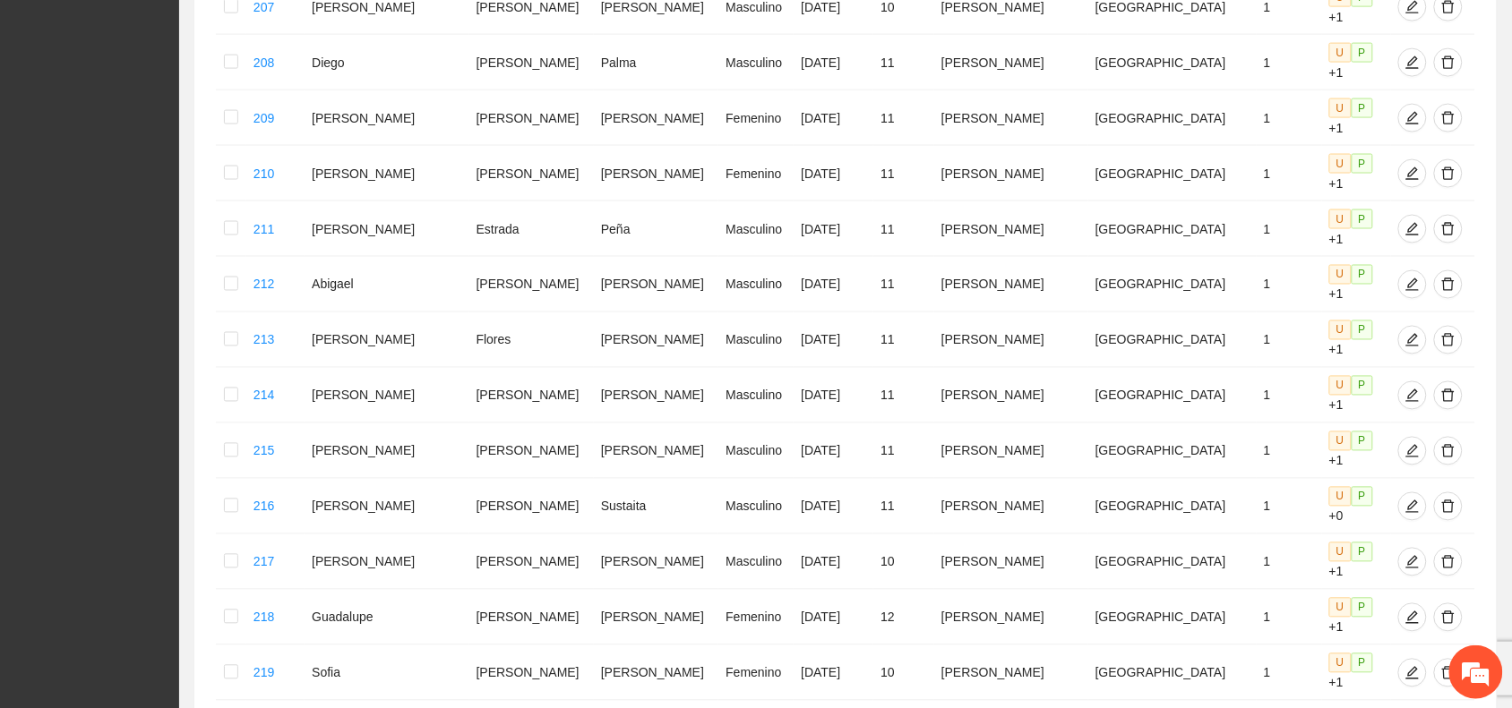
scroll to position [771, 0]
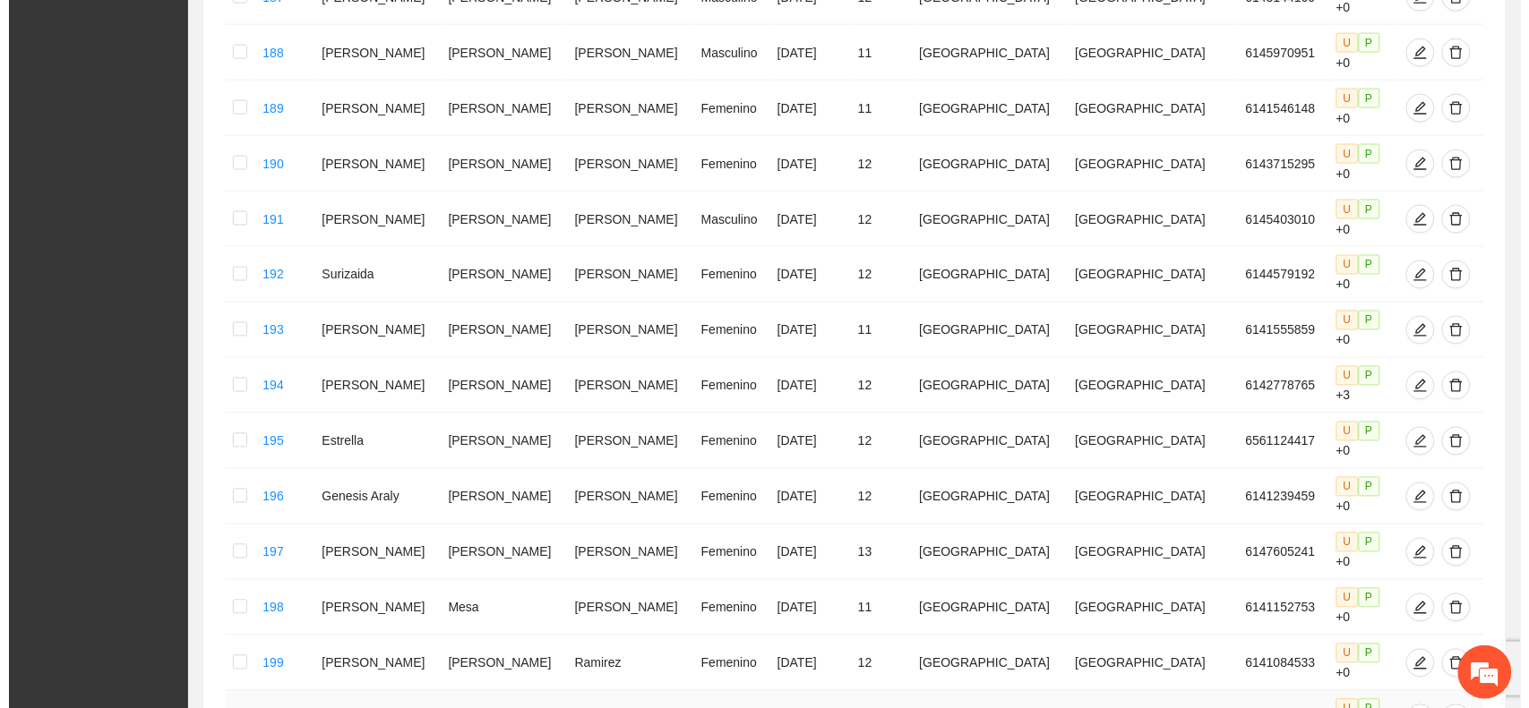
scroll to position [99, 0]
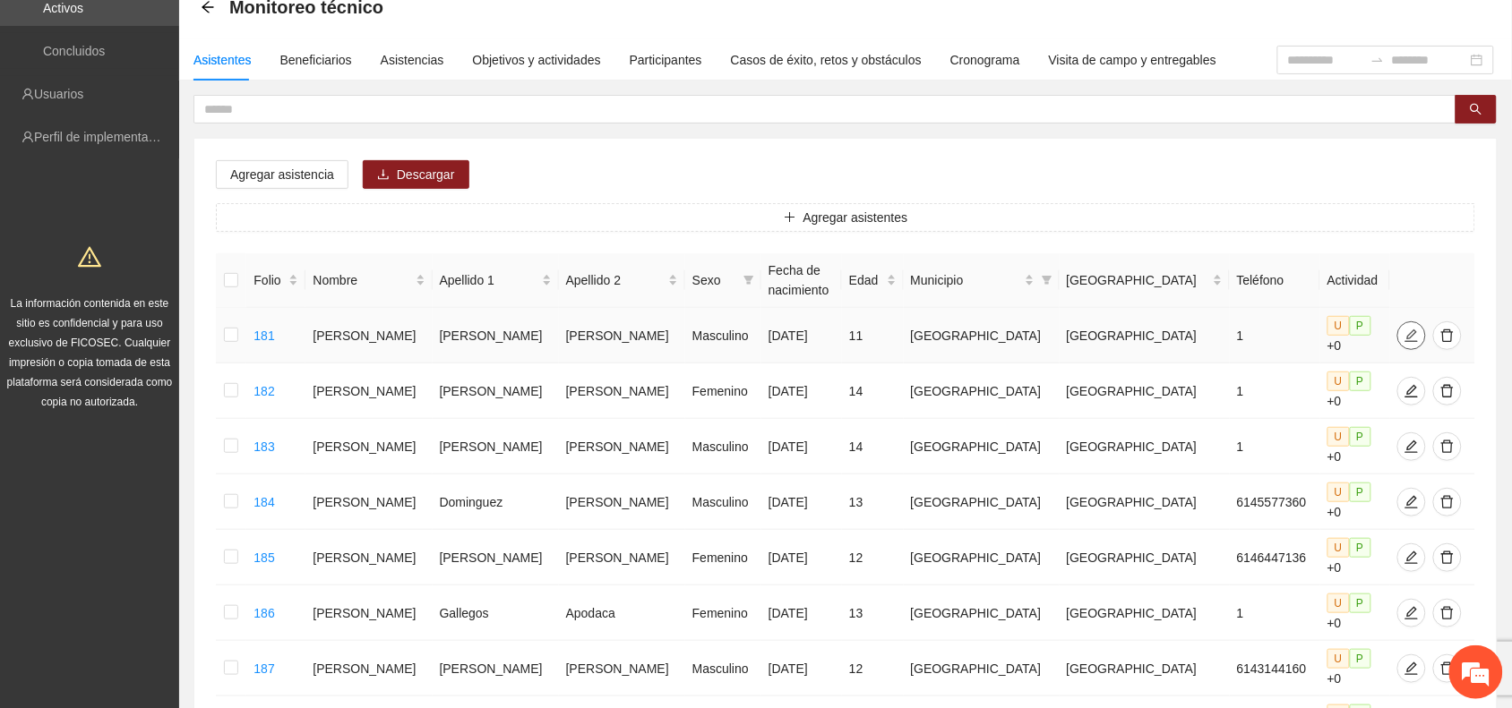
click at [1404, 329] on icon "edit" at bounding box center [1411, 336] width 14 height 14
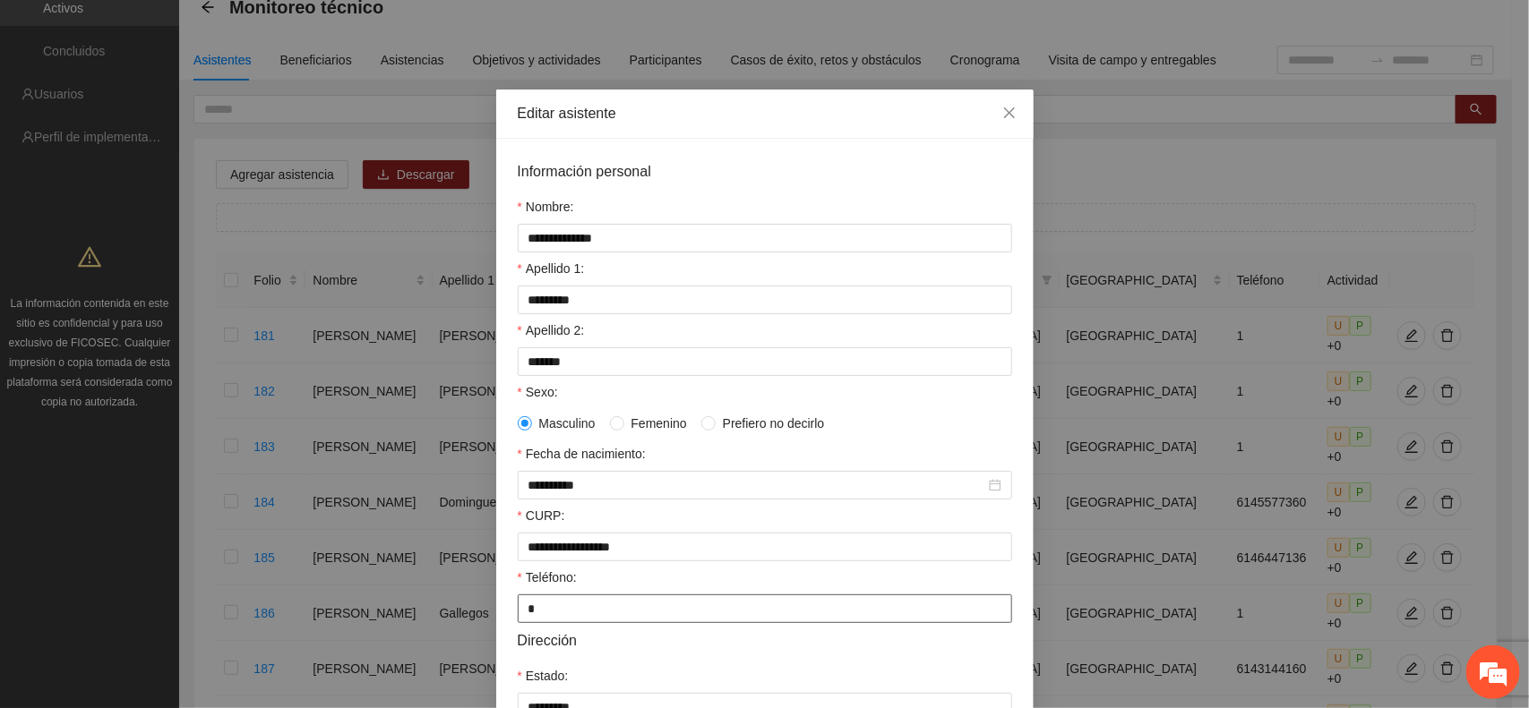
drag, startPoint x: 528, startPoint y: 615, endPoint x: 508, endPoint y: 618, distance: 20.8
click at [518, 618] on input "*" at bounding box center [765, 609] width 494 height 29
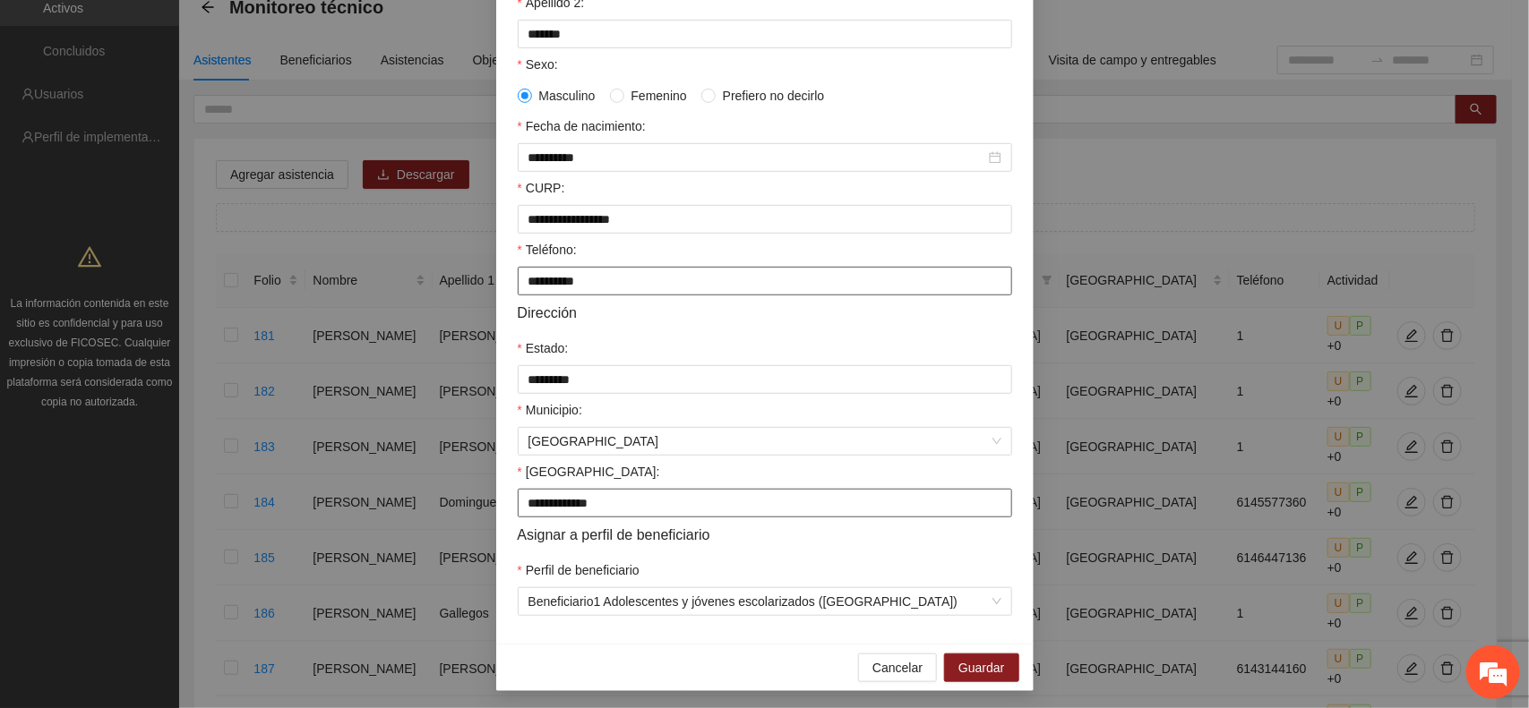
scroll to position [346, 0]
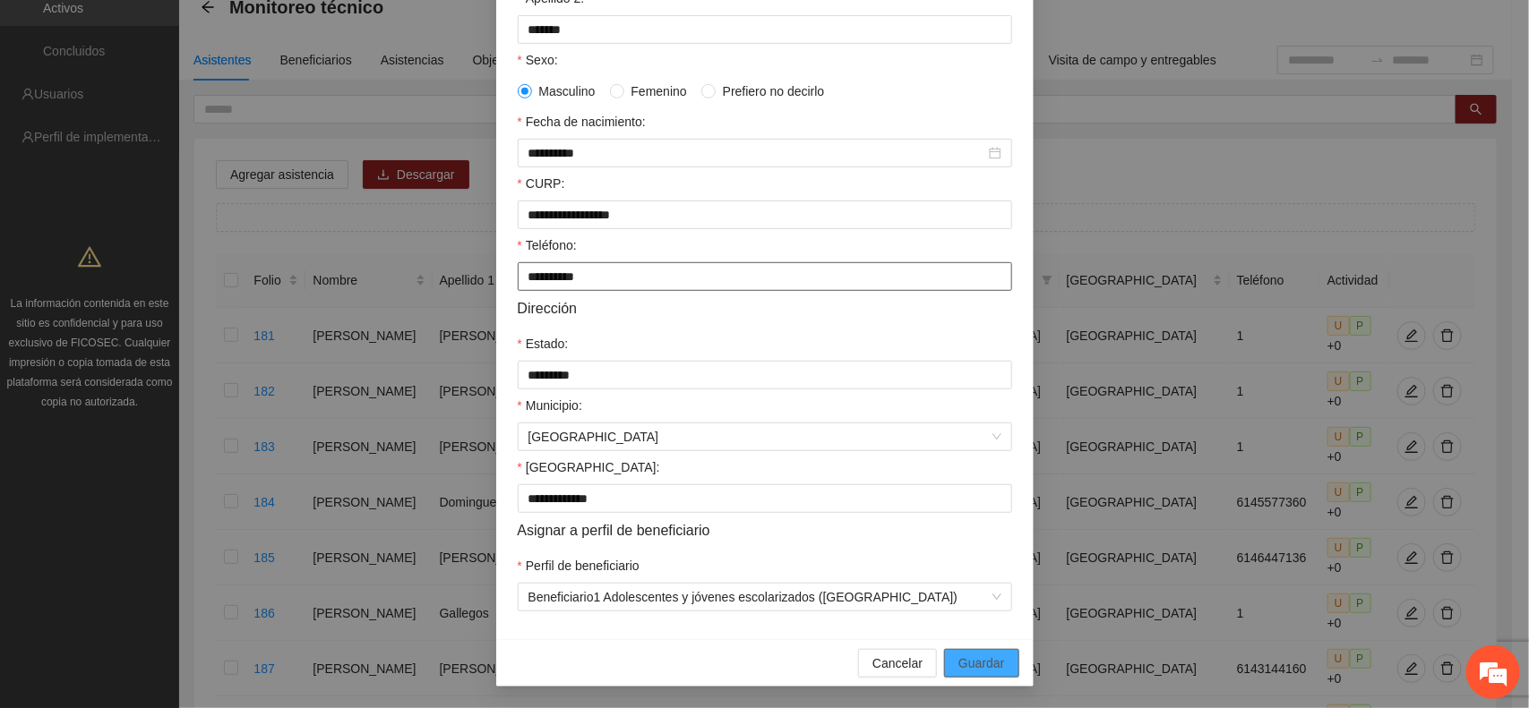
type input "**********"
click at [979, 660] on span "Guardar" at bounding box center [981, 664] width 46 height 20
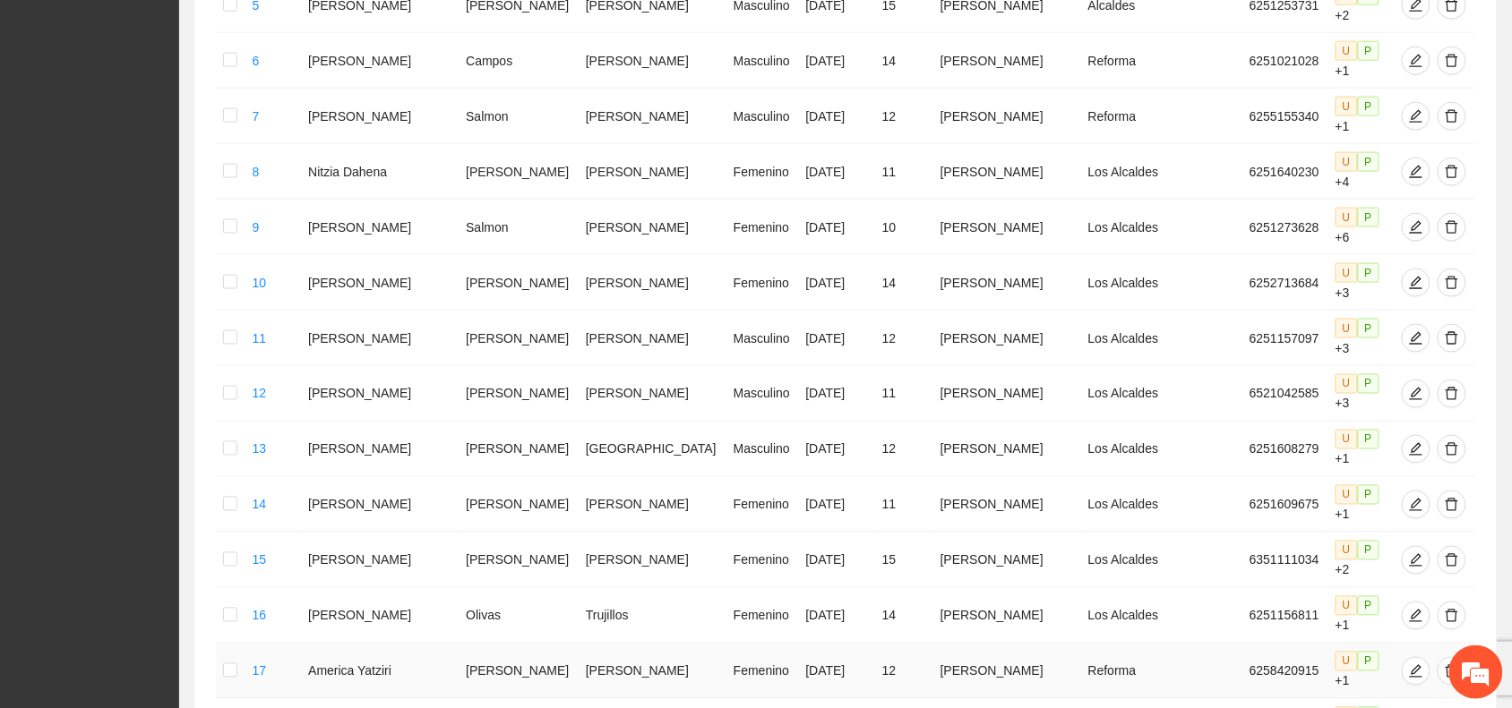
scroll to position [771, 0]
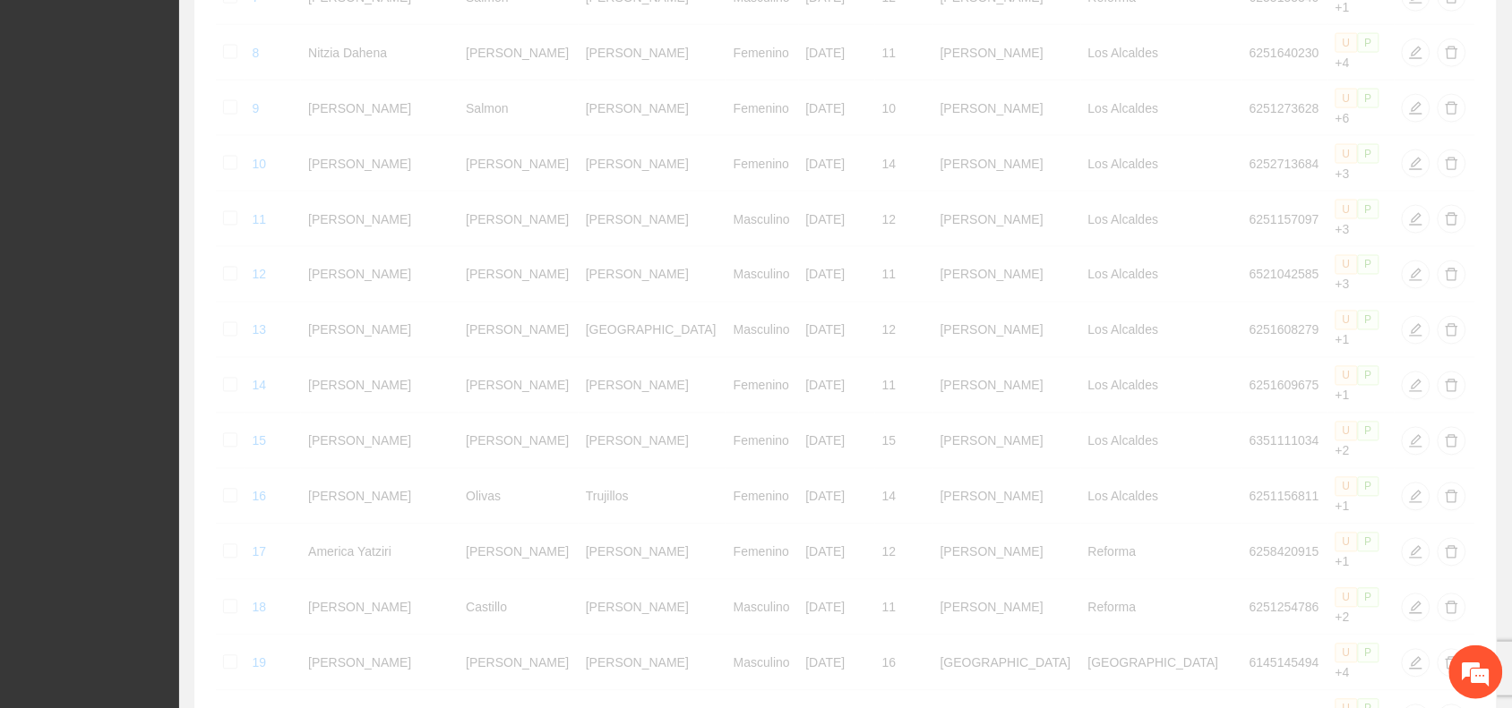
scroll to position [761, 0]
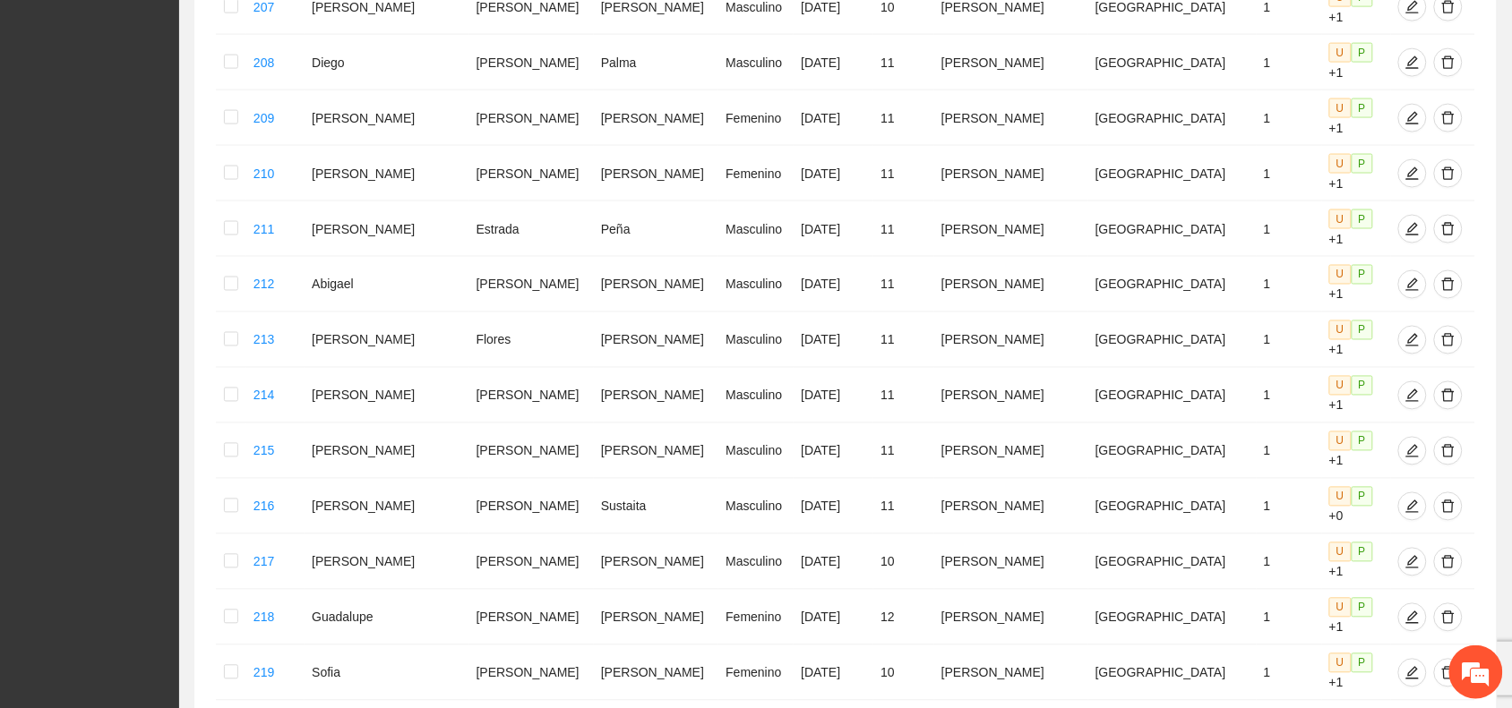
scroll to position [771, 0]
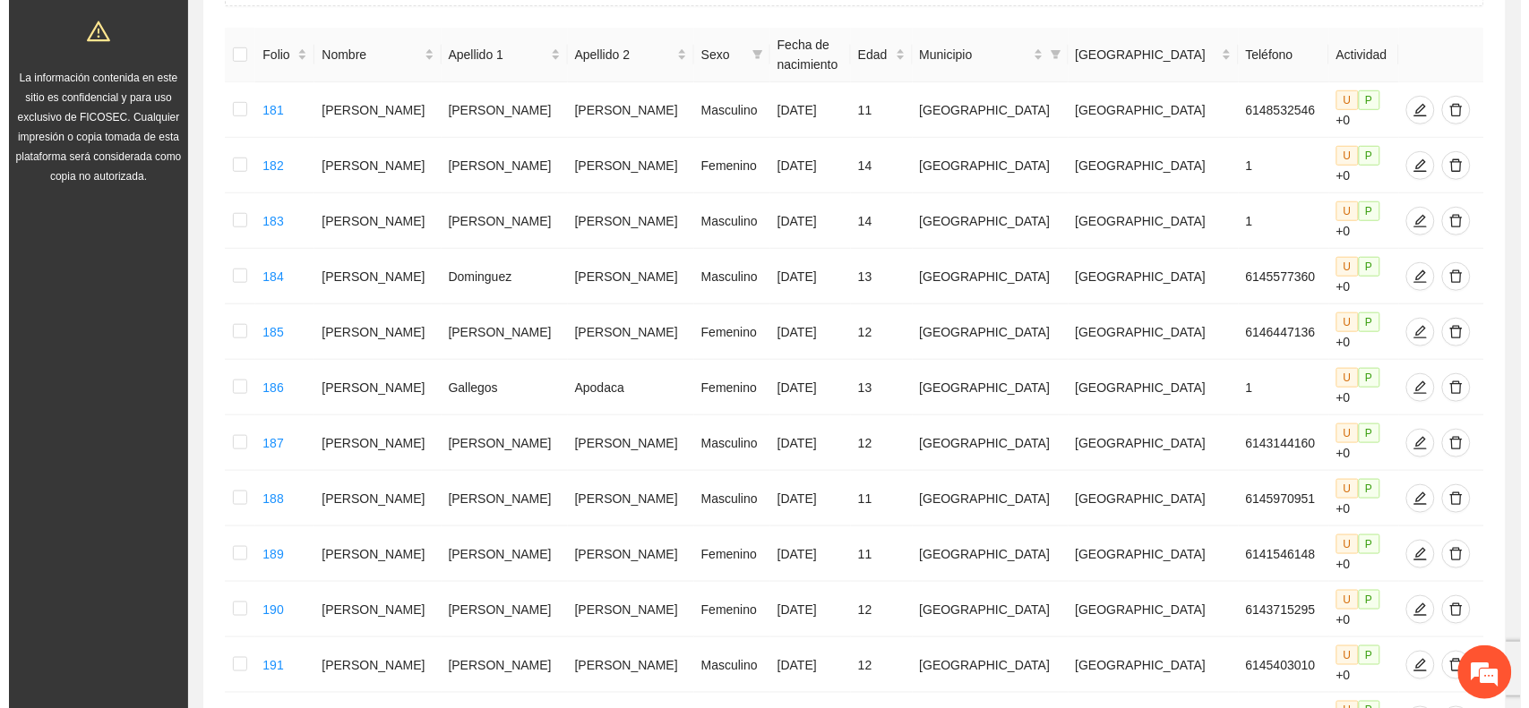
scroll to position [323, 0]
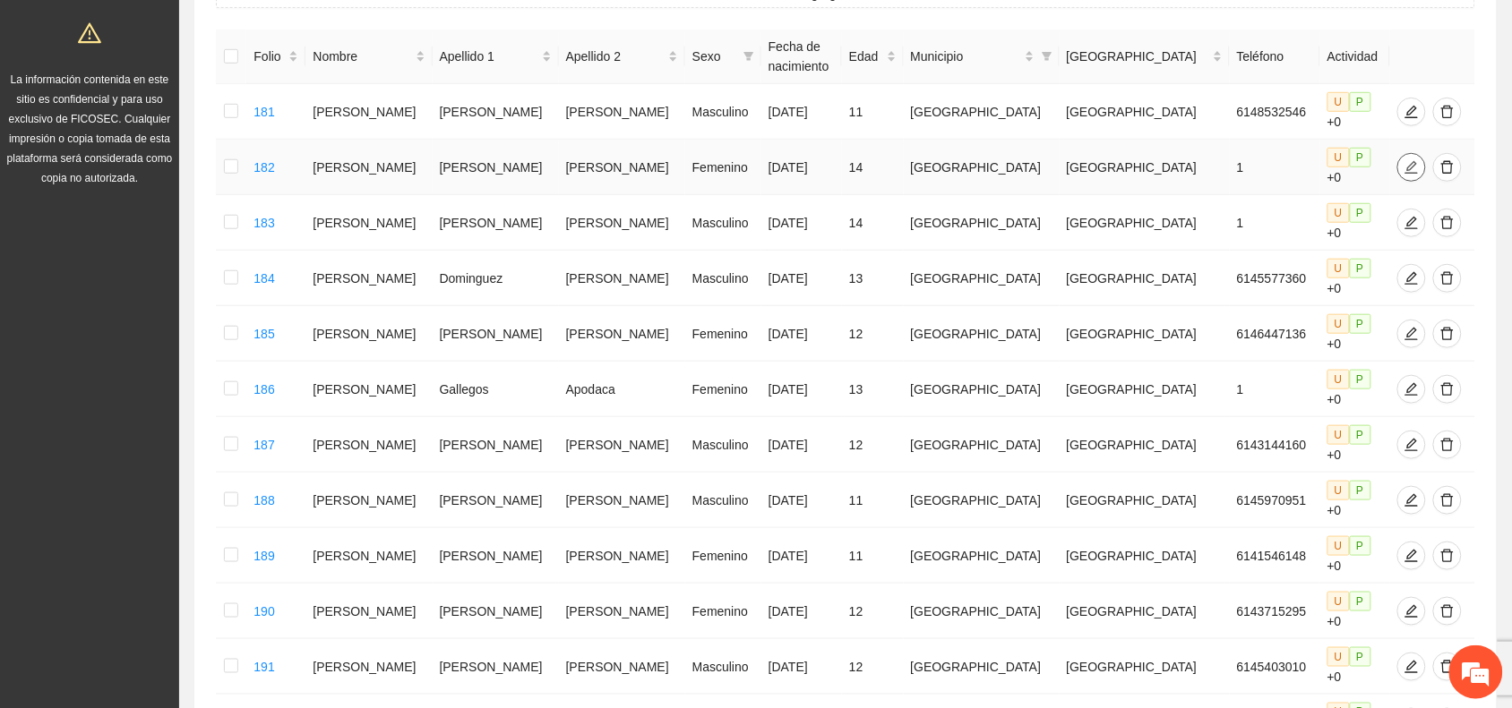
click at [1404, 167] on icon "edit" at bounding box center [1411, 167] width 14 height 14
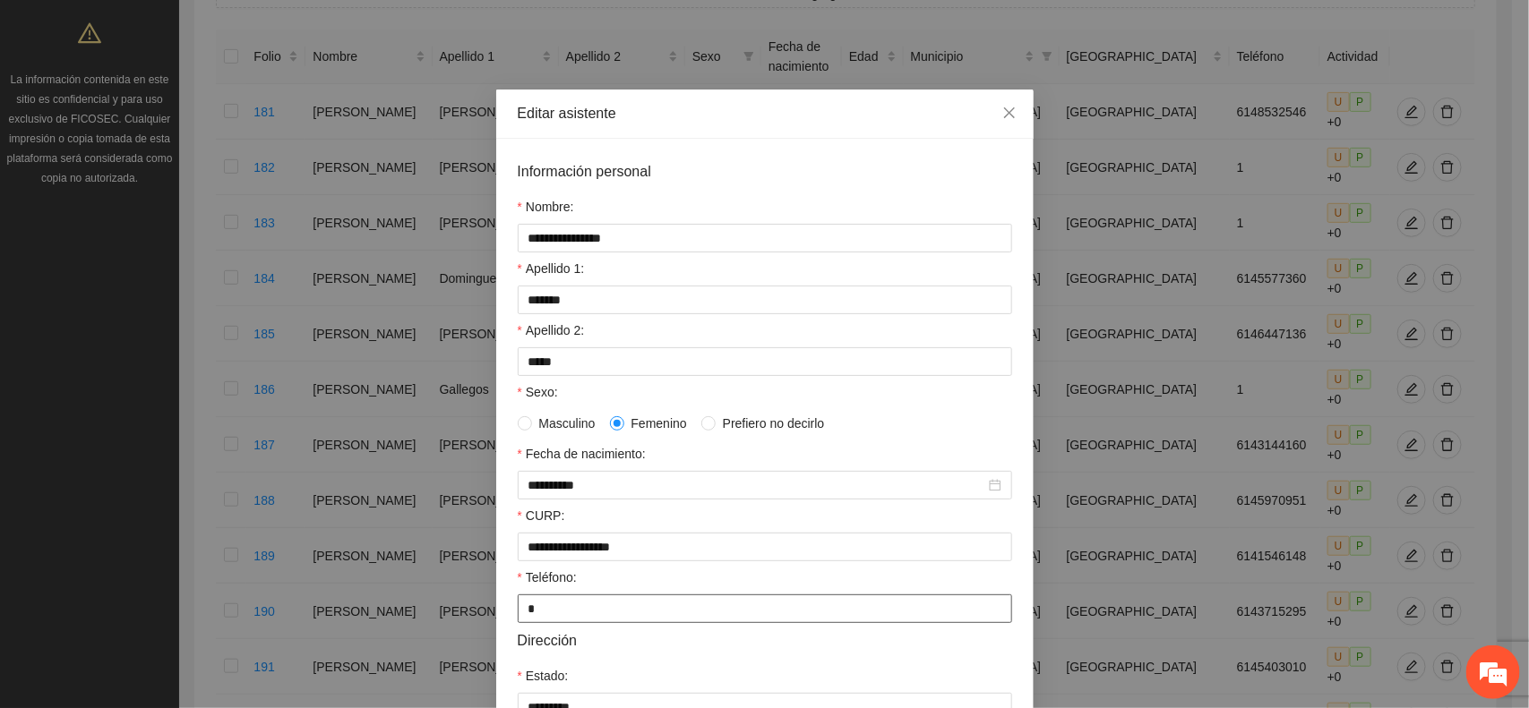
drag, startPoint x: 544, startPoint y: 628, endPoint x: 511, endPoint y: 624, distance: 32.4
click at [518, 623] on input "*" at bounding box center [765, 609] width 494 height 29
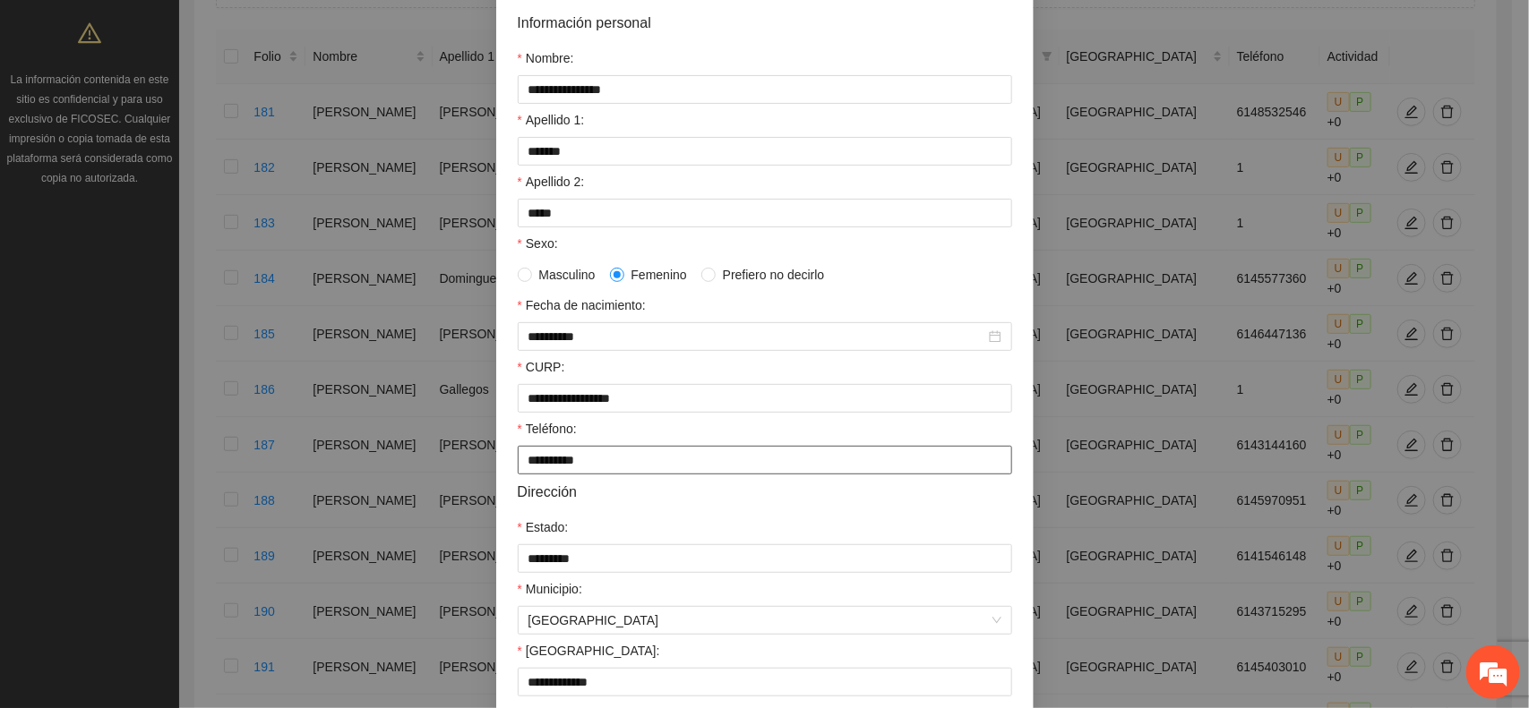
scroll to position [346, 0]
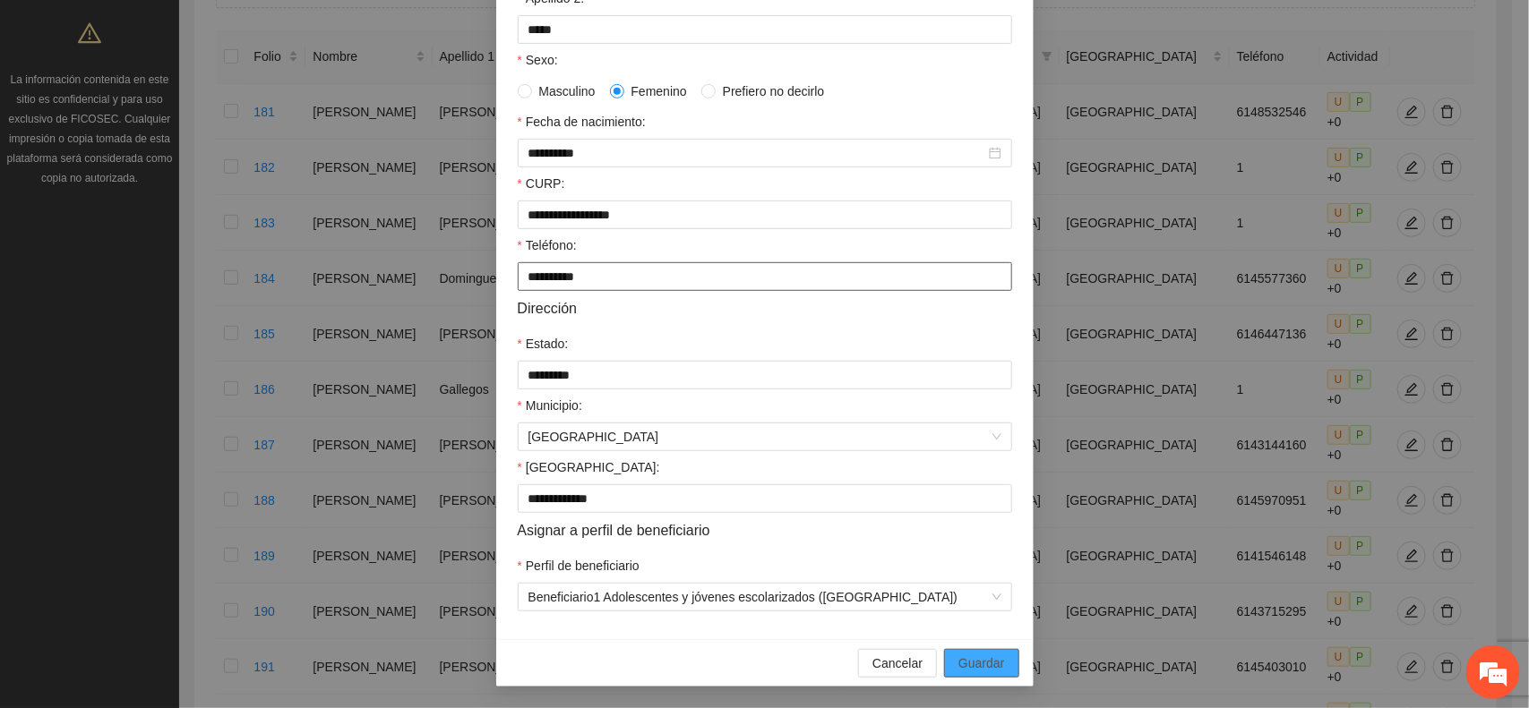
type input "**********"
click at [963, 656] on span "Guardar" at bounding box center [981, 664] width 46 height 20
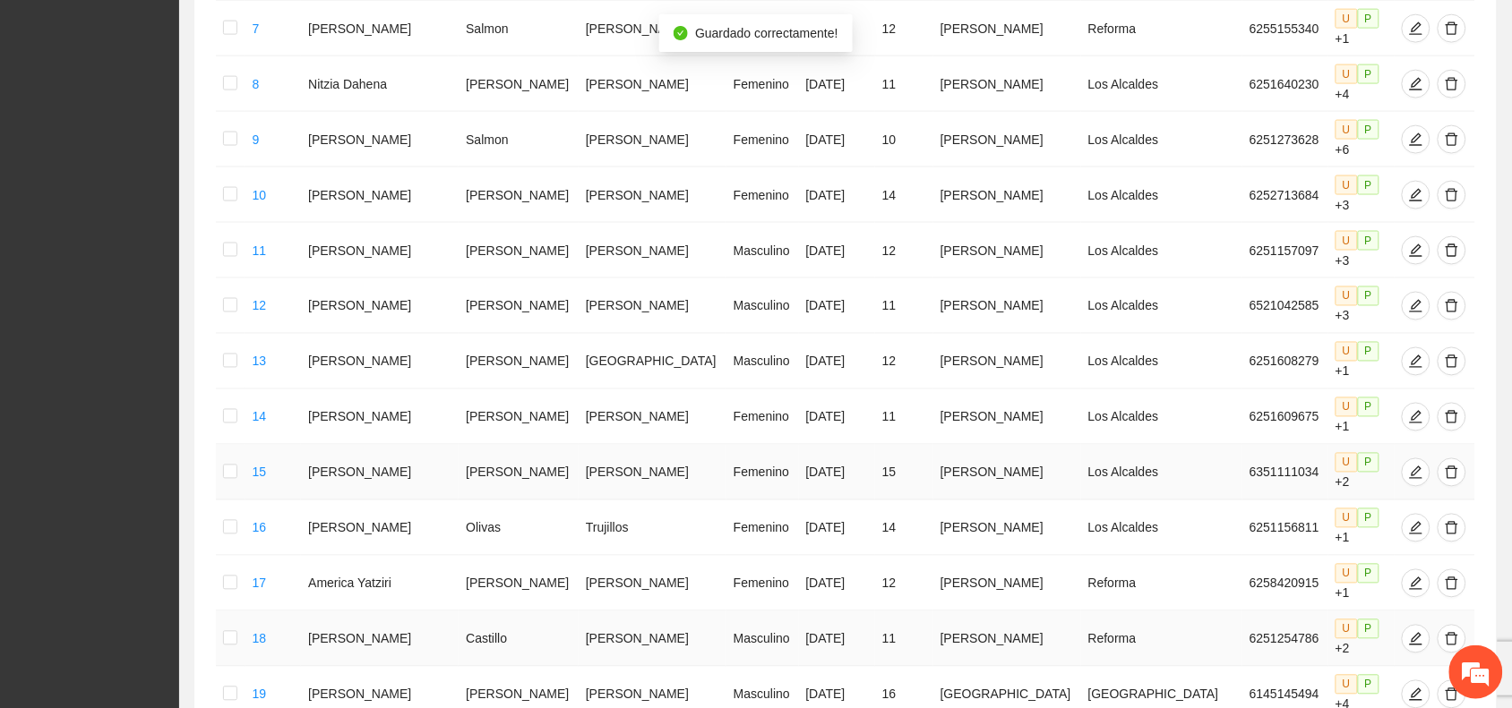
scroll to position [771, 0]
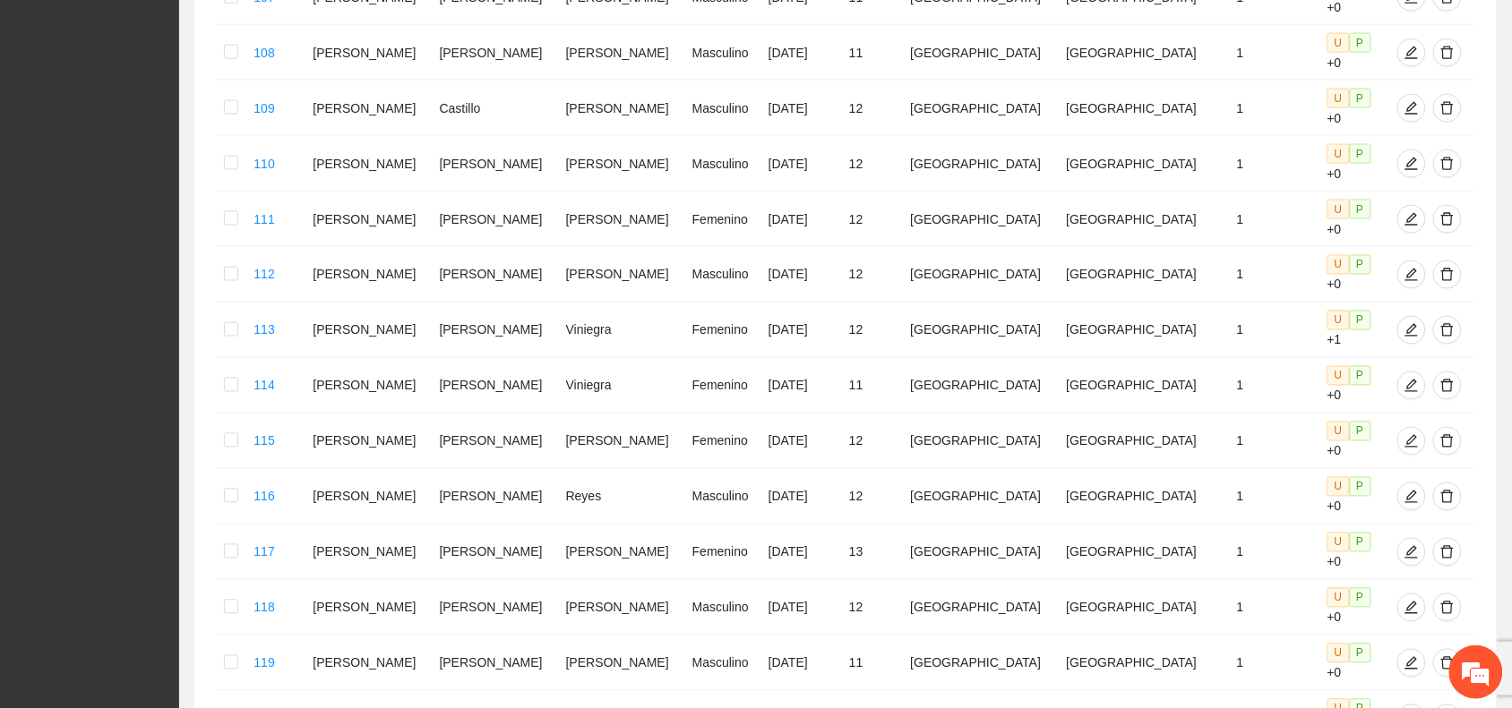
scroll to position [761, 0]
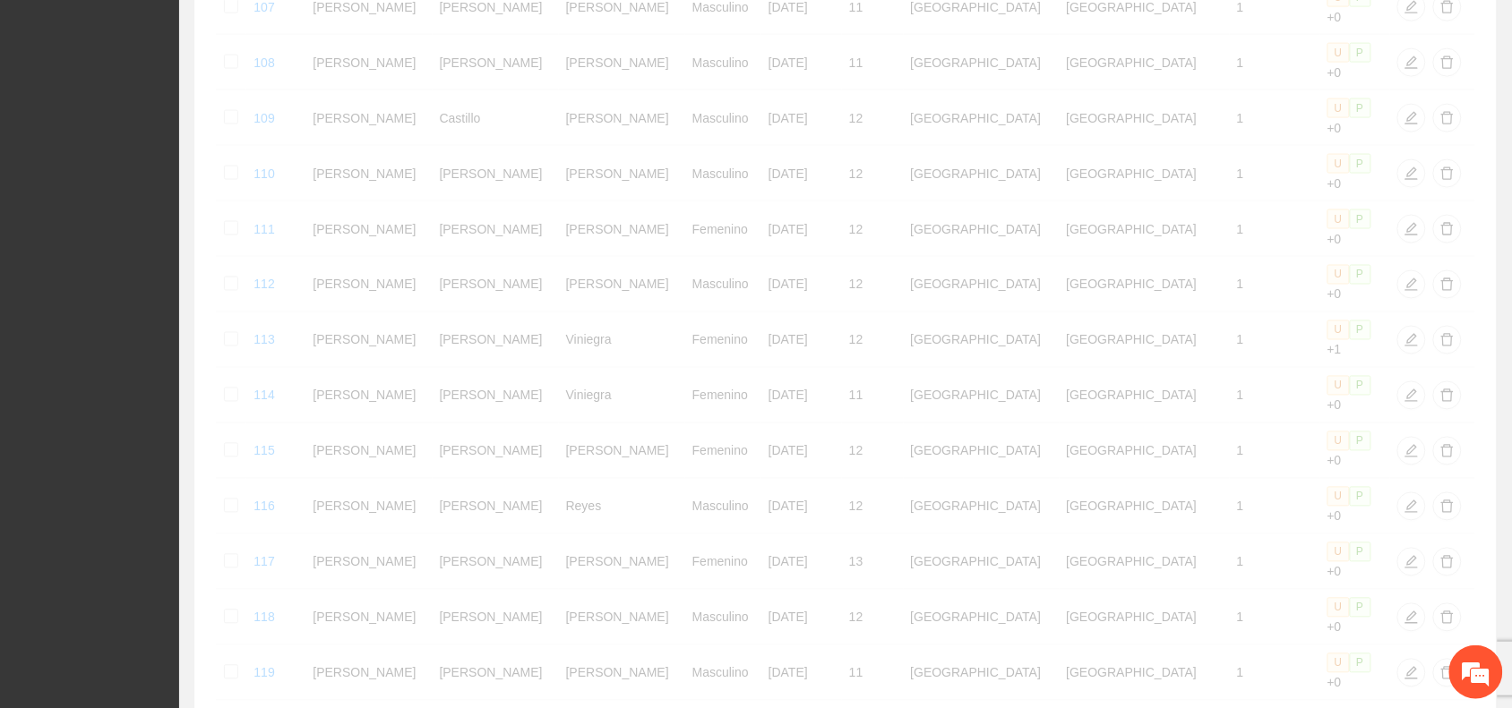
scroll to position [771, 0]
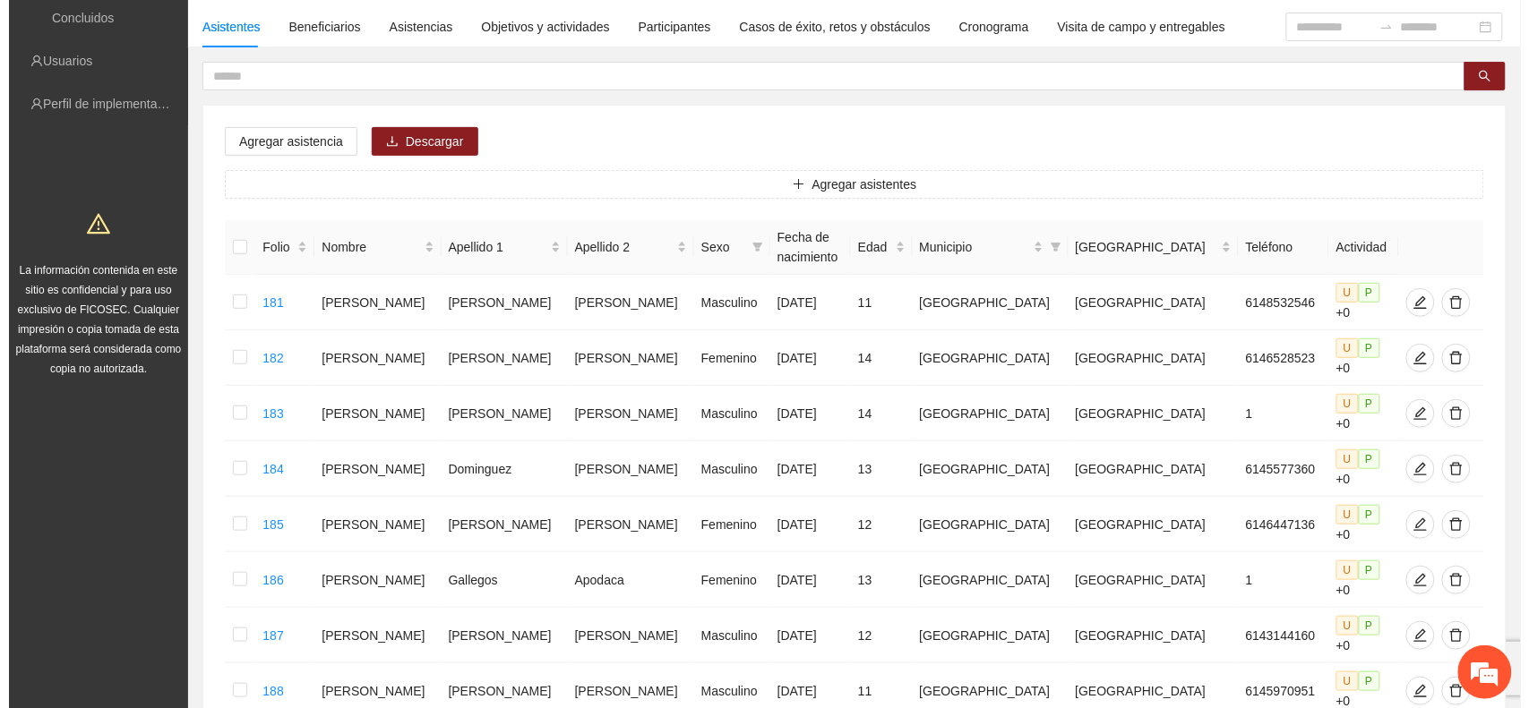
scroll to position [99, 0]
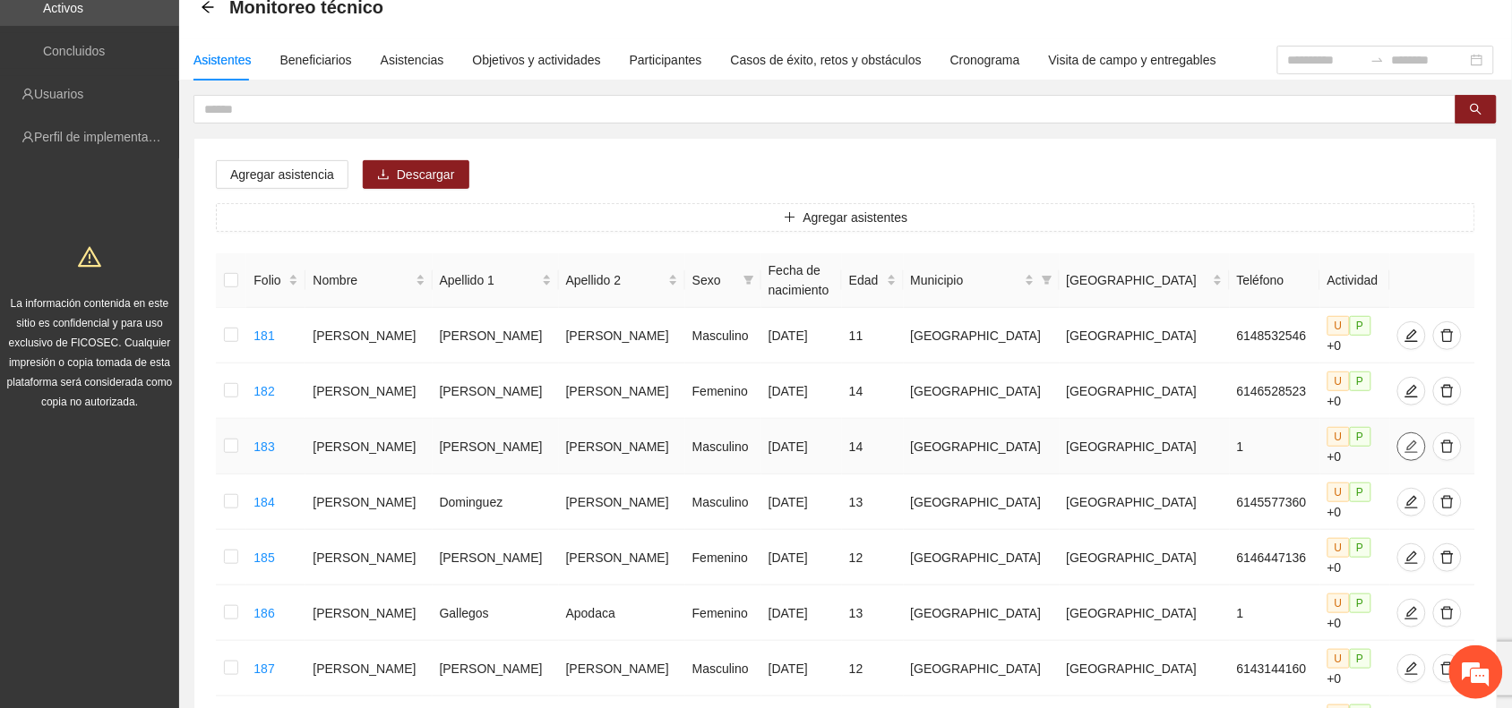
click at [1400, 441] on span "edit" at bounding box center [1411, 447] width 27 height 14
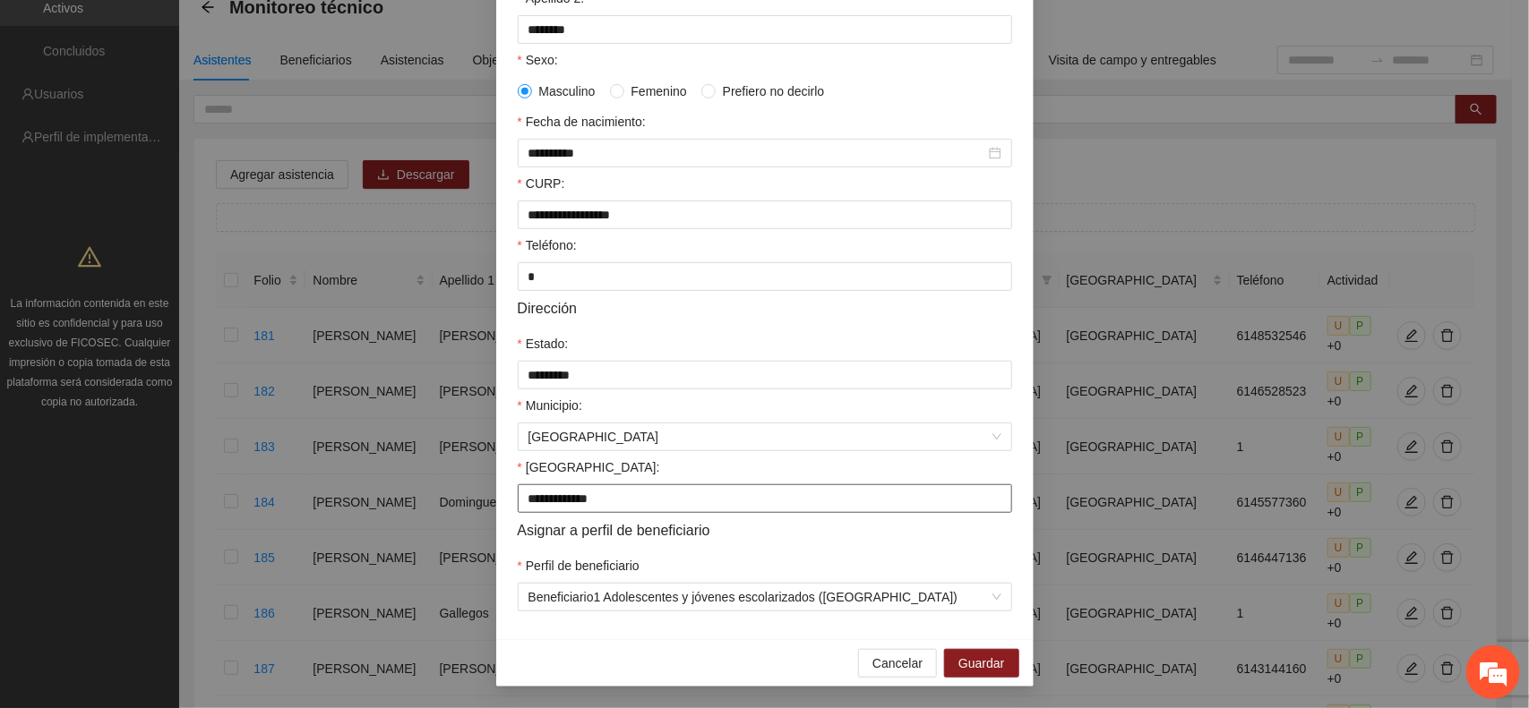
scroll to position [346, 0]
drag, startPoint x: 526, startPoint y: 270, endPoint x: 491, endPoint y: 267, distance: 35.0
click at [500, 269] on div "**********" at bounding box center [764, 223] width 537 height 833
type input "**********"
click at [969, 656] on span "Guardar" at bounding box center [981, 664] width 46 height 20
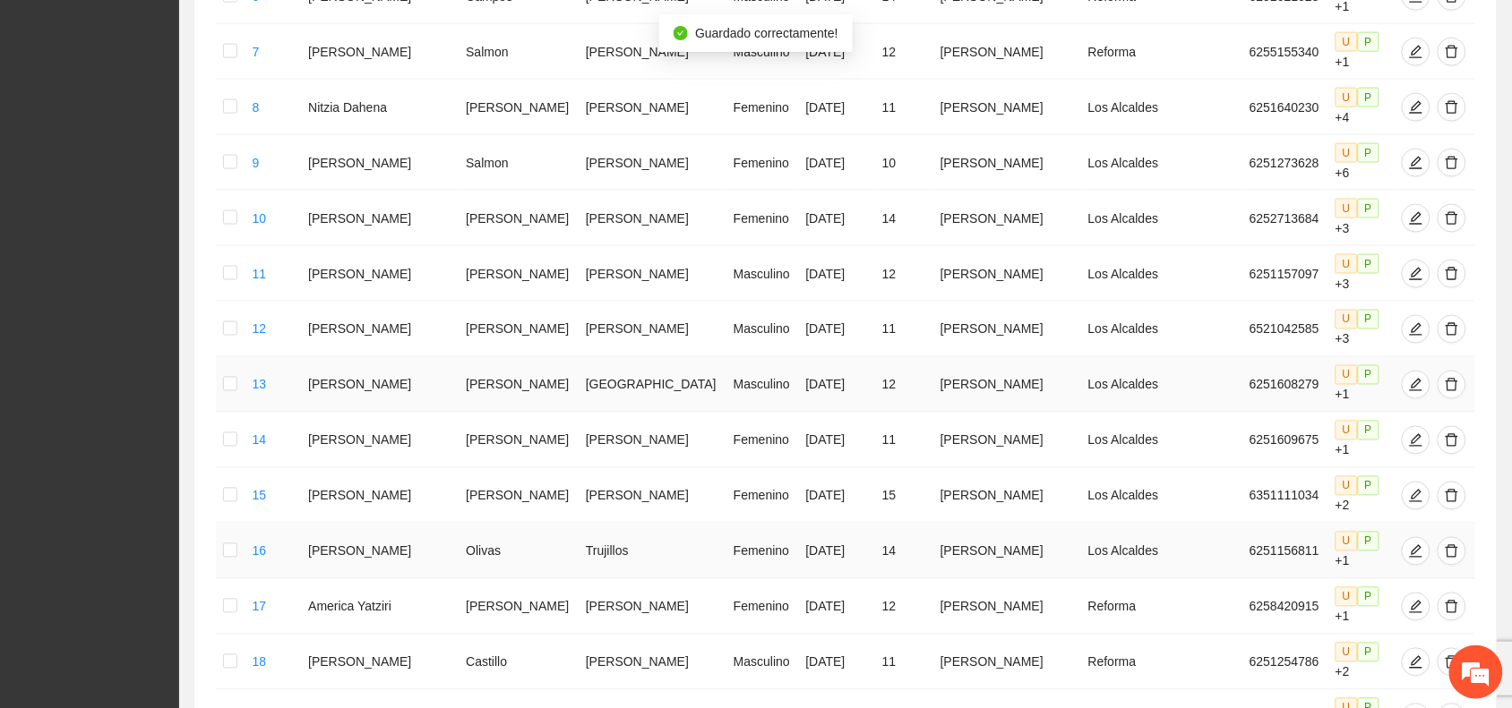
scroll to position [771, 0]
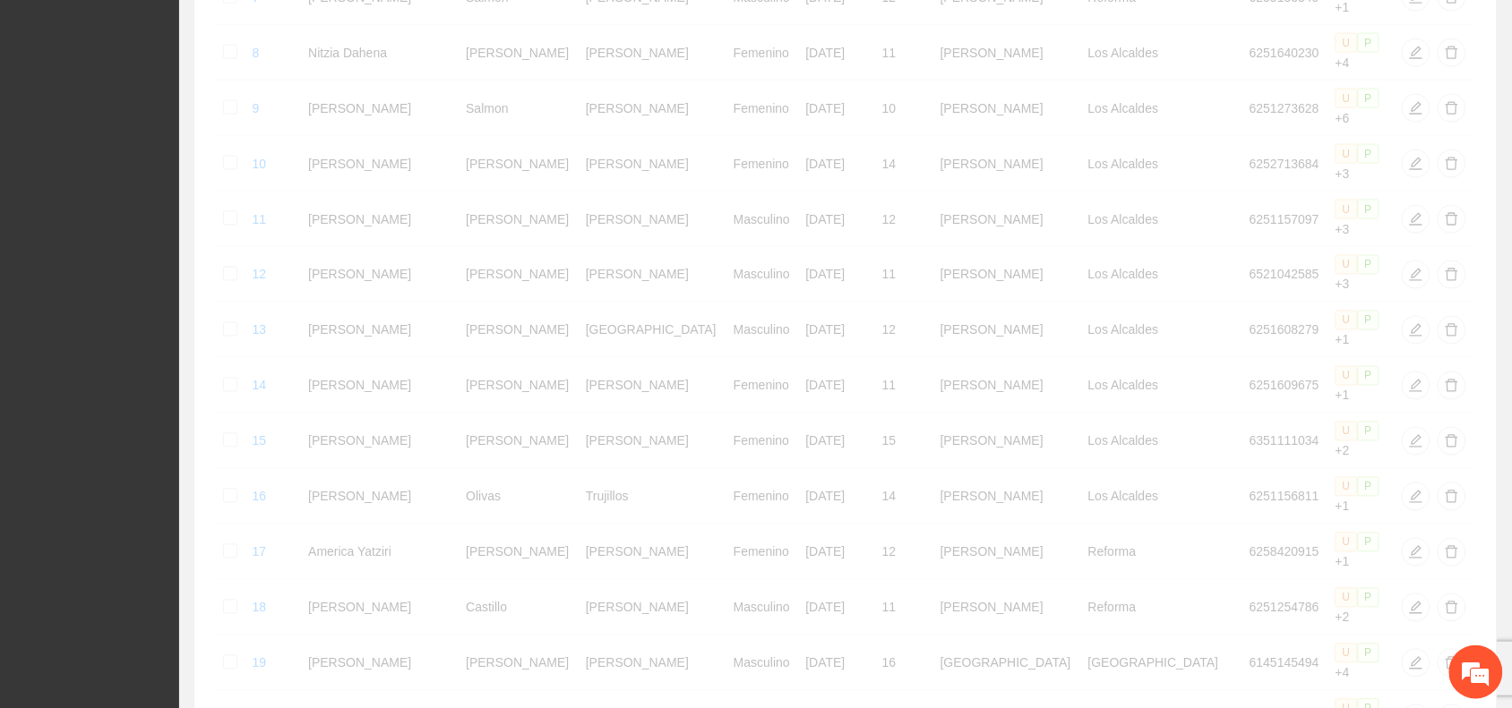
scroll to position [761, 0]
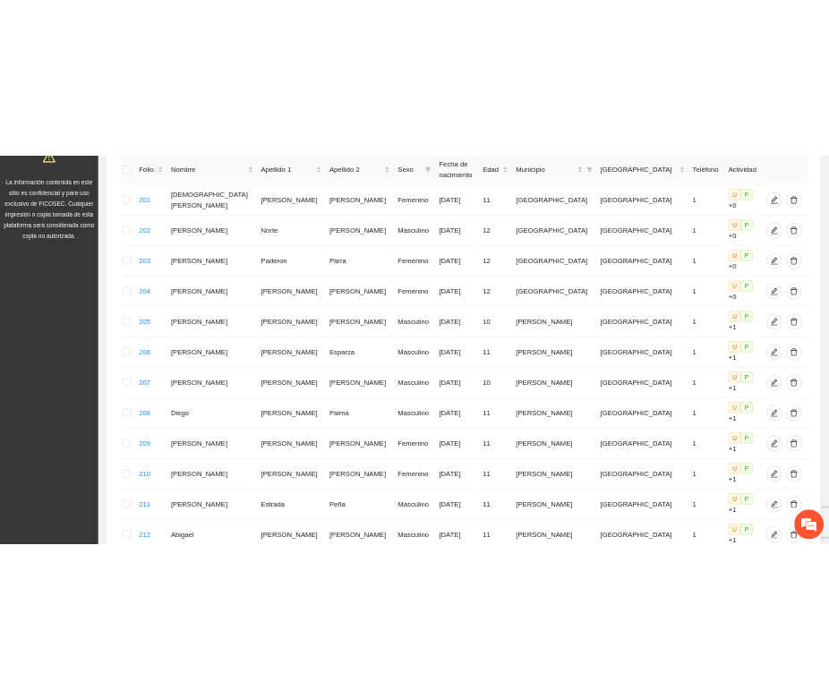
scroll to position [323, 0]
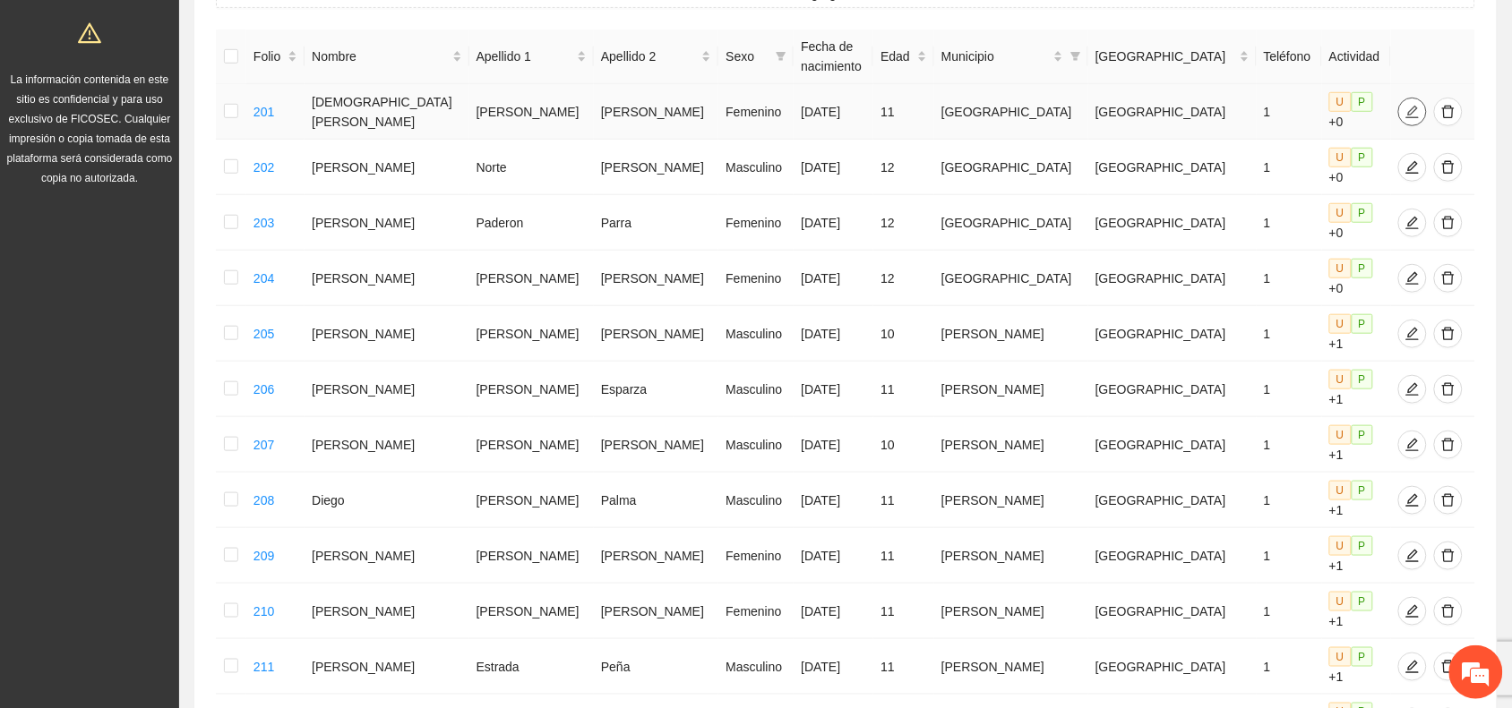
click at [1406, 116] on icon "edit" at bounding box center [1412, 111] width 13 height 13
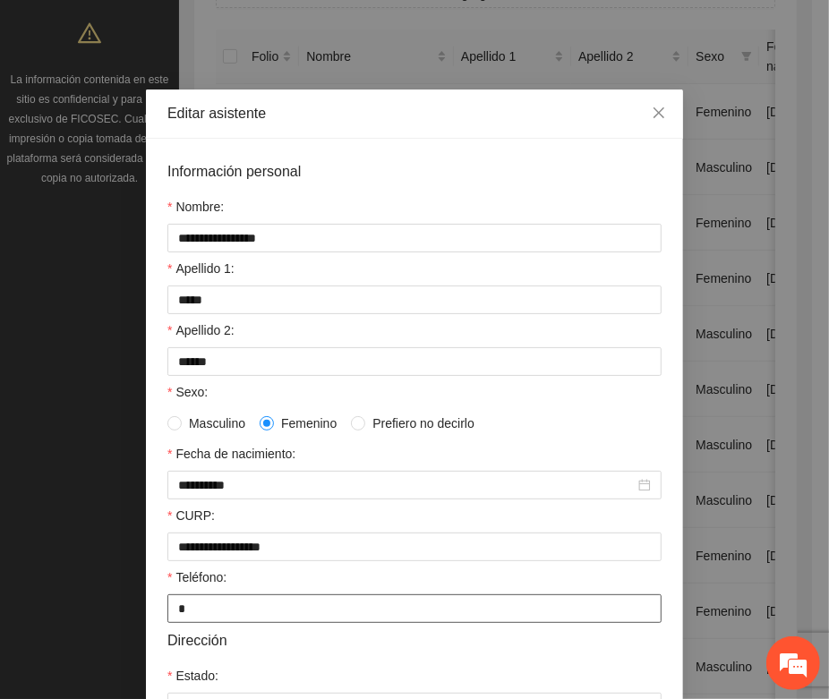
drag, startPoint x: 177, startPoint y: 610, endPoint x: 164, endPoint y: 609, distance: 13.5
click at [167, 609] on input "*" at bounding box center [414, 609] width 494 height 29
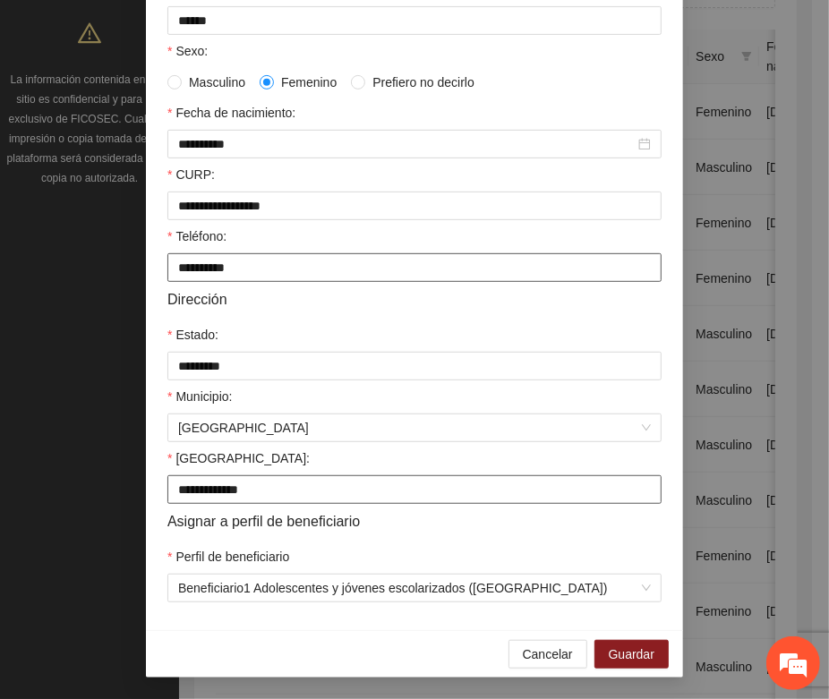
scroll to position [355, 0]
type input "**********"
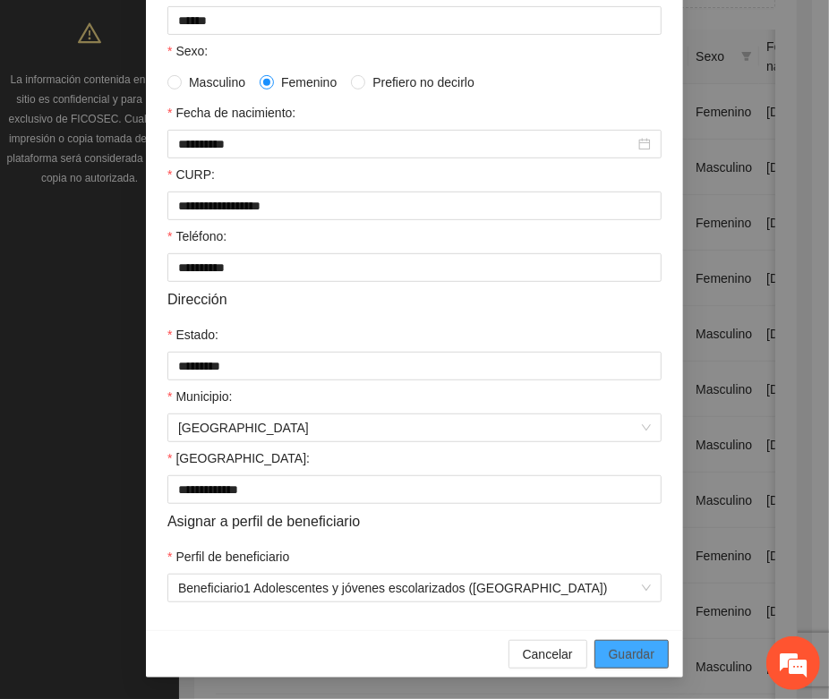
click at [643, 650] on span "Guardar" at bounding box center [632, 655] width 46 height 20
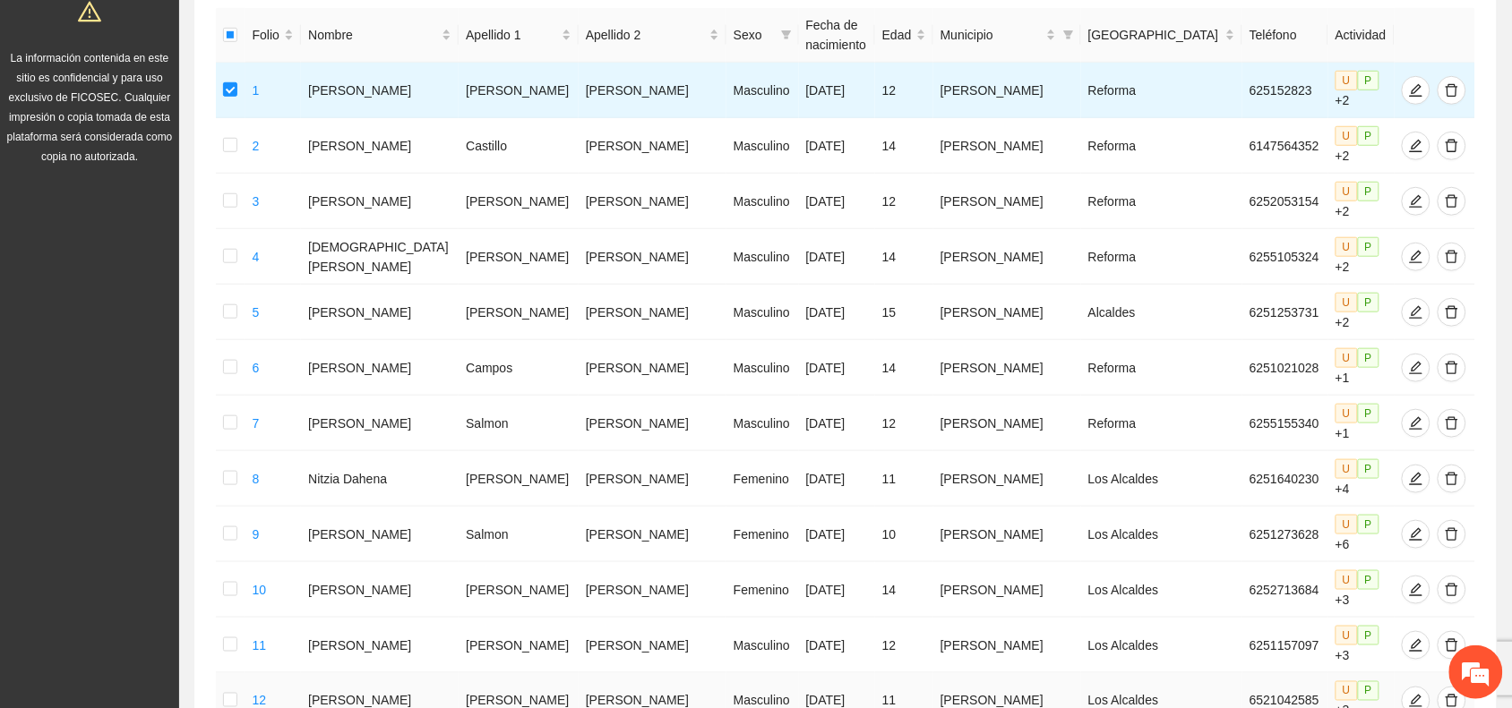
scroll to position [771, 0]
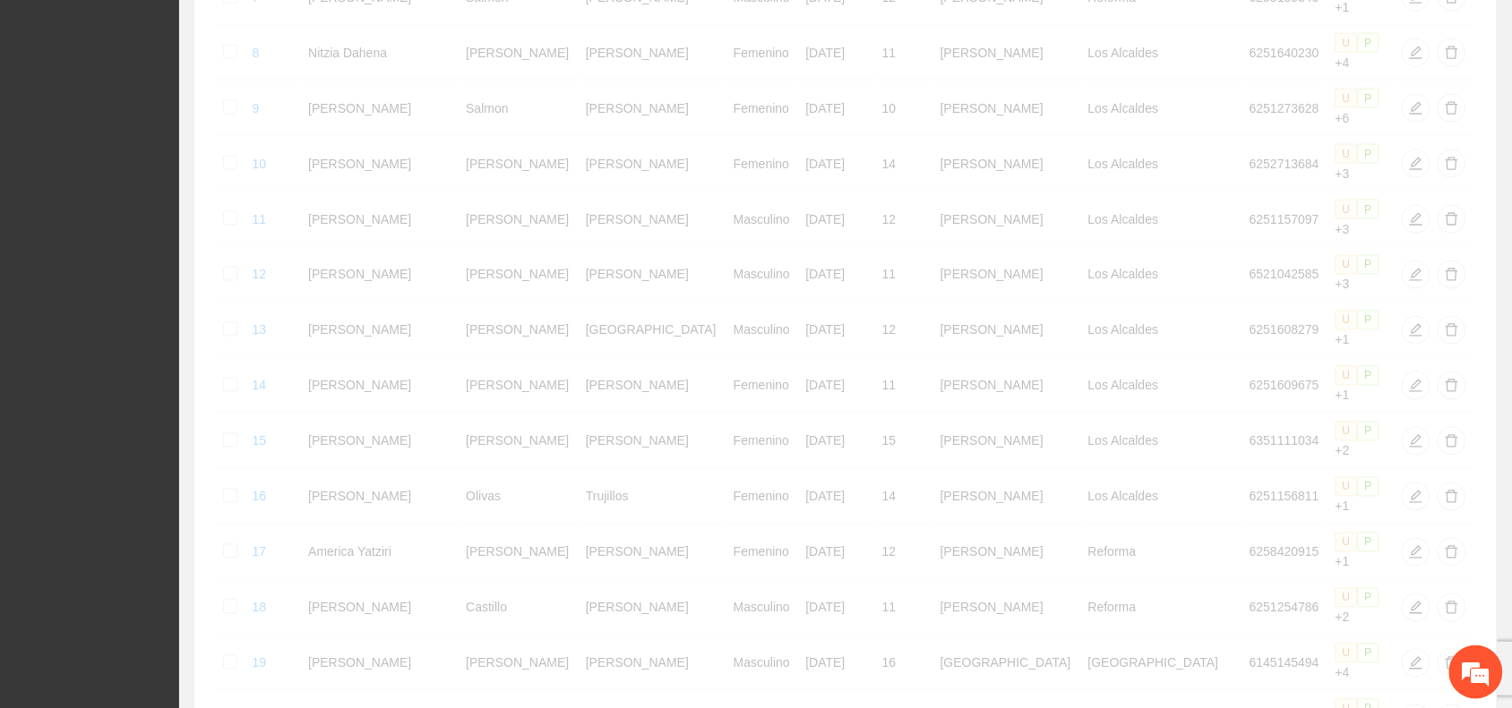
scroll to position [761, 0]
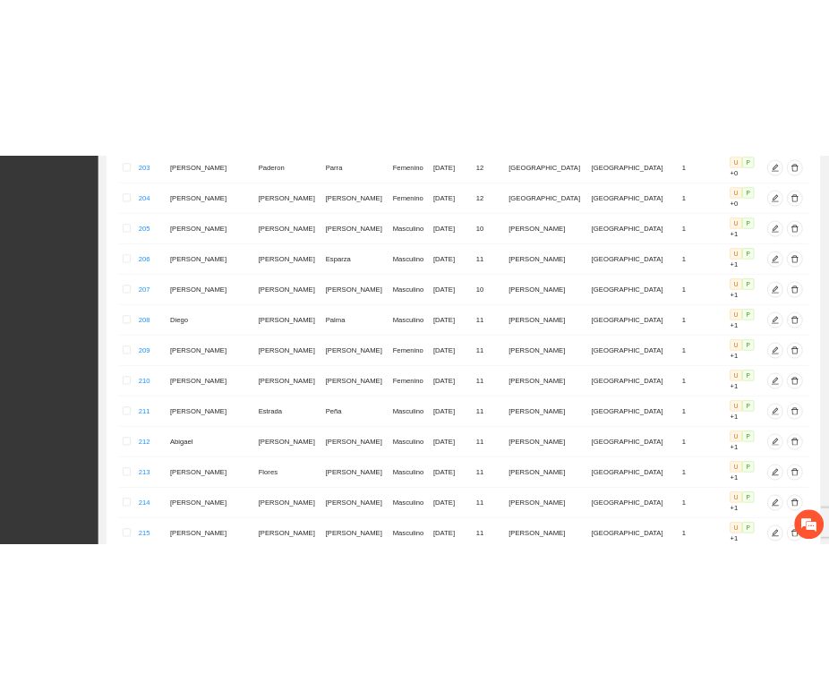
scroll to position [99, 0]
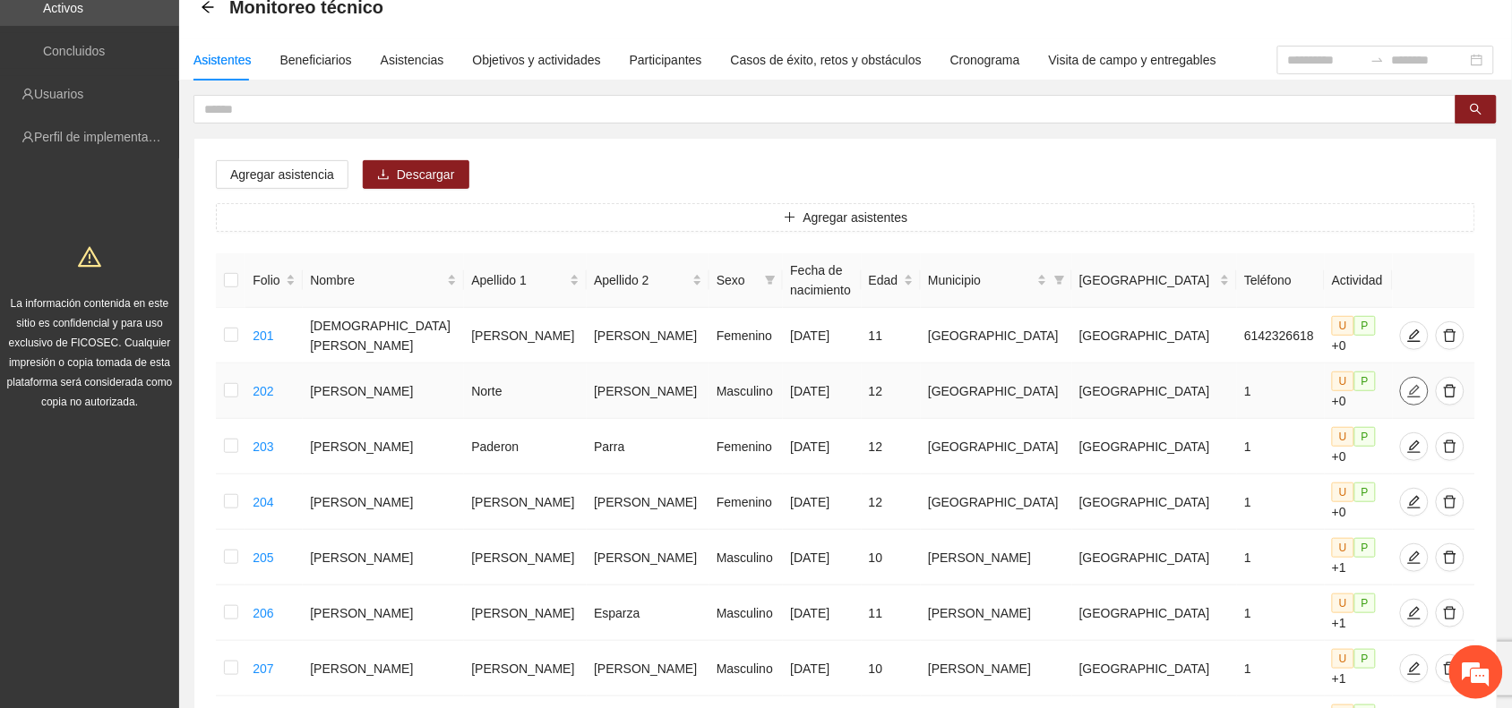
click at [1400, 391] on button "button" at bounding box center [1414, 391] width 29 height 29
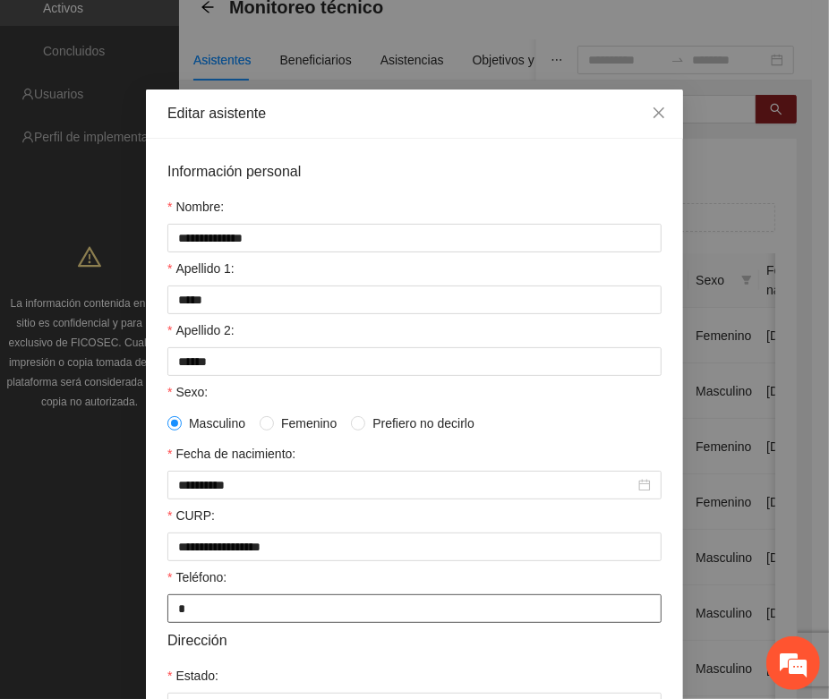
drag, startPoint x: 181, startPoint y: 627, endPoint x: 153, endPoint y: 624, distance: 27.9
click at [153, 624] on div "**********" at bounding box center [414, 555] width 537 height 833
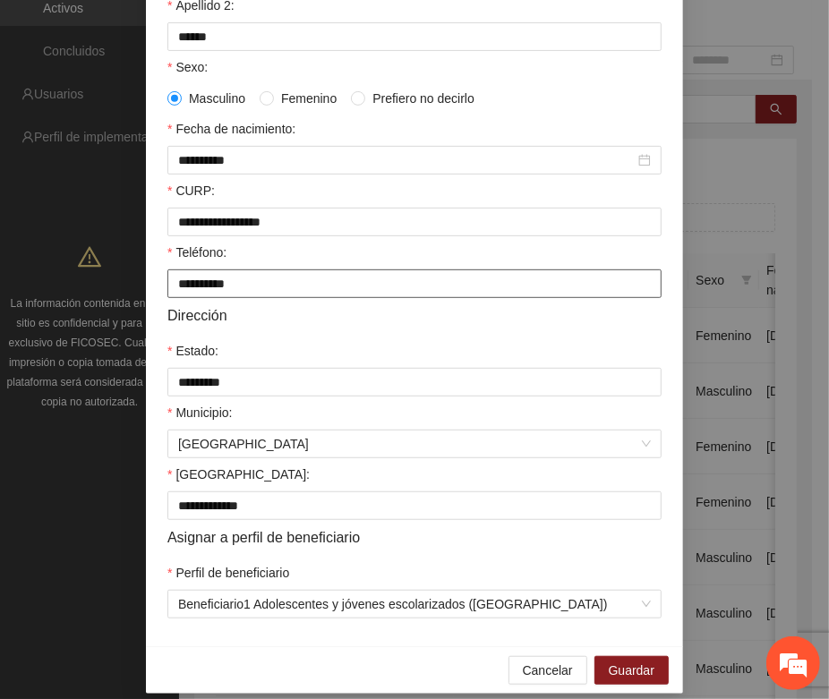
scroll to position [355, 0]
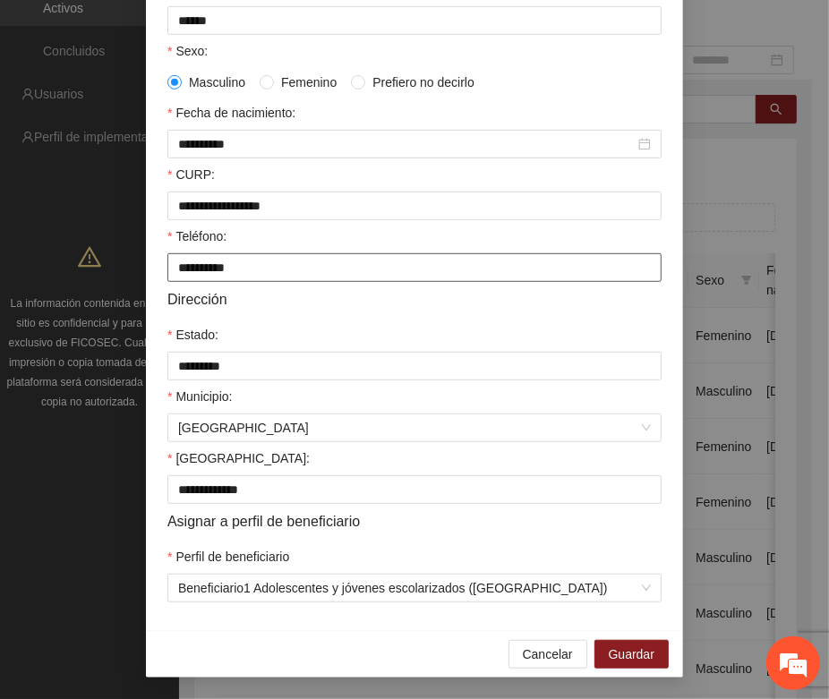
type input "**********"
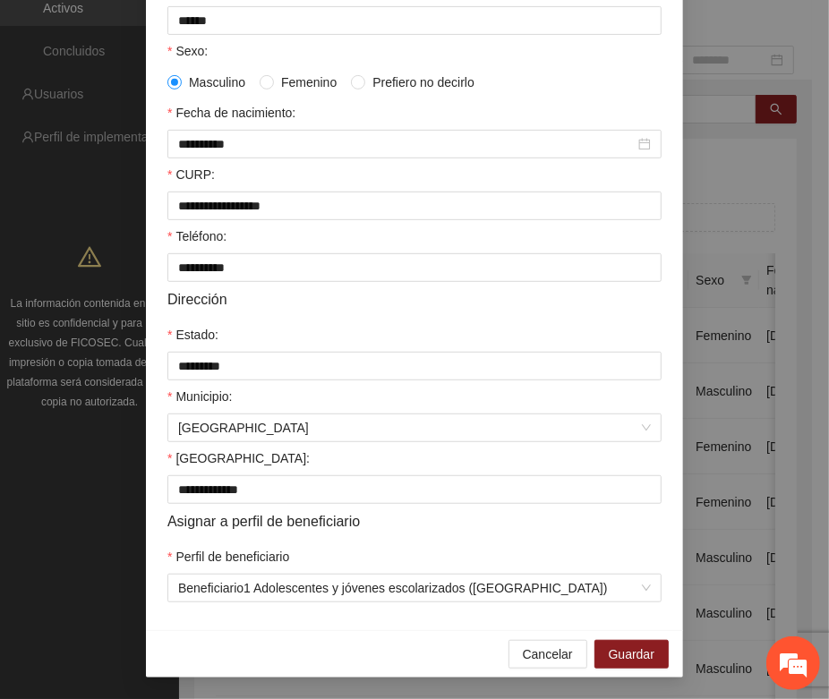
click at [606, 638] on div "Cancelar Guardar" at bounding box center [414, 653] width 537 height 47
click at [614, 654] on span "Guardar" at bounding box center [632, 655] width 46 height 20
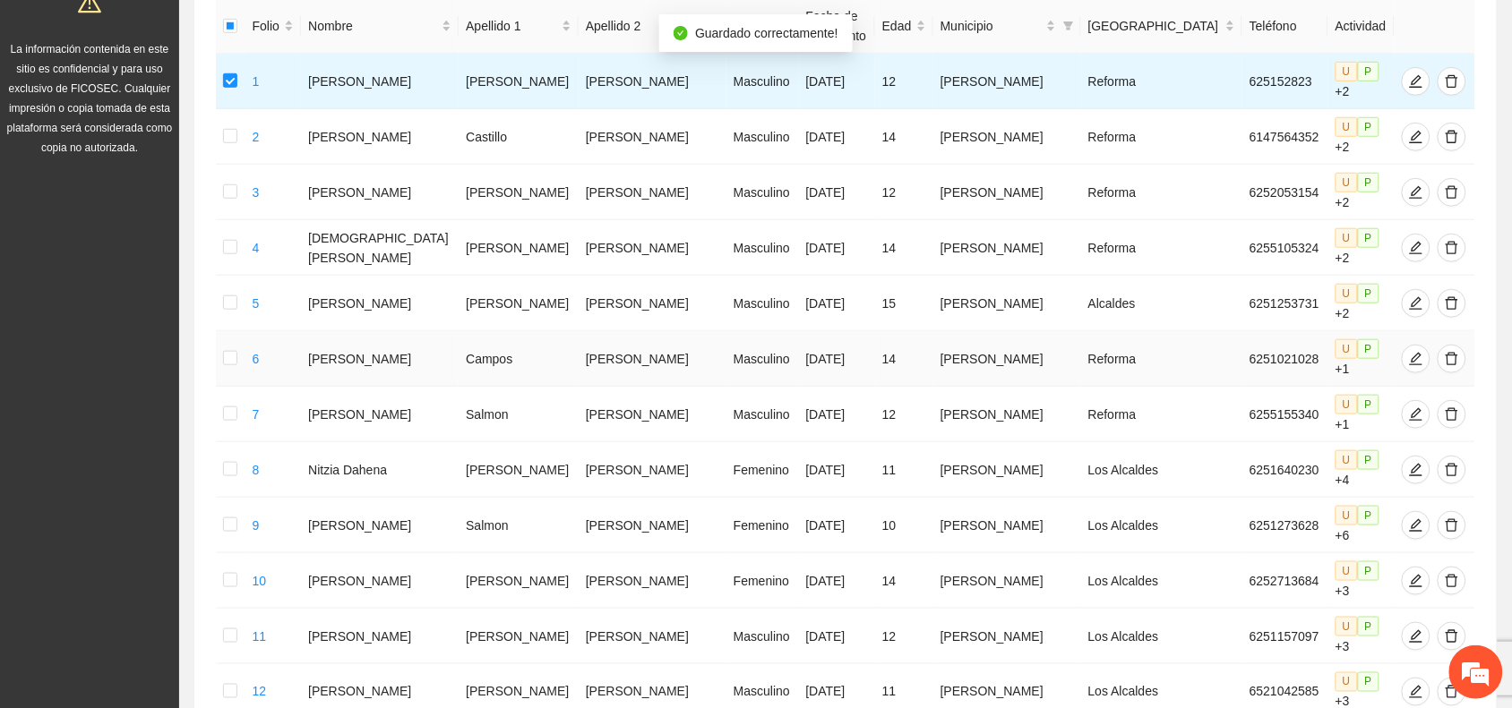
scroll to position [771, 0]
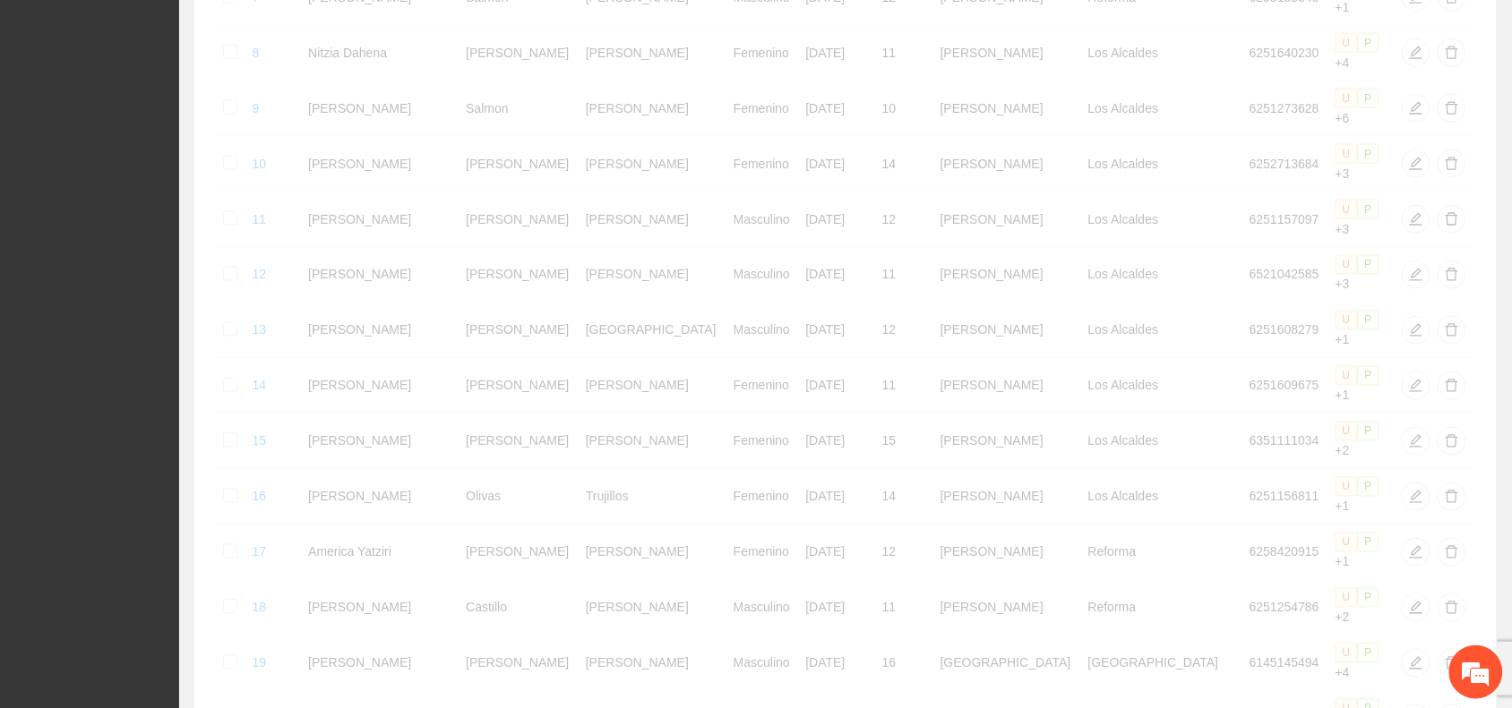
scroll to position [761, 0]
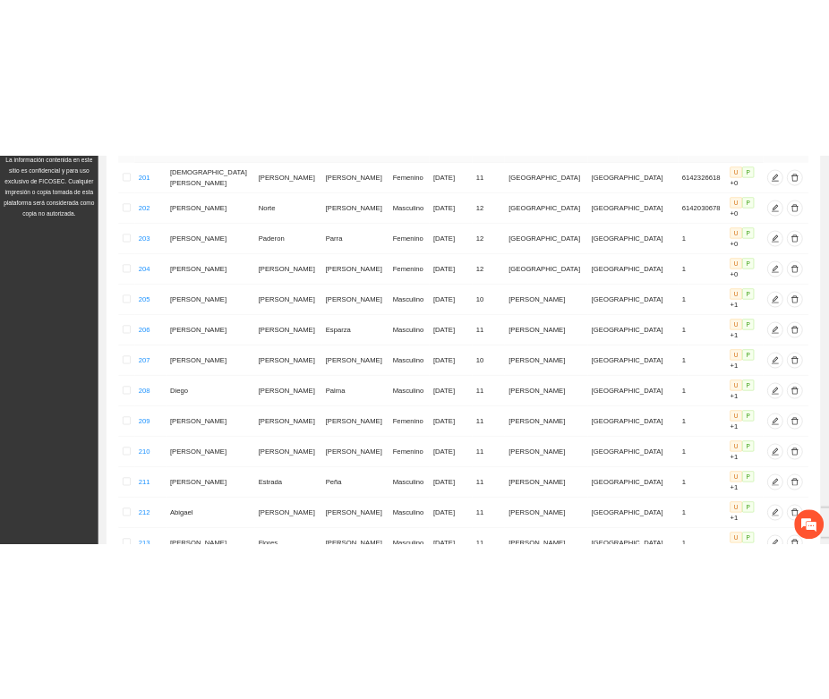
scroll to position [211, 0]
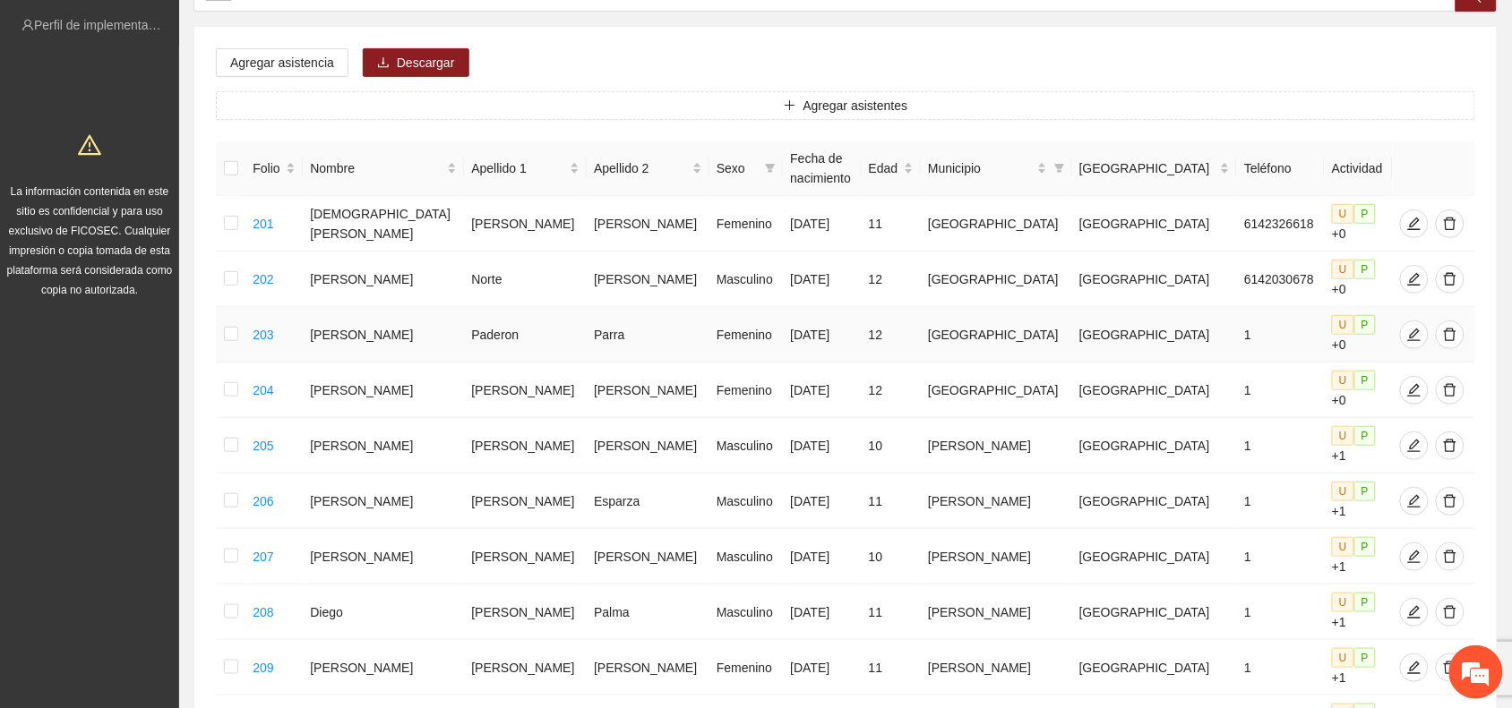
click at [1402, 327] on div at bounding box center [1414, 335] width 29 height 29
click at [1407, 328] on icon "edit" at bounding box center [1414, 335] width 14 height 14
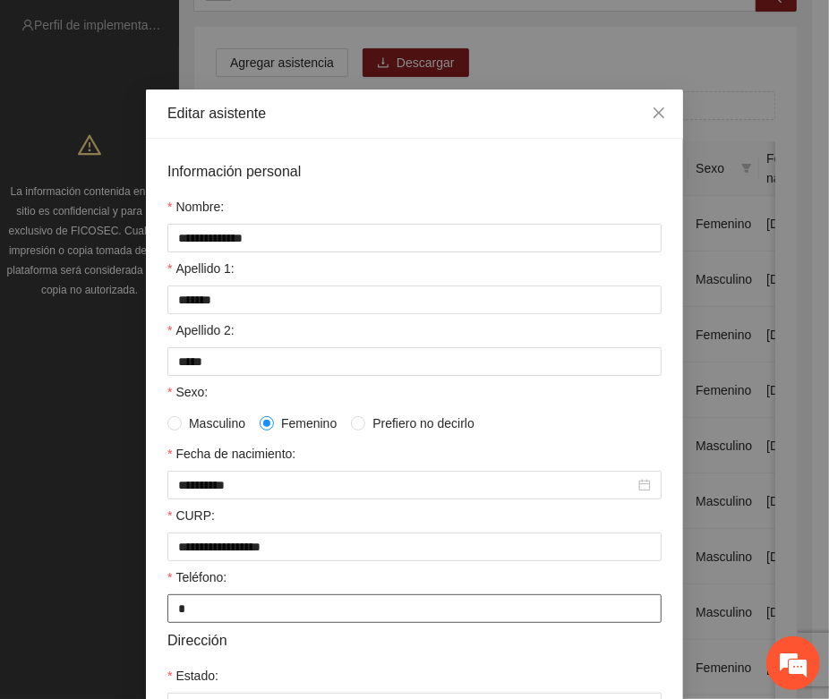
drag, startPoint x: 207, startPoint y: 629, endPoint x: 161, endPoint y: 624, distance: 45.9
click at [167, 623] on input "*" at bounding box center [414, 609] width 494 height 29
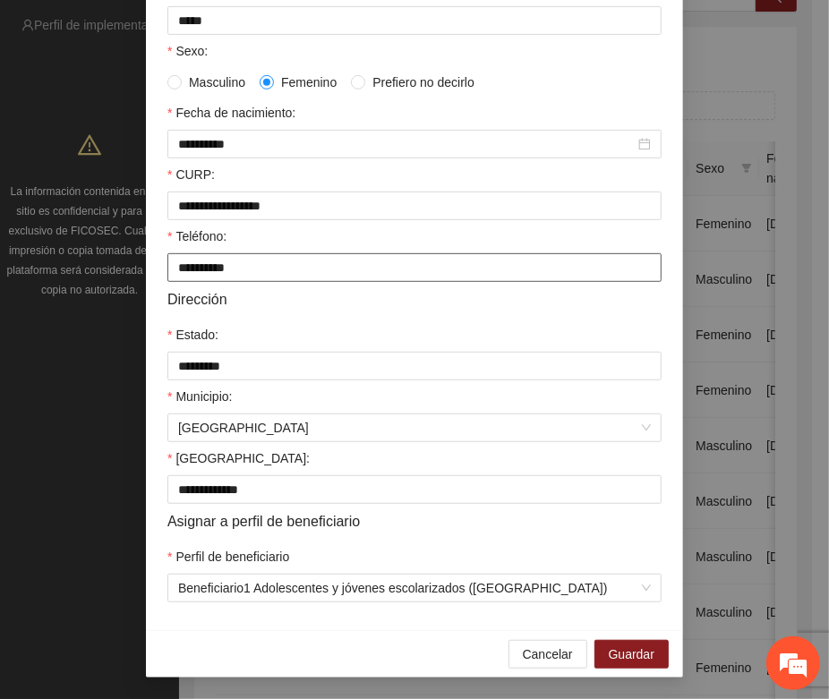
scroll to position [355, 0]
type input "**********"
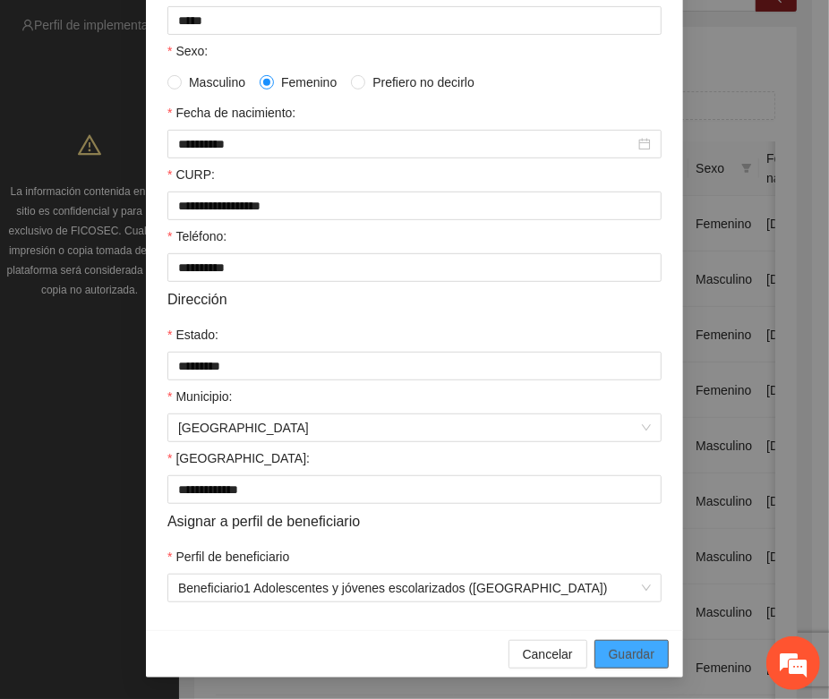
click at [611, 647] on span "Guardar" at bounding box center [632, 655] width 46 height 20
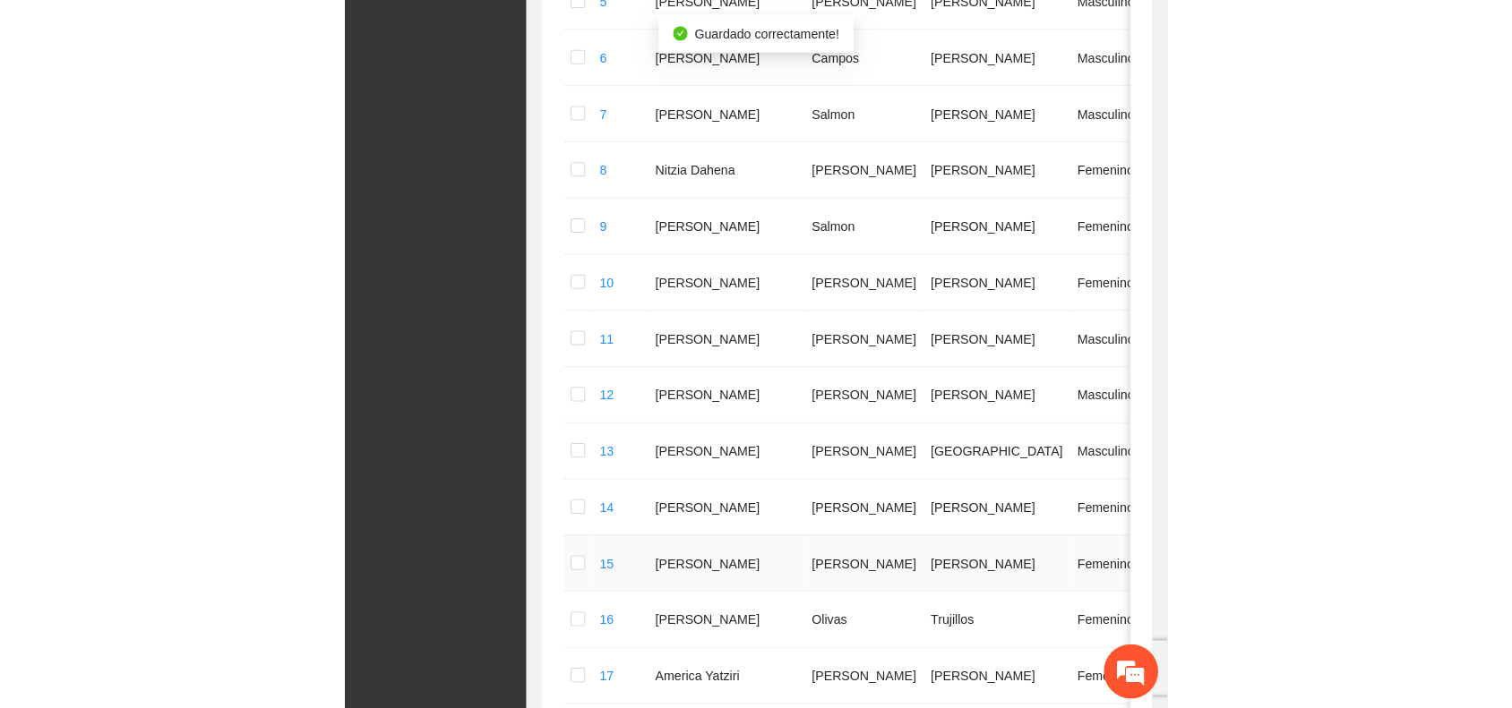
scroll to position [659, 0]
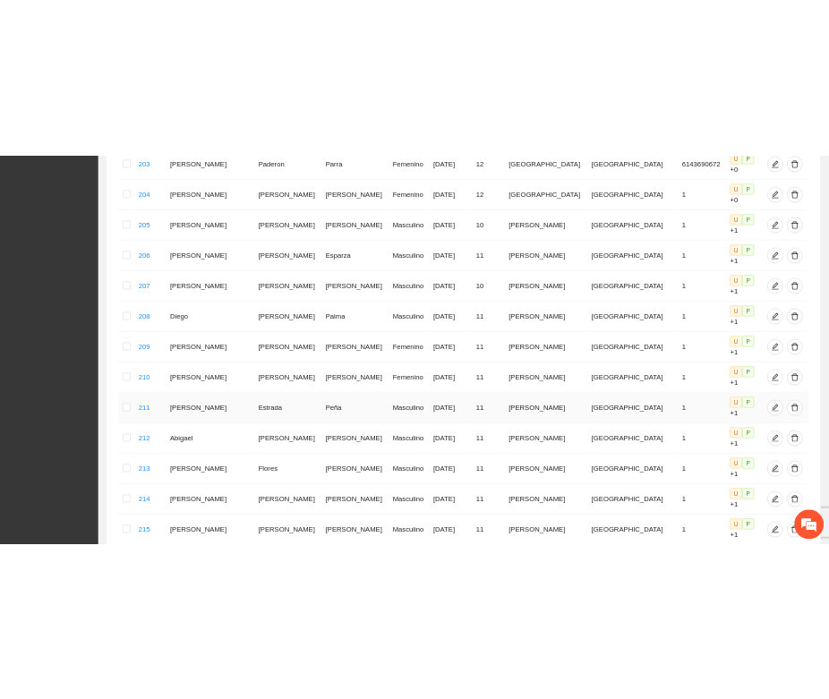
scroll to position [435, 0]
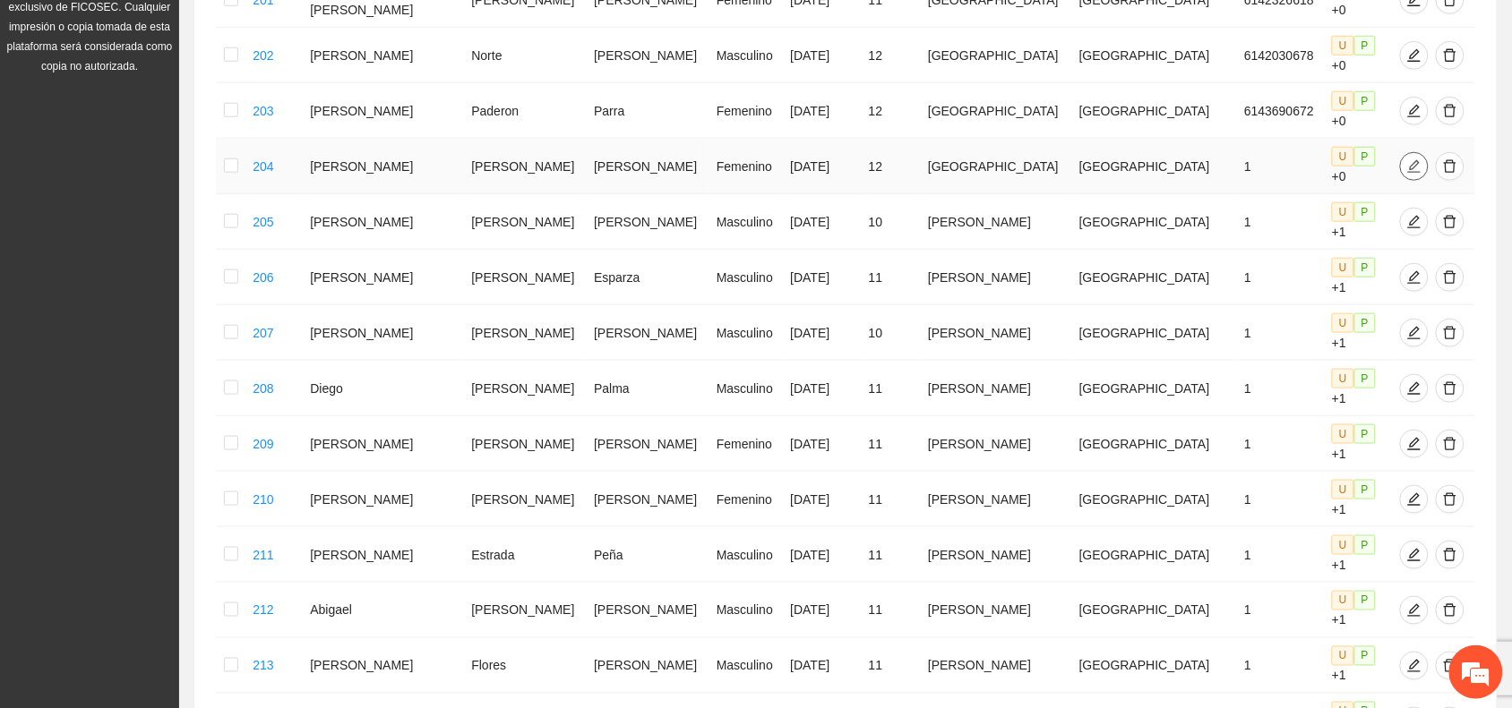
click at [1407, 159] on icon "edit" at bounding box center [1414, 166] width 14 height 14
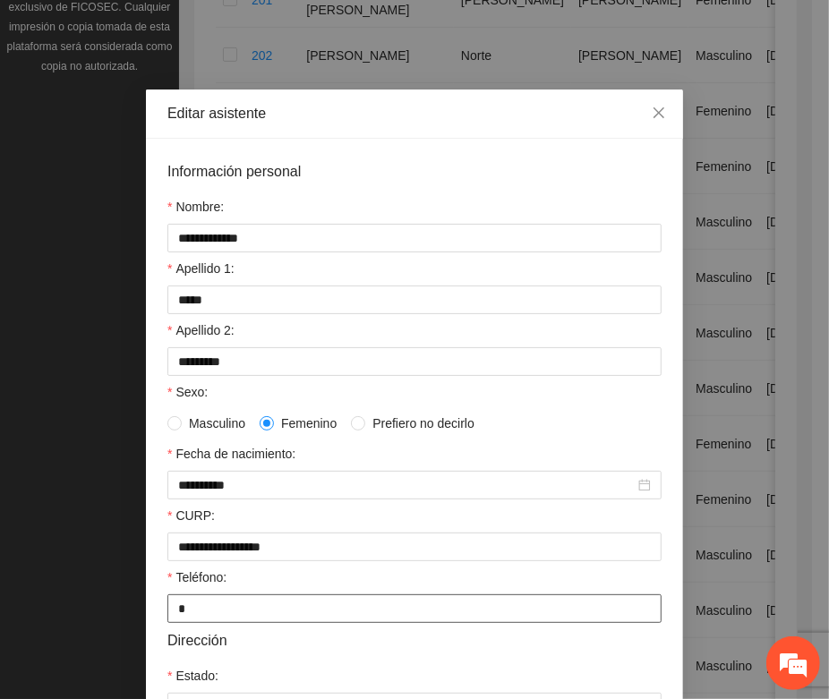
drag, startPoint x: 184, startPoint y: 627, endPoint x: 154, endPoint y: 628, distance: 29.6
click at [154, 628] on div "**********" at bounding box center [414, 555] width 537 height 833
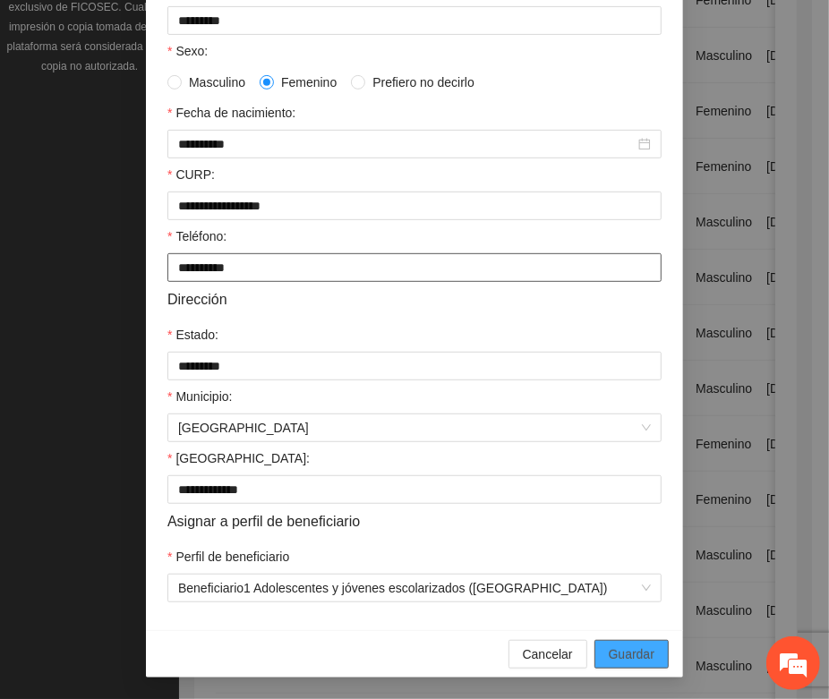
type input "**********"
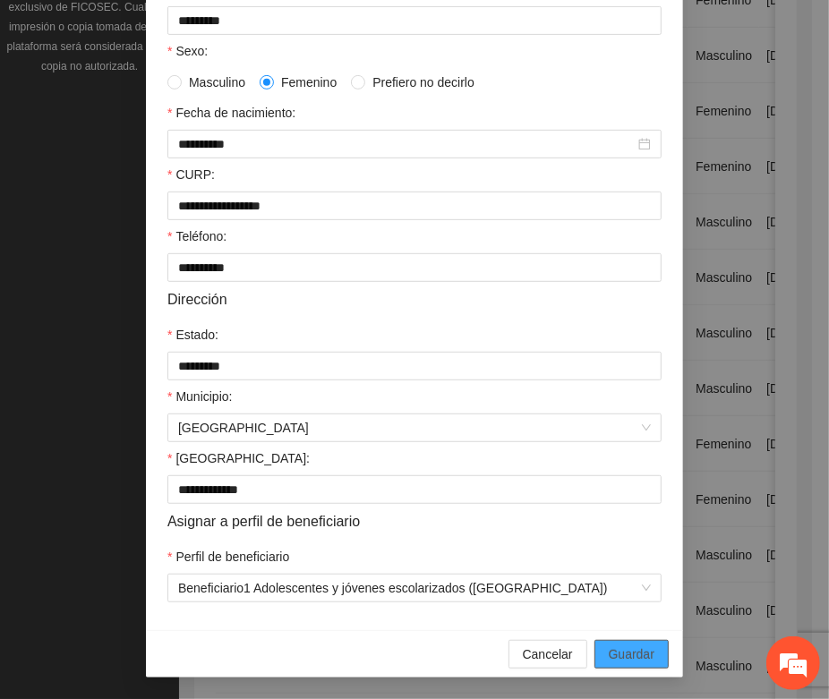
click at [622, 640] on button "Guardar" at bounding box center [632, 654] width 74 height 29
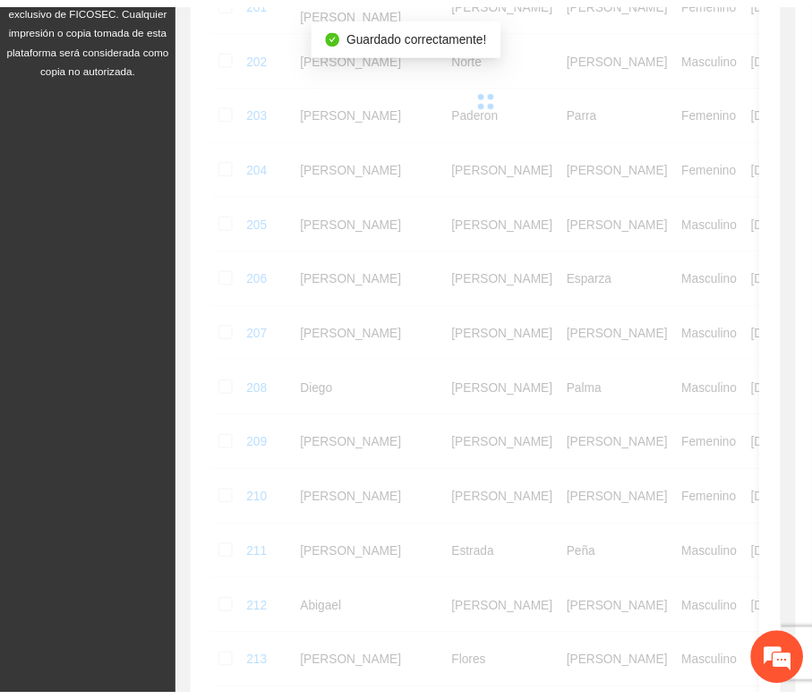
scroll to position [265, 0]
